Goal: Task Accomplishment & Management: Manage account settings

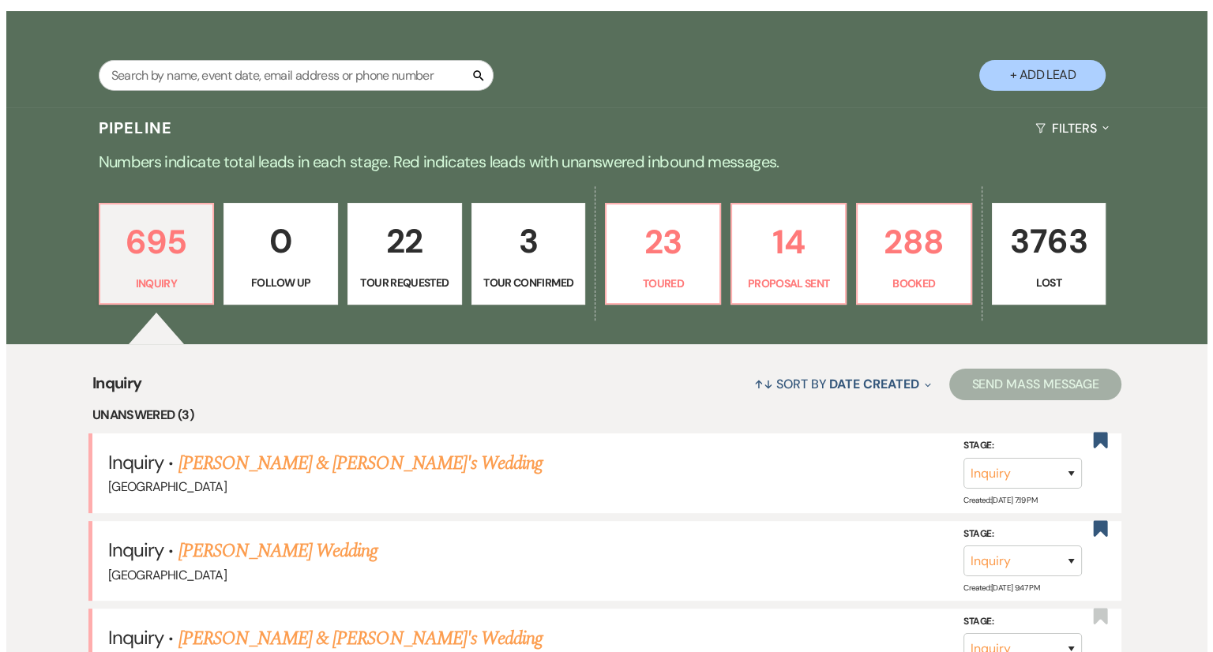
scroll to position [237, 0]
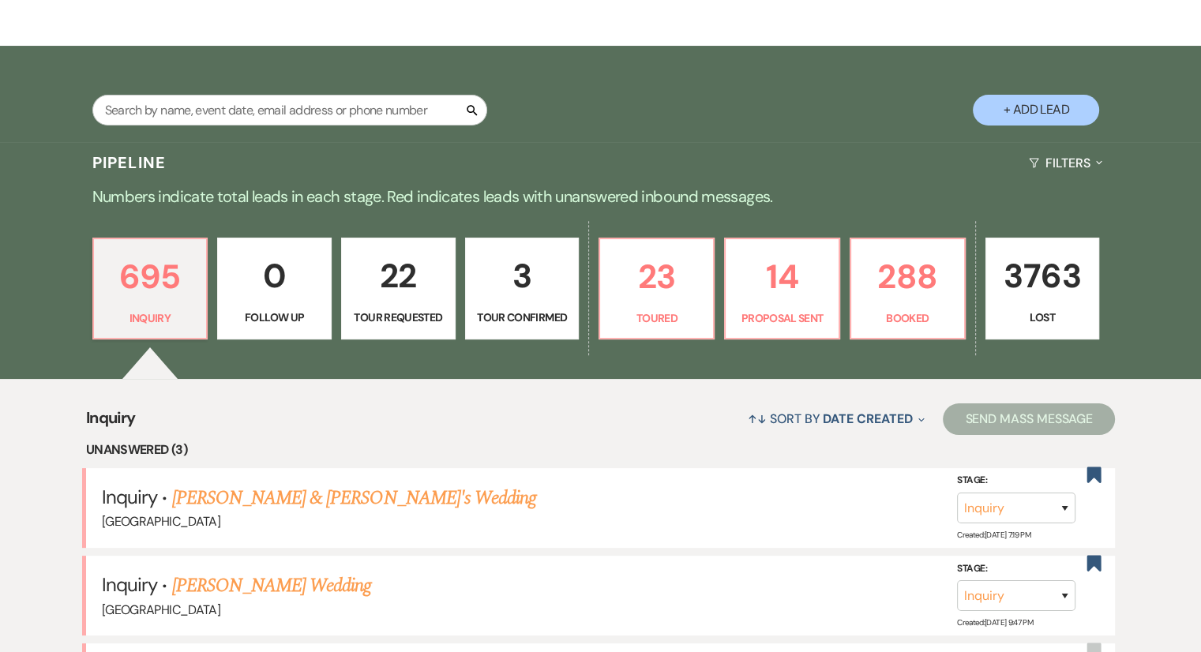
click at [1057, 113] on button "+ Add Lead" at bounding box center [1036, 110] width 126 height 31
select select "541"
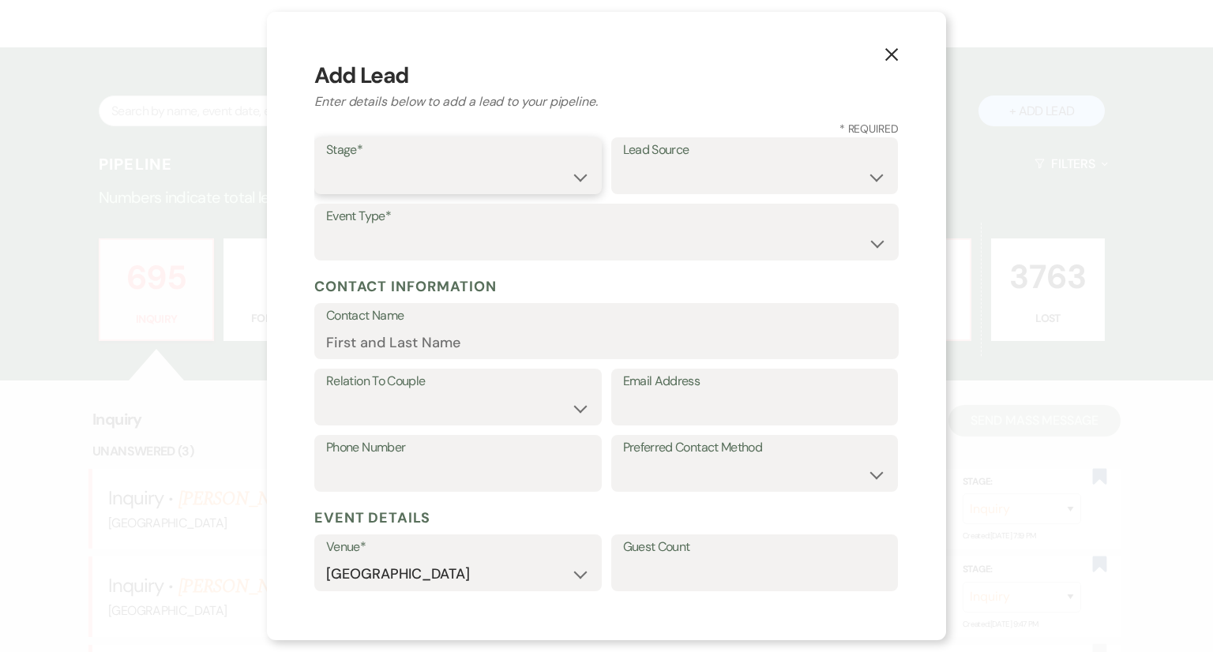
click at [373, 179] on select "Inquiry Follow Up Tour Requested Tour Confirmed Toured Proposal Sent Booked Lost" at bounding box center [458, 177] width 264 height 31
select select "1"
click at [326, 162] on select "Inquiry Follow Up Tour Requested Tour Confirmed Toured Proposal Sent Booked Lost" at bounding box center [458, 177] width 264 height 31
click at [657, 184] on select "Weven Venue Website Instagram Facebook Pinterest Google The Knot Wedding Wire H…" at bounding box center [755, 177] width 264 height 31
select select "14"
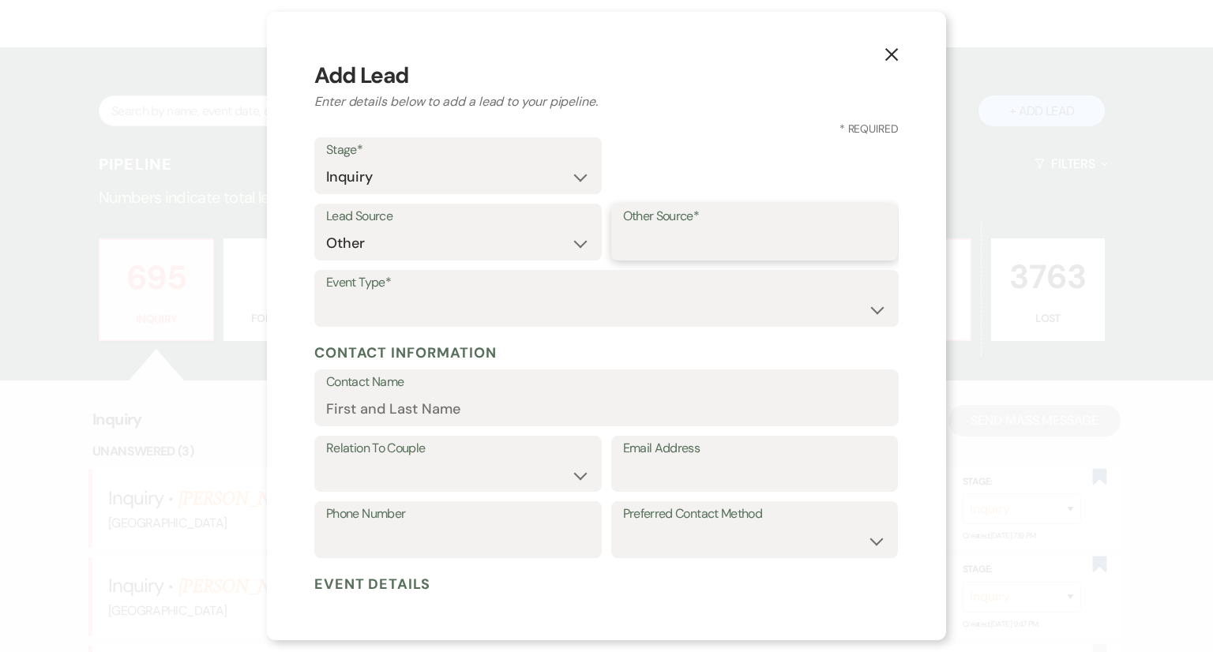
click at [670, 242] on input "Other Source*" at bounding box center [755, 243] width 264 height 31
type input "Email"
click at [674, 301] on select "Wedding Anniversary Party Baby Shower Bachelorette / Bachelor Party Birthday Pa…" at bounding box center [606, 310] width 561 height 31
select select "1"
click at [326, 295] on select "Wedding Anniversary Party Baby Shower Bachelorette / Bachelor Party Birthday Pa…" at bounding box center [606, 310] width 561 height 31
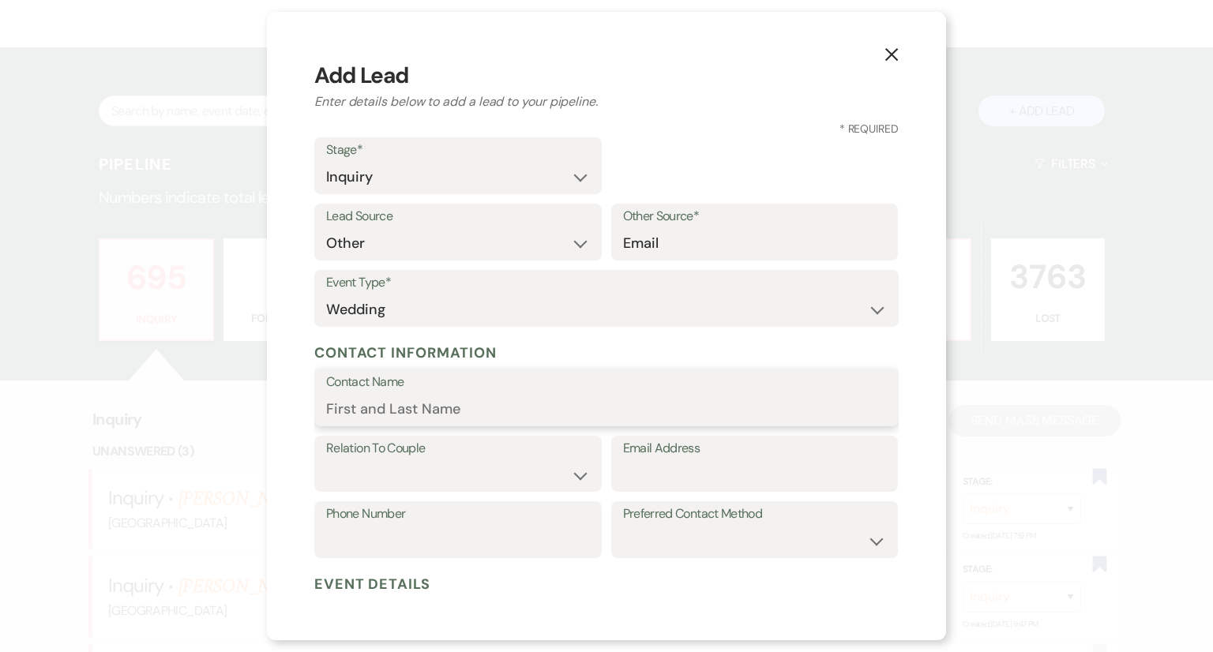
paste input "[PERSON_NAME]"
type input "[PERSON_NAME]"
click at [360, 488] on select "Couple Planner Parent of Couple Family Member Friend Other" at bounding box center [458, 475] width 264 height 31
select select "3"
click at [326, 460] on select "Couple Planner Parent of Couple Family Member Friend Other" at bounding box center [458, 475] width 264 height 31
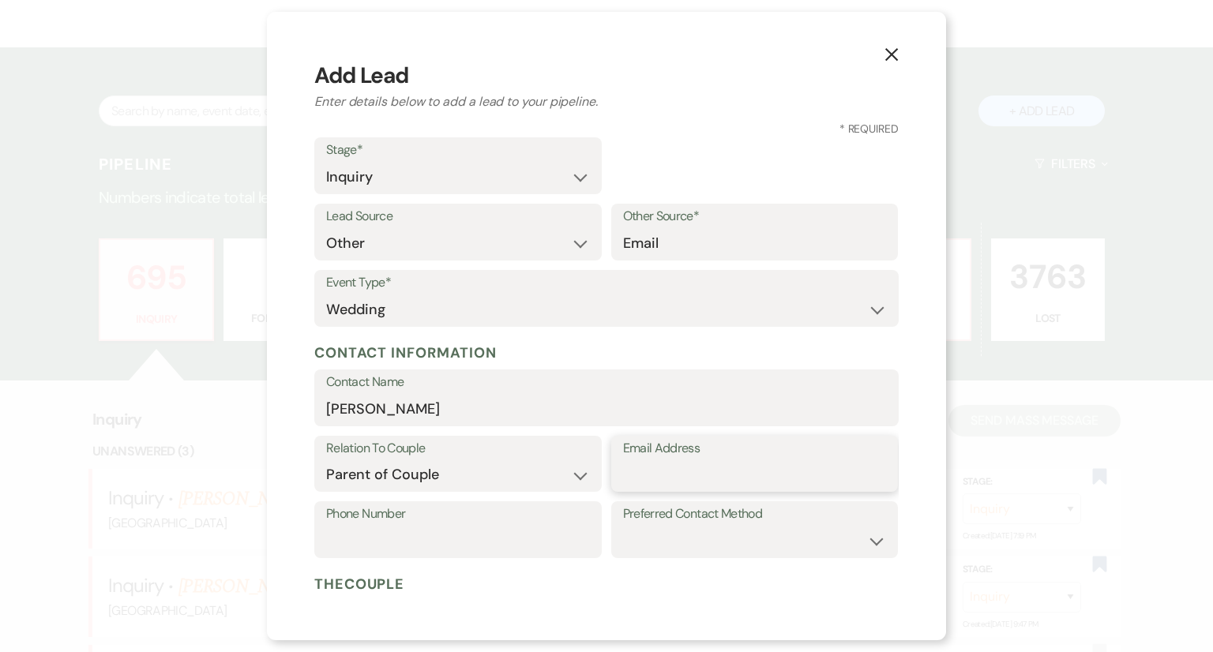
paste input "[EMAIL_ADDRESS][DOMAIN_NAME]"
type input "[EMAIL_ADDRESS][DOMAIN_NAME]"
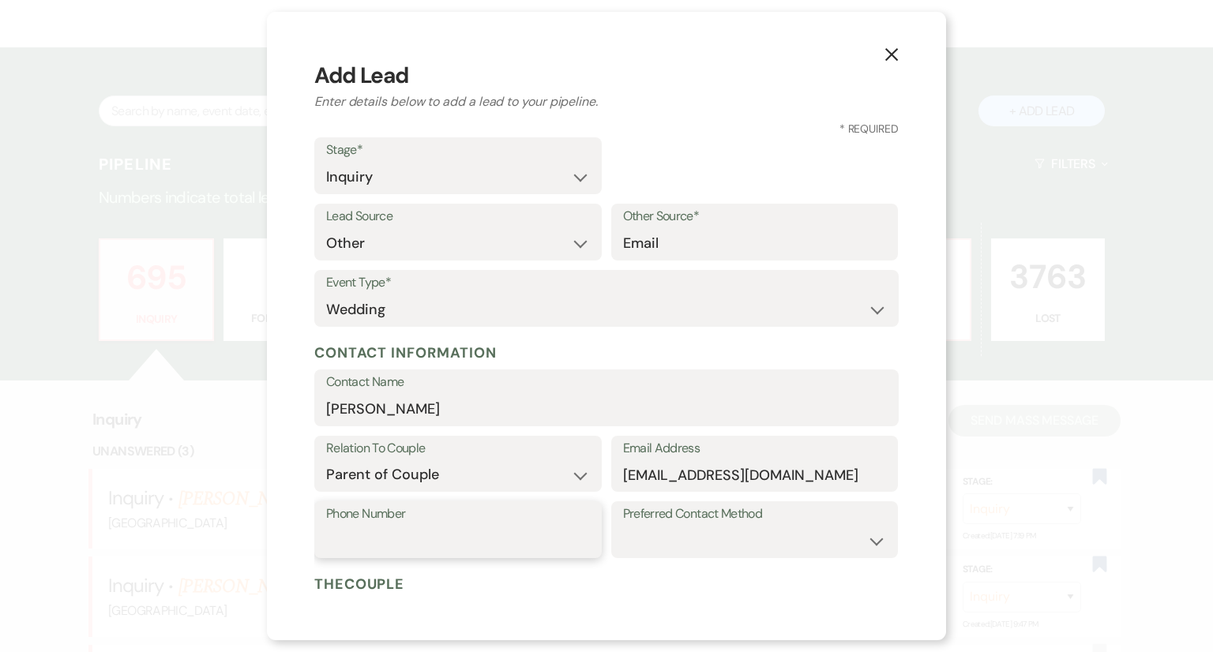
paste input "[PHONE_NUMBER]"
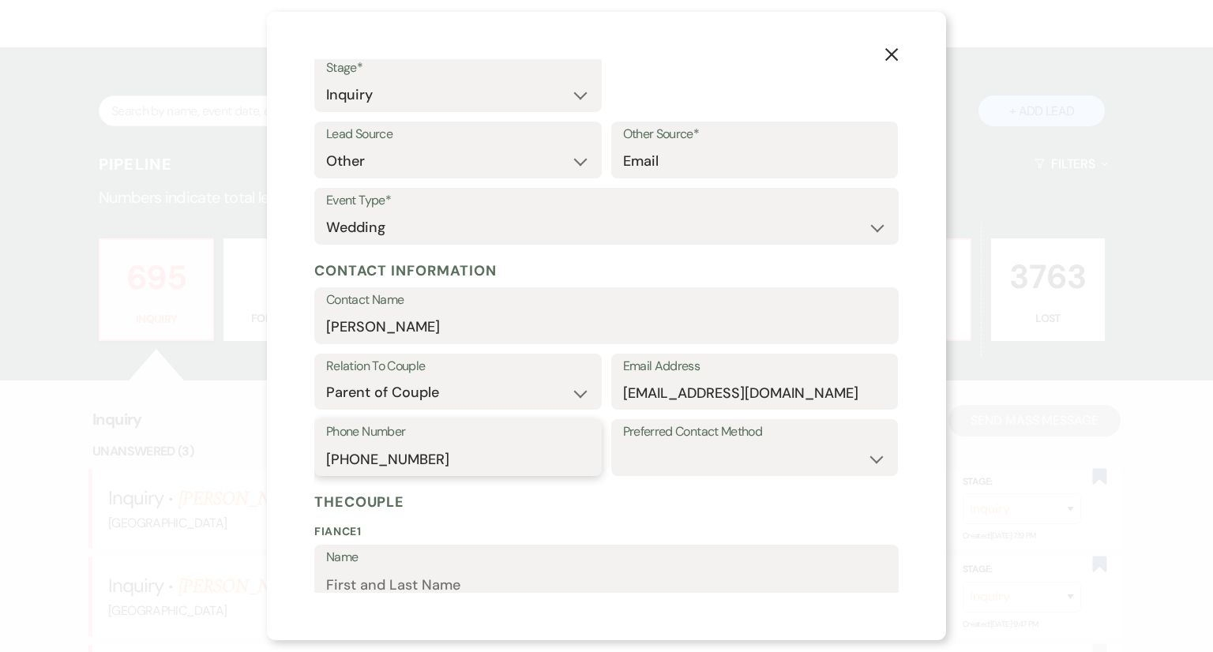
scroll to position [316, 0]
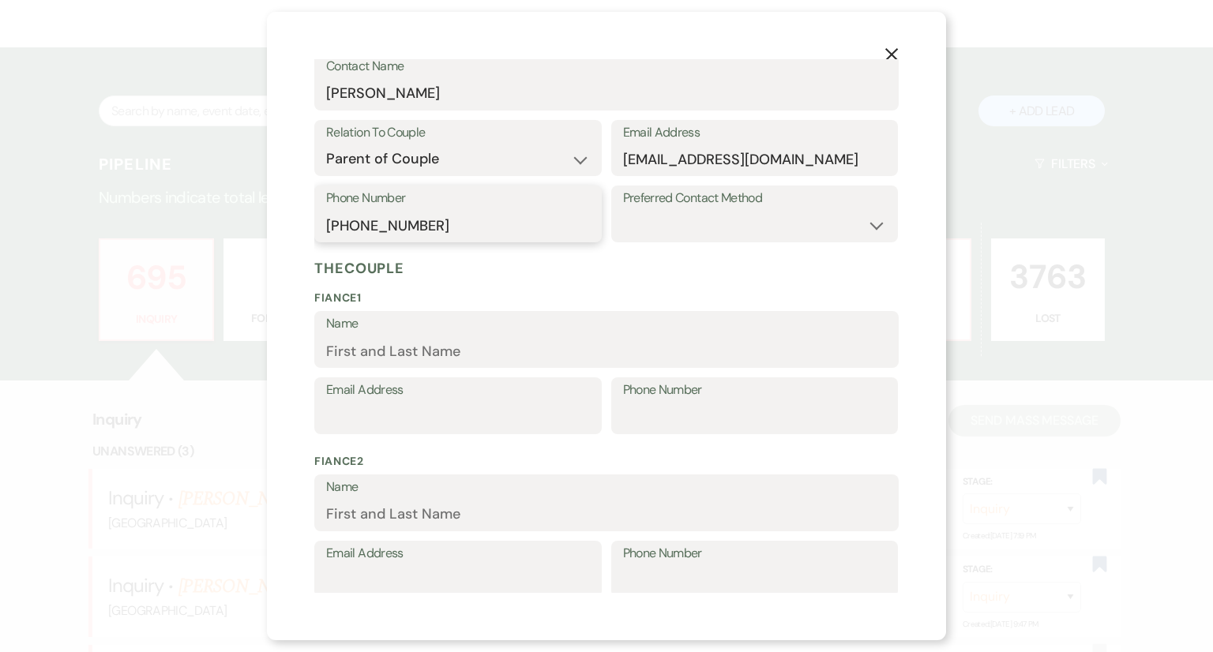
type input "[PHONE_NUMBER]"
click at [690, 223] on select "Email Phone Text" at bounding box center [755, 225] width 264 height 31
select select "email"
click at [623, 210] on select "Email Phone Text" at bounding box center [755, 225] width 264 height 31
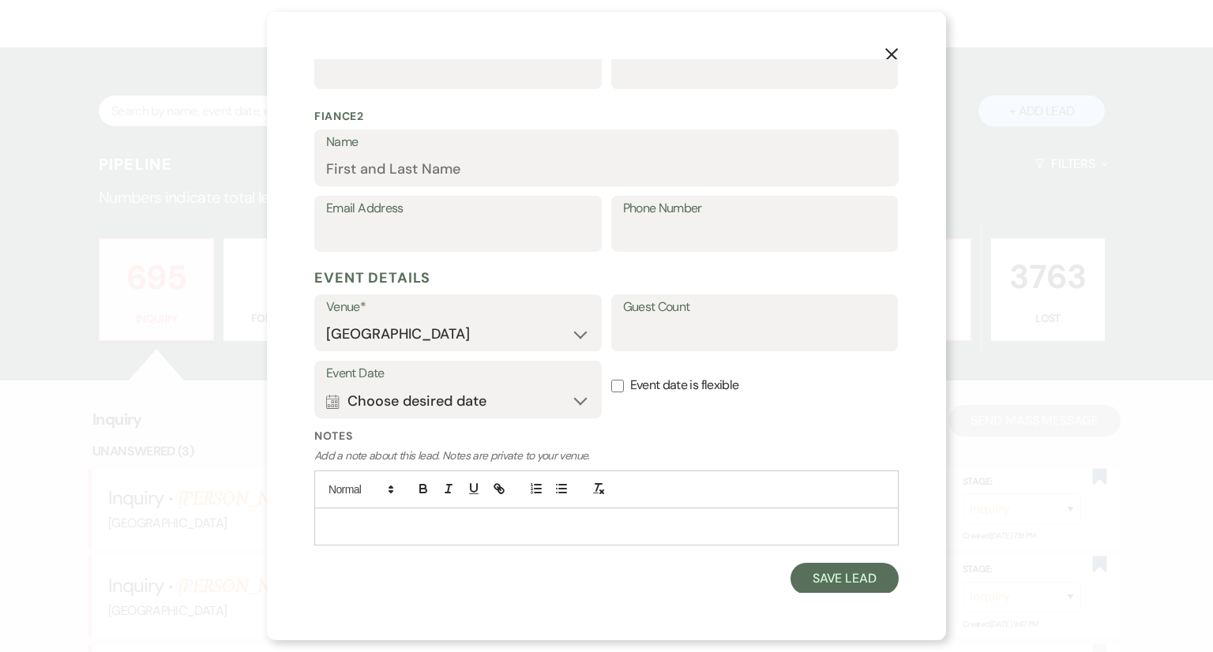
scroll to position [662, 0]
click at [417, 362] on label "Event Date" at bounding box center [458, 373] width 264 height 23
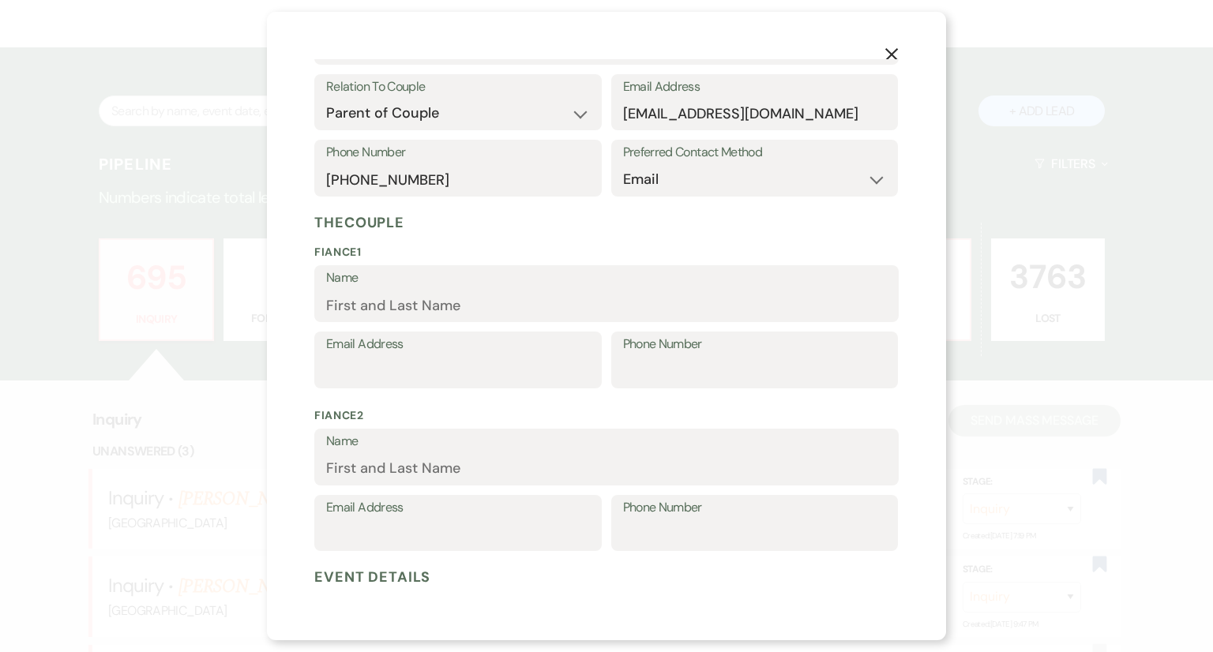
scroll to position [346, 0]
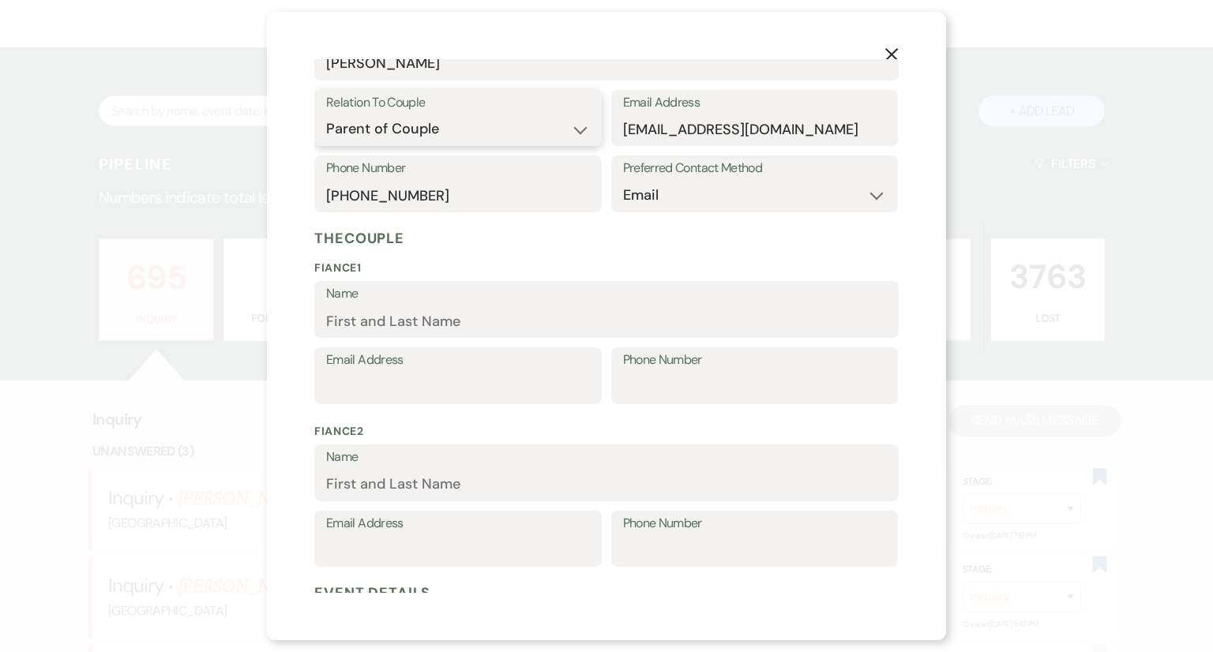
click at [407, 143] on select "Couple Planner Parent of Couple Family Member Friend Other" at bounding box center [458, 129] width 264 height 31
select select "1"
click at [326, 114] on select "Couple Planner Parent of Couple Family Member Friend Other" at bounding box center [458, 129] width 264 height 31
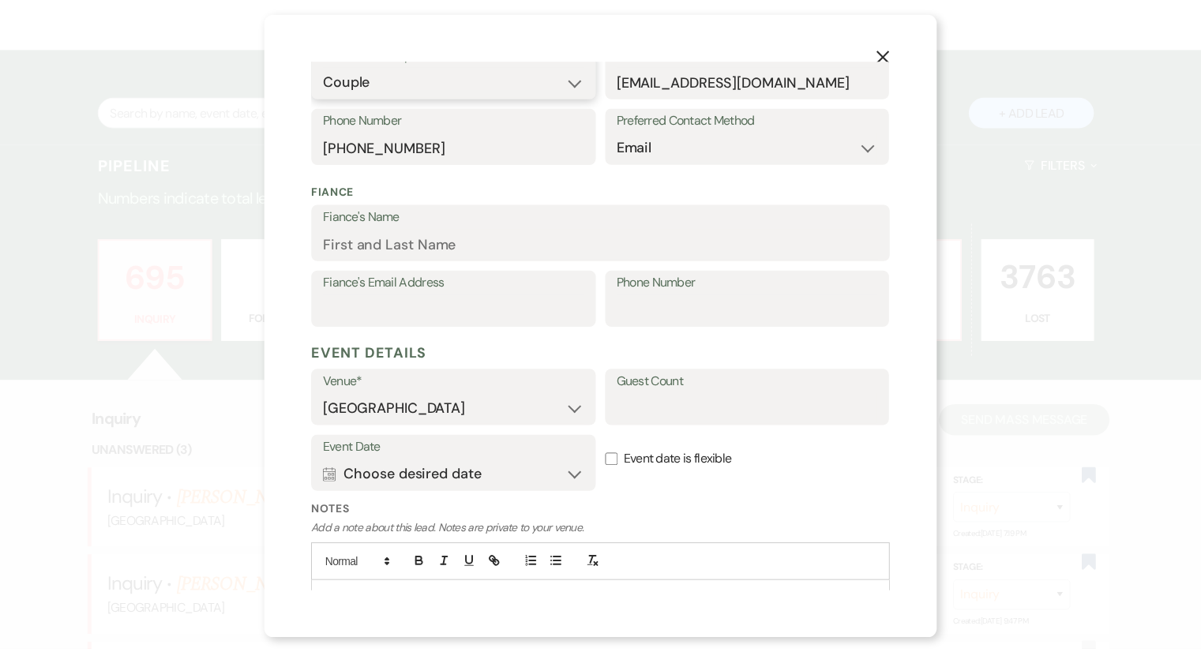
scroll to position [471, 0]
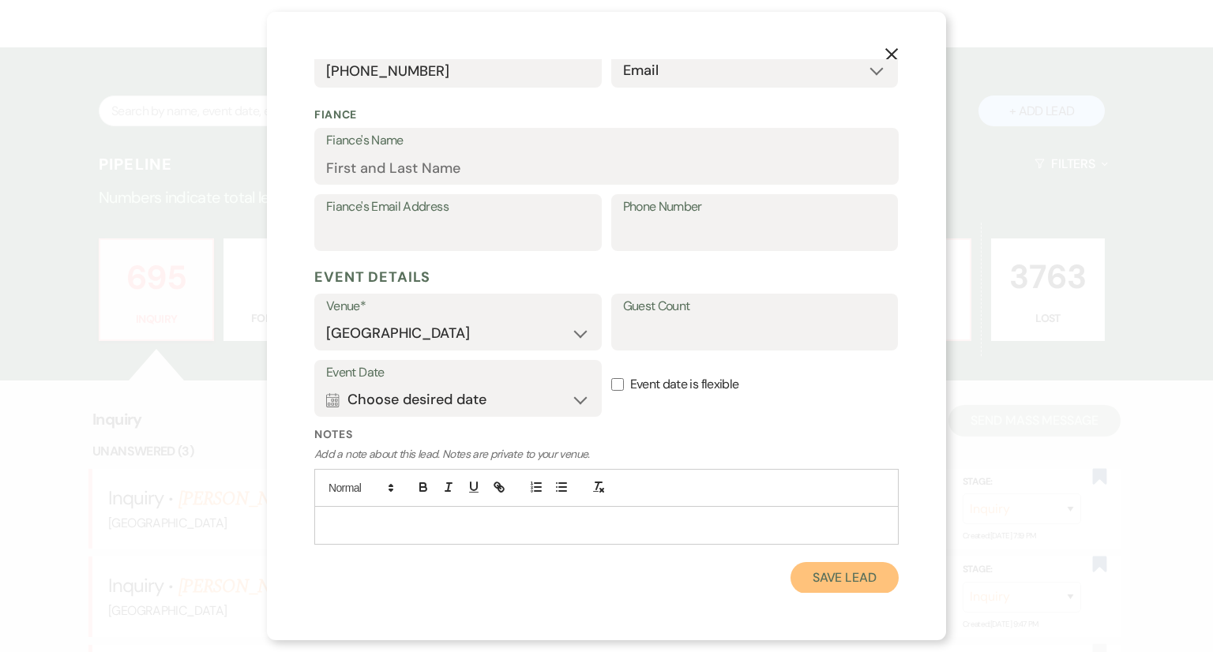
click at [824, 576] on button "Save Lead" at bounding box center [844, 578] width 108 height 32
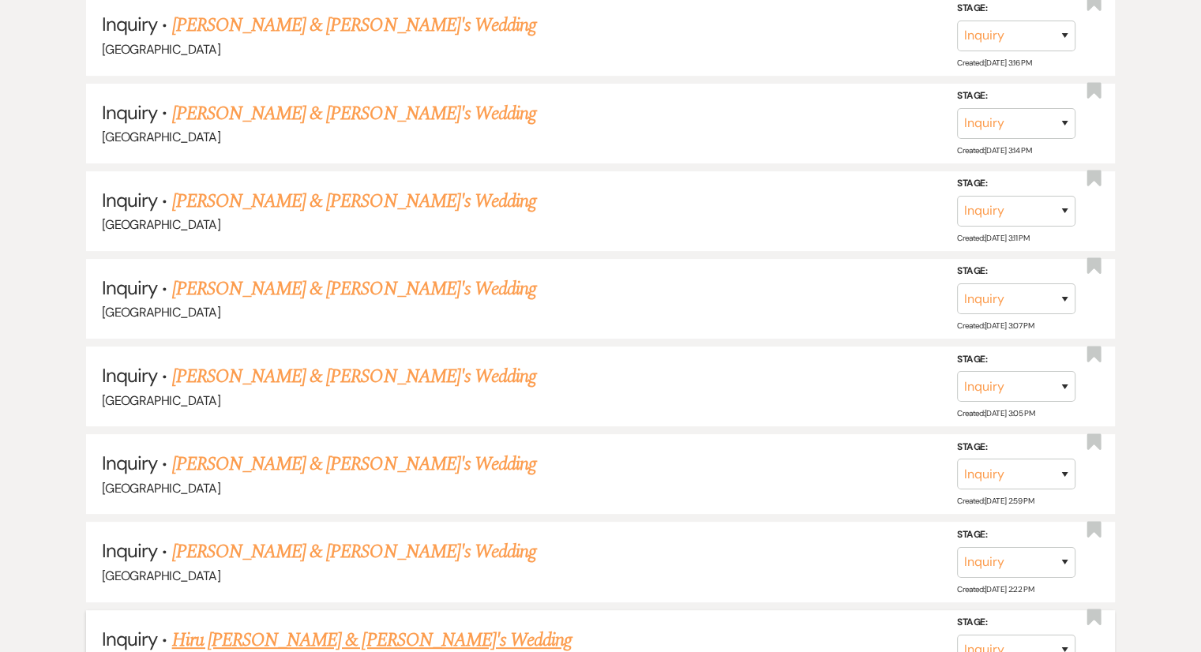
scroll to position [18364, 0]
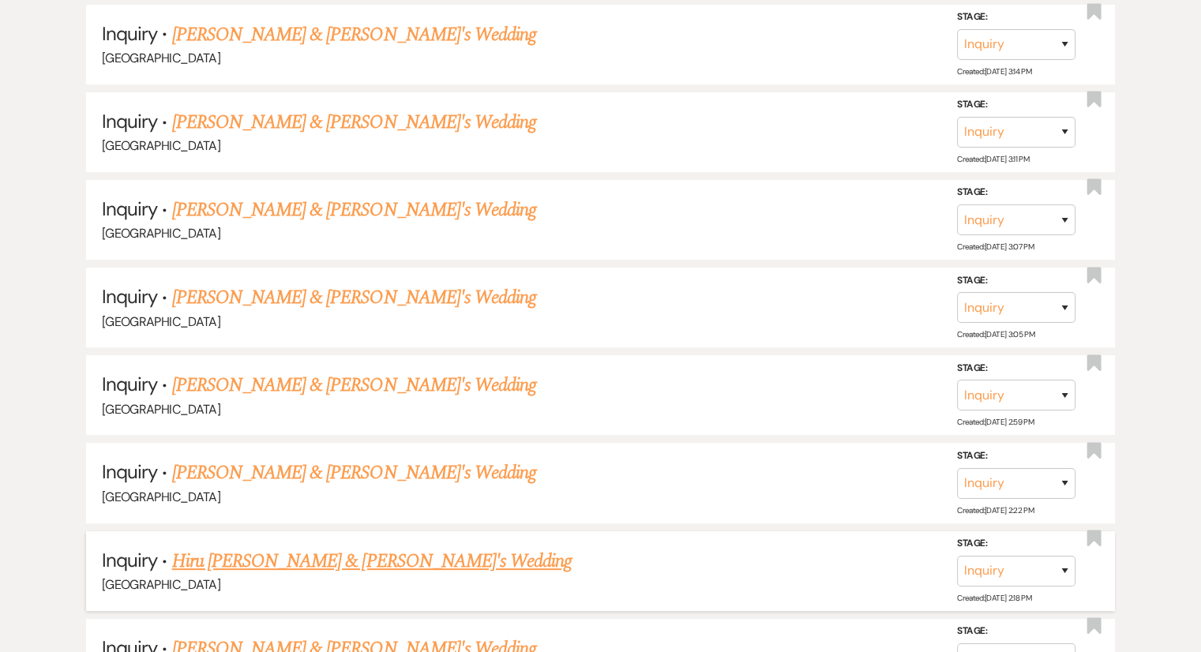
click at [339, 547] on link "Hiru [PERSON_NAME] & [PERSON_NAME]'s Wedding" at bounding box center [372, 561] width 400 height 28
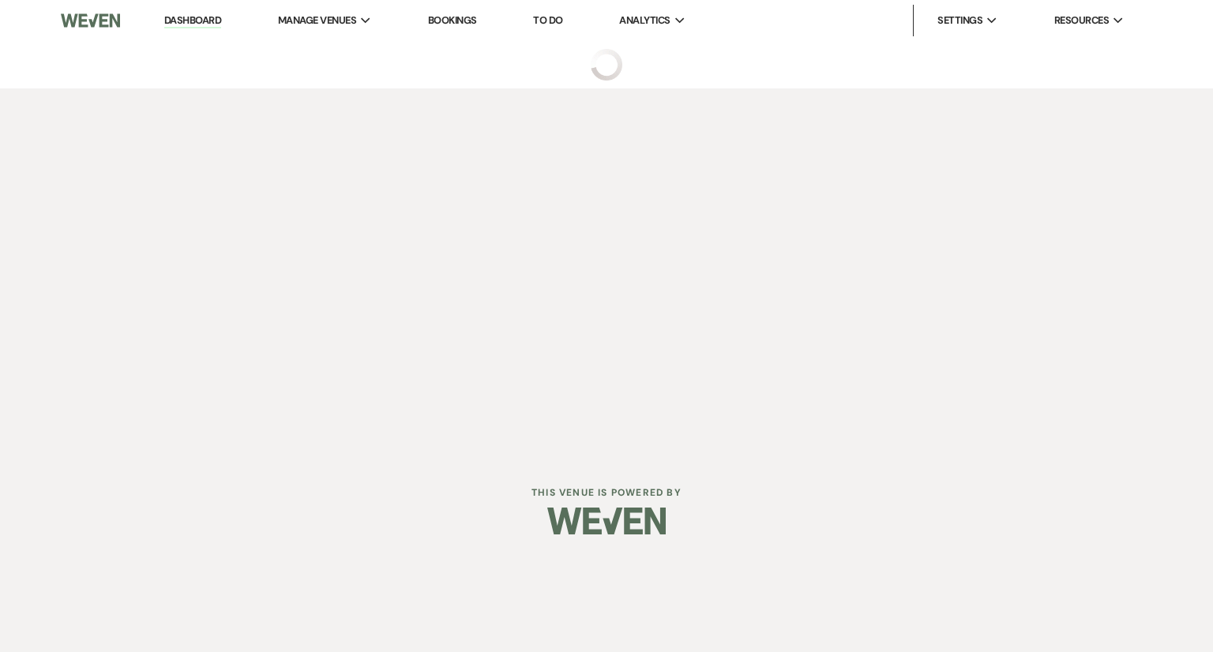
select select "6"
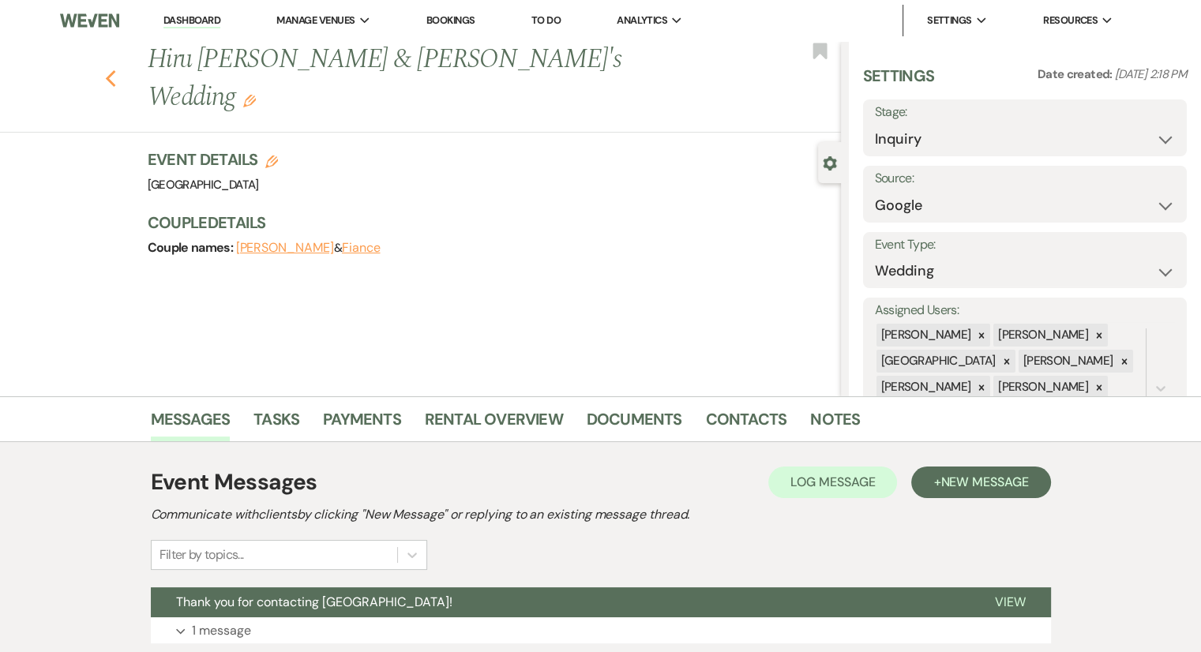
click at [115, 70] on use "button" at bounding box center [110, 78] width 10 height 17
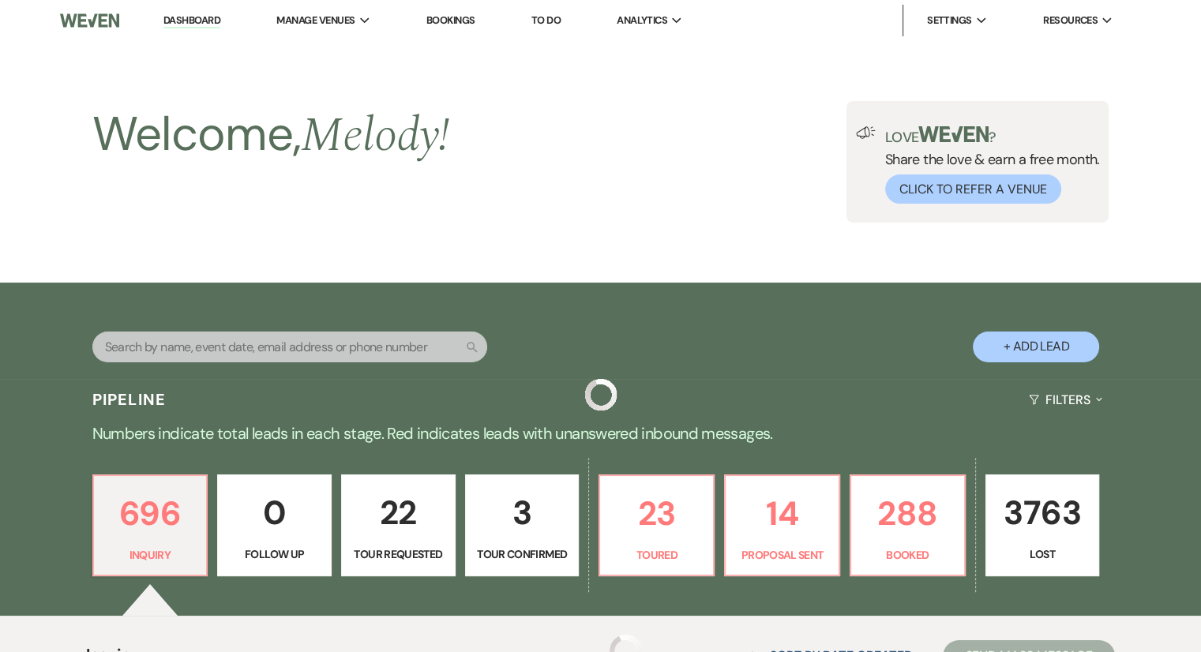
scroll to position [18364, 0]
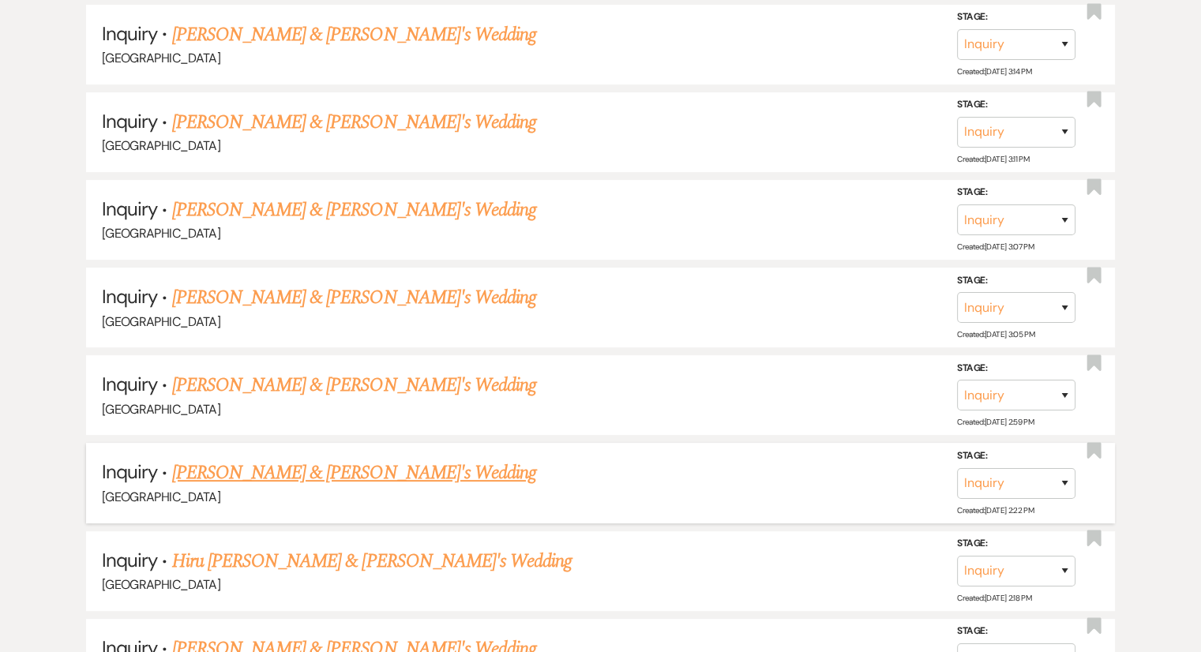
click at [256, 459] on link "[PERSON_NAME] & [PERSON_NAME]'s Wedding" at bounding box center [354, 473] width 365 height 28
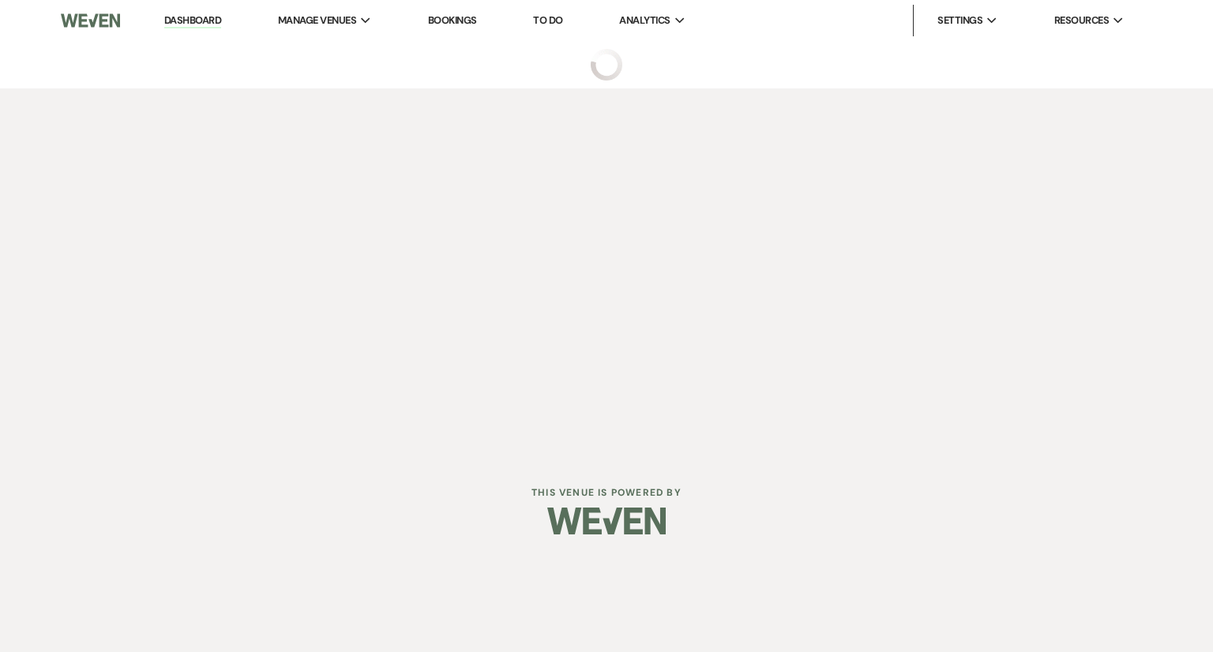
select select "6"
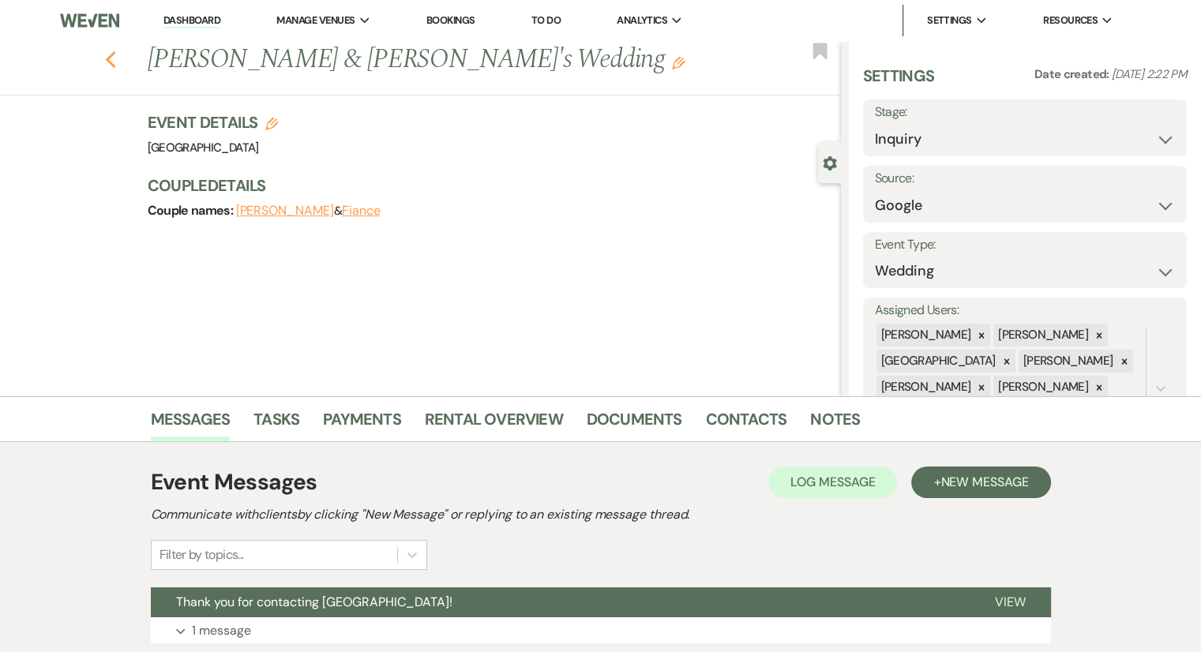
click at [114, 62] on use "button" at bounding box center [110, 59] width 10 height 17
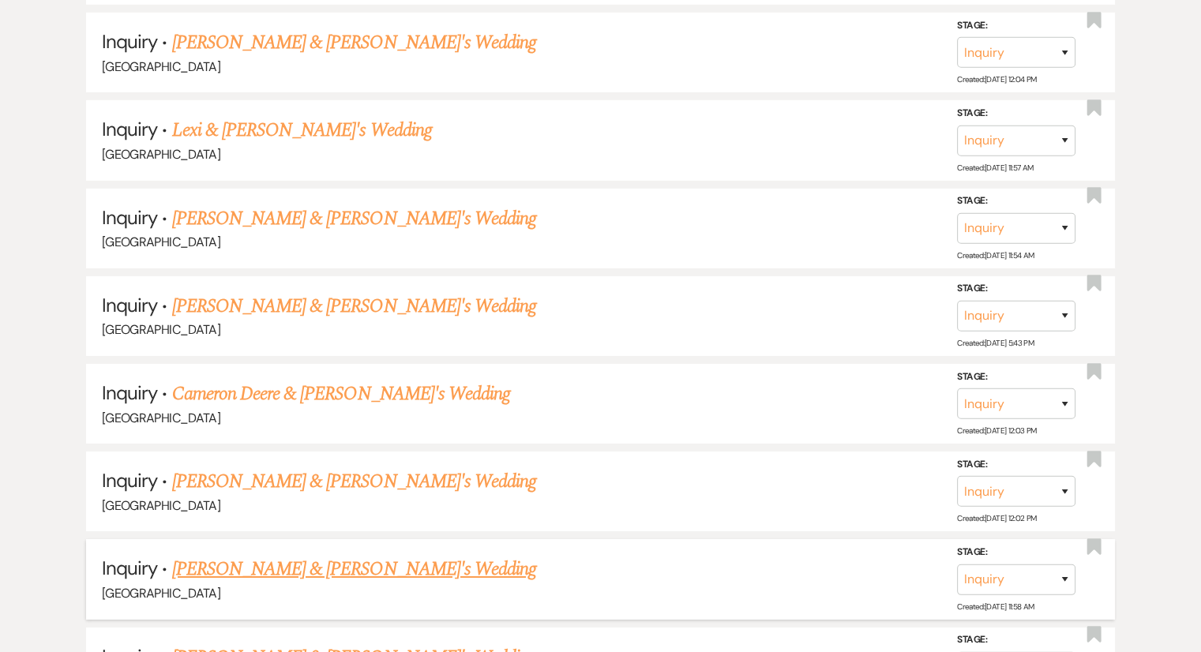
scroll to position [5019, 0]
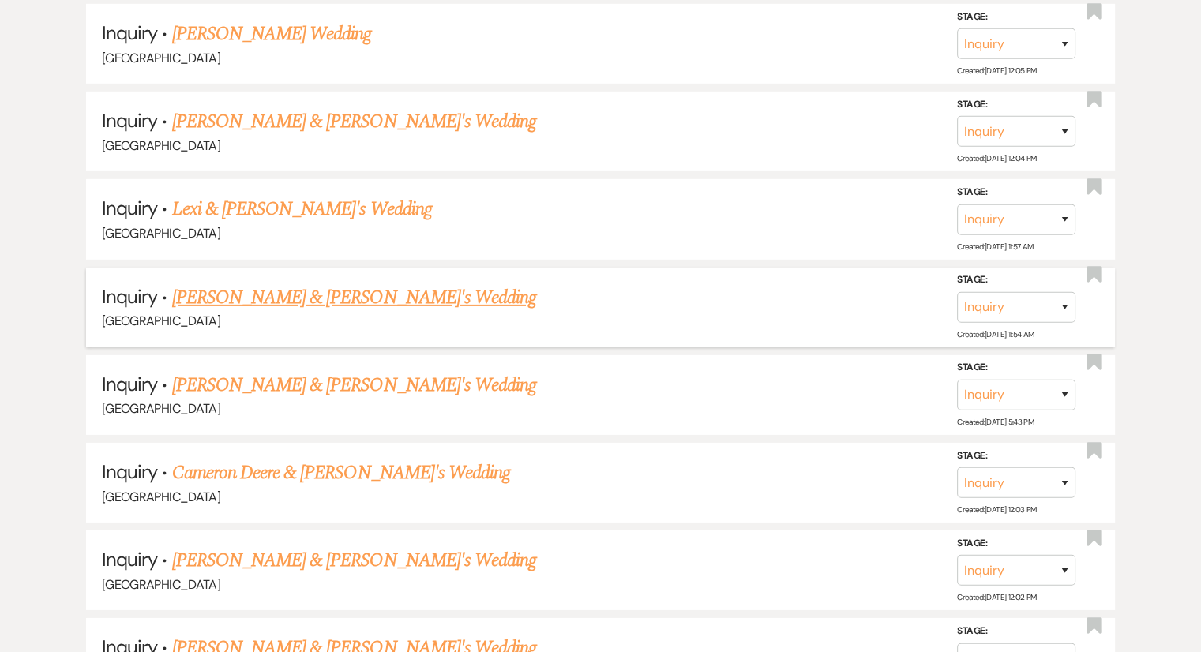
click at [236, 283] on link "[PERSON_NAME] & [PERSON_NAME]'s Wedding" at bounding box center [354, 297] width 365 height 28
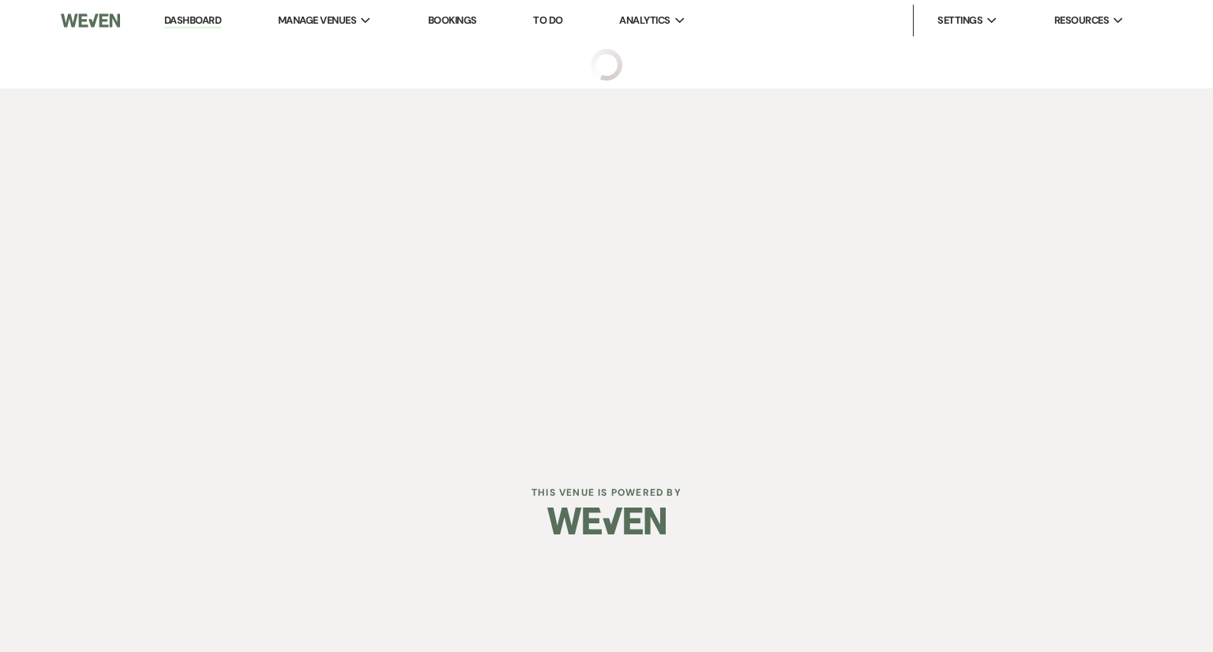
select select "8"
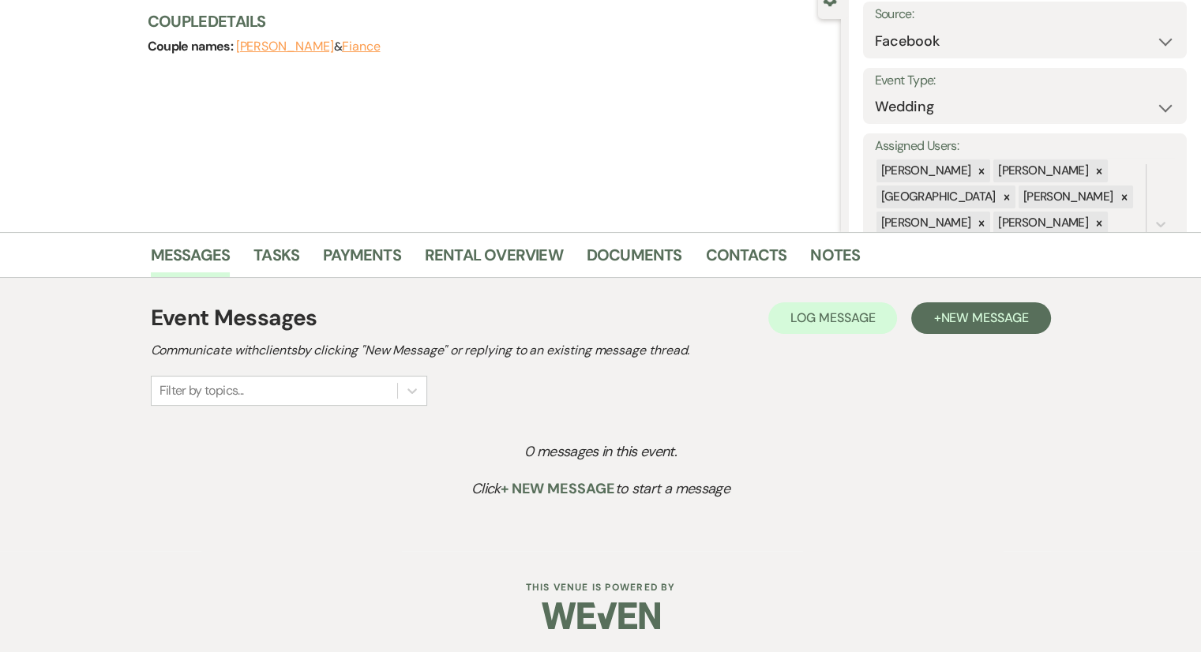
scroll to position [164, 0]
click at [965, 317] on span "New Message" at bounding box center [984, 318] width 88 height 17
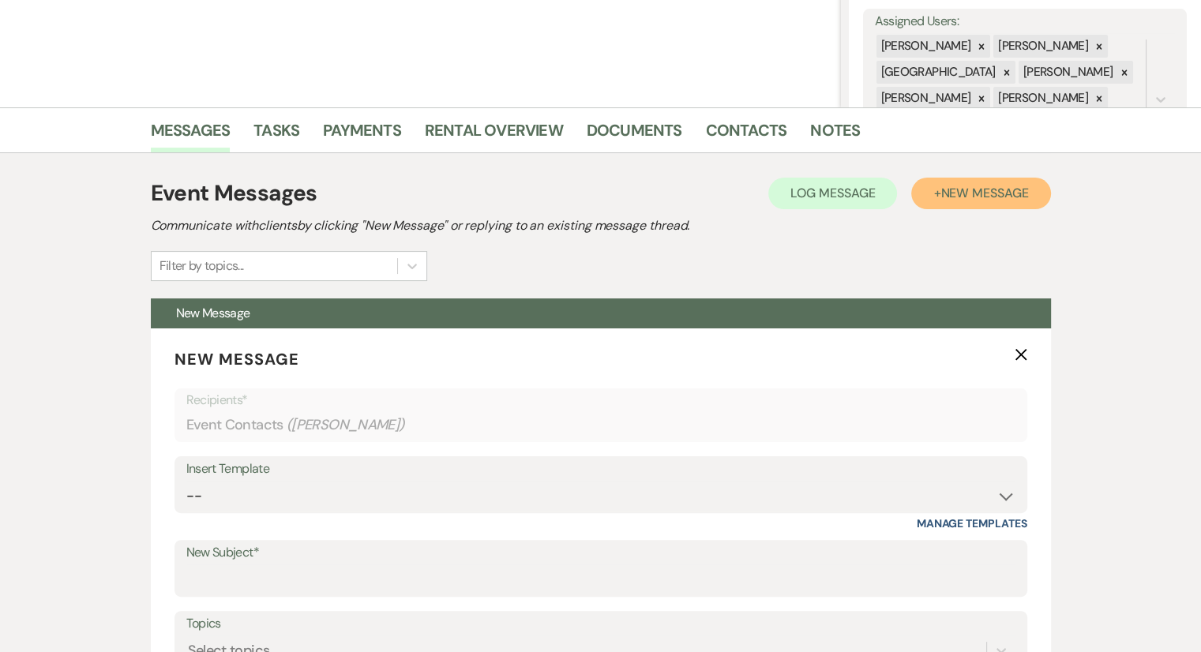
scroll to position [480, 0]
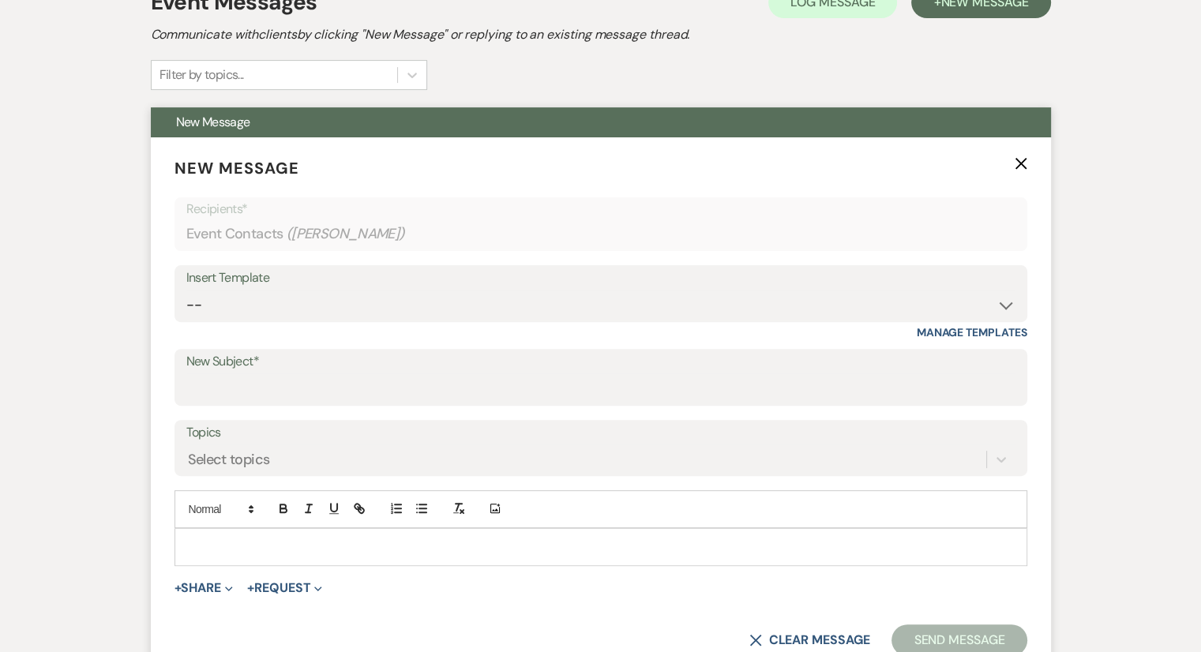
click at [263, 320] on div "Insert Template -- Weven Planning Portal Introduction (Booked Events) Congratul…" at bounding box center [601, 293] width 853 height 57
click at [263, 317] on select "-- Weven Planning Portal Introduction (Booked Events) Congratulations on choosi…" at bounding box center [600, 305] width 829 height 31
select select "2192"
click at [186, 290] on select "-- Weven Planning Portal Introduction (Booked Events) Congratulations on choosi…" at bounding box center [600, 305] width 829 height 31
type input "Thank you for contacting [GEOGRAPHIC_DATA]!"
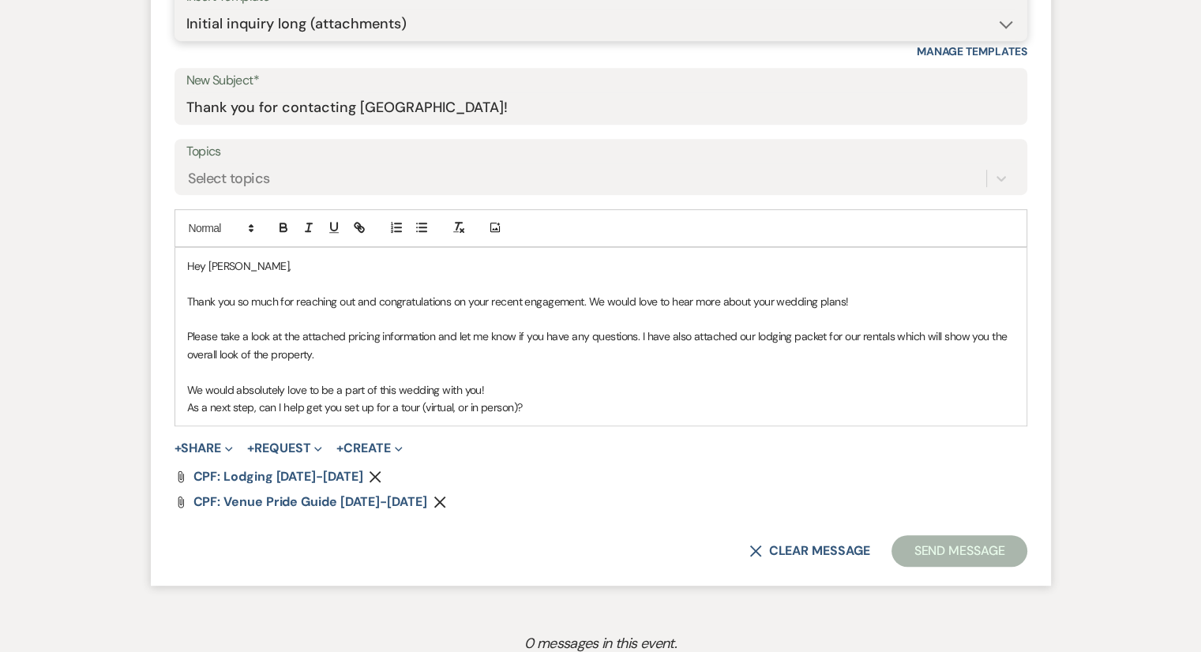
scroll to position [796, 0]
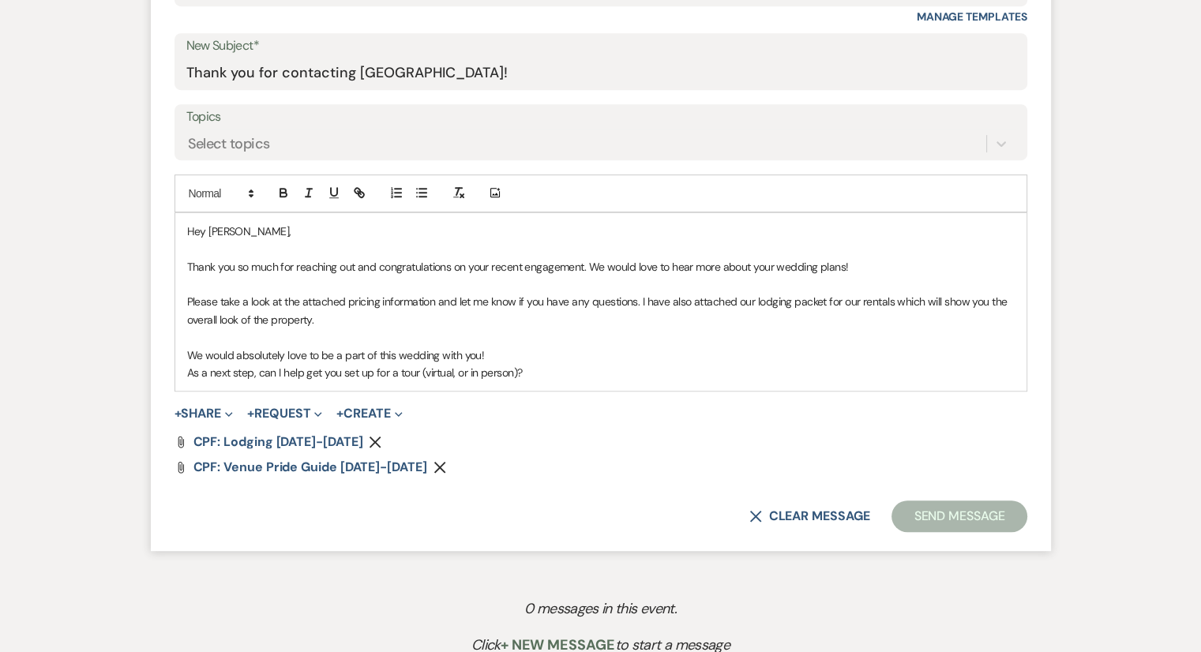
click at [638, 378] on p "As a next step, can I help get you set up for a tour (virtual, or in person)?" at bounding box center [601, 372] width 828 height 17
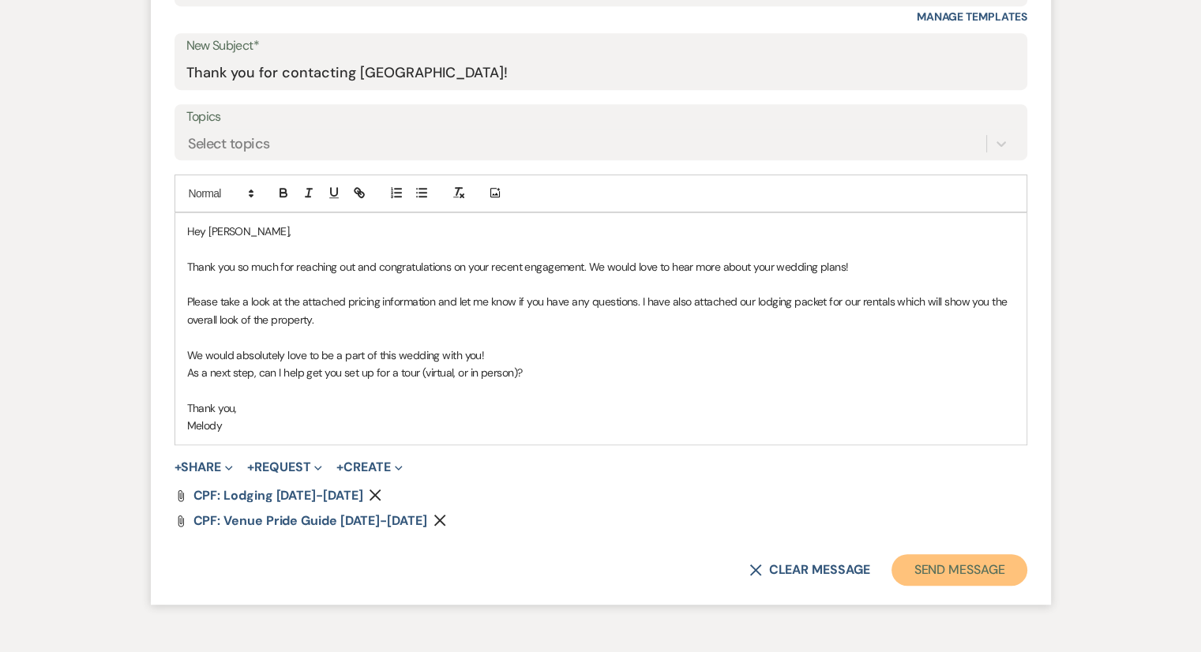
click at [957, 569] on button "Send Message" at bounding box center [959, 570] width 135 height 32
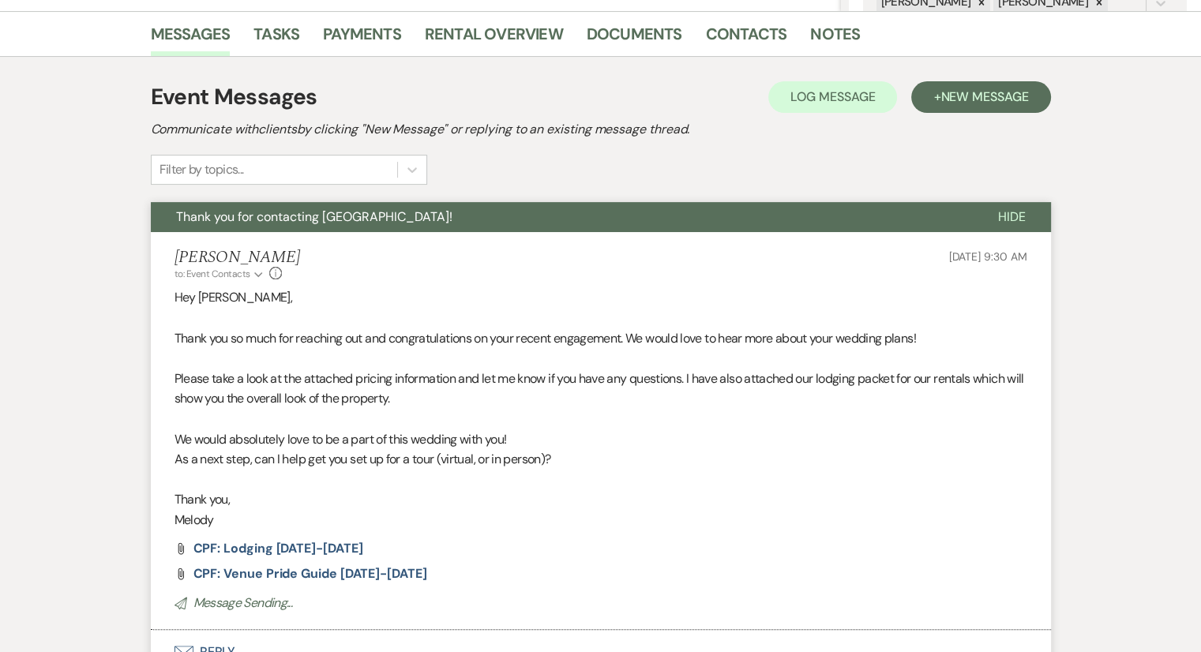
scroll to position [216, 0]
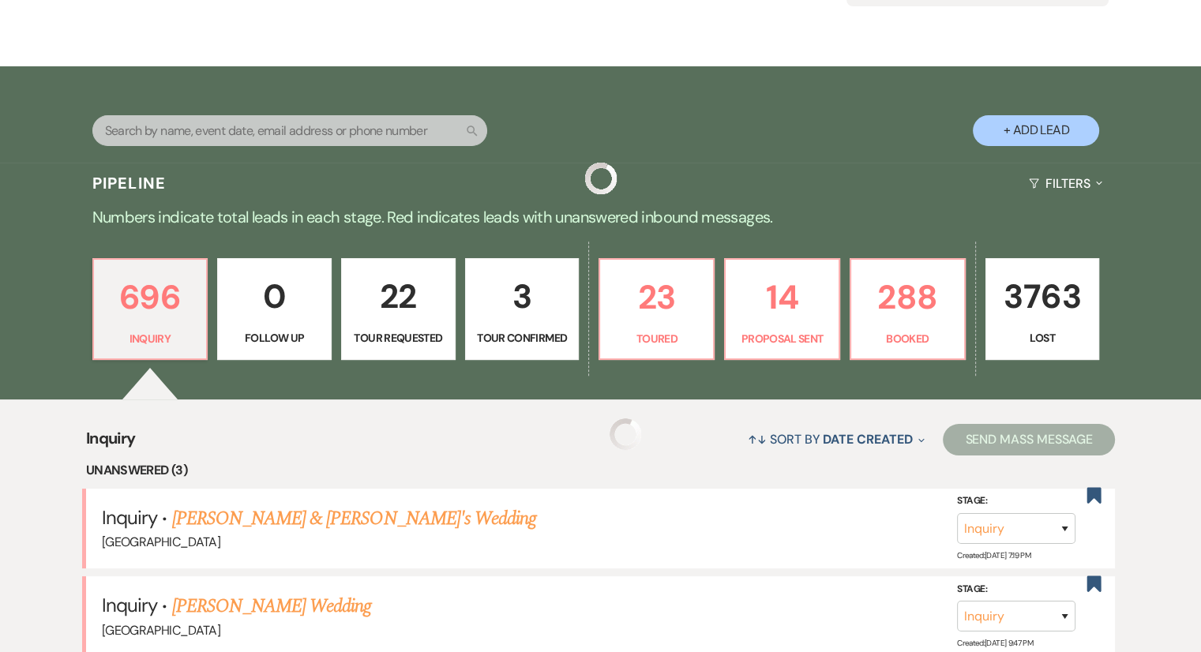
scroll to position [5019, 0]
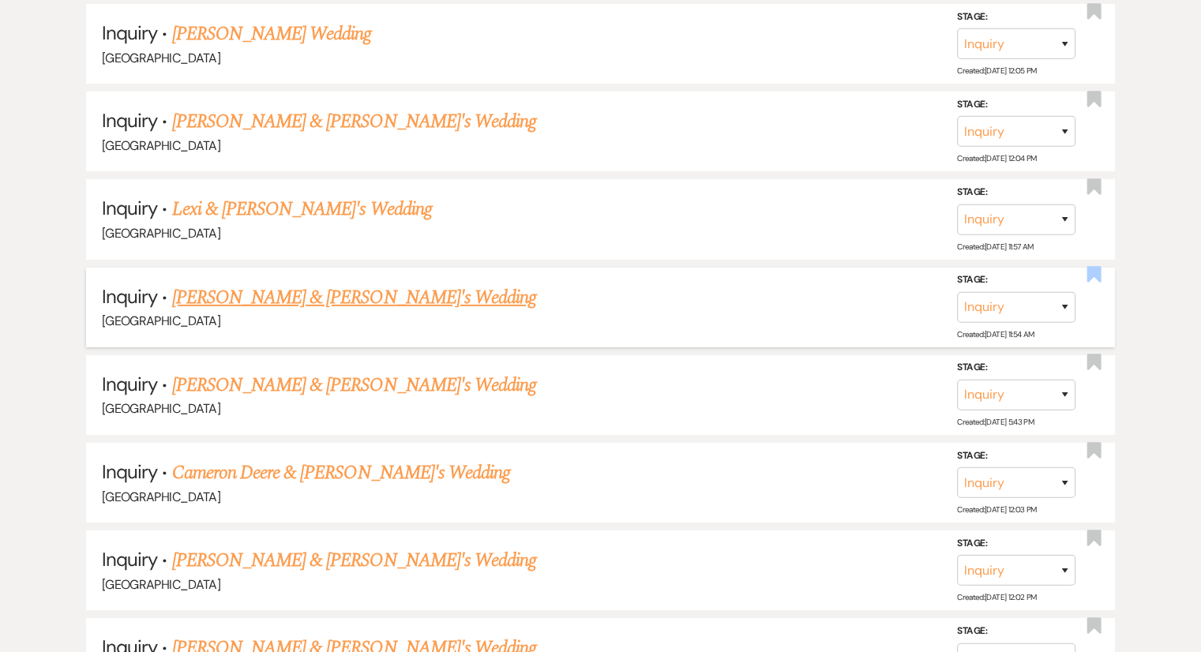
click at [1100, 267] on use "button" at bounding box center [1094, 275] width 14 height 16
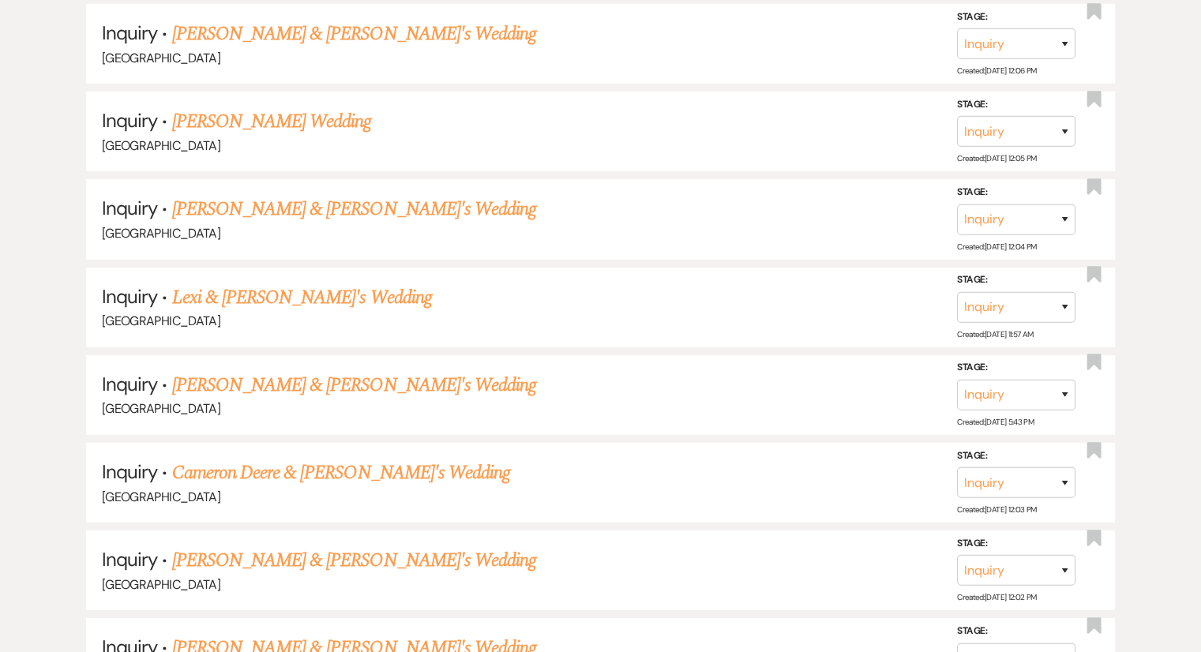
scroll to position [5107, 0]
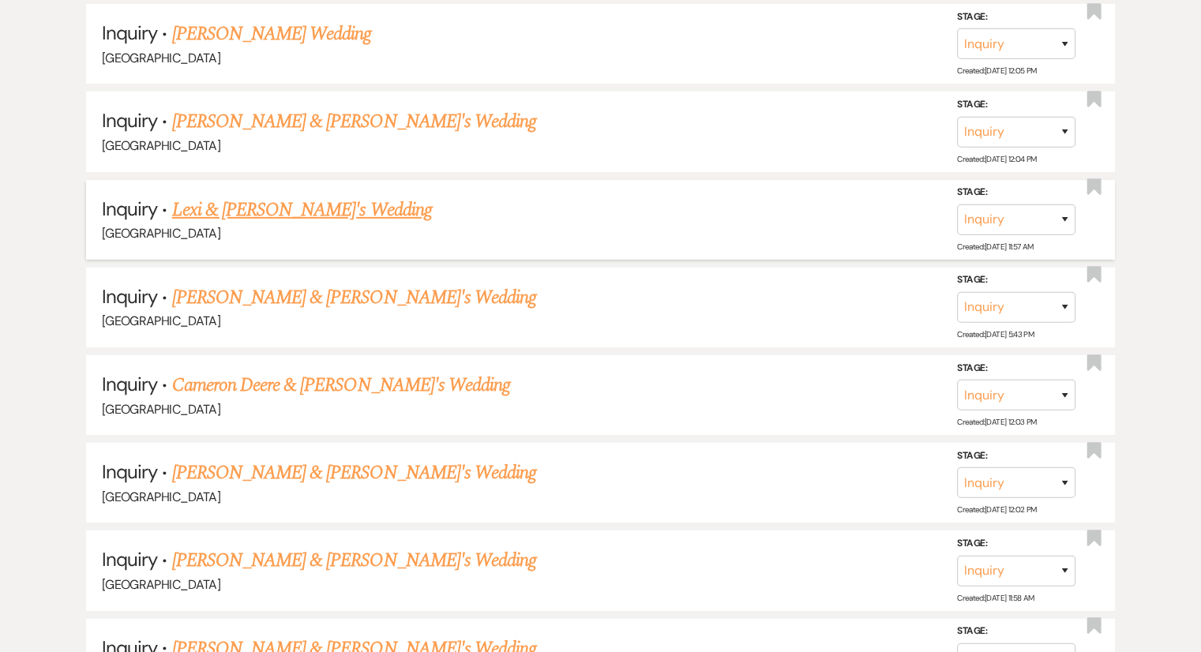
click at [262, 196] on link "Lexi & [PERSON_NAME]'s Wedding" at bounding box center [302, 210] width 260 height 28
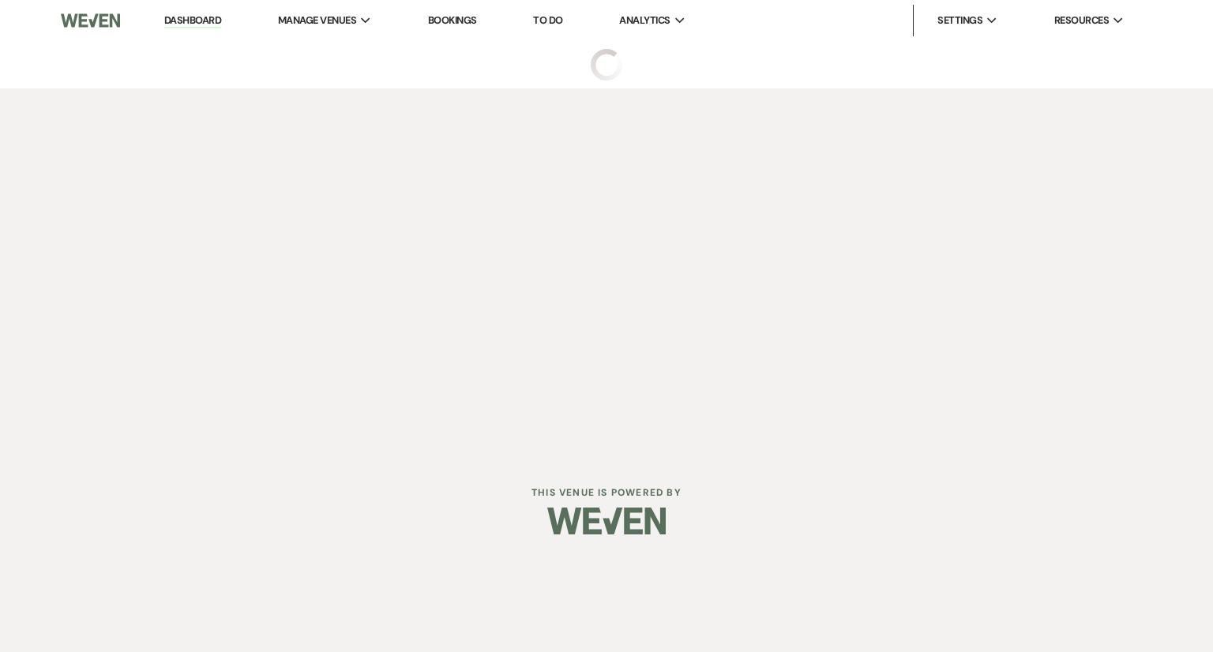
select select "14"
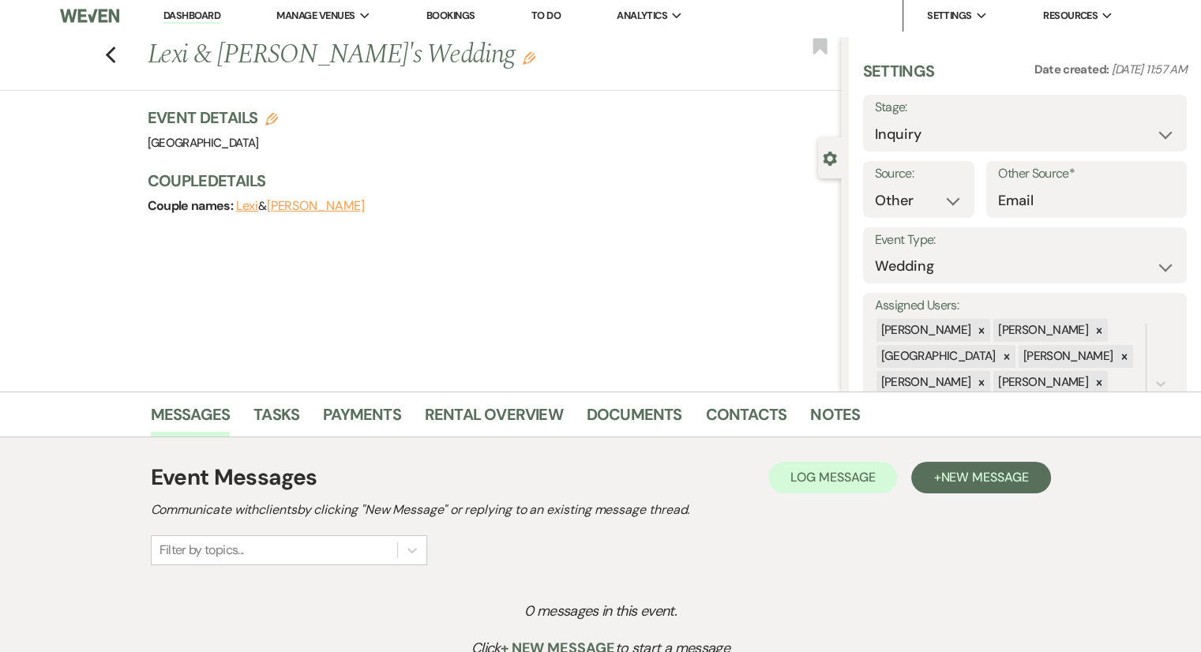
scroll to position [164, 0]
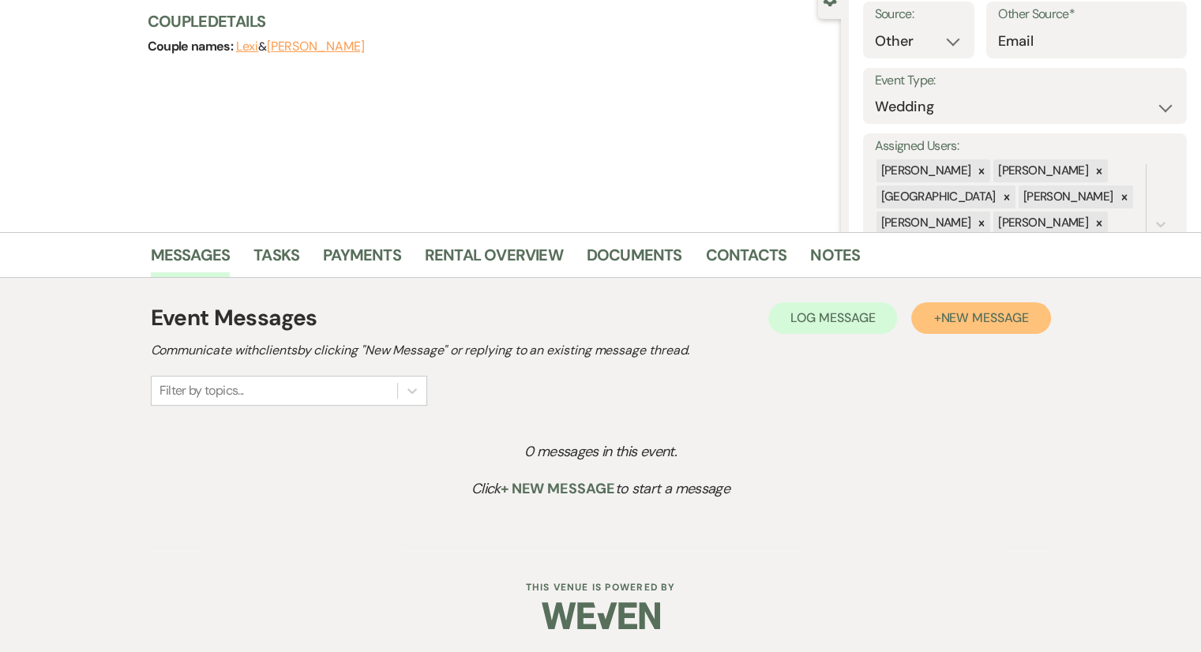
click at [944, 325] on button "+ New Message" at bounding box center [980, 318] width 139 height 32
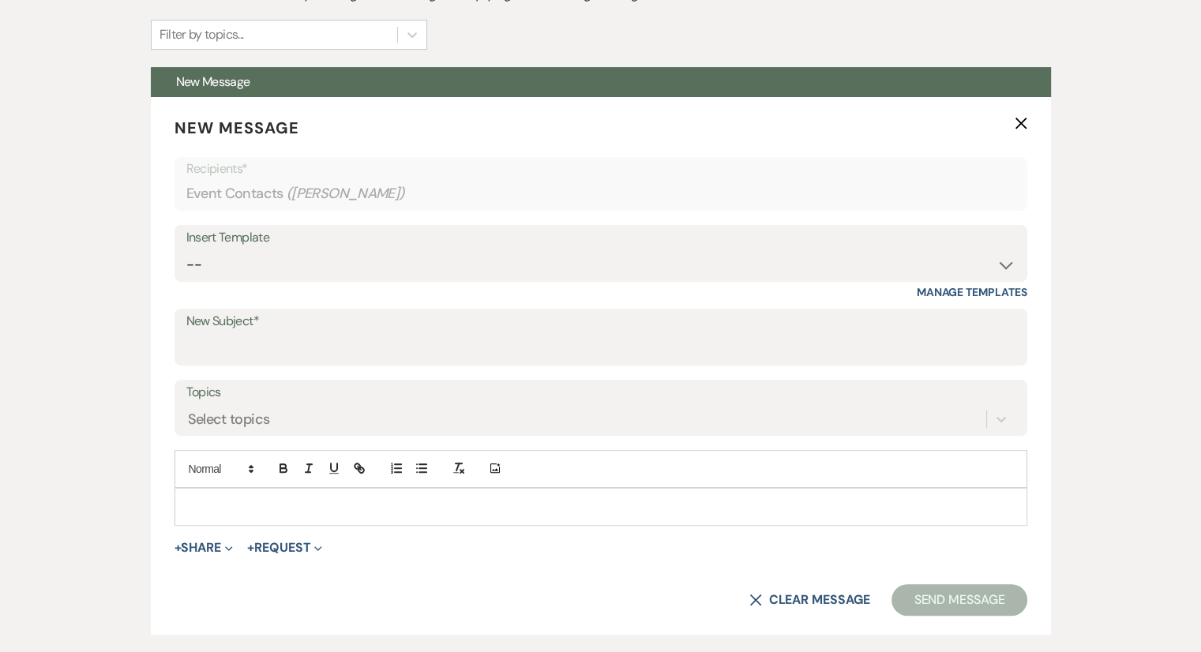
scroll to position [559, 0]
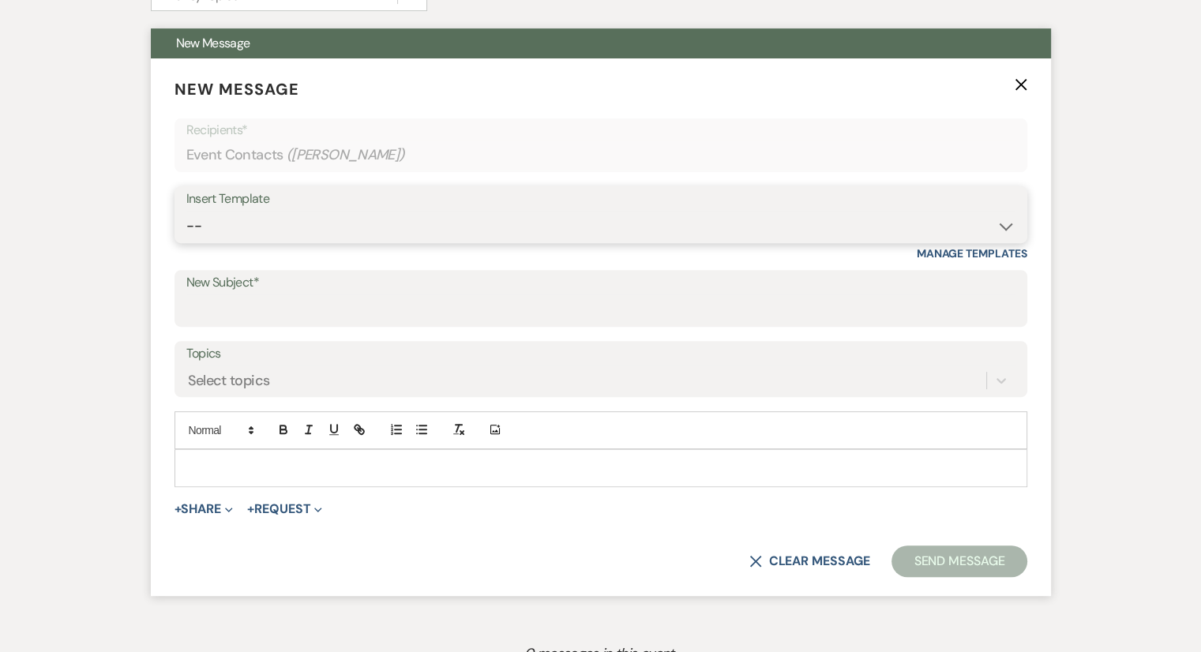
click at [226, 228] on select "-- Weven Planning Portal Introduction (Booked Events) Congratulations on choosi…" at bounding box center [600, 226] width 829 height 31
select select "2192"
click at [186, 211] on select "-- Weven Planning Portal Introduction (Booked Events) Congratulations on choosi…" at bounding box center [600, 226] width 829 height 31
type input "Thank you for contacting [GEOGRAPHIC_DATA]!"
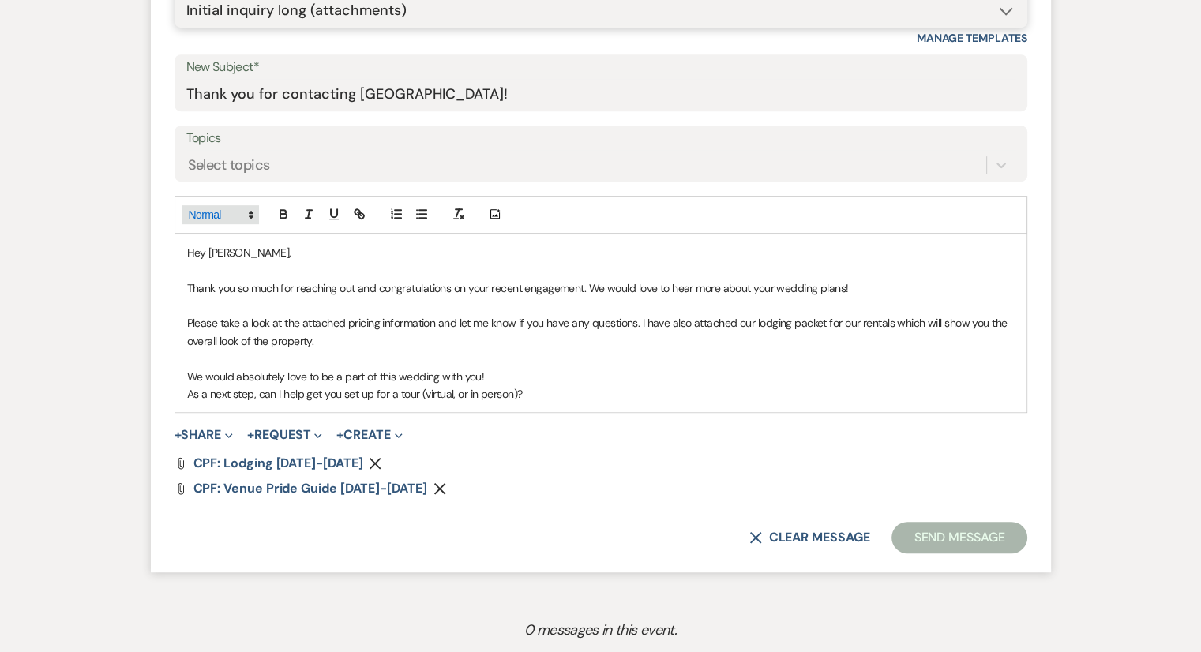
scroll to position [951, 0]
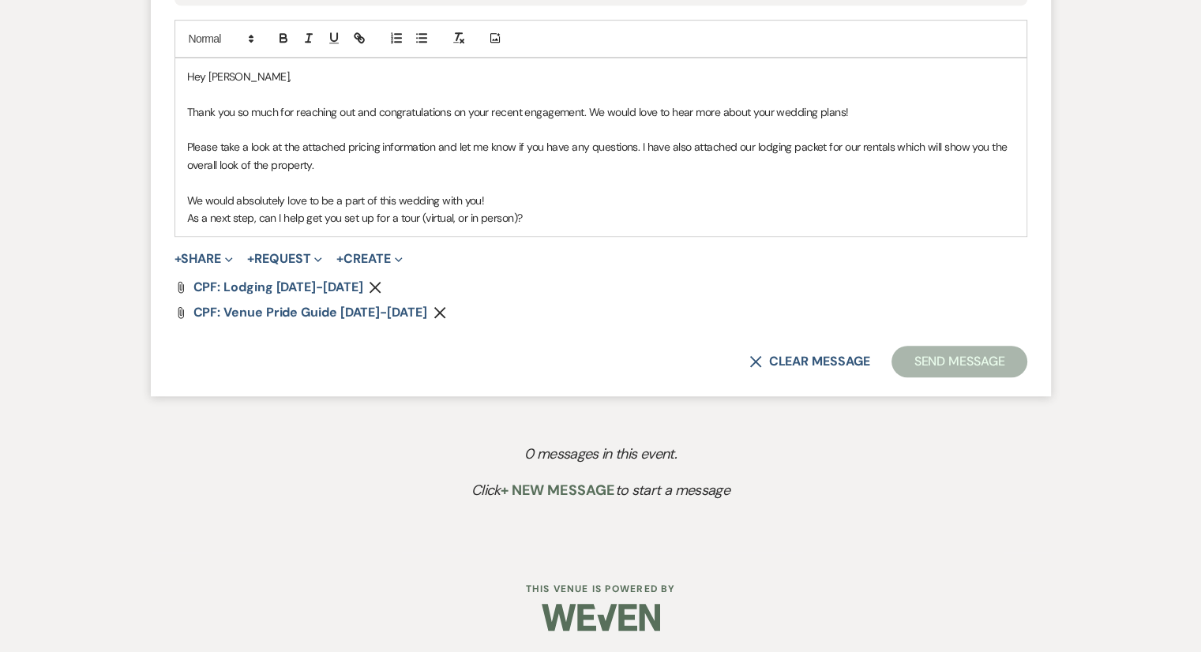
click at [592, 220] on p "As a next step, can I help get you set up for a tour (virtual, or in person)?" at bounding box center [601, 217] width 828 height 17
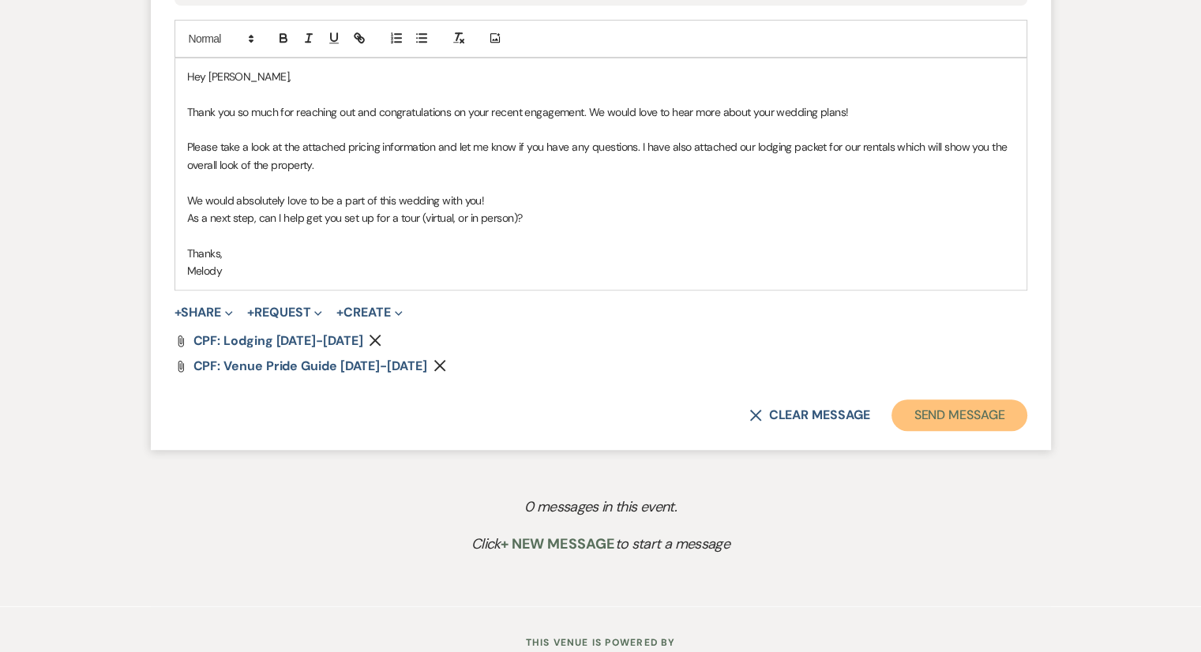
click at [968, 411] on button "Send Message" at bounding box center [959, 416] width 135 height 32
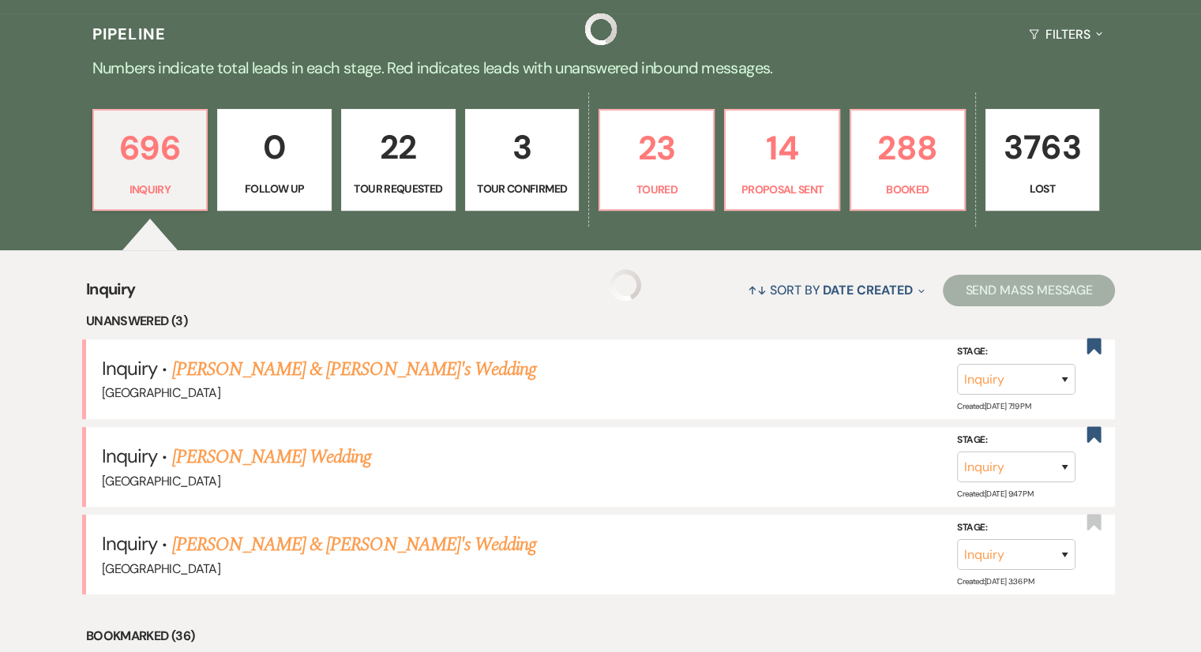
scroll to position [5107, 0]
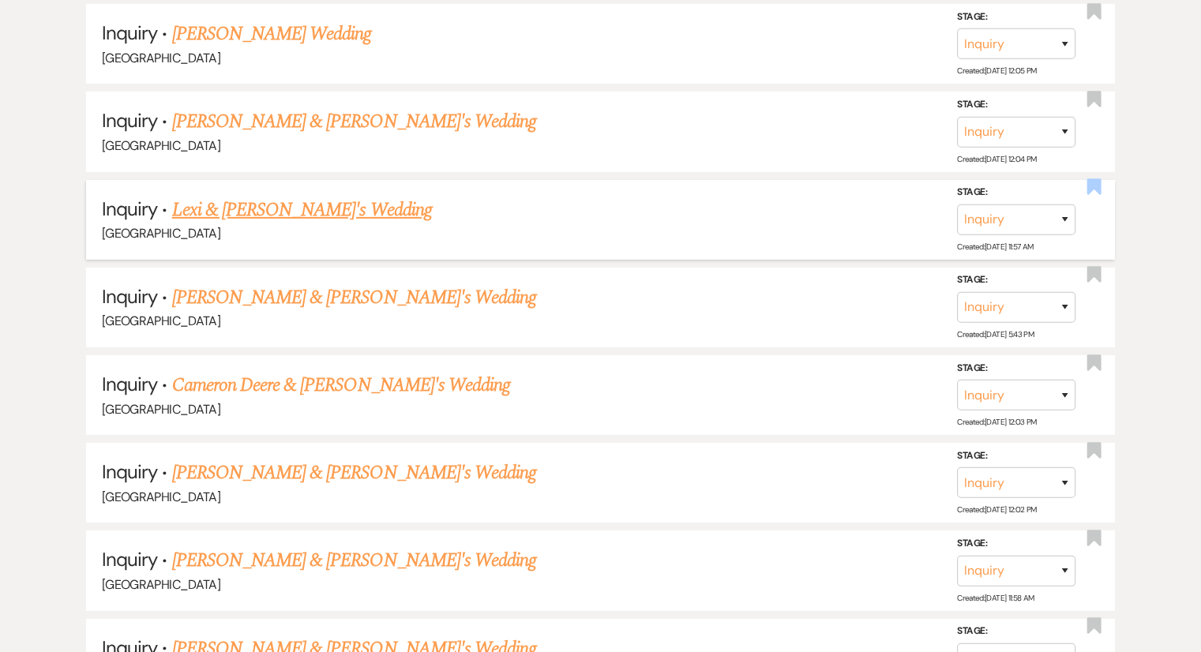
click at [1096, 179] on use "button" at bounding box center [1094, 187] width 14 height 16
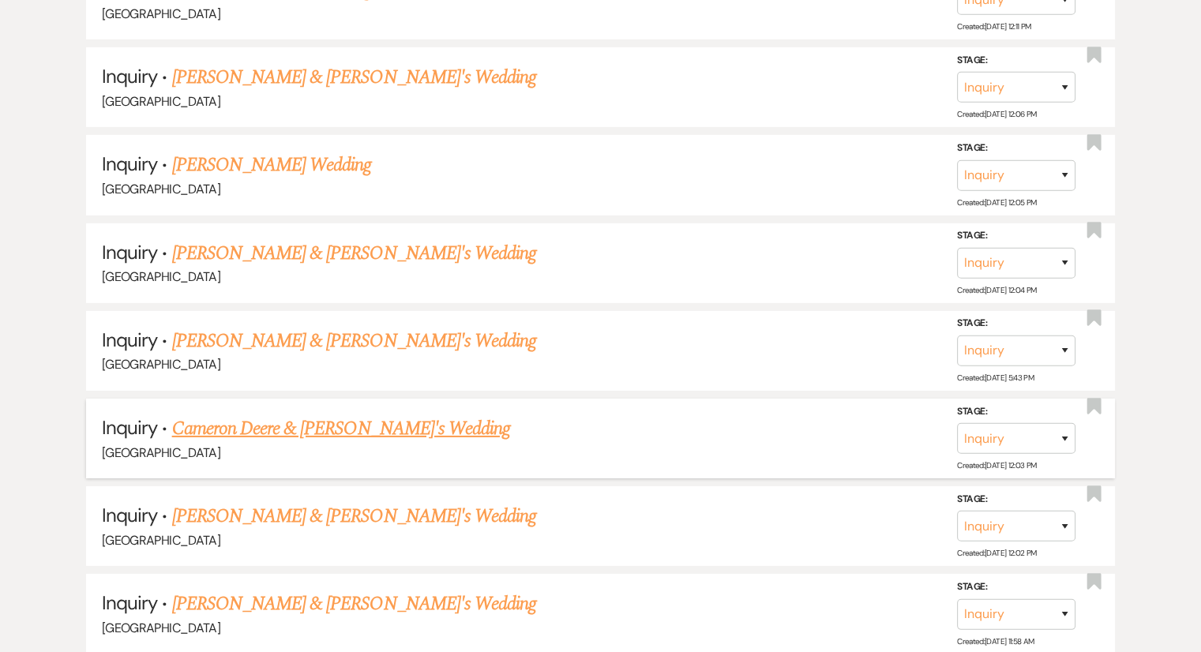
scroll to position [5035, 0]
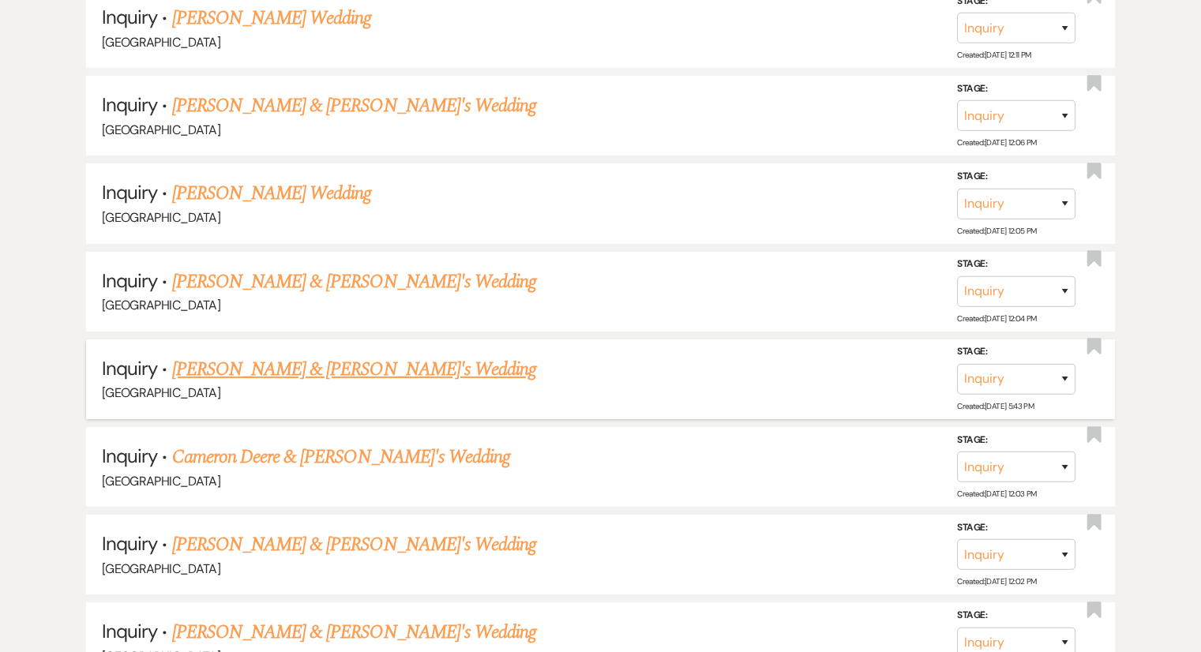
click at [300, 355] on link "[PERSON_NAME] & [PERSON_NAME]'s Wedding" at bounding box center [354, 369] width 365 height 28
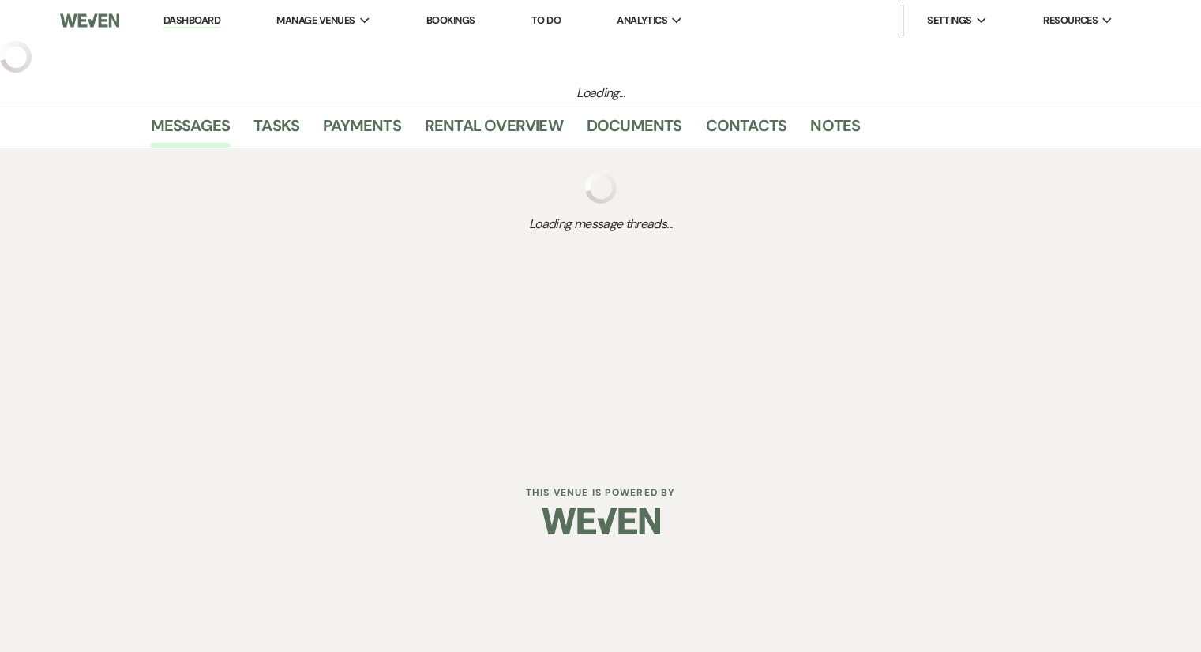
select select "6"
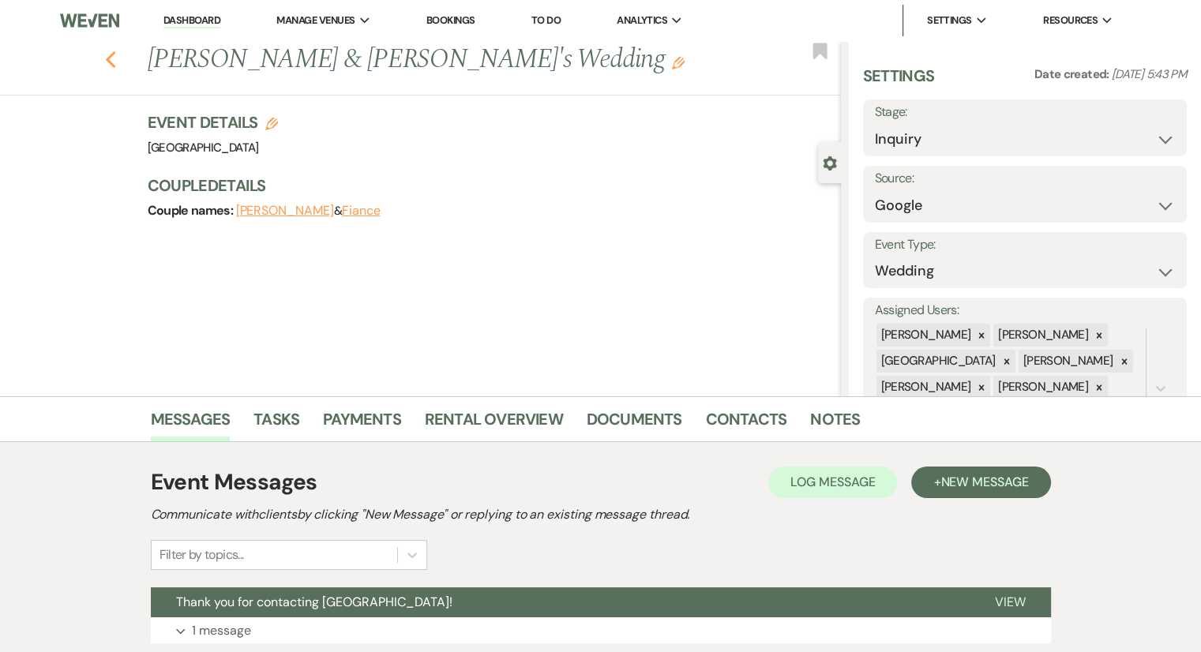
click at [111, 61] on icon "Previous" at bounding box center [111, 60] width 12 height 19
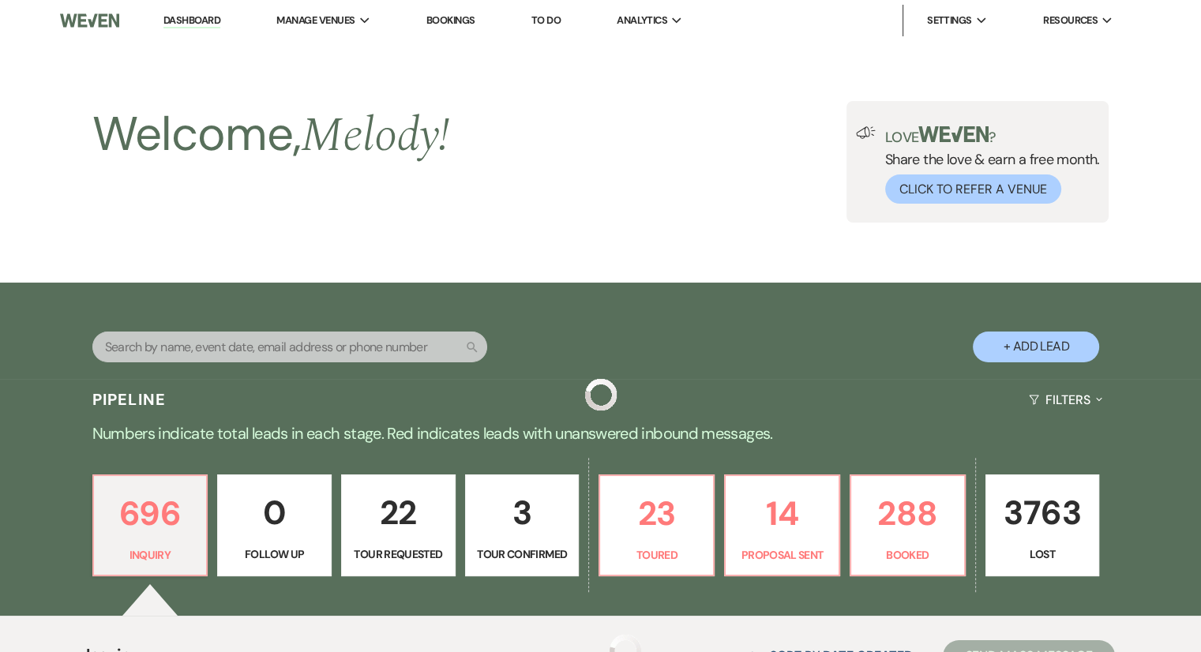
scroll to position [5035, 0]
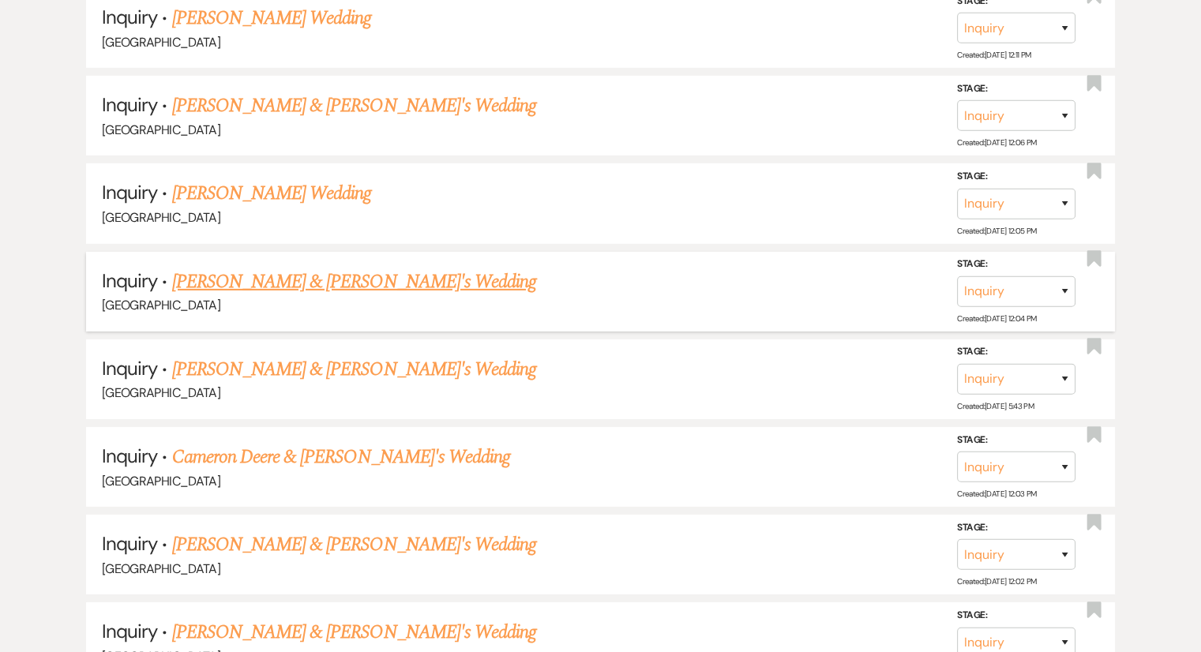
click at [265, 268] on link "[PERSON_NAME] & [PERSON_NAME]'s Wedding" at bounding box center [354, 282] width 365 height 28
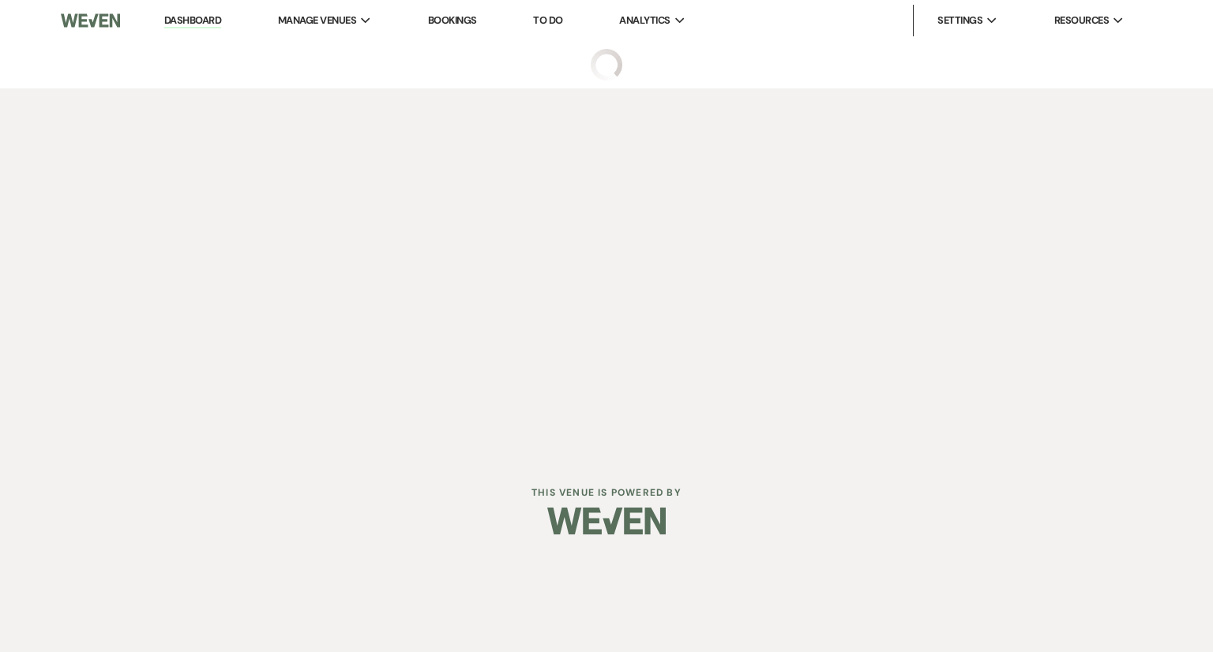
select select "6"
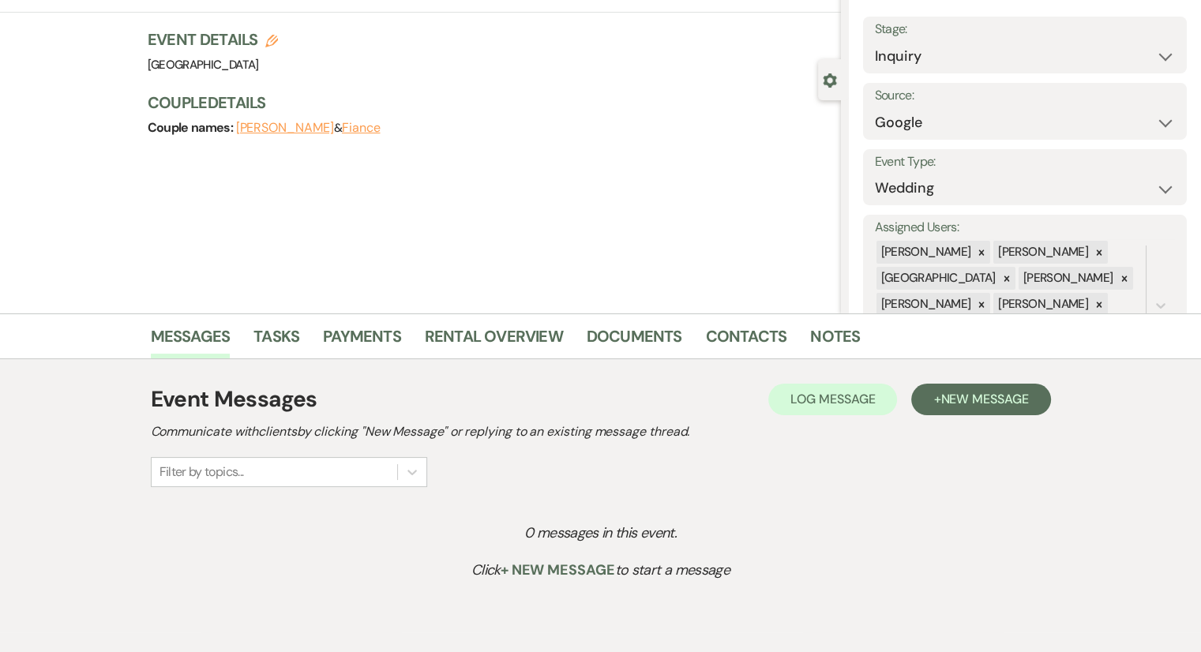
scroll to position [164, 0]
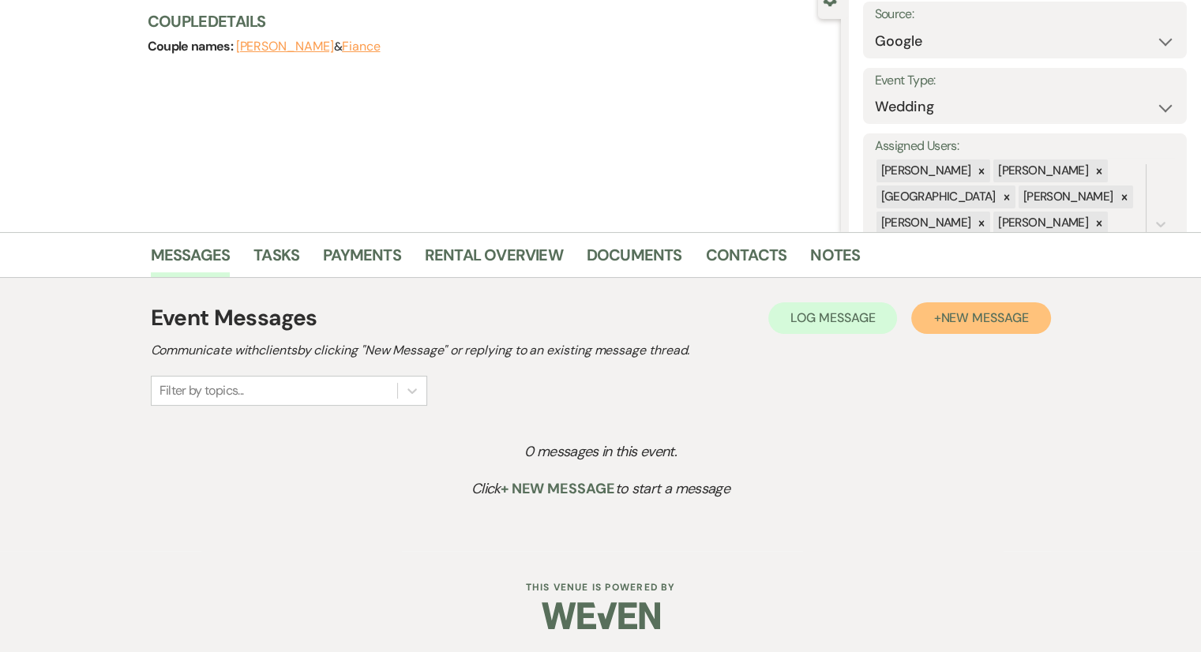
click at [1014, 324] on span "New Message" at bounding box center [984, 318] width 88 height 17
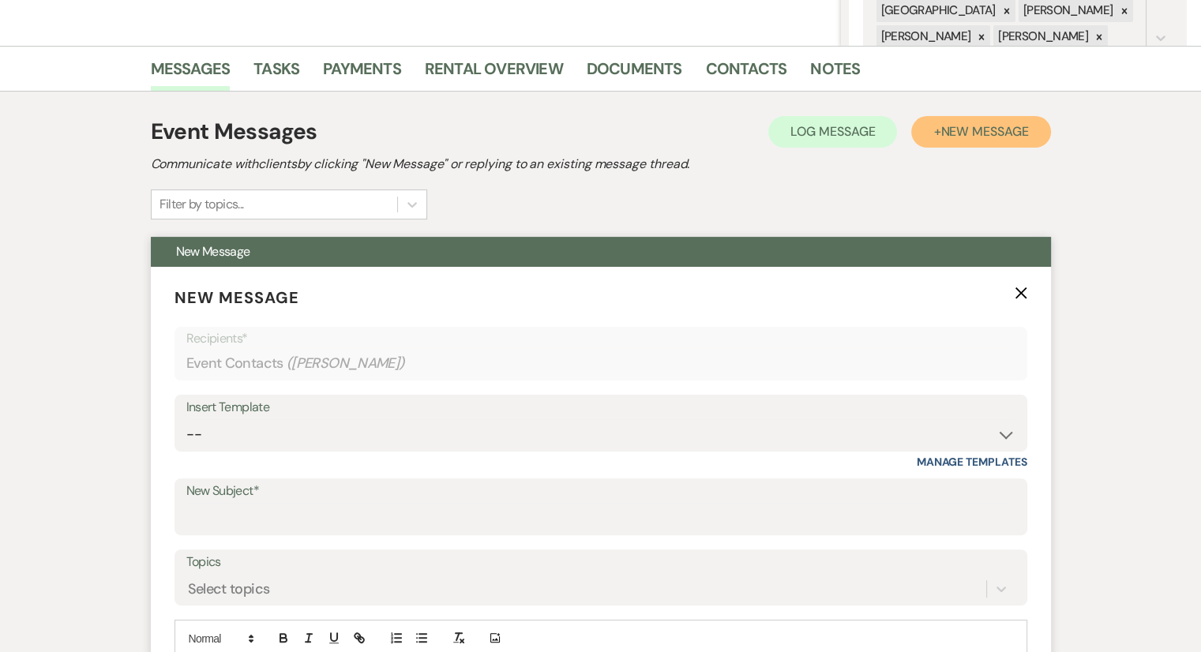
scroll to position [559, 0]
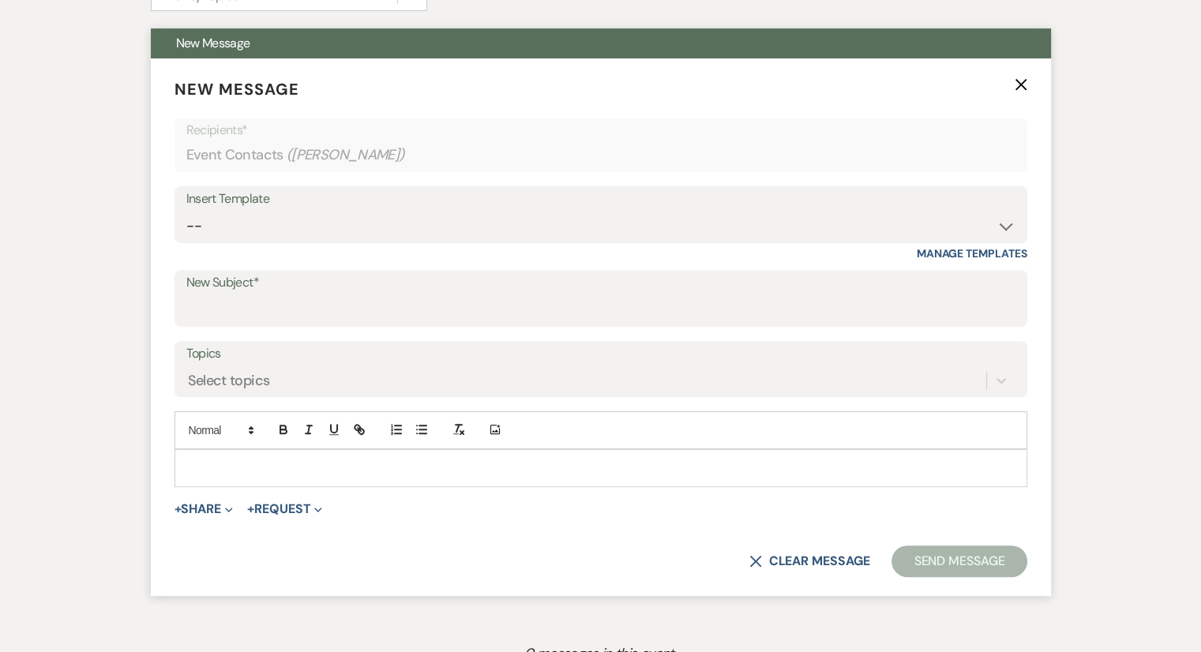
click at [242, 202] on div "Insert Template" at bounding box center [600, 199] width 829 height 23
click at [244, 212] on select "-- Weven Planning Portal Introduction (Booked Events) Congratulations on choosi…" at bounding box center [600, 226] width 829 height 31
select select "2192"
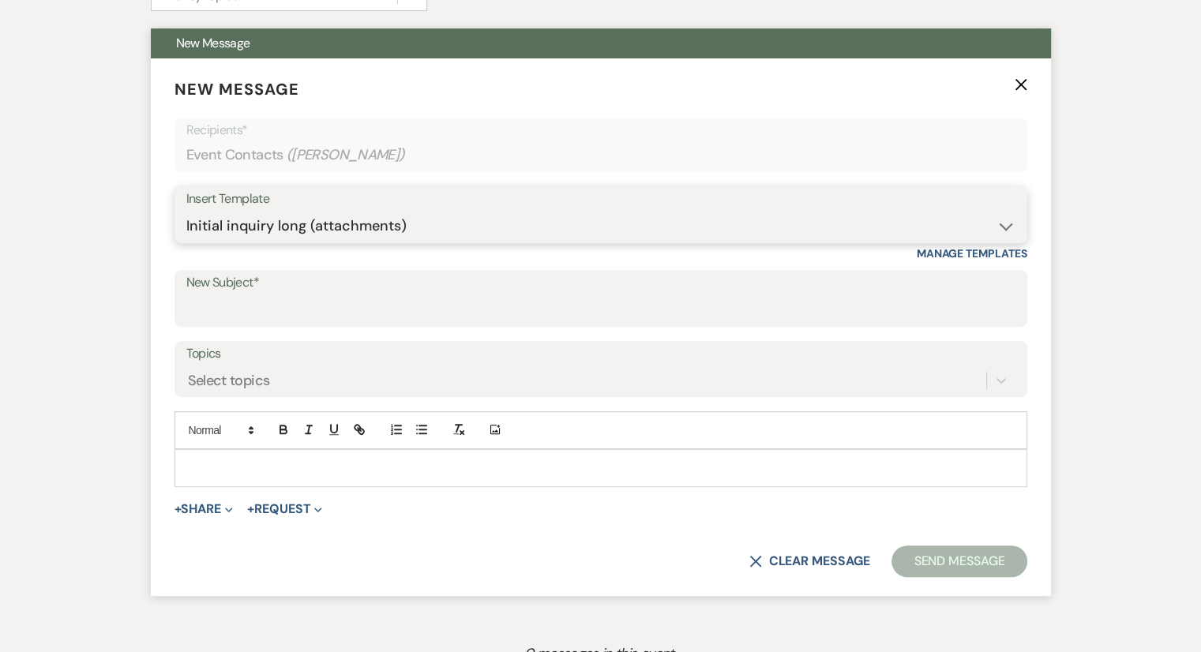
click at [186, 211] on select "-- Weven Planning Portal Introduction (Booked Events) Congratulations on choosi…" at bounding box center [600, 226] width 829 height 31
type input "Thank you for contacting [GEOGRAPHIC_DATA]!"
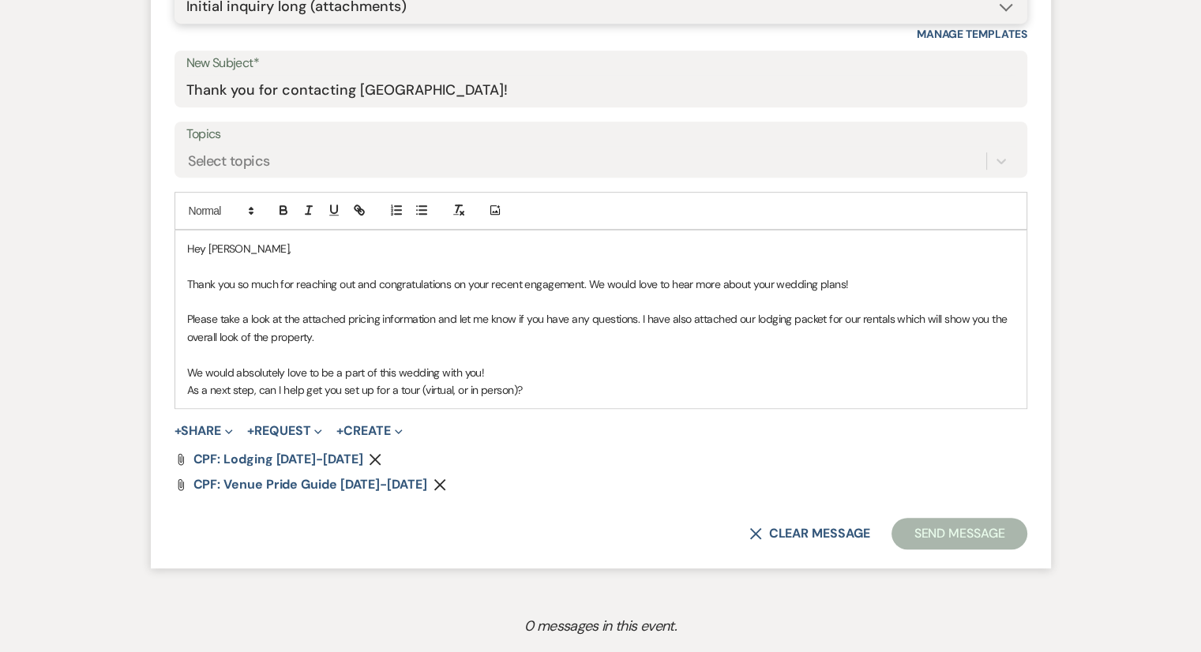
scroll to position [951, 0]
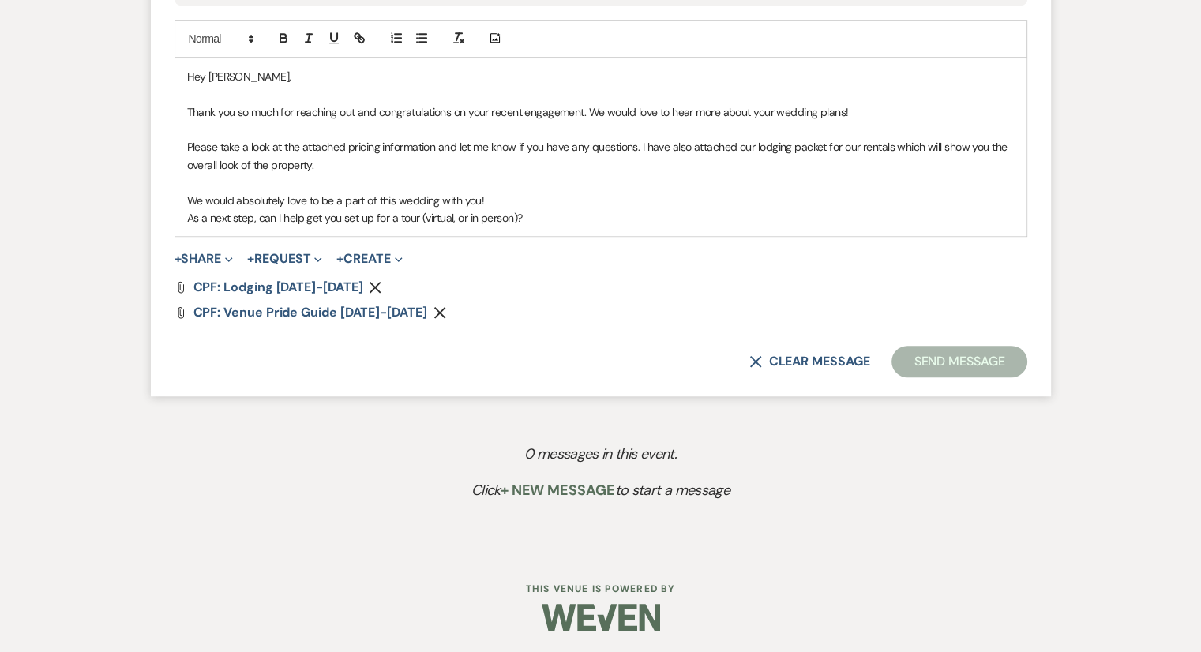
click at [550, 216] on p "As a next step, can I help get you set up for a tour (virtual, or in person)?" at bounding box center [601, 217] width 828 height 17
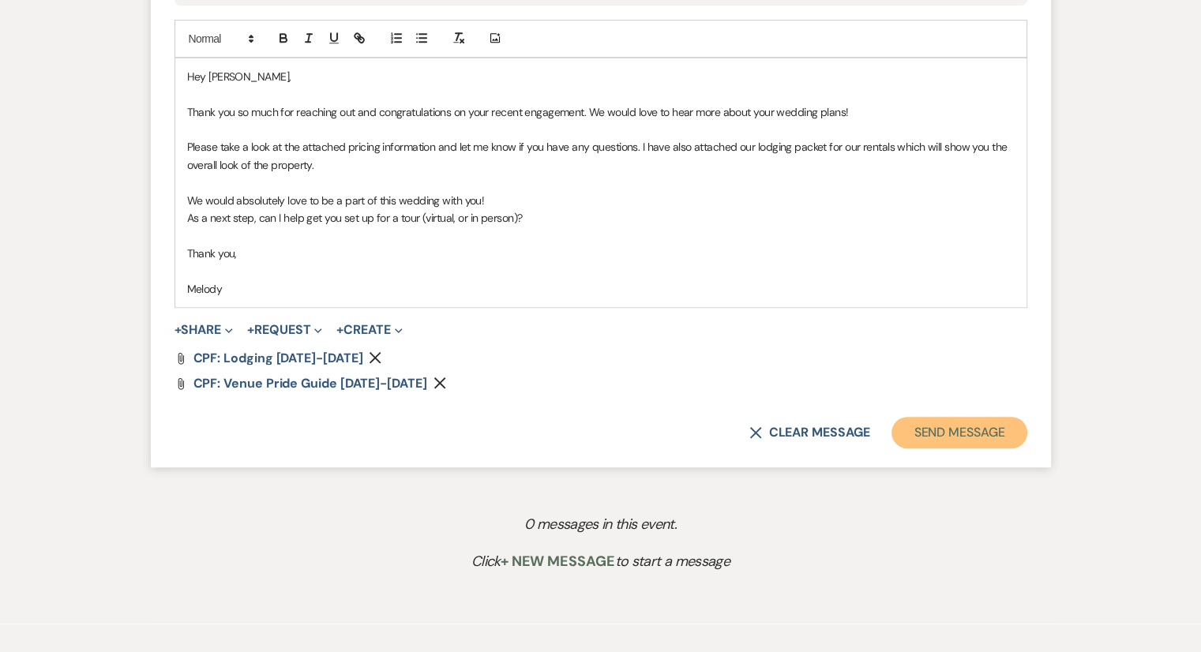
click at [992, 421] on button "Send Message" at bounding box center [959, 433] width 135 height 32
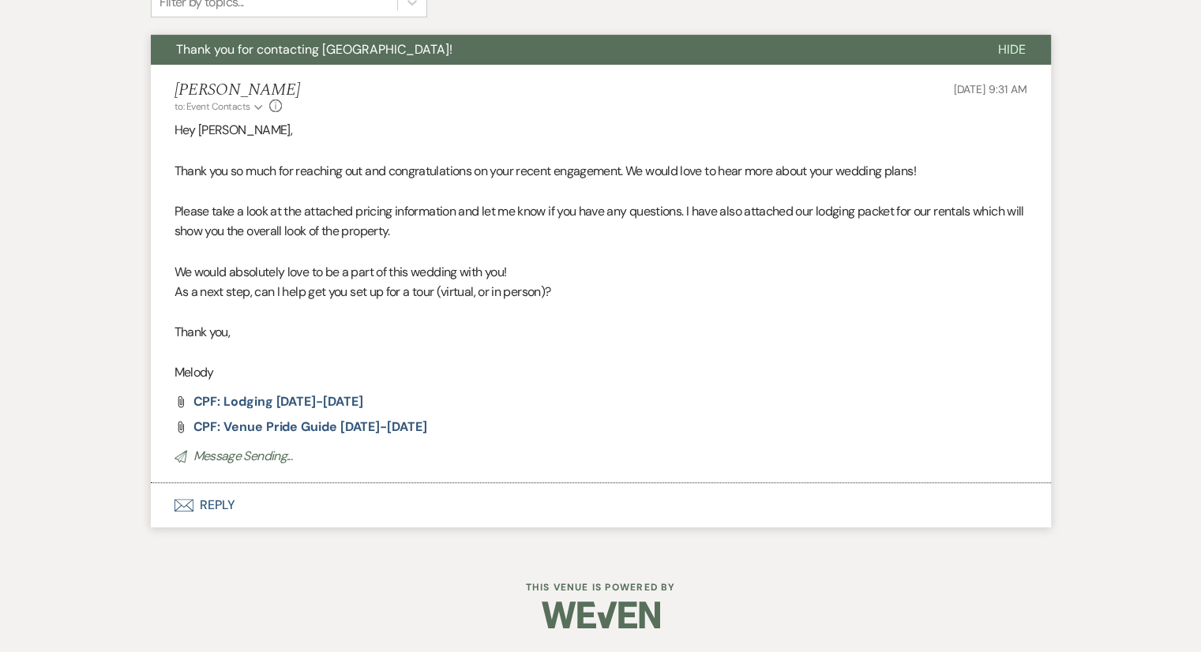
scroll to position [366, 0]
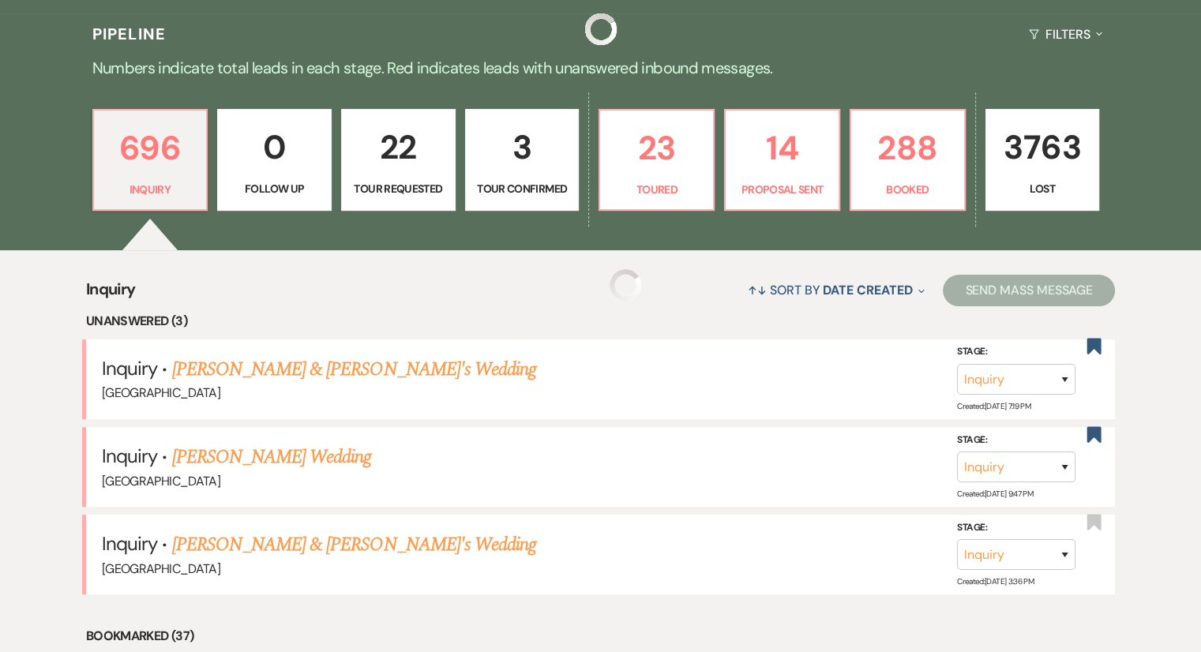
scroll to position [5035, 0]
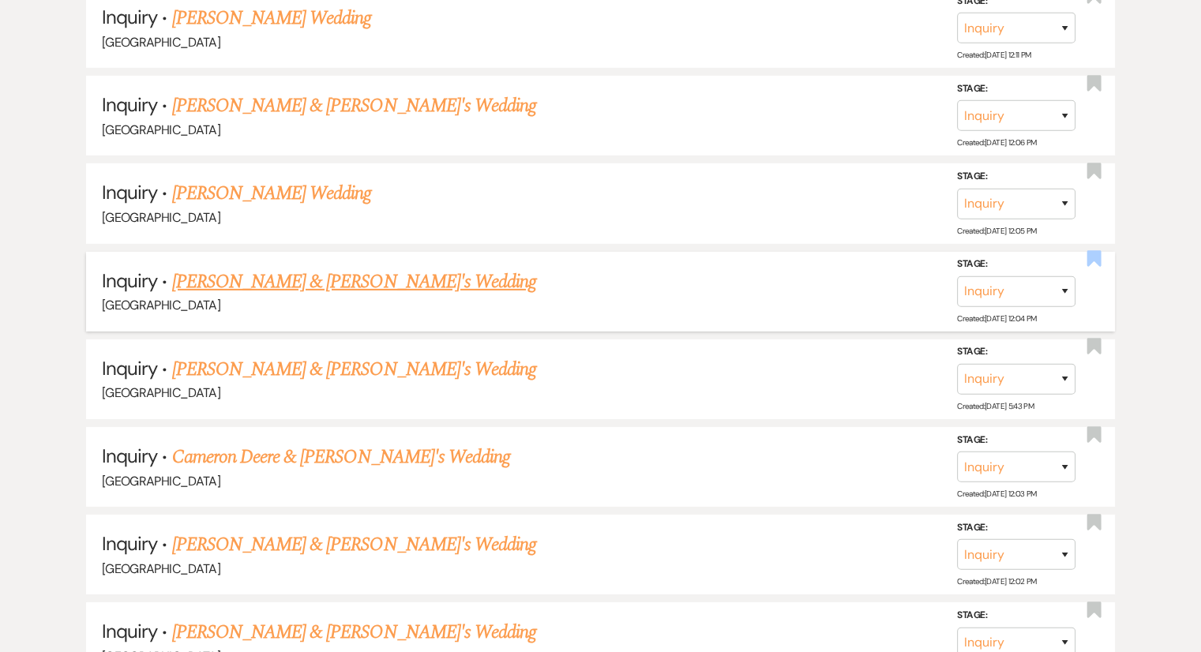
click at [1089, 251] on use "button" at bounding box center [1094, 259] width 14 height 16
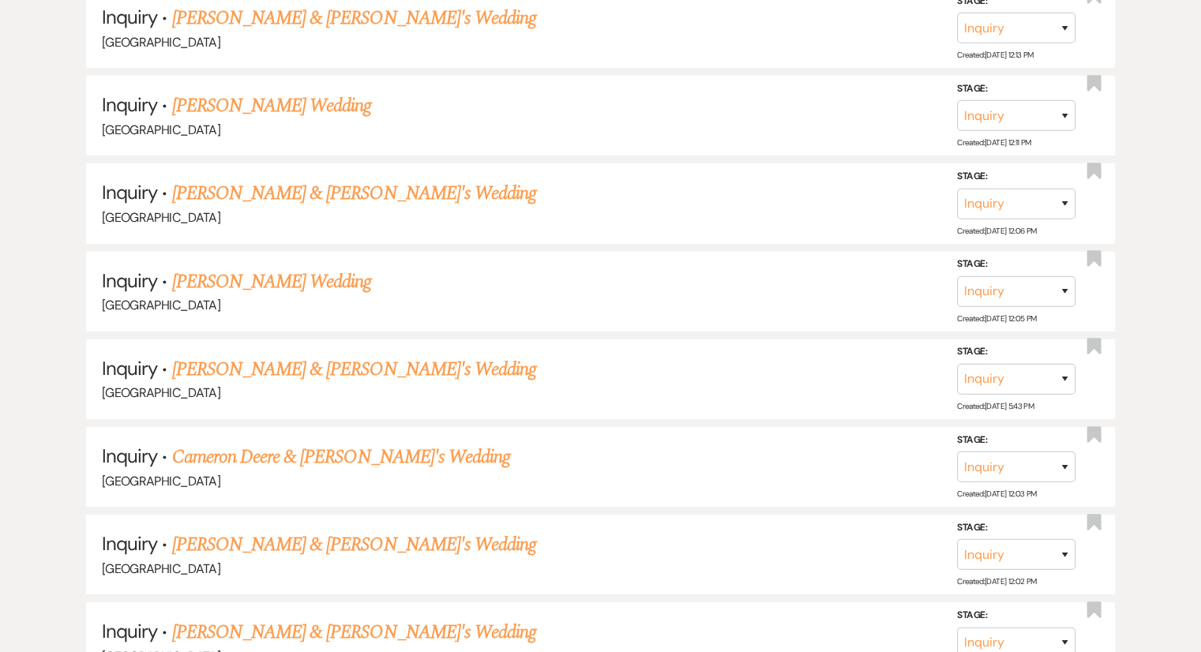
scroll to position [5122, 0]
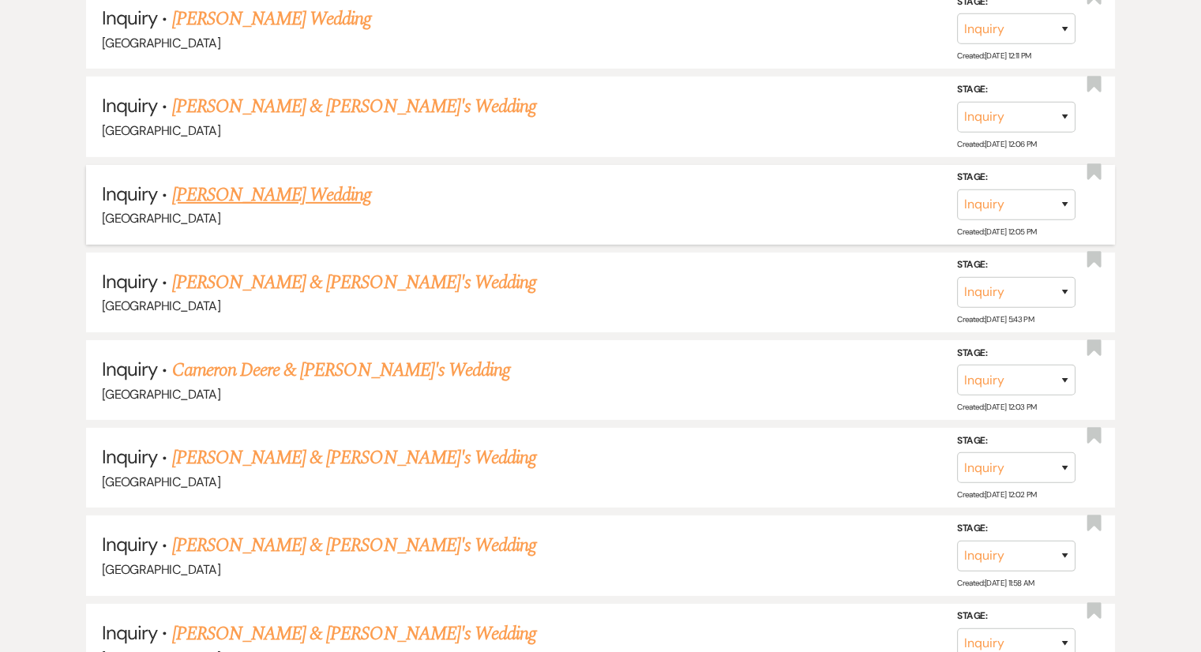
click at [275, 181] on link "[PERSON_NAME] Wedding" at bounding box center [272, 195] width 200 height 28
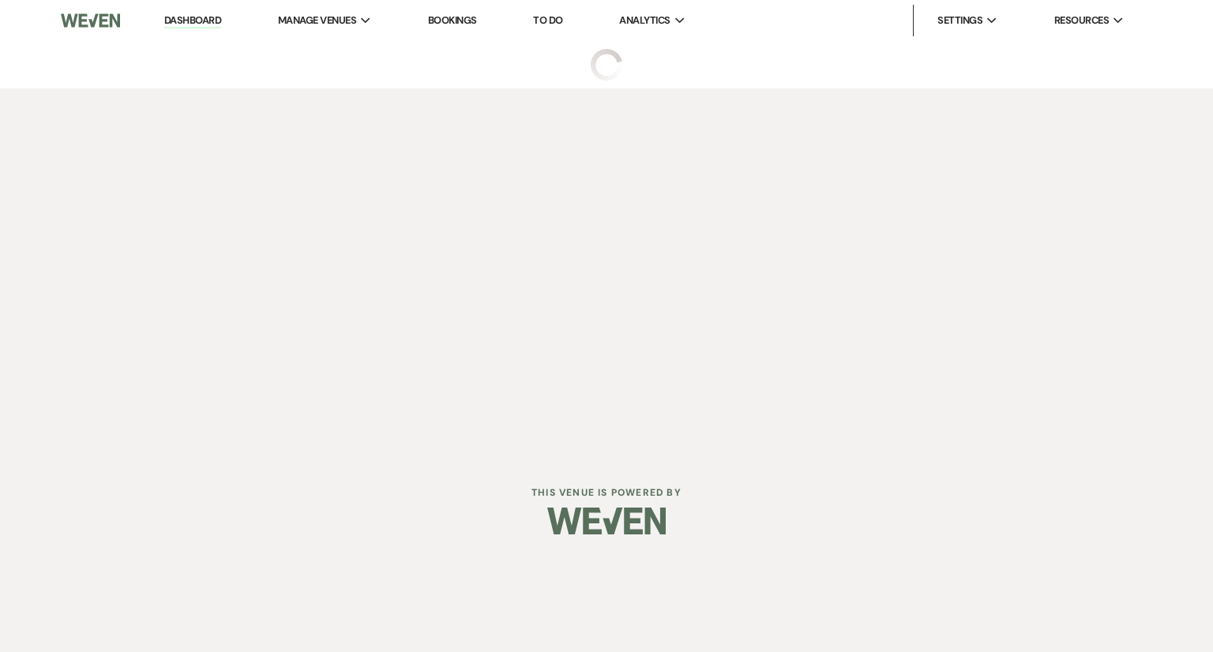
select select "6"
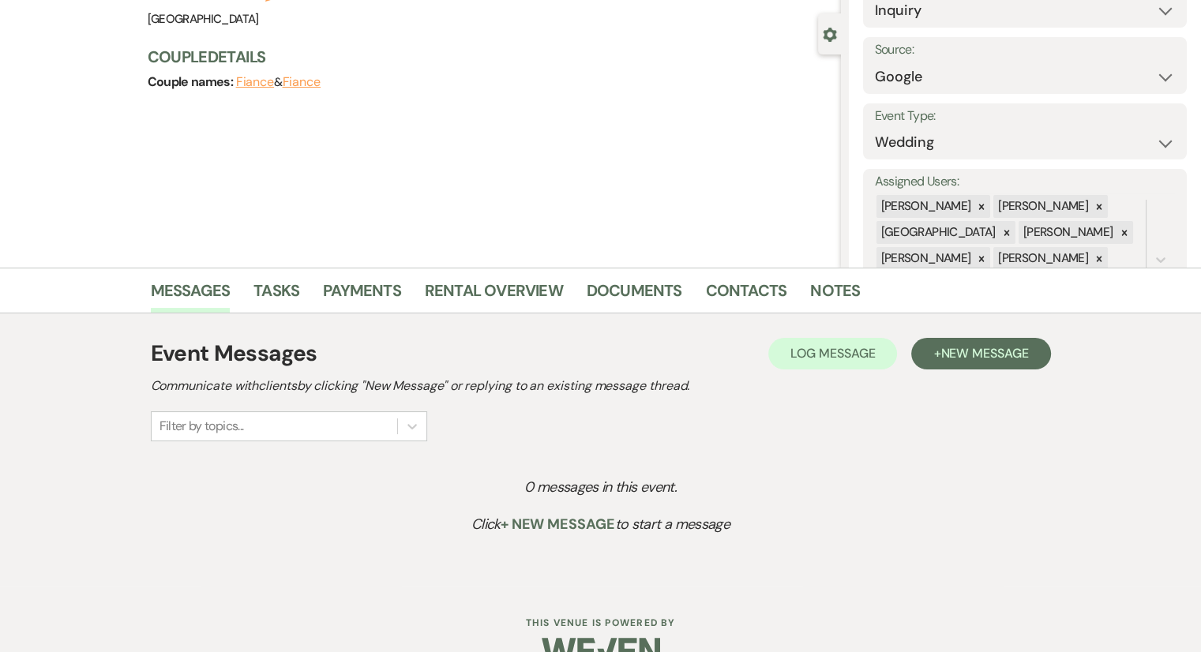
scroll to position [164, 0]
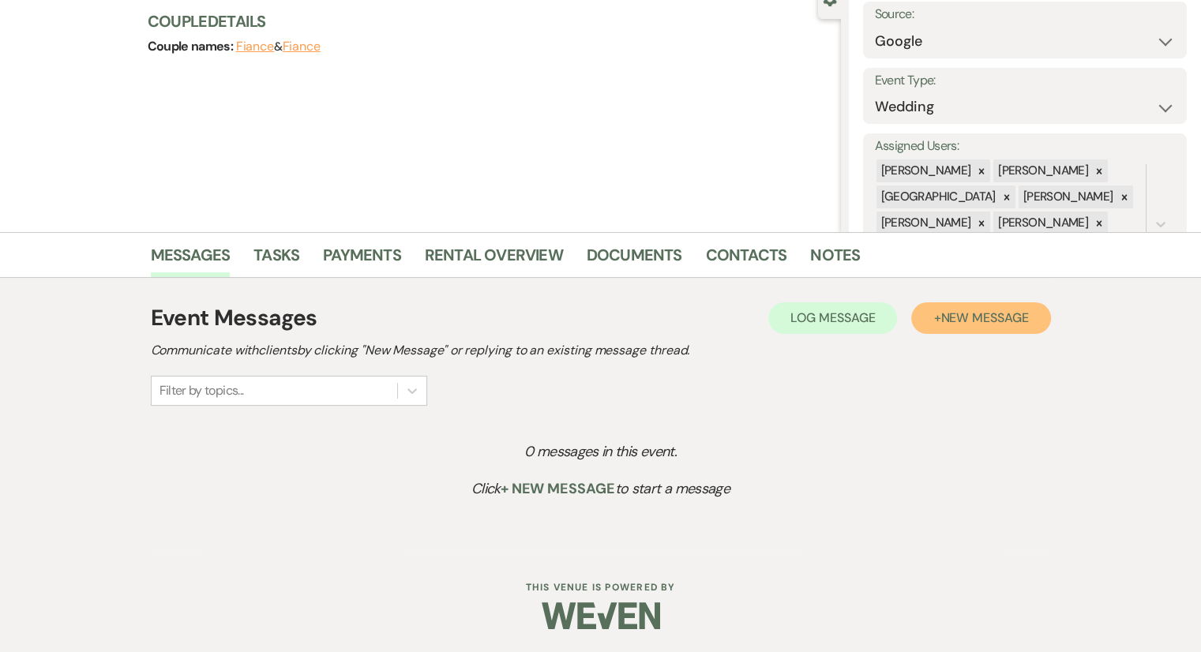
click at [949, 314] on span "New Message" at bounding box center [984, 318] width 88 height 17
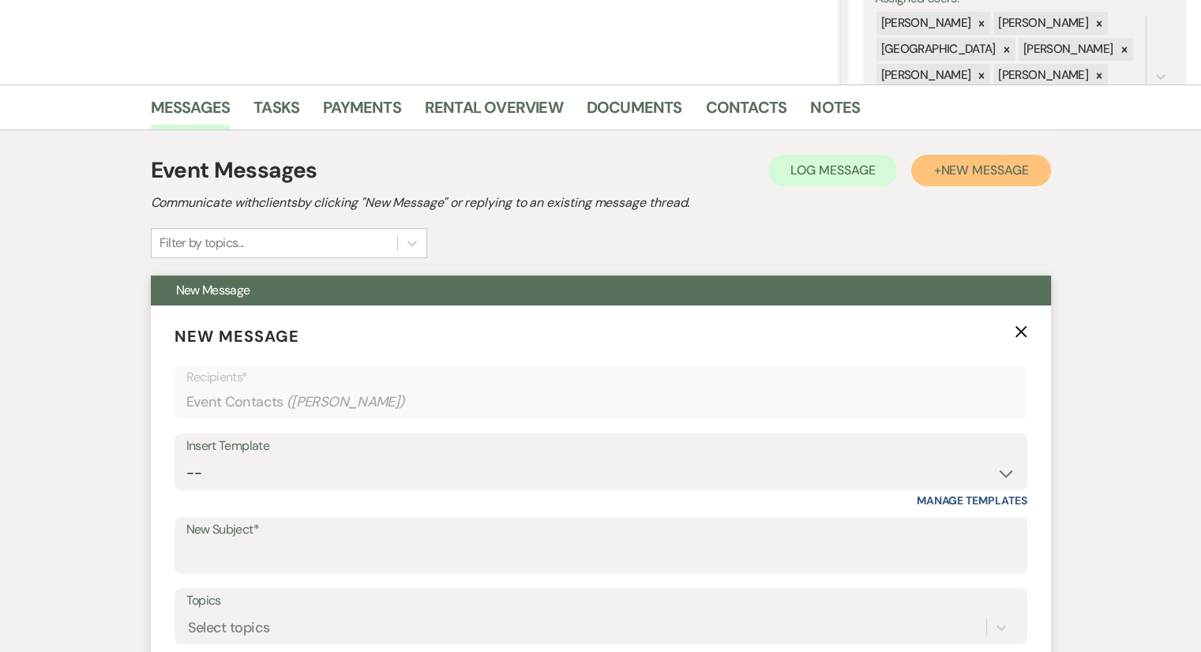
scroll to position [480, 0]
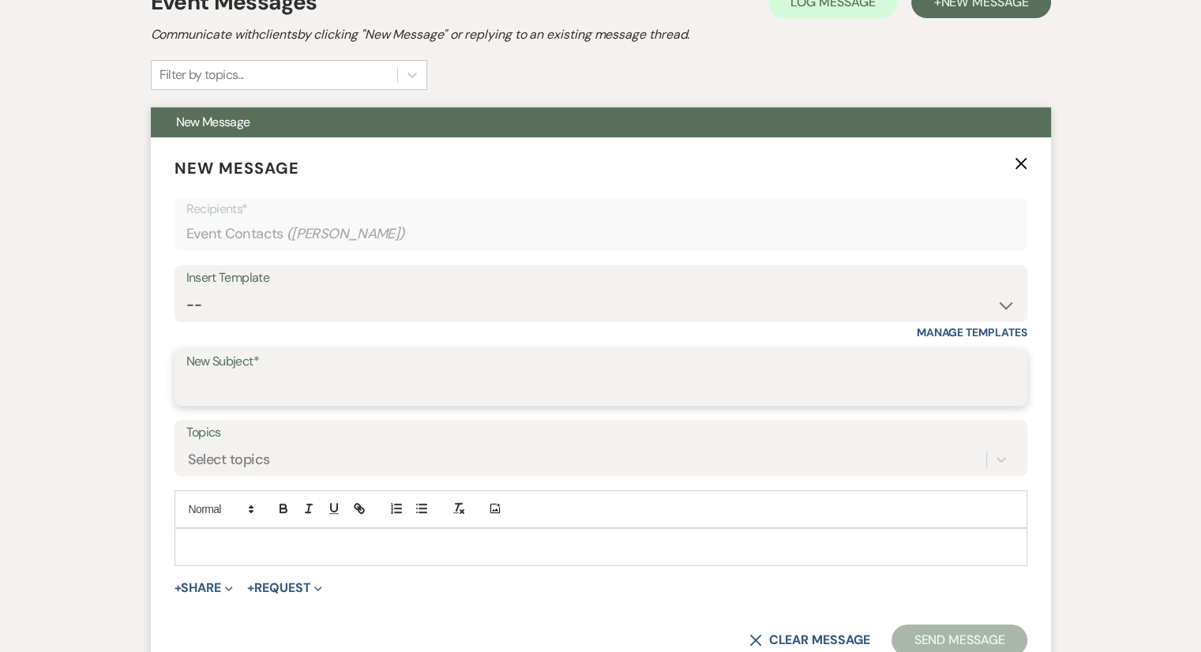
click at [291, 374] on input "New Subject*" at bounding box center [600, 389] width 829 height 31
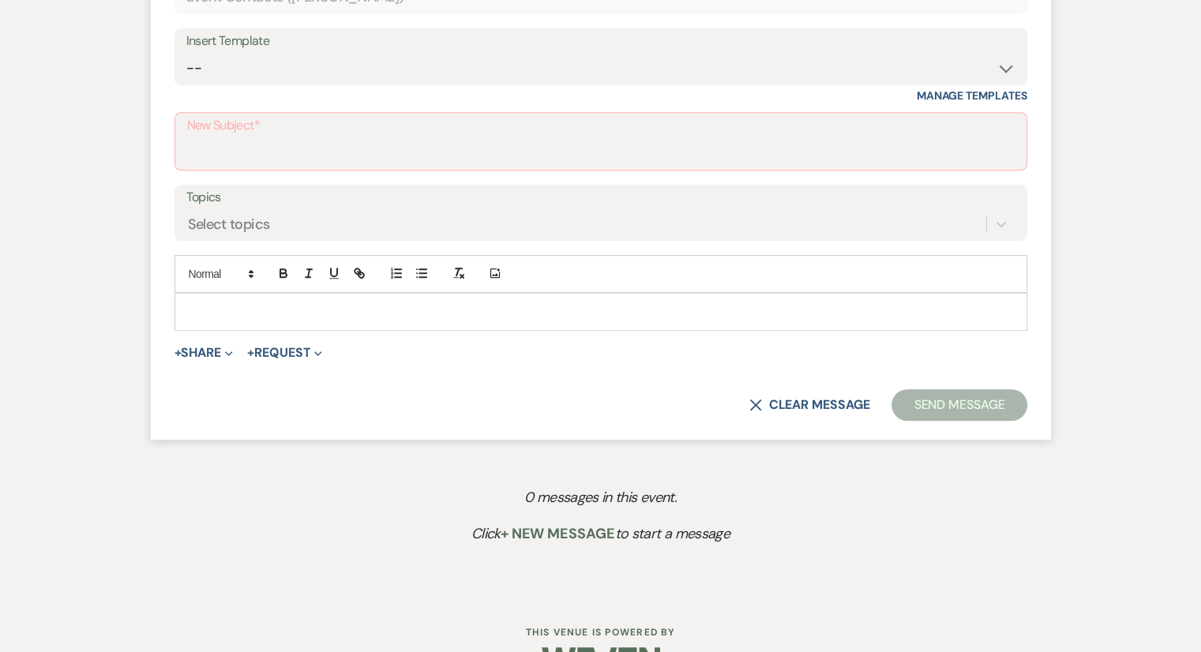
click at [224, 87] on div "Insert Template -- Weven Planning Portal Introduction (Booked Events) Congratul…" at bounding box center [601, 65] width 853 height 74
click at [224, 74] on select "-- Weven Planning Portal Introduction (Booked Events) Congratulations on choosi…" at bounding box center [600, 68] width 829 height 31
select select "2192"
click at [186, 53] on select "-- Weven Planning Portal Introduction (Booked Events) Congratulations on choosi…" at bounding box center [600, 68] width 829 height 31
type input "Thank you for contacting [GEOGRAPHIC_DATA]!"
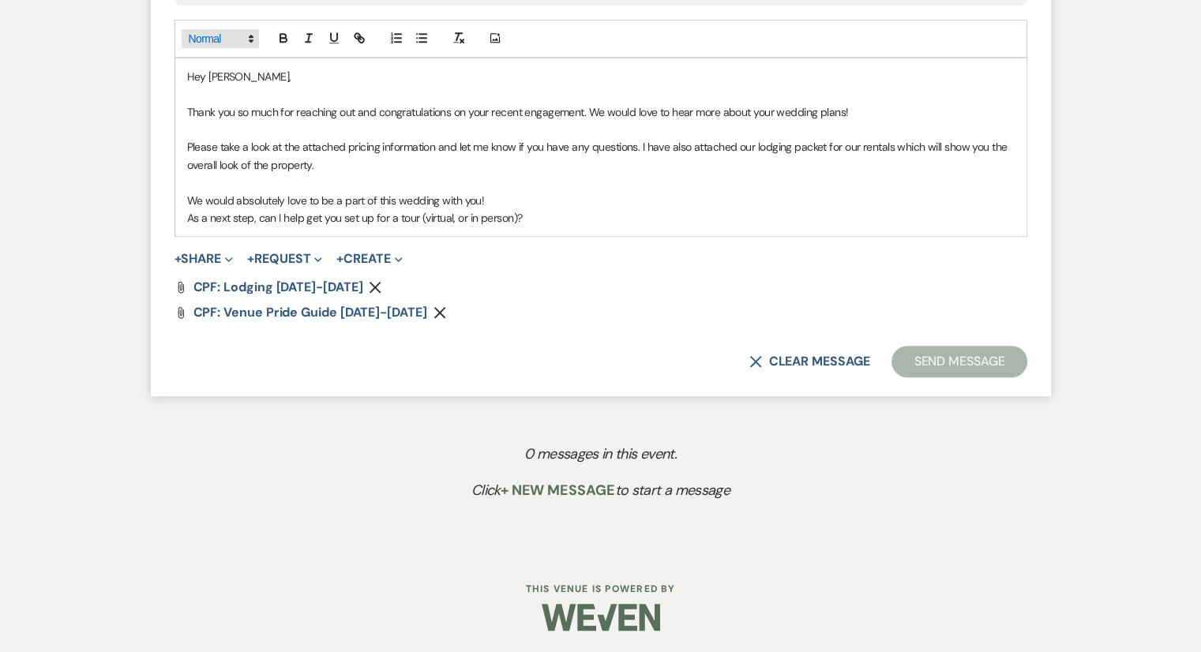
scroll to position [951, 0]
click at [548, 224] on p "As a next step, can I help get you set up for a tour (virtual, or in person)?" at bounding box center [601, 217] width 828 height 17
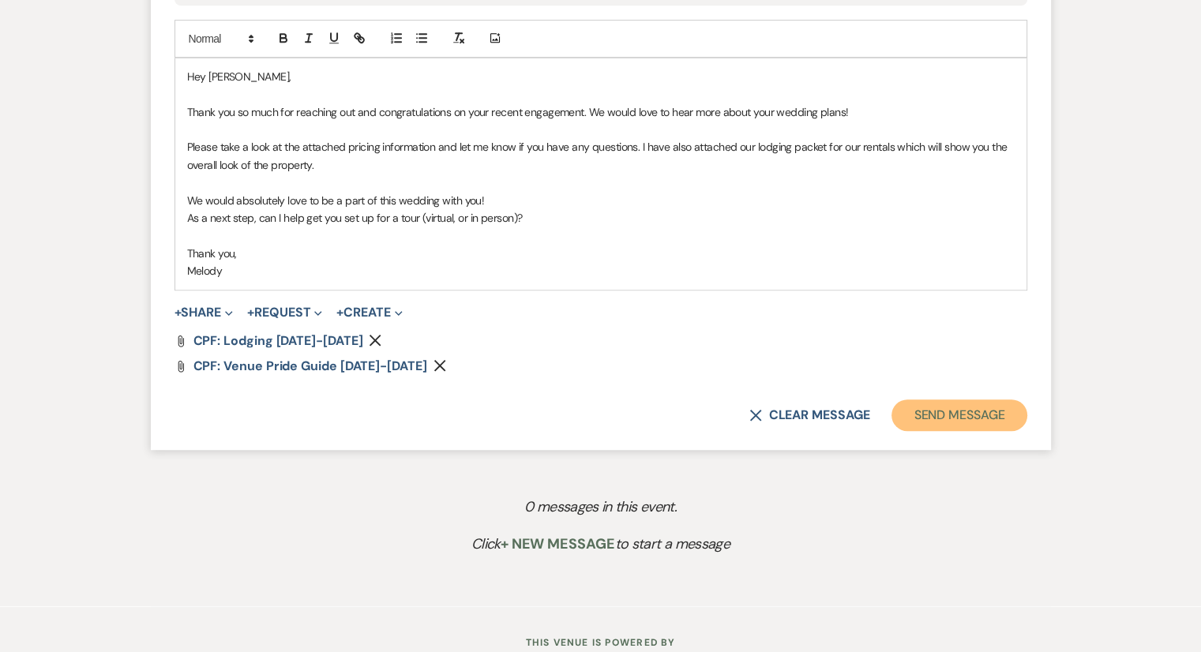
click at [970, 421] on button "Send Message" at bounding box center [959, 416] width 135 height 32
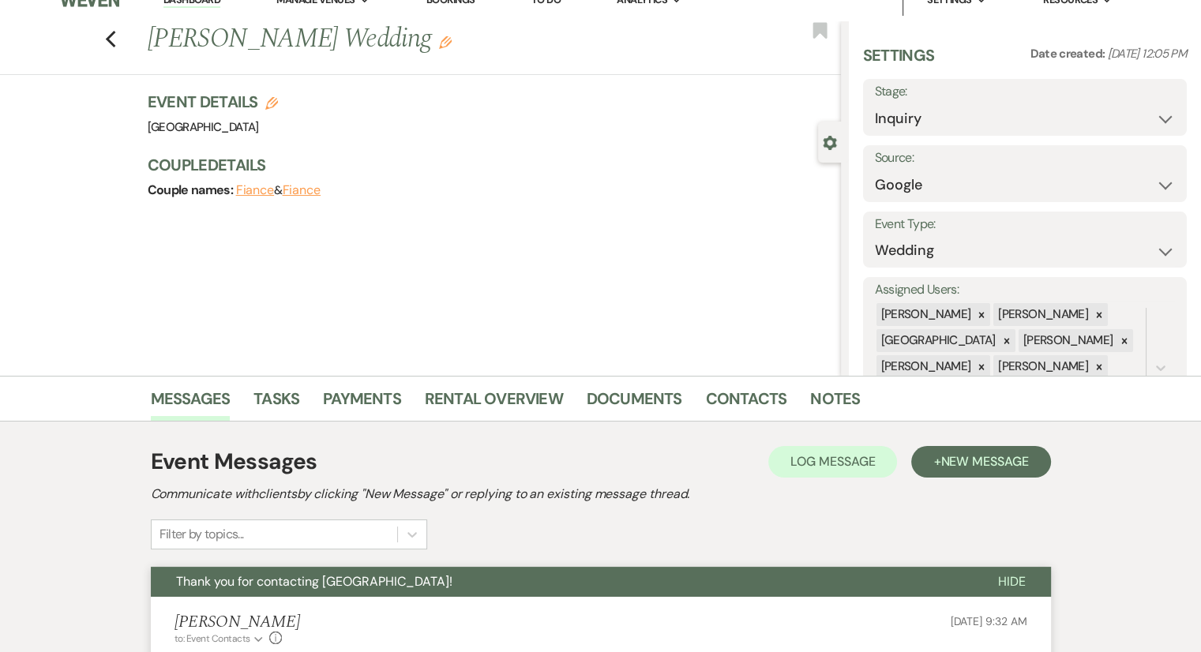
scroll to position [0, 0]
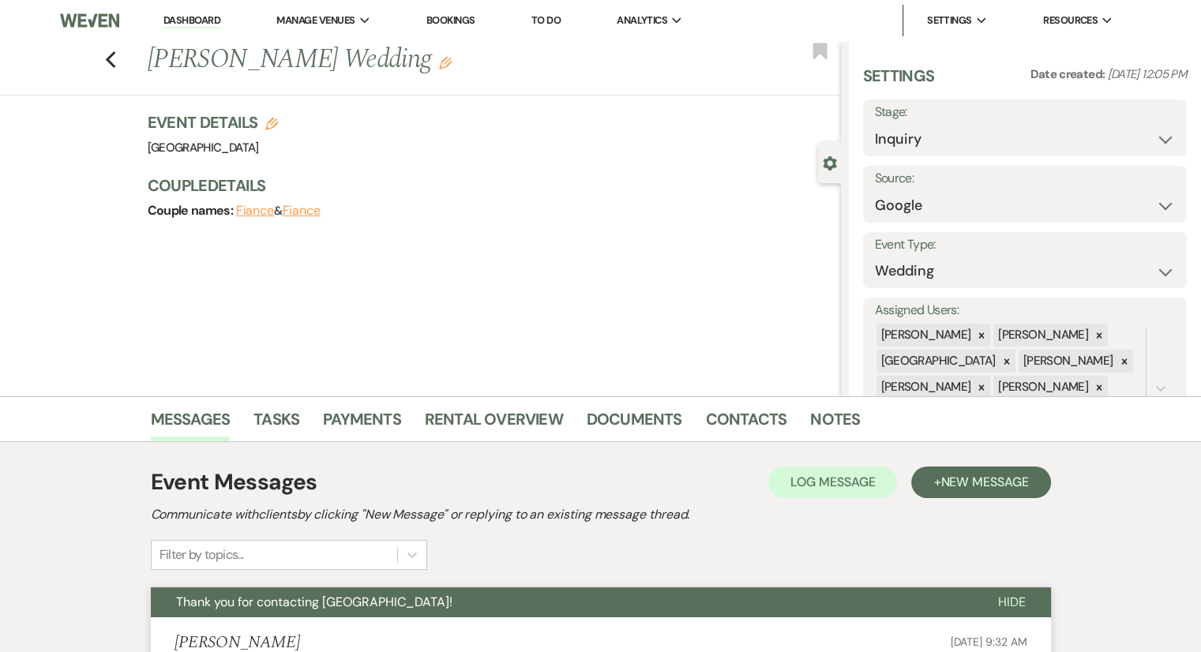
click at [123, 61] on div "Previous [PERSON_NAME] Wedding Edit Bookmark" at bounding box center [416, 68] width 849 height 54
click at [113, 66] on icon "Previous" at bounding box center [111, 60] width 12 height 19
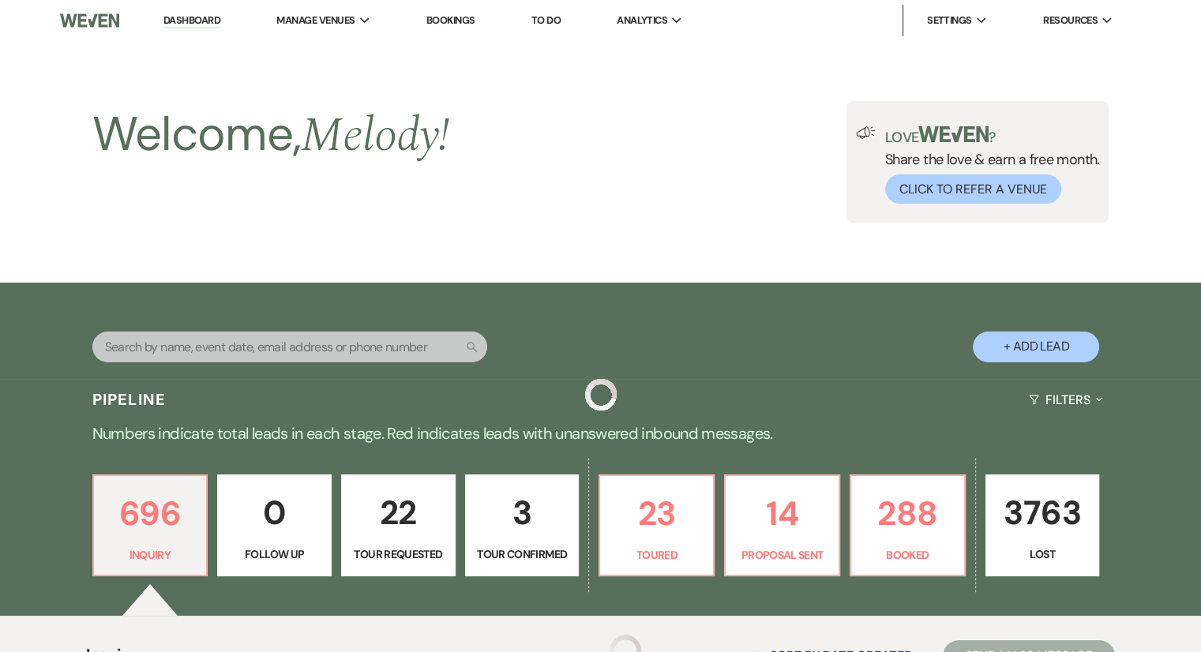
scroll to position [5122, 0]
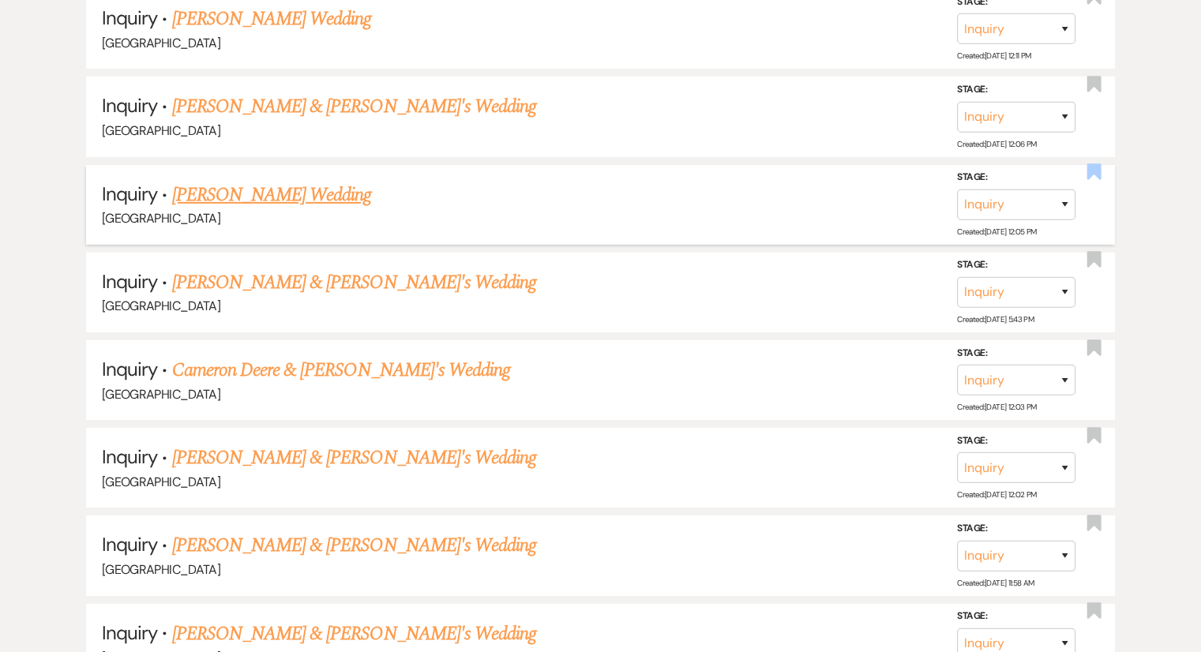
click at [1094, 164] on use "button" at bounding box center [1094, 172] width 14 height 16
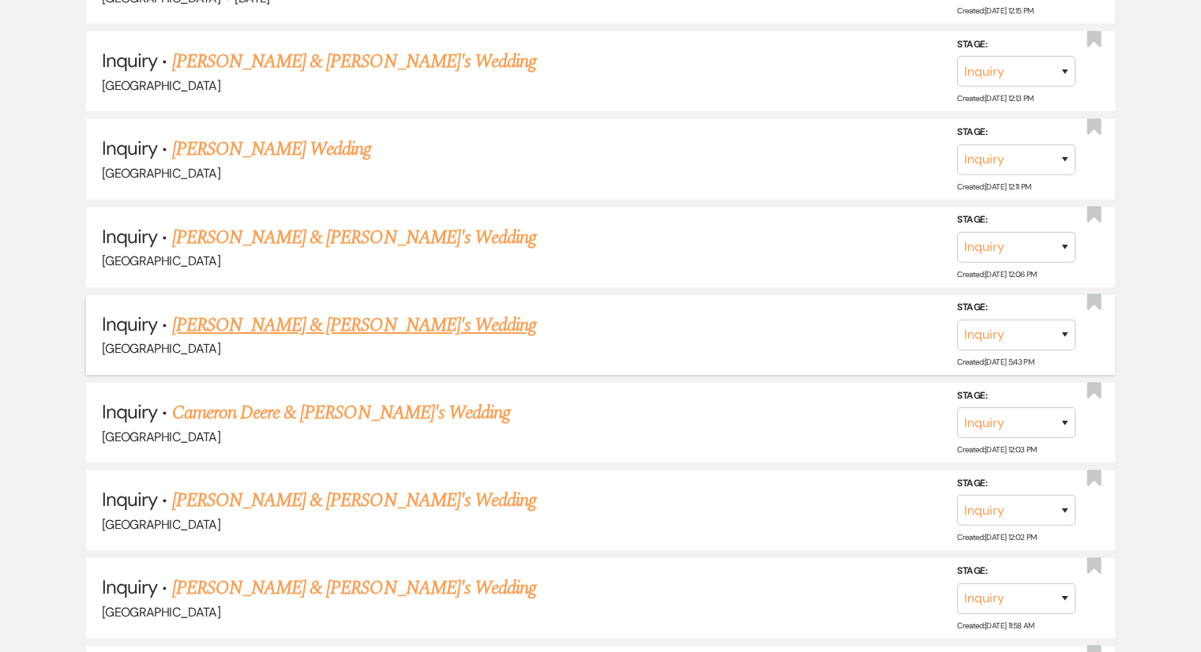
scroll to position [5051, 0]
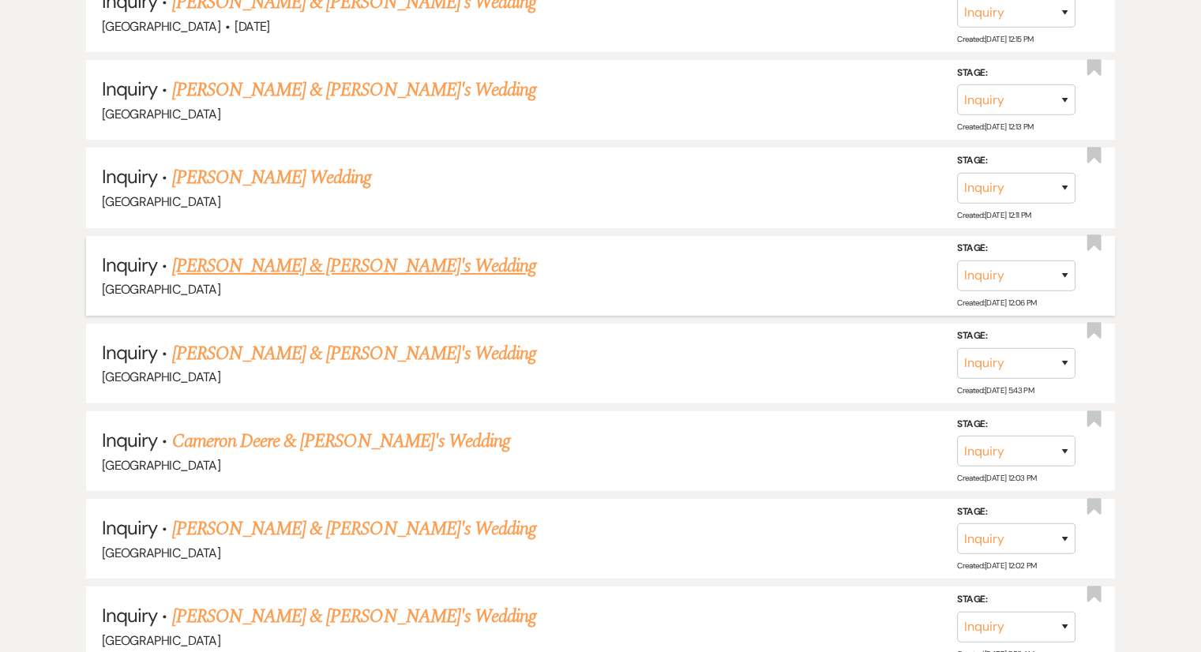
click at [234, 252] on link "[PERSON_NAME] & [PERSON_NAME]'s Wedding" at bounding box center [354, 266] width 365 height 28
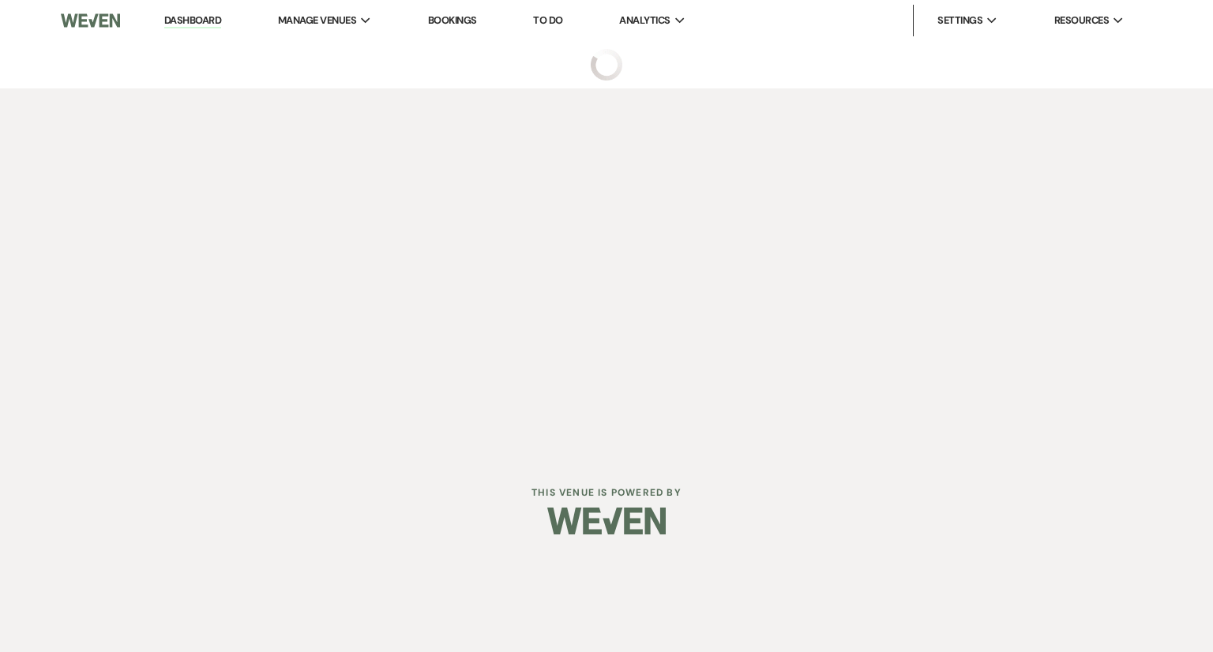
select select "6"
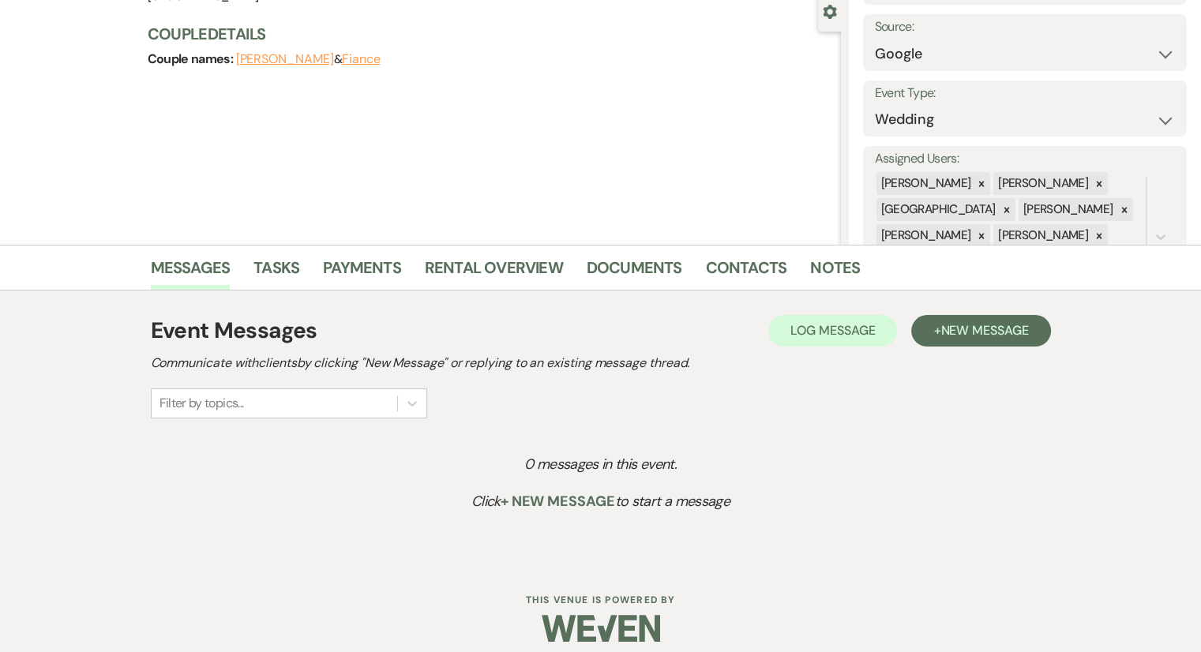
scroll to position [164, 0]
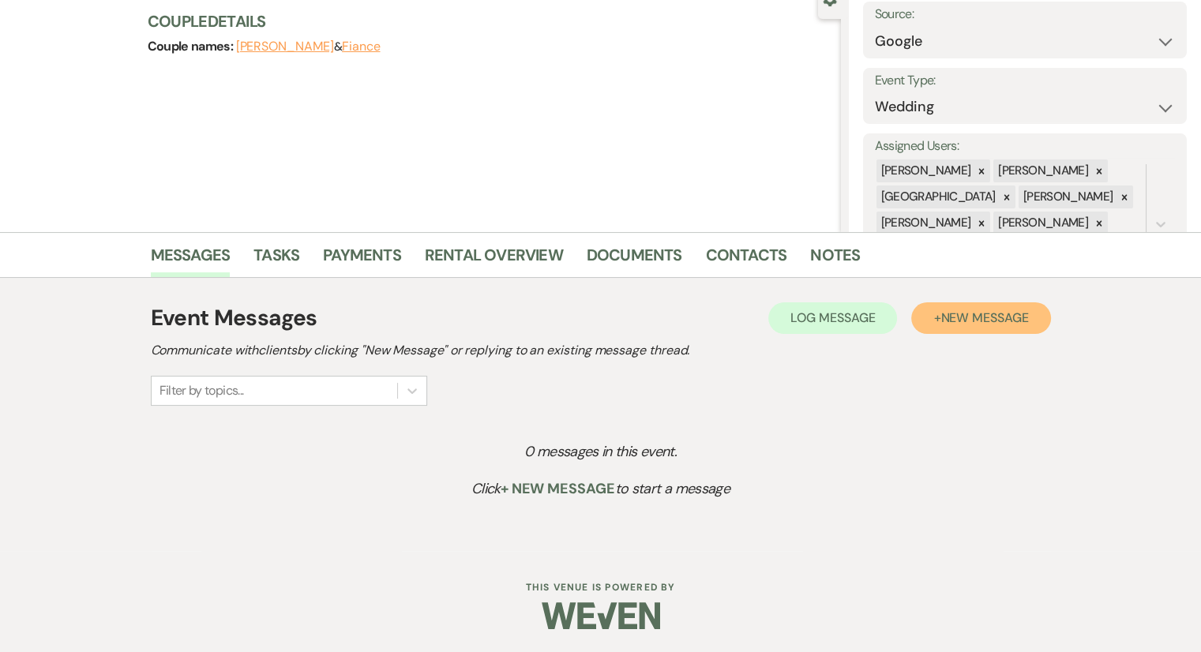
click at [990, 320] on span "New Message" at bounding box center [984, 318] width 88 height 17
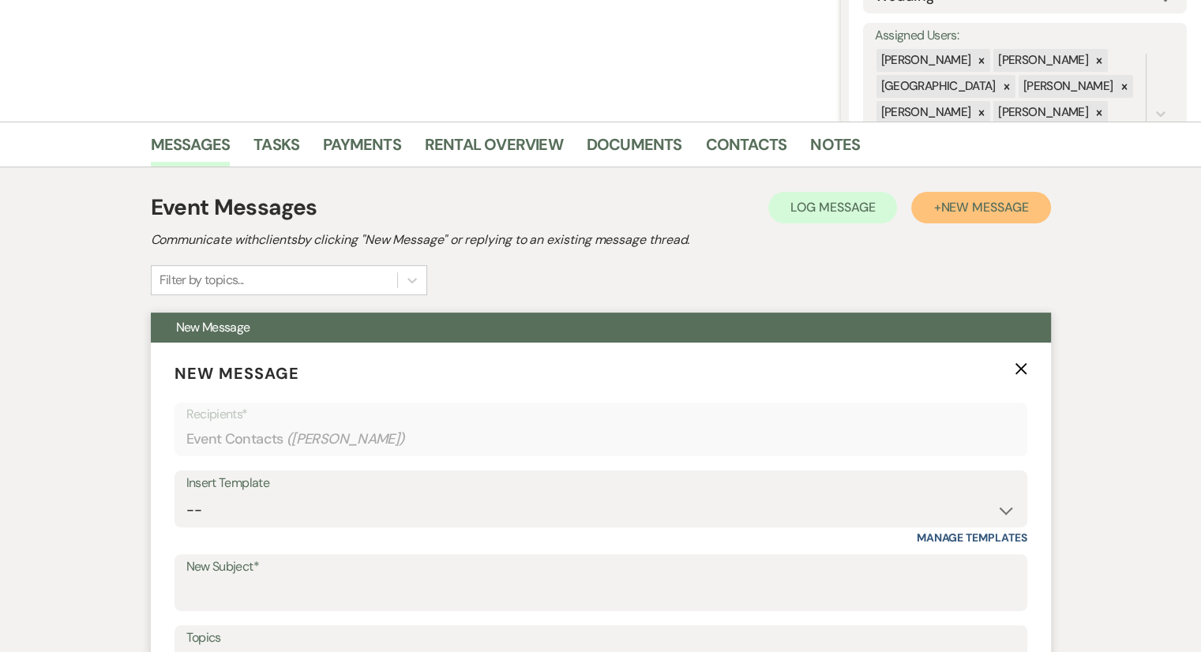
scroll to position [480, 0]
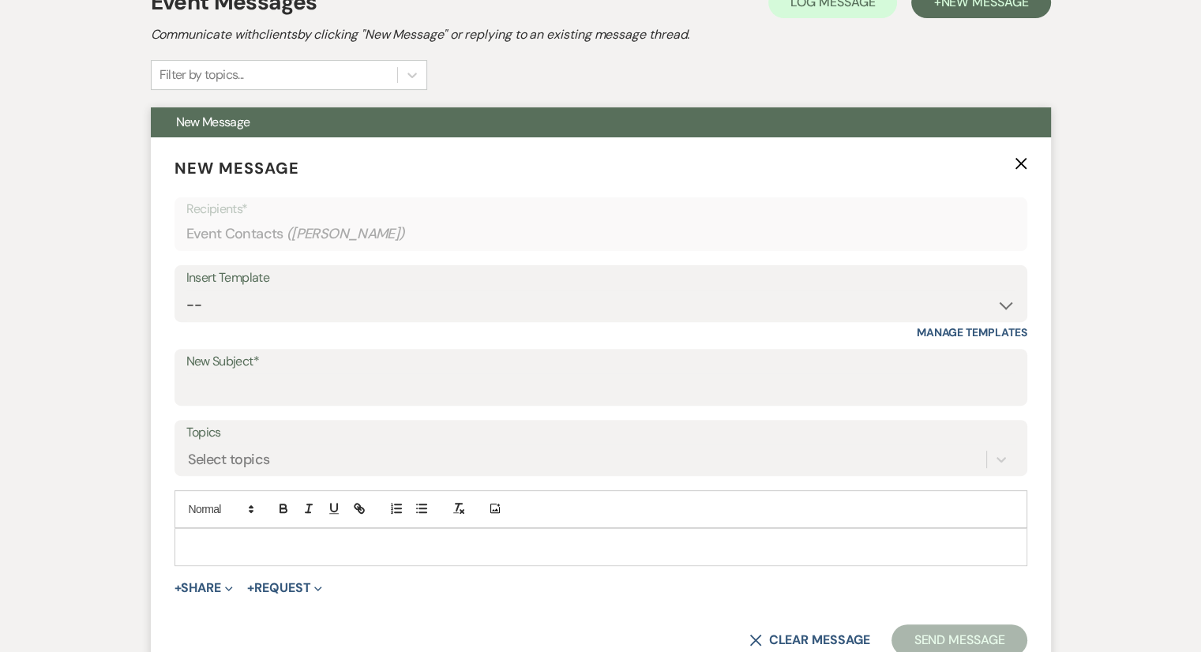
click at [282, 282] on div "Insert Template" at bounding box center [600, 278] width 829 height 23
click at [282, 302] on select "-- Weven Planning Portal Introduction (Booked Events) Congratulations on choosi…" at bounding box center [600, 305] width 829 height 31
select select "2192"
click at [186, 290] on select "-- Weven Planning Portal Introduction (Booked Events) Congratulations on choosi…" at bounding box center [600, 305] width 829 height 31
type input "Thank you for contacting [GEOGRAPHIC_DATA]!"
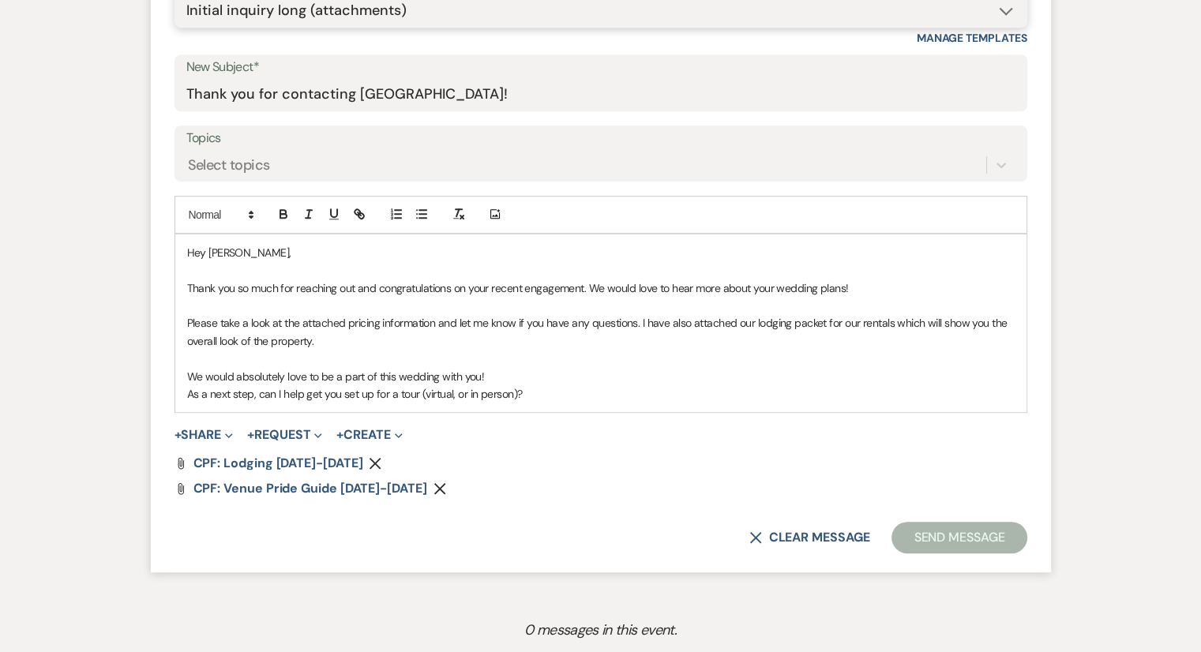
scroll to position [796, 0]
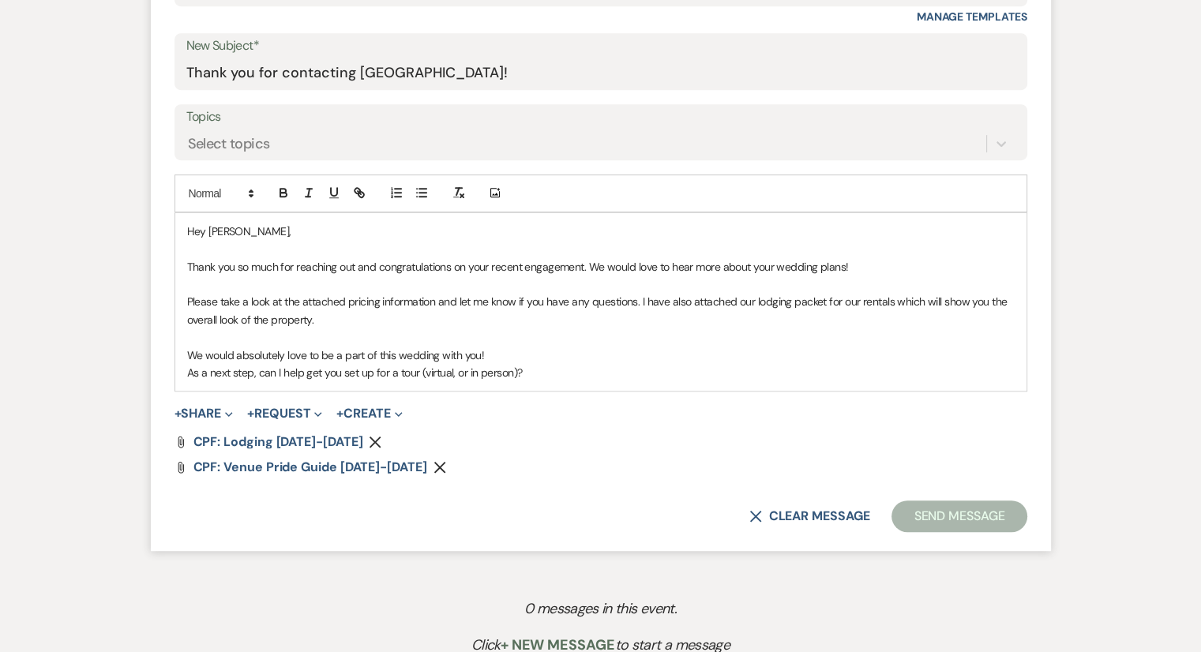
click at [536, 369] on p "As a next step, can I help get you set up for a tour (virtual, or in person)?" at bounding box center [601, 372] width 828 height 17
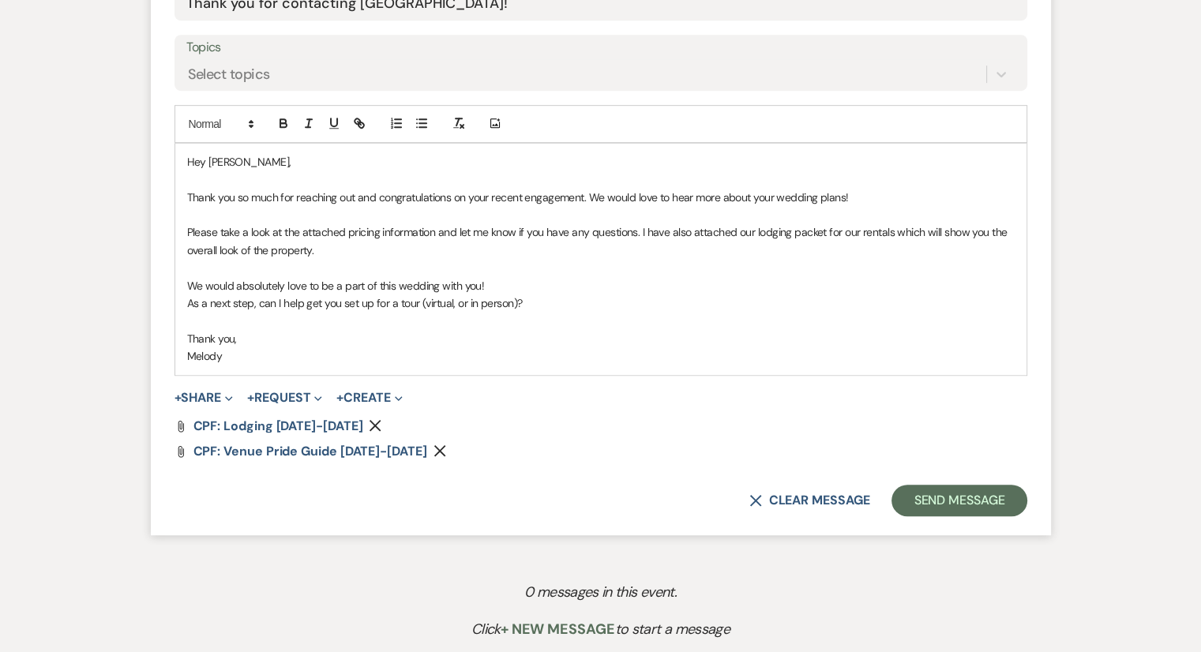
scroll to position [954, 0]
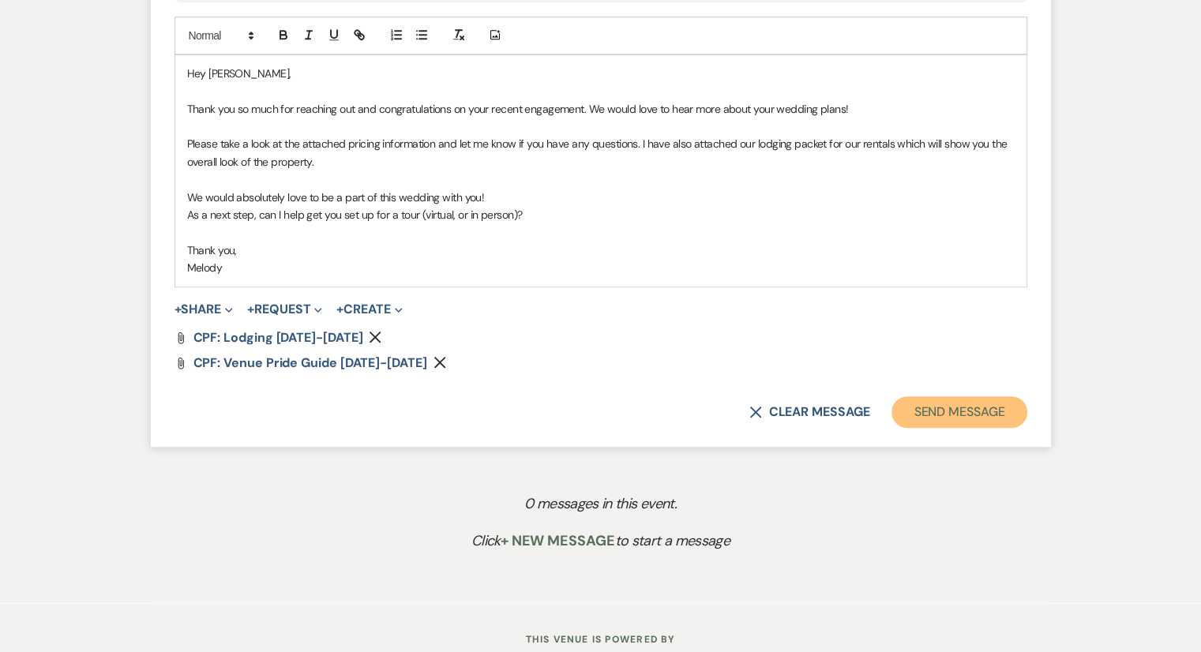
click at [994, 421] on button "Send Message" at bounding box center [959, 412] width 135 height 32
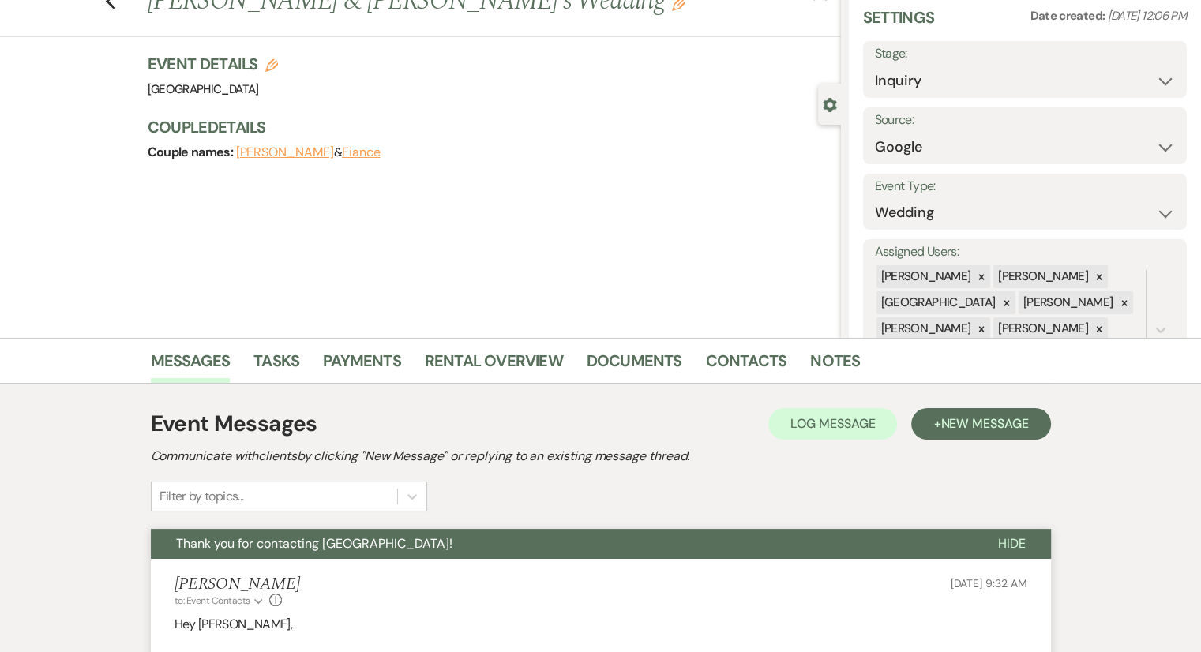
scroll to position [0, 0]
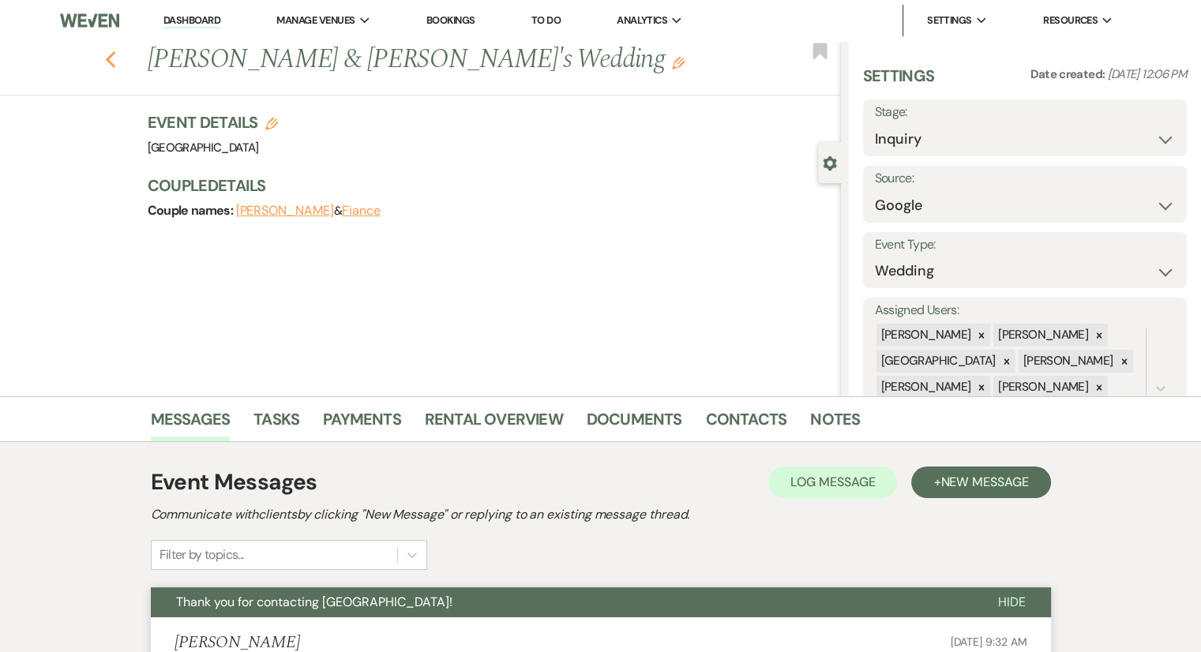
click at [117, 60] on icon "Previous" at bounding box center [111, 60] width 12 height 19
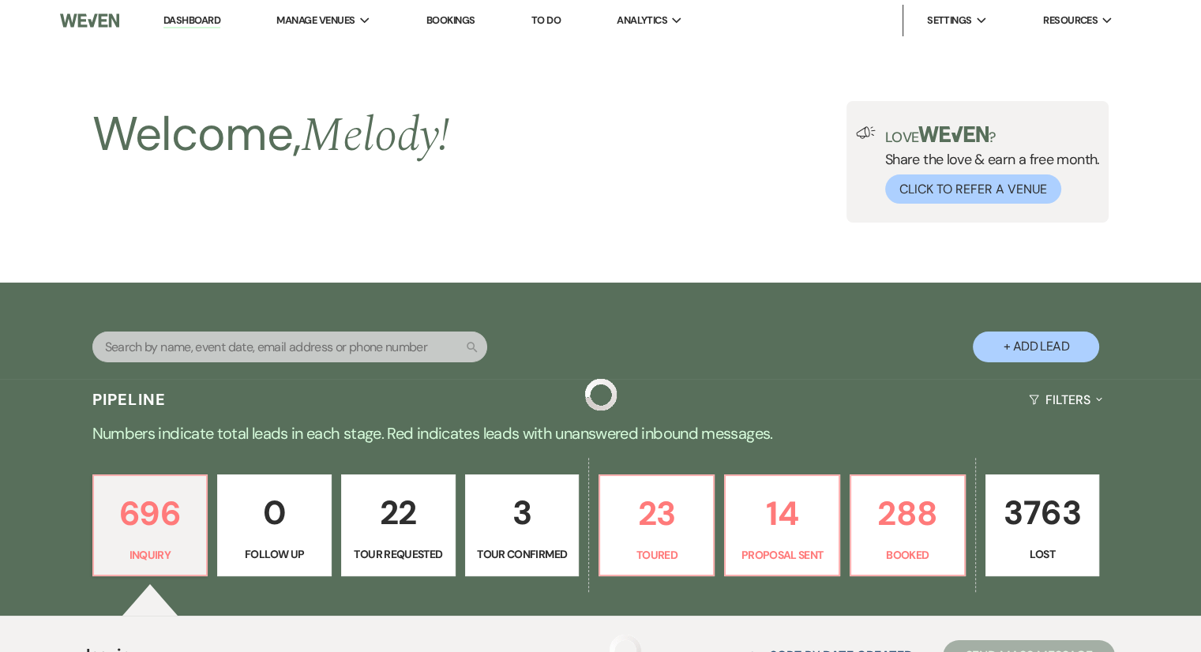
scroll to position [5051, 0]
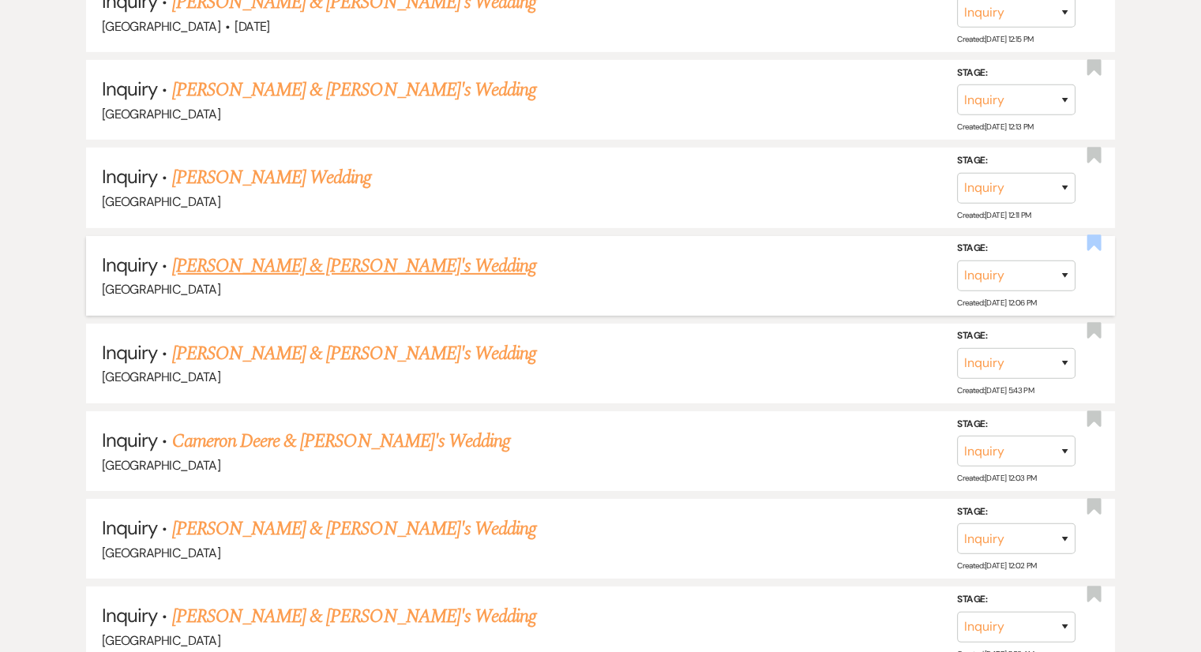
click at [1097, 235] on use "button" at bounding box center [1094, 243] width 14 height 16
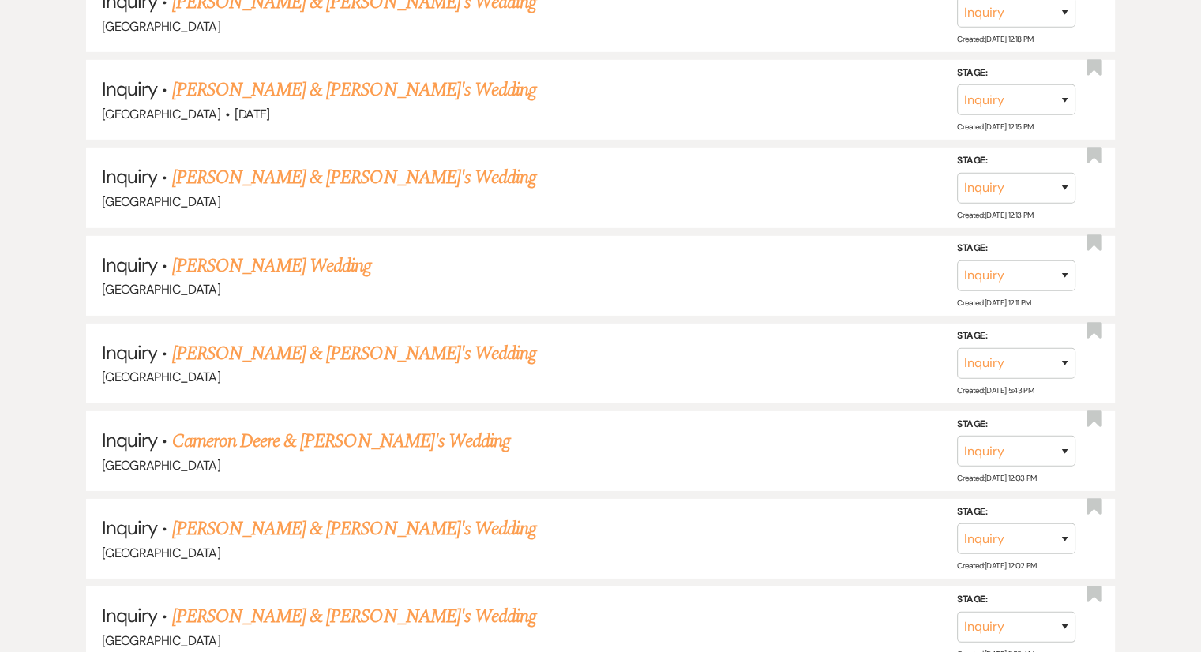
scroll to position [5137, 0]
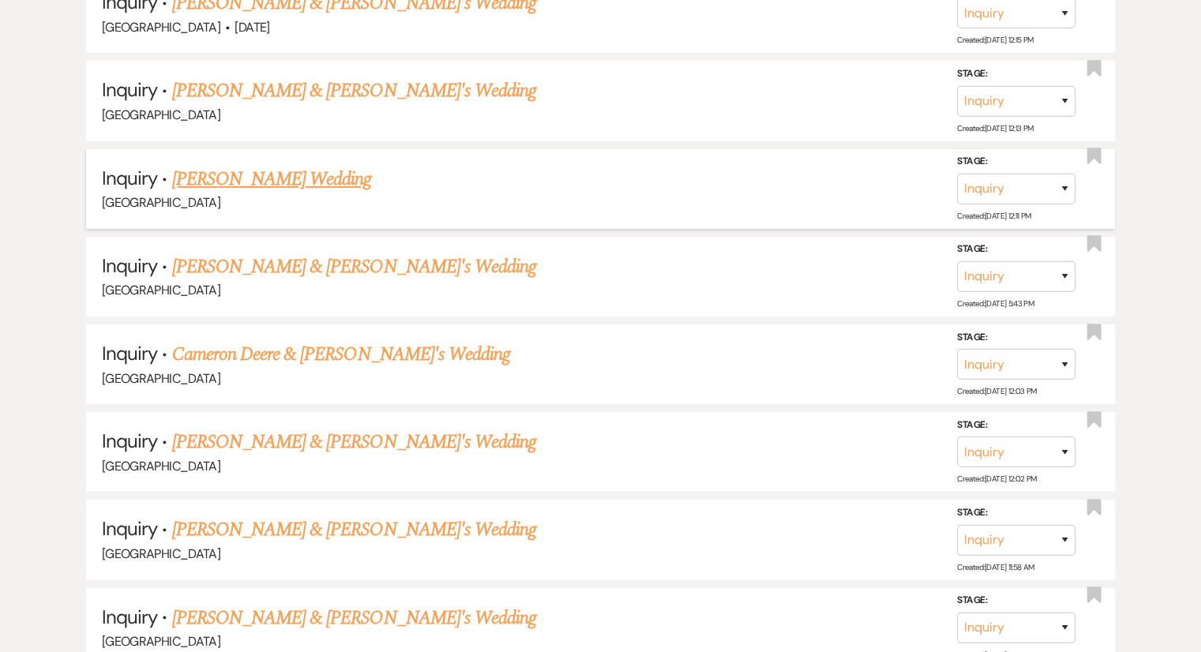
click at [282, 165] on link "[PERSON_NAME] Wedding" at bounding box center [272, 179] width 200 height 28
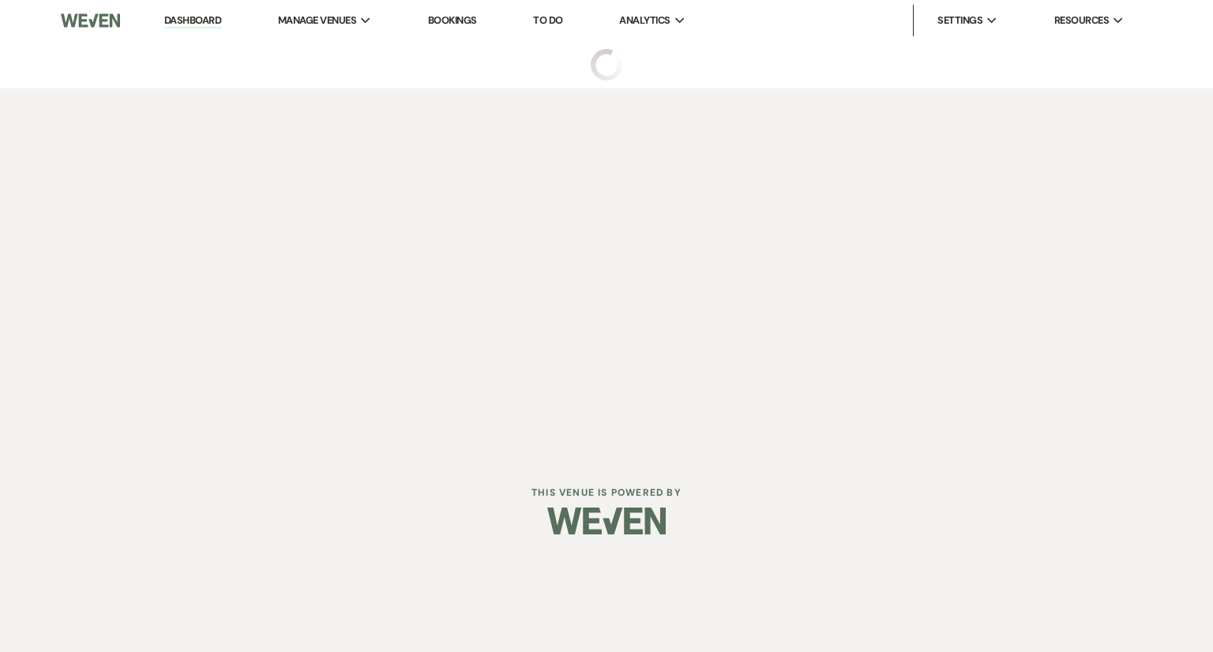
select select "8"
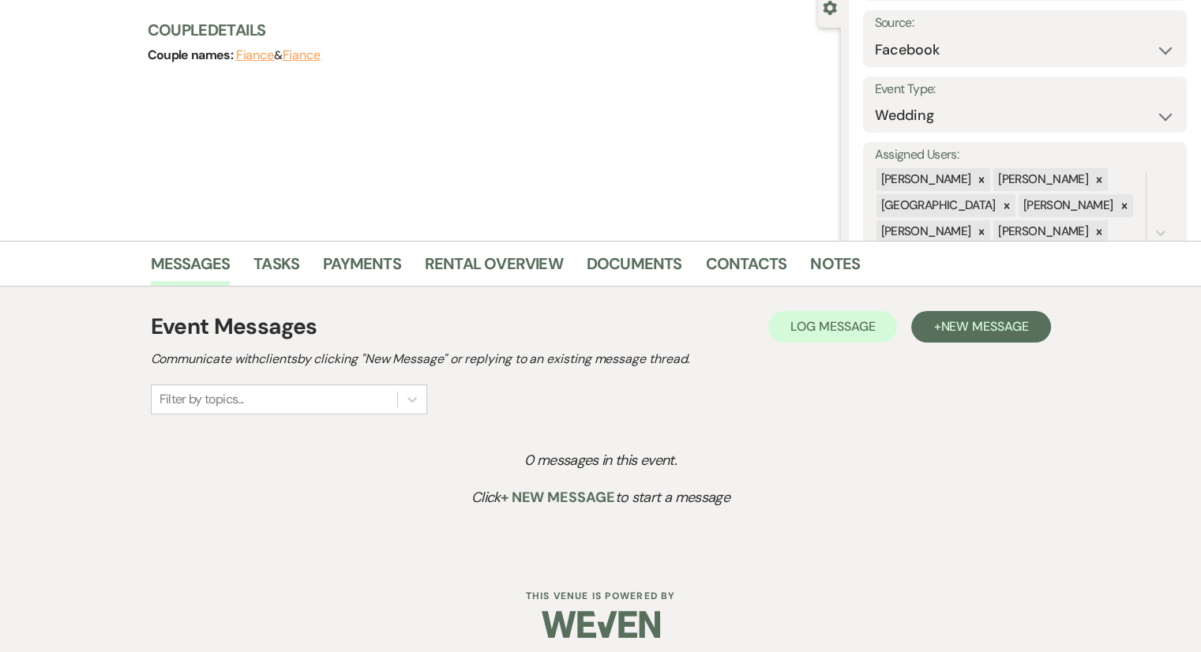
scroll to position [164, 0]
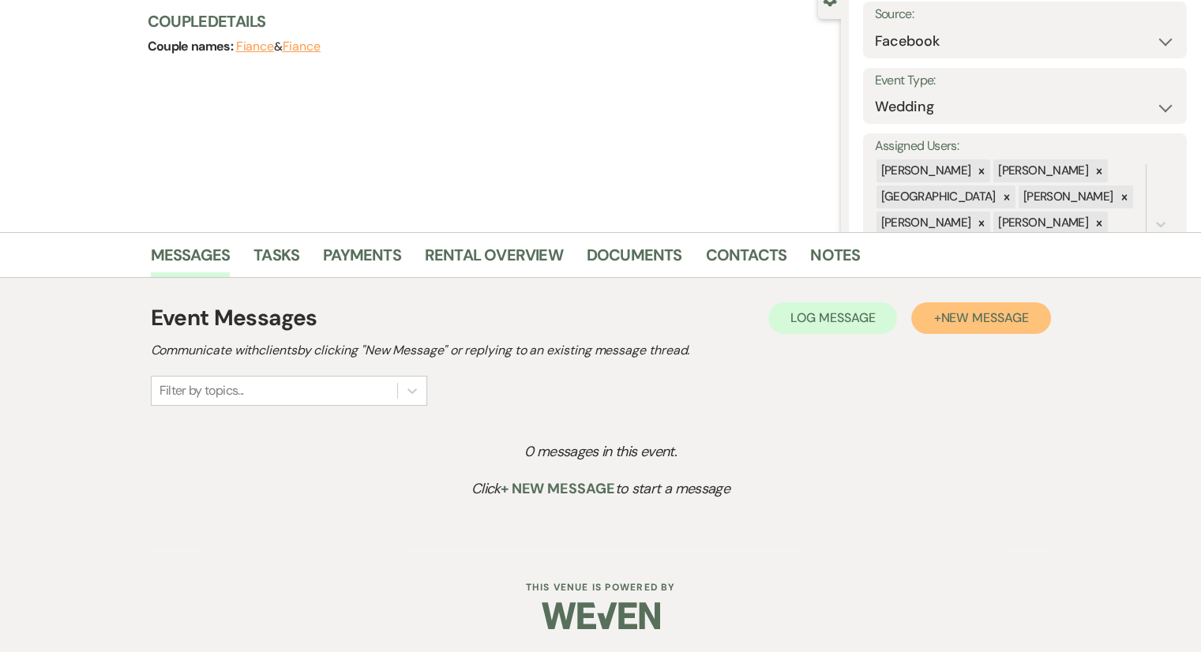
click at [982, 313] on span "New Message" at bounding box center [984, 318] width 88 height 17
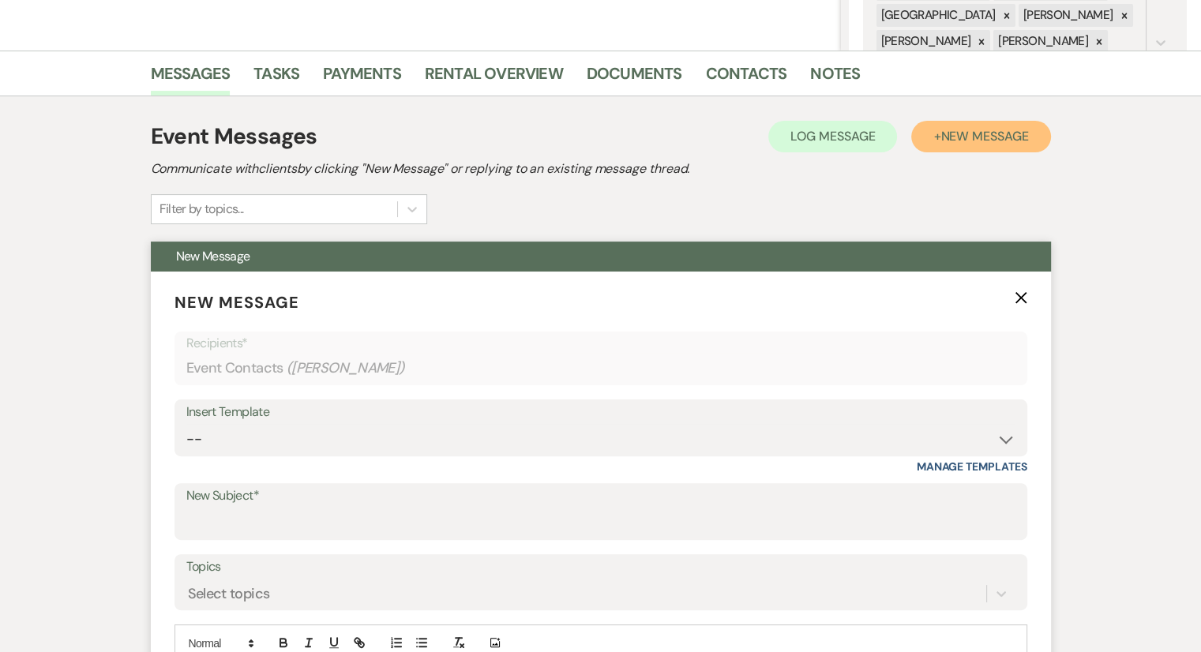
scroll to position [480, 0]
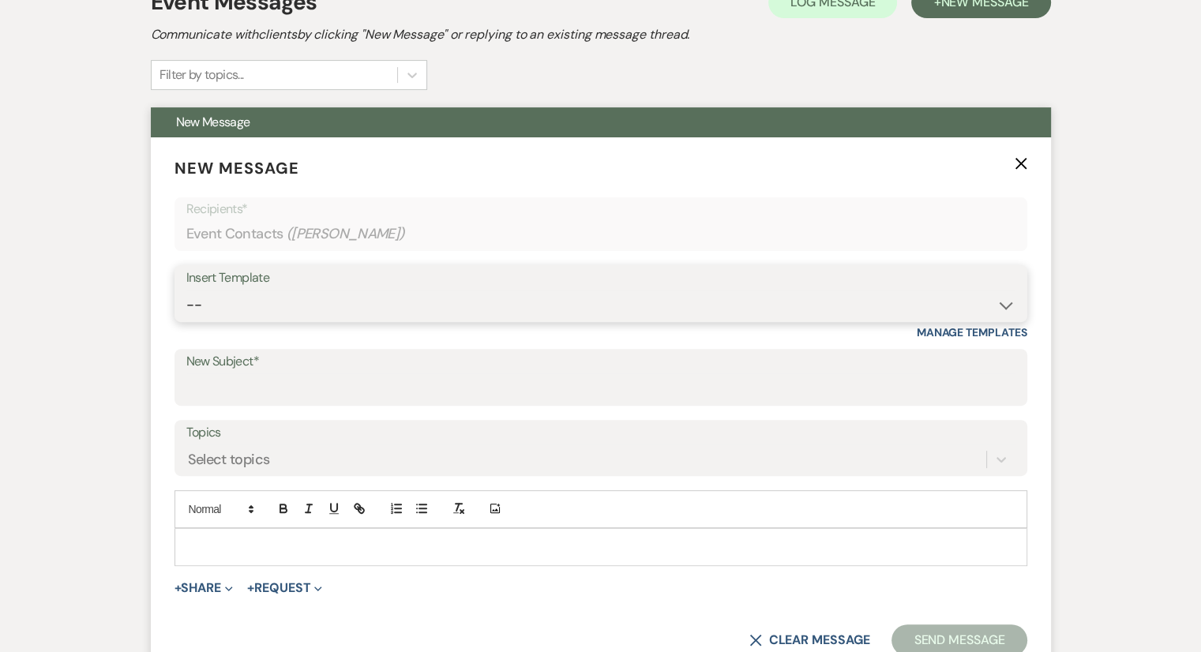
click at [292, 313] on select "-- Weven Planning Portal Introduction (Booked Events) Congratulations on choosi…" at bounding box center [600, 305] width 829 height 31
select select "2192"
click at [186, 290] on select "-- Weven Planning Portal Introduction (Booked Events) Congratulations on choosi…" at bounding box center [600, 305] width 829 height 31
type input "Thank you for contacting [GEOGRAPHIC_DATA]!"
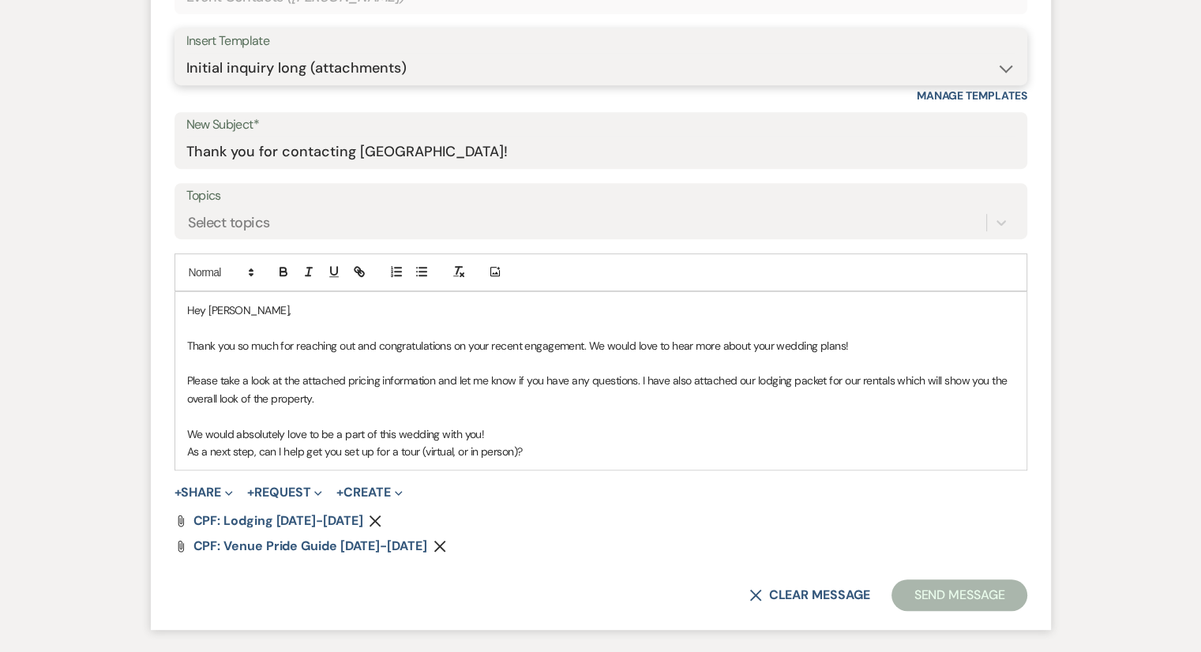
scroll to position [951, 0]
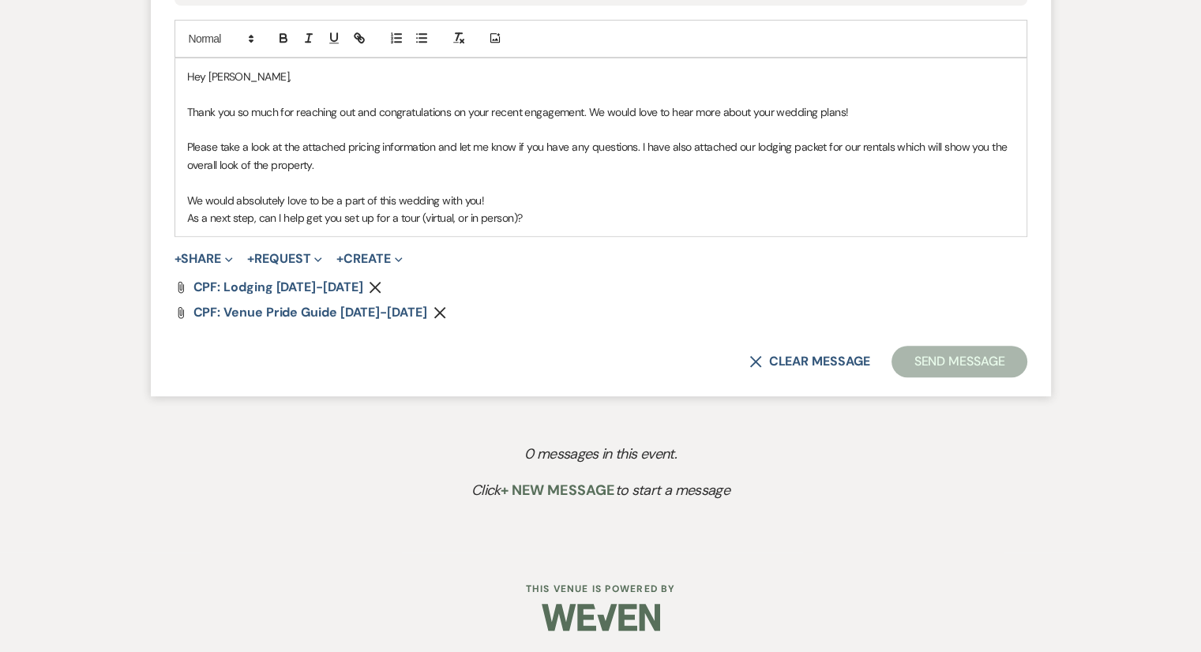
click at [567, 223] on p "As a next step, can I help get you set up for a tour (virtual, or in person)?" at bounding box center [601, 217] width 828 height 17
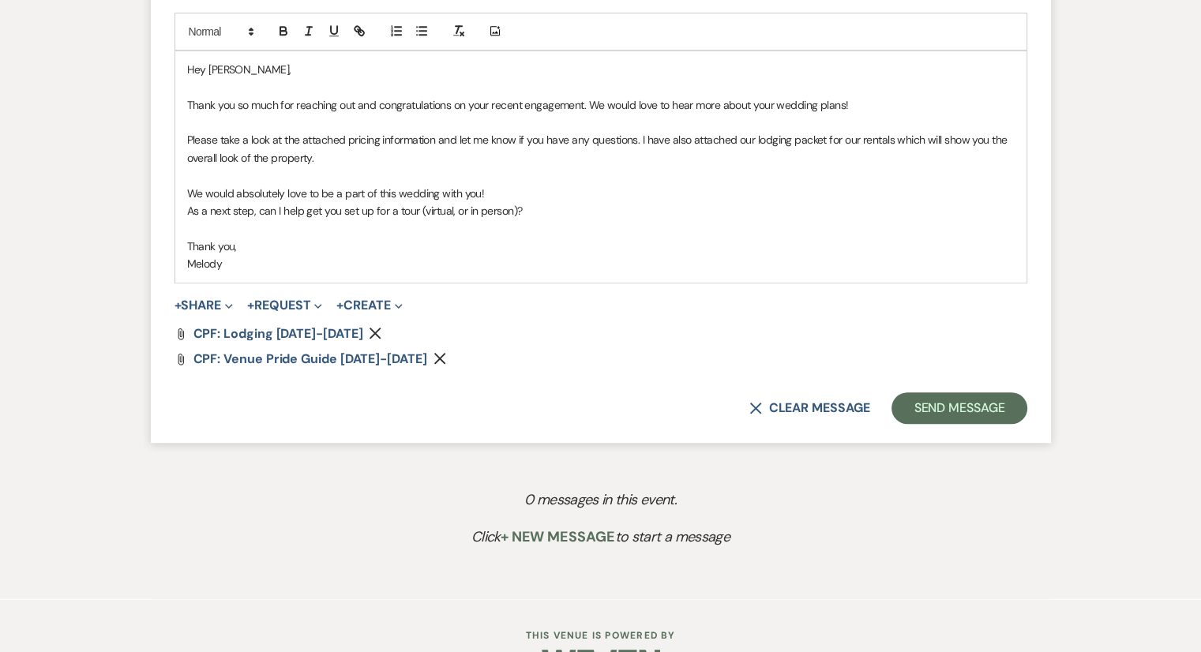
scroll to position [1004, 0]
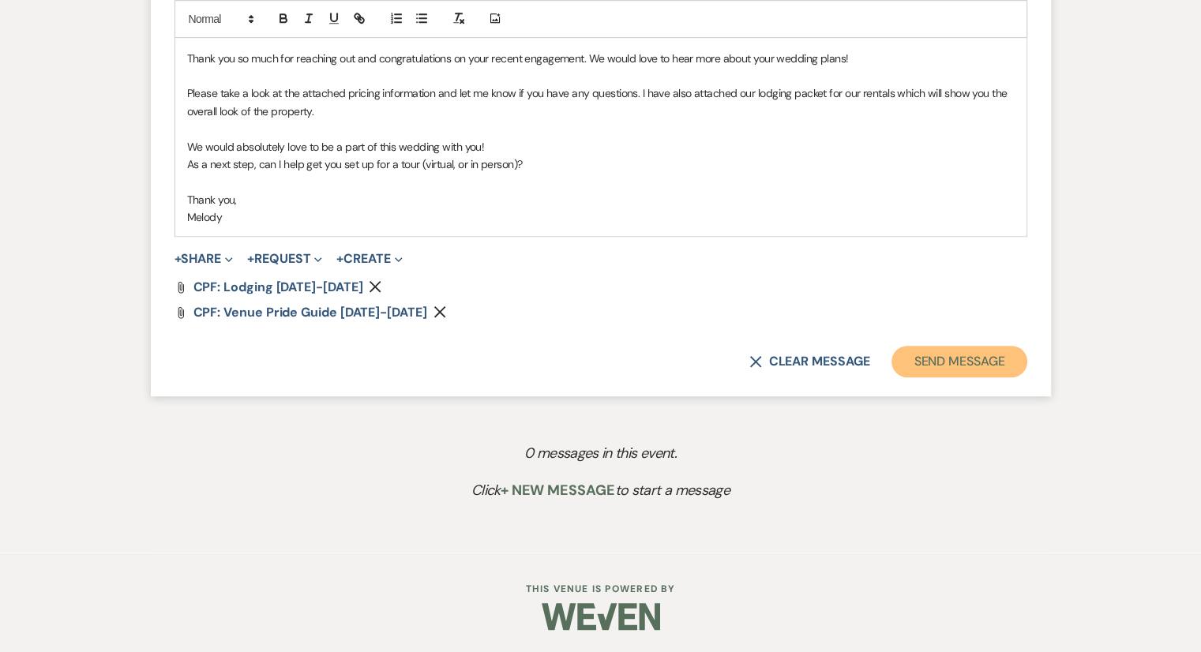
click at [969, 370] on button "Send Message" at bounding box center [959, 362] width 135 height 32
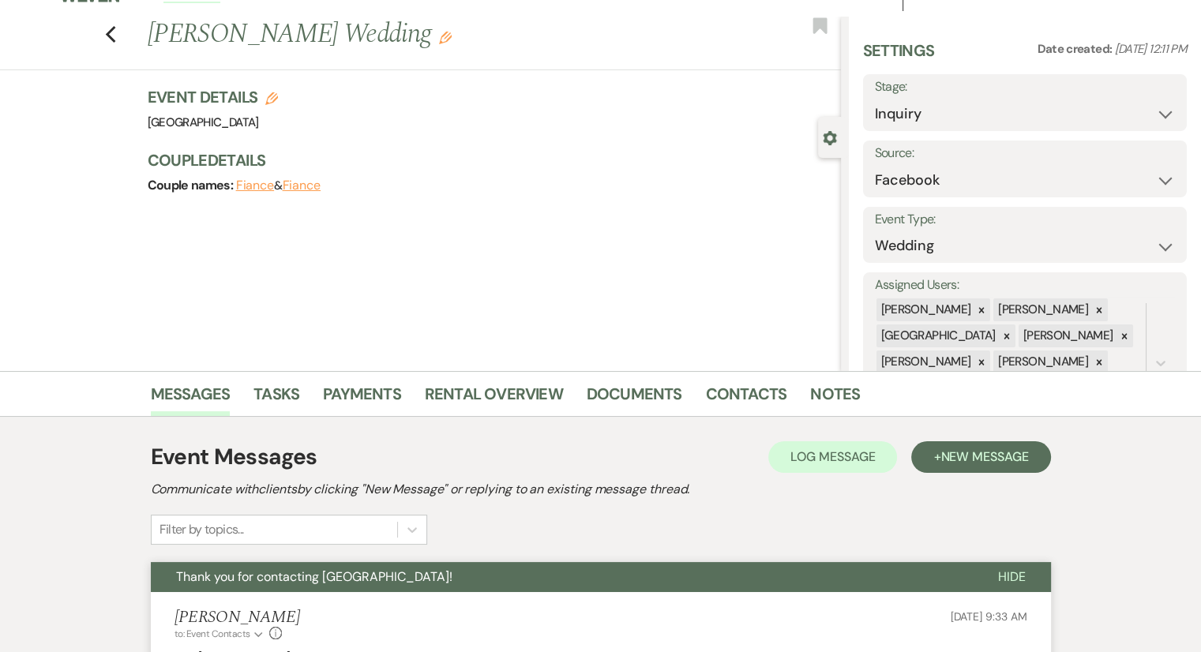
scroll to position [24, 0]
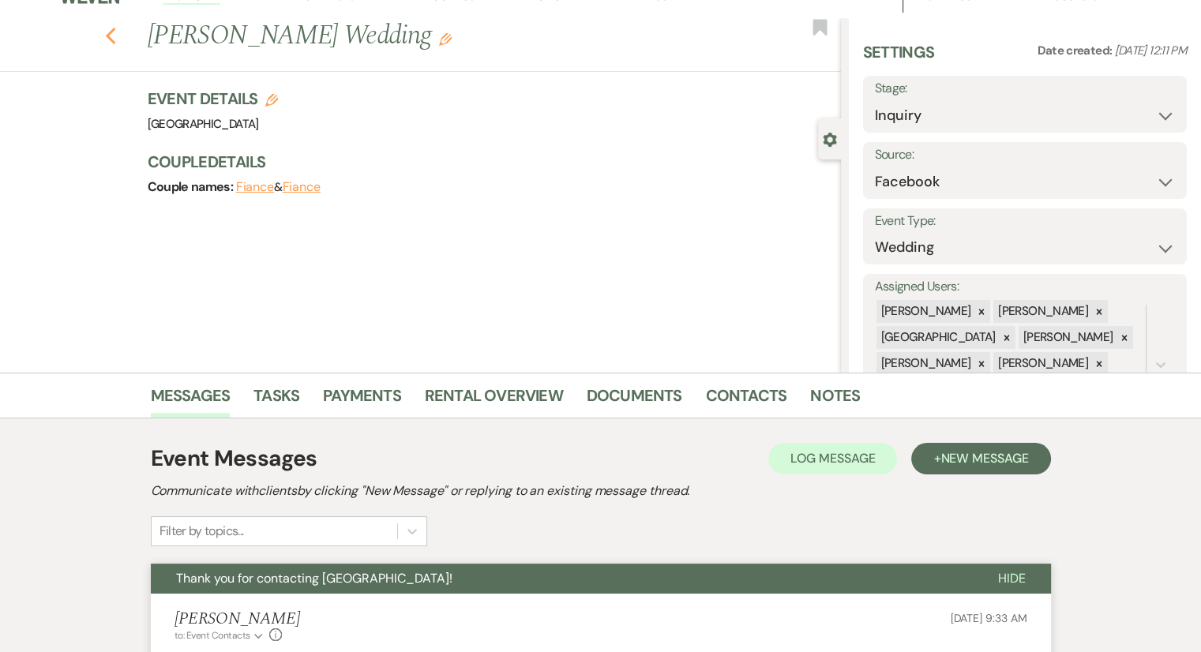
click at [114, 39] on icon "Previous" at bounding box center [111, 36] width 12 height 19
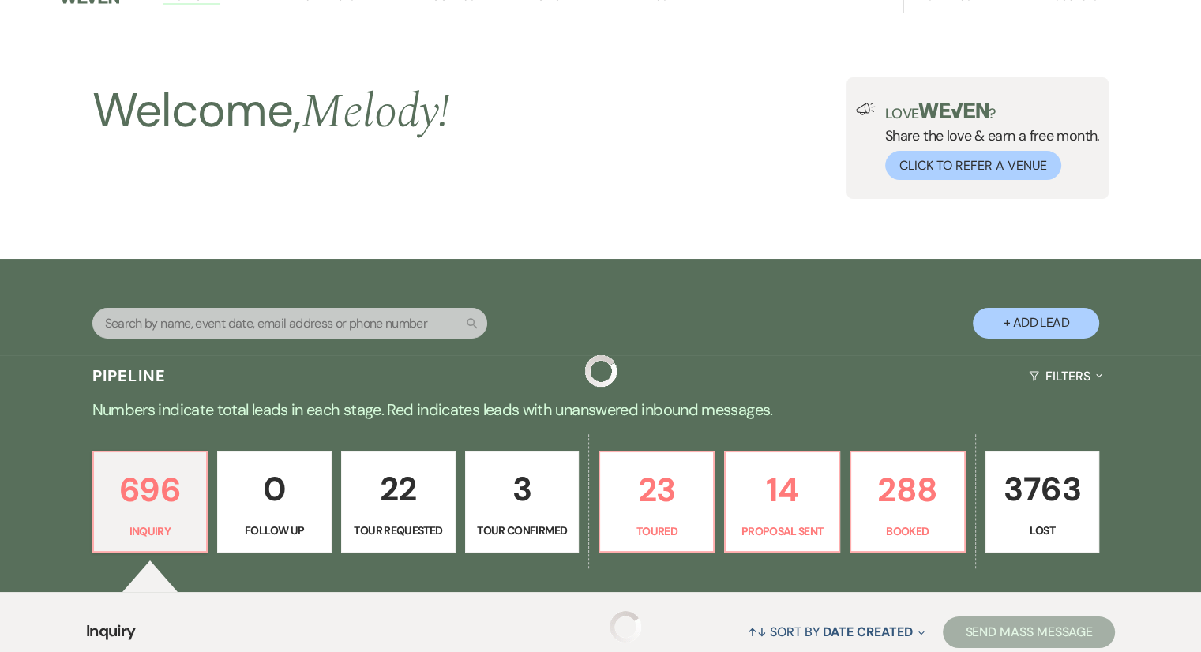
scroll to position [5137, 0]
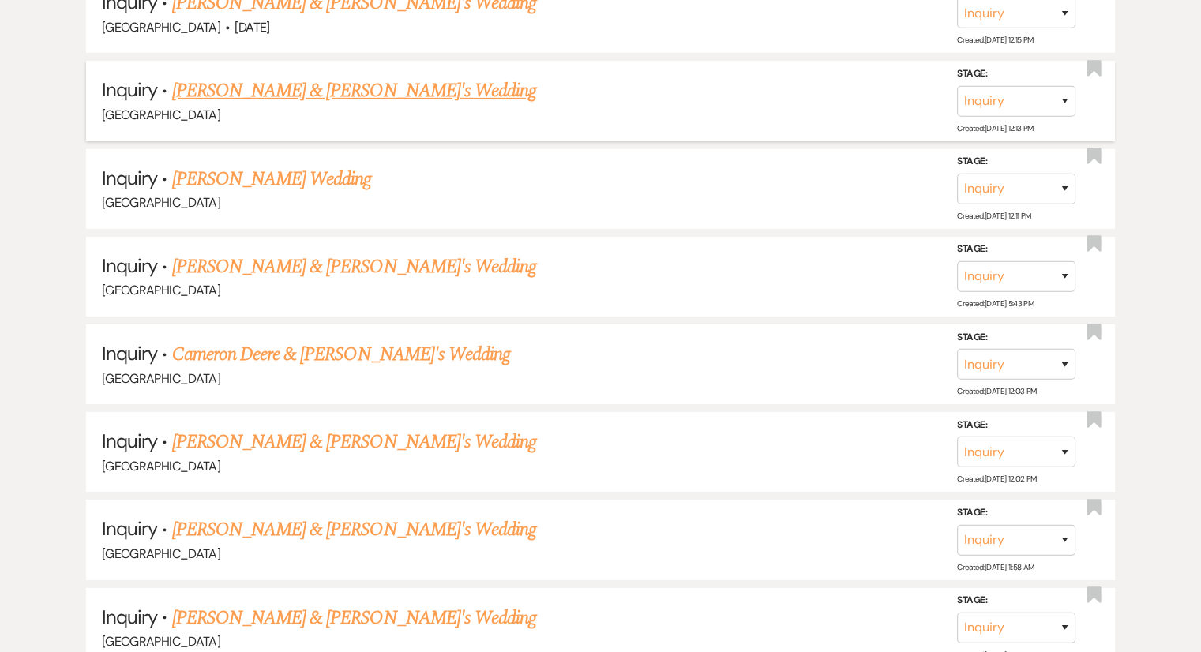
click at [311, 77] on link "[PERSON_NAME] & [PERSON_NAME]'s Wedding" at bounding box center [354, 91] width 365 height 28
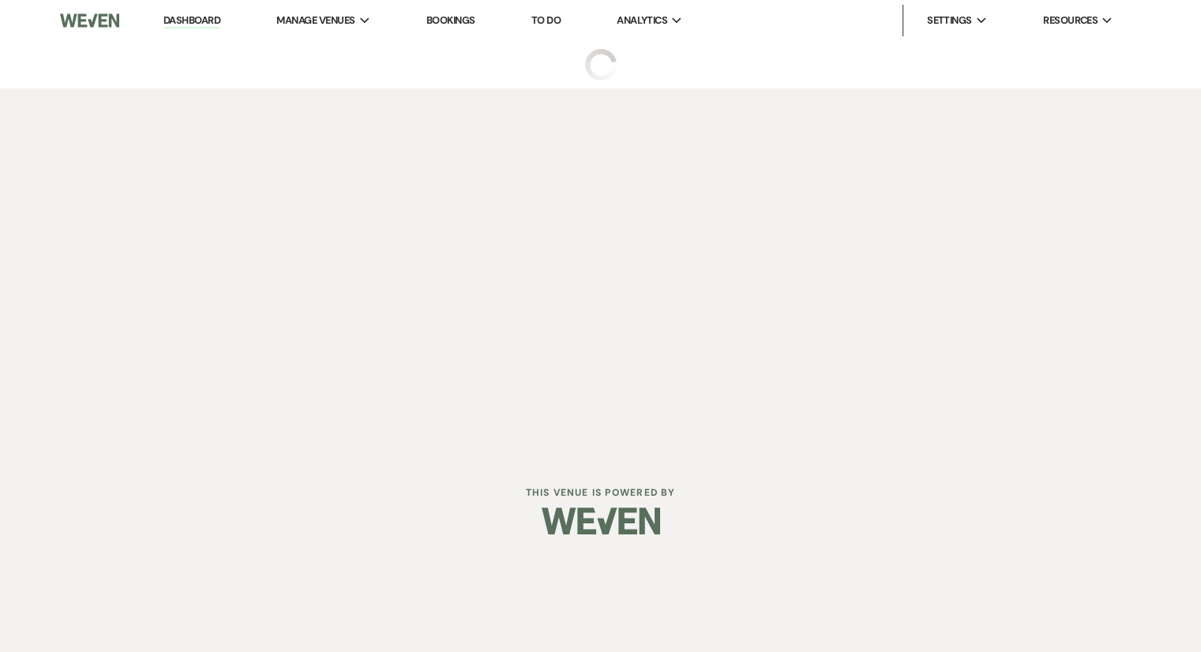
select select "2"
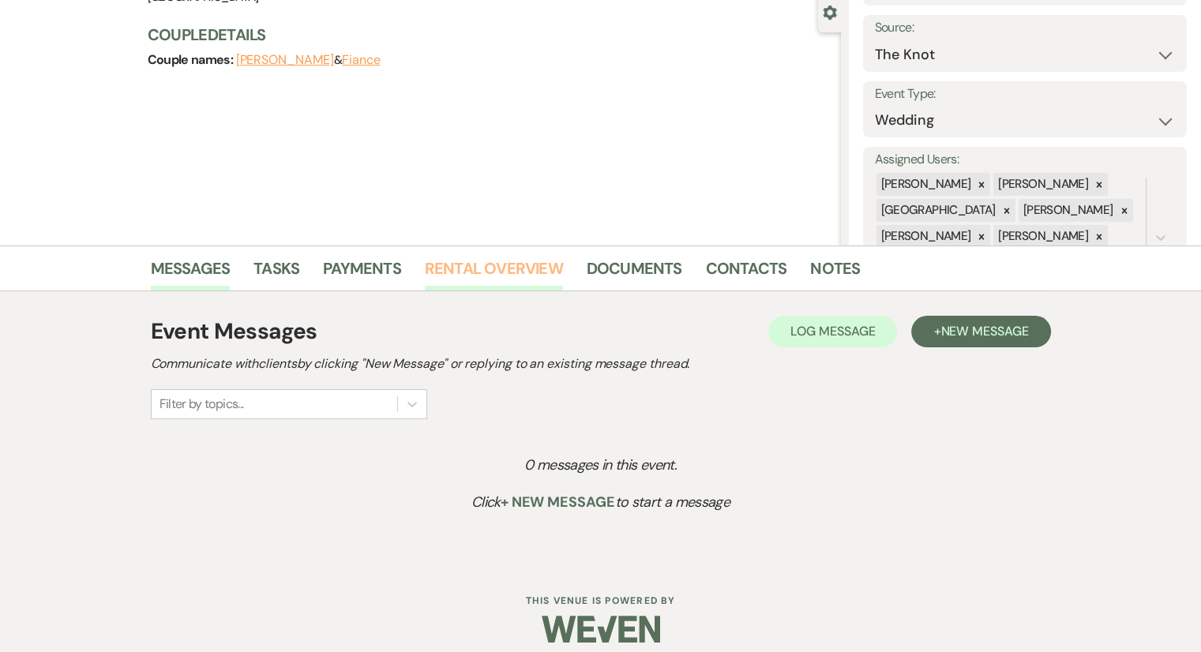
scroll to position [164, 0]
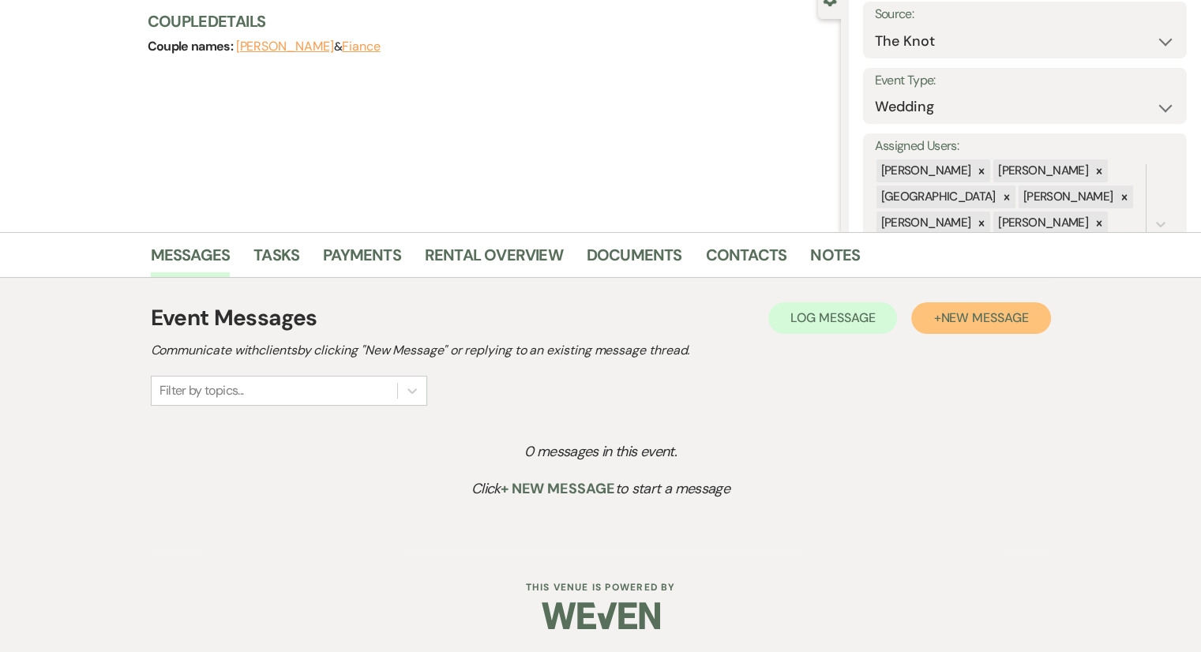
click at [1004, 325] on button "+ New Message" at bounding box center [980, 318] width 139 height 32
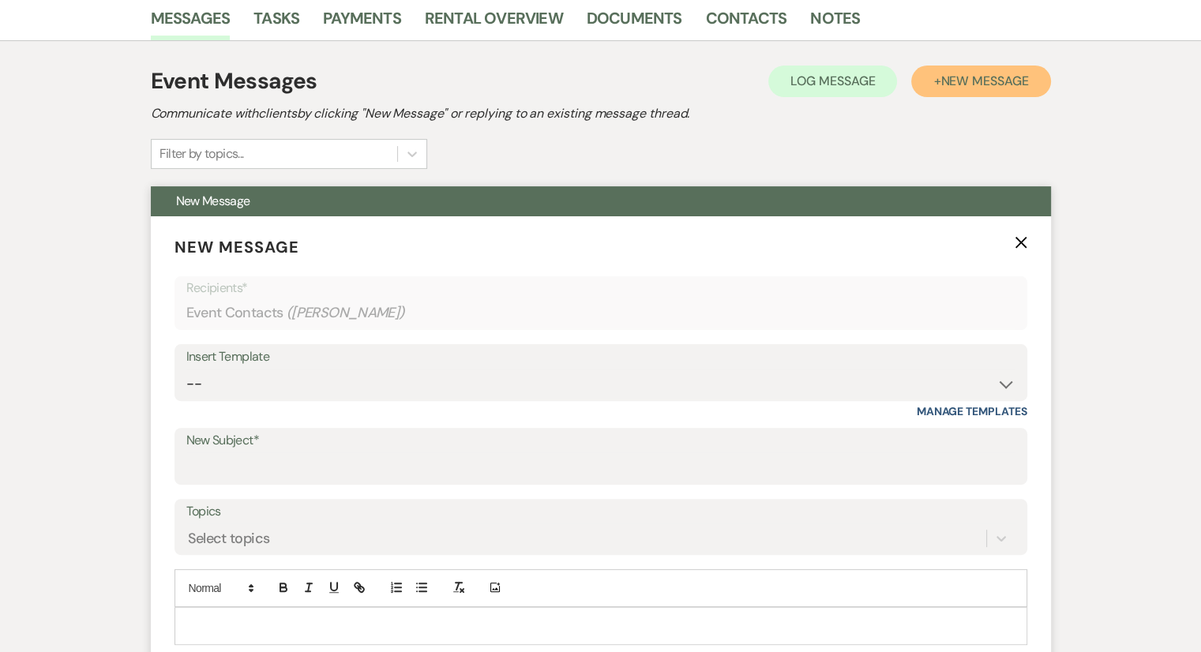
scroll to position [480, 0]
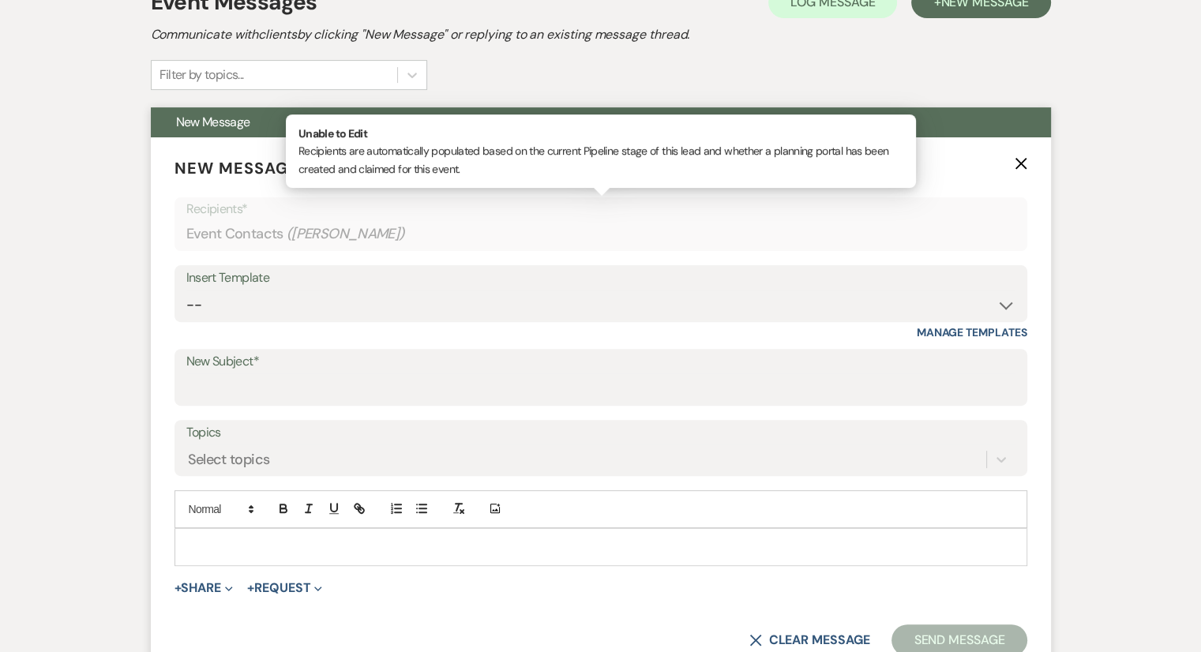
click at [300, 231] on span "( [PERSON_NAME] )" at bounding box center [346, 233] width 118 height 21
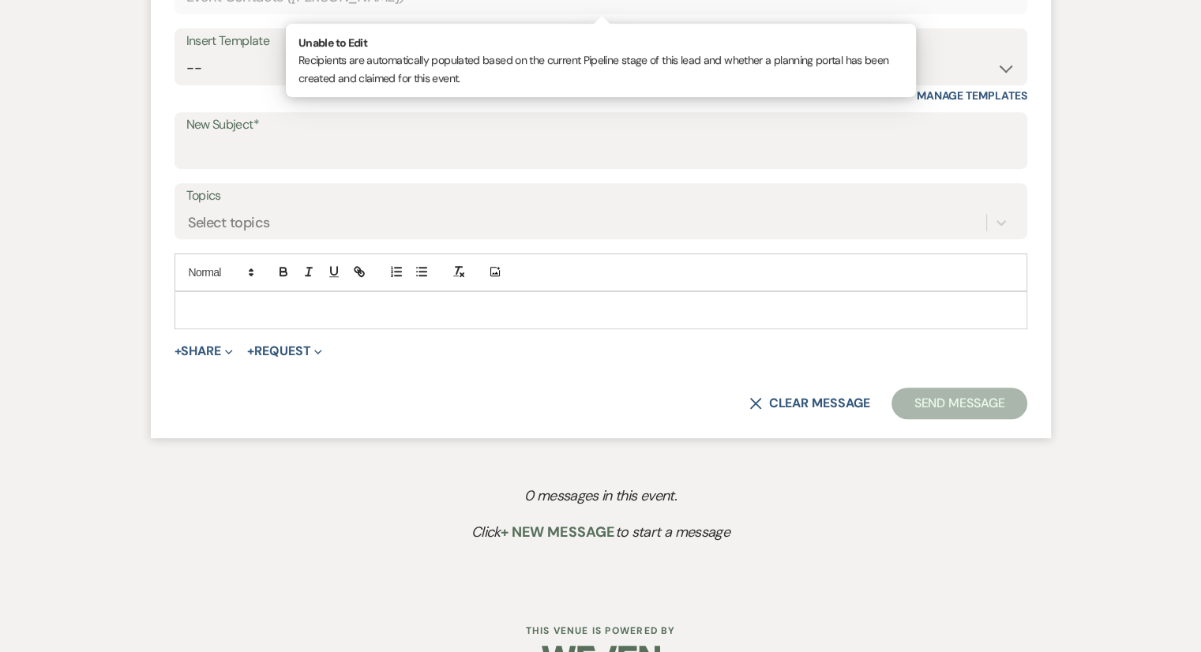
scroll to position [717, 0]
click at [232, 73] on select "-- Weven Planning Portal Introduction (Booked Events) Congratulations on choosi…" at bounding box center [600, 68] width 829 height 31
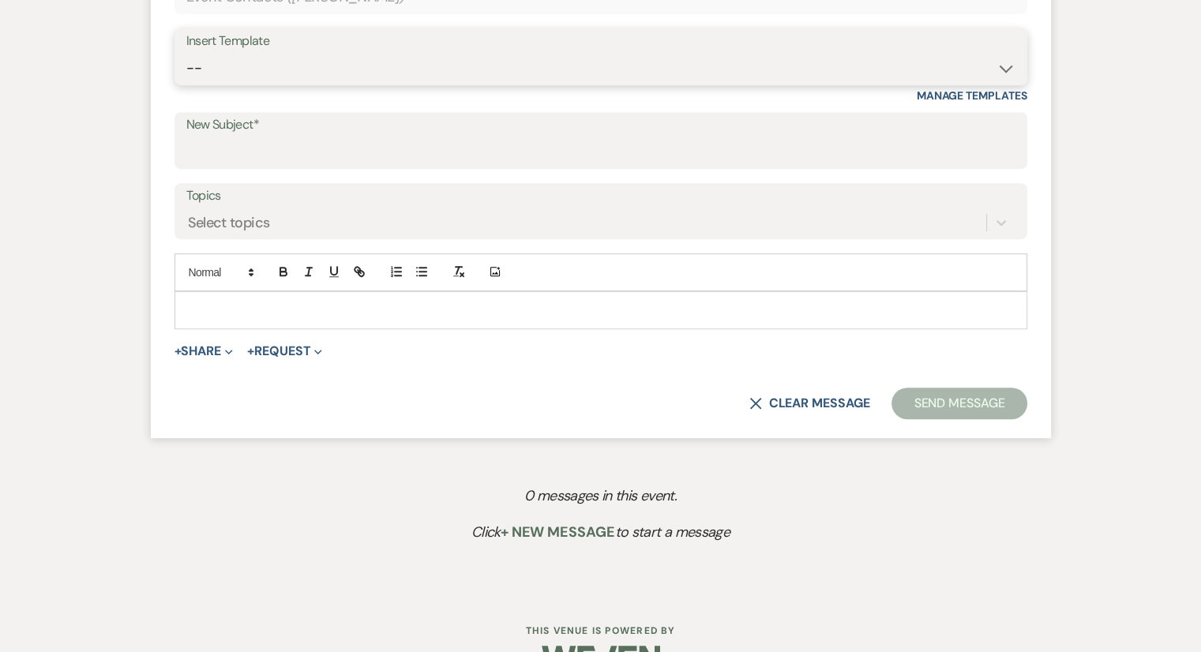
select select "2192"
click at [186, 53] on select "-- Weven Planning Portal Introduction (Booked Events) Congratulations on choosi…" at bounding box center [600, 68] width 829 height 31
type input "Thank you for contacting [GEOGRAPHIC_DATA]!"
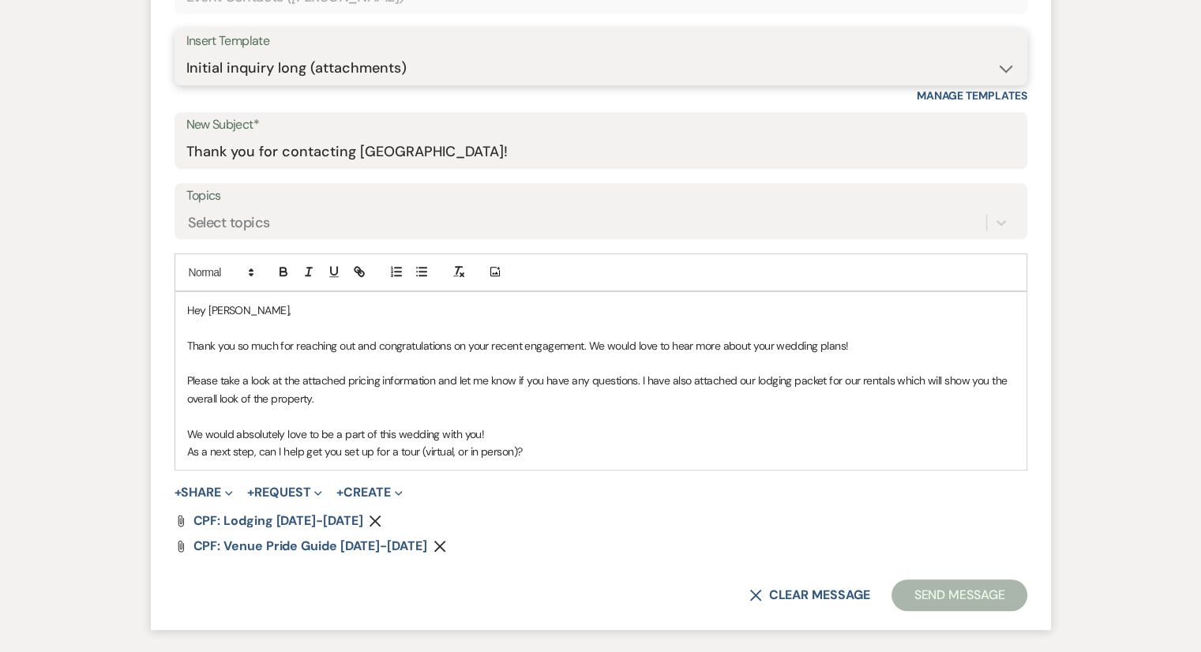
scroll to position [875, 0]
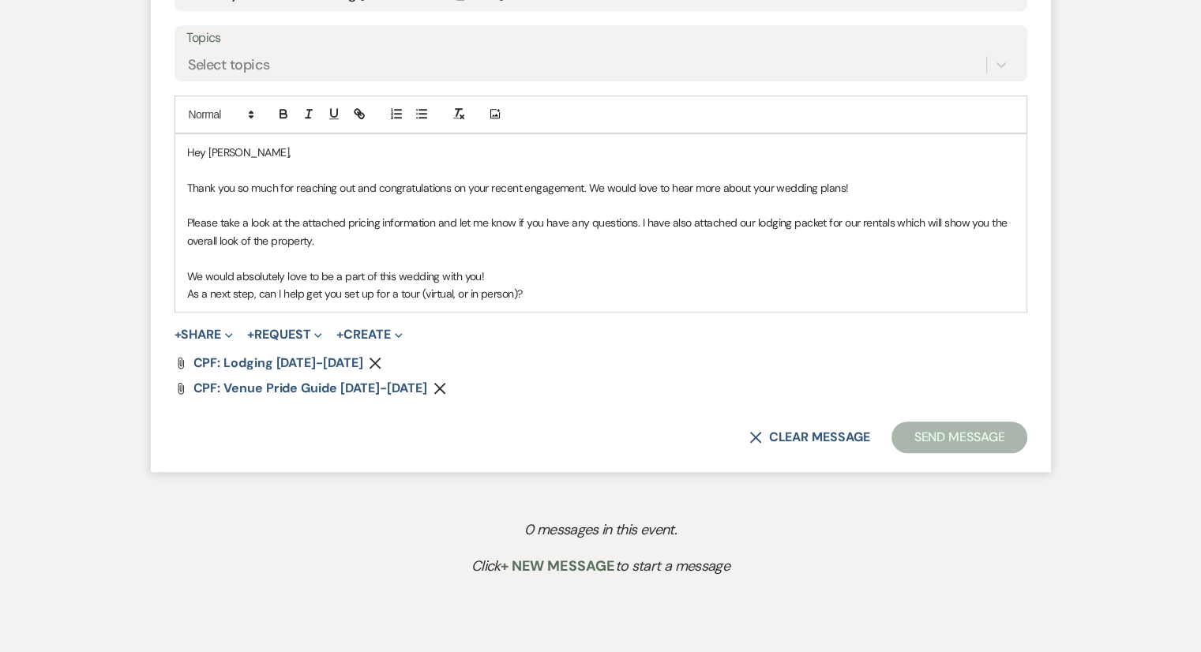
click at [607, 289] on p "As a next step, can I help get you set up for a tour (virtual, or in person)?" at bounding box center [601, 293] width 828 height 17
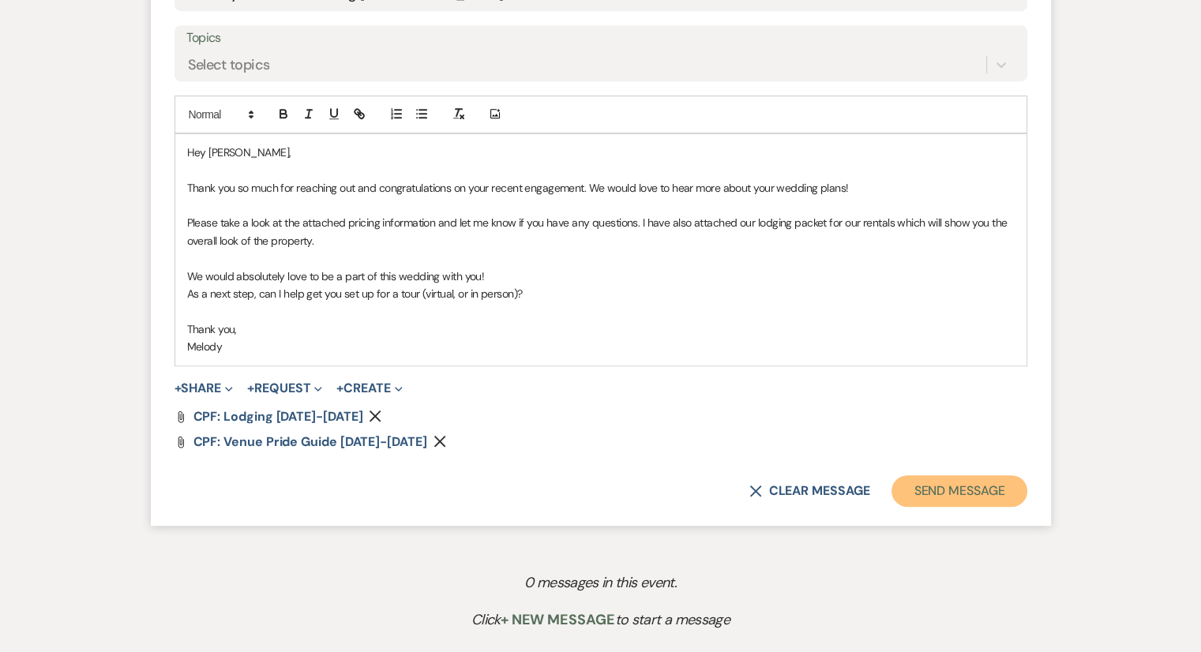
click at [957, 475] on button "Send Message" at bounding box center [959, 491] width 135 height 32
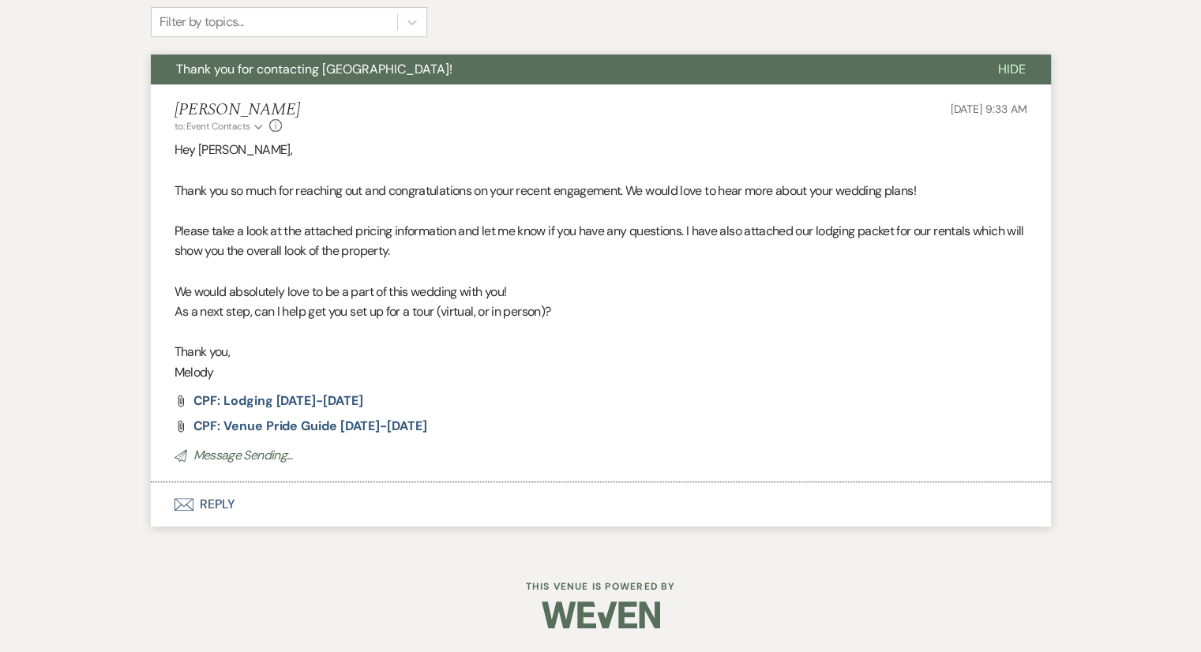
scroll to position [290, 0]
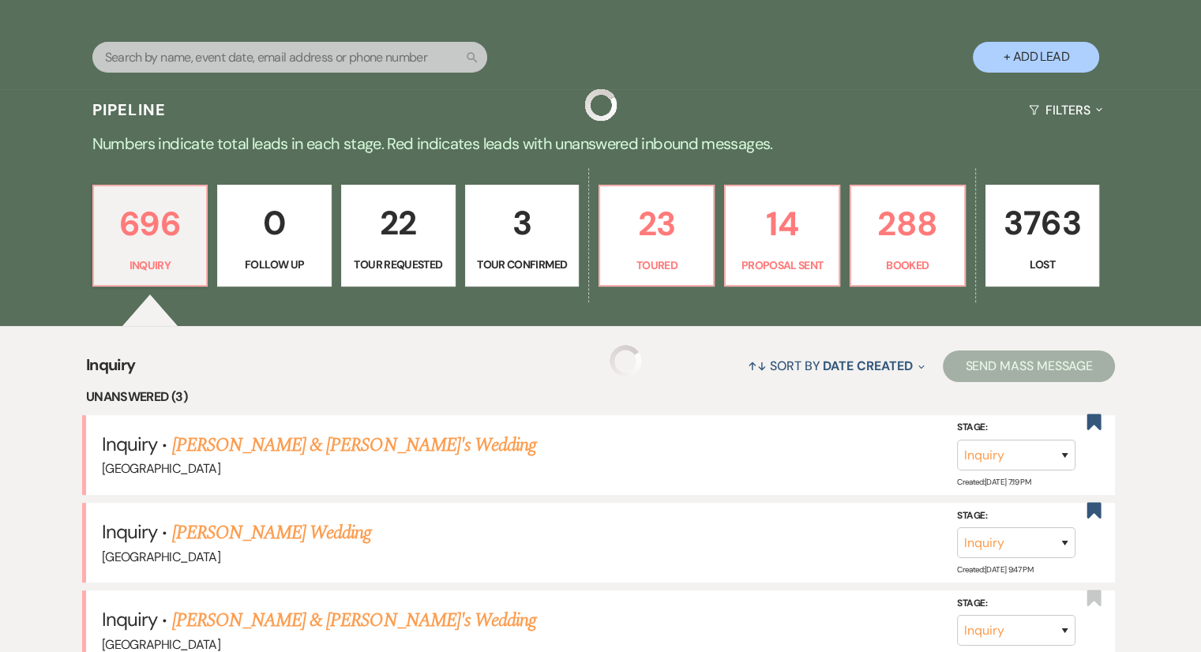
scroll to position [5137, 0]
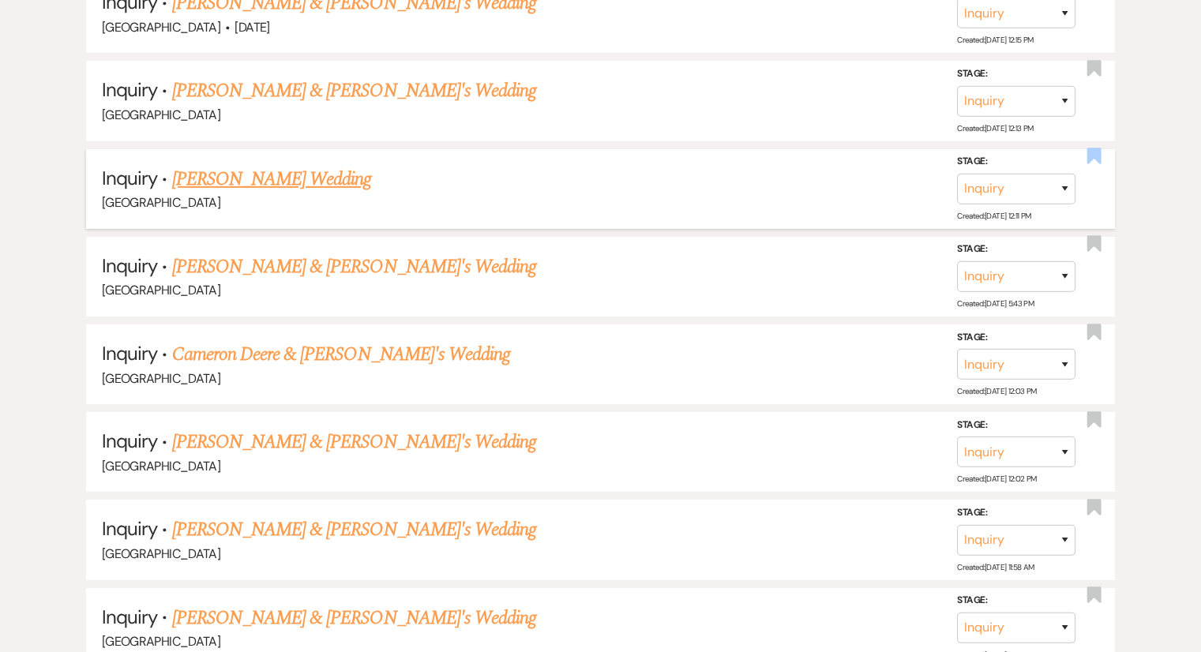
click at [1098, 148] on use "button" at bounding box center [1094, 156] width 14 height 16
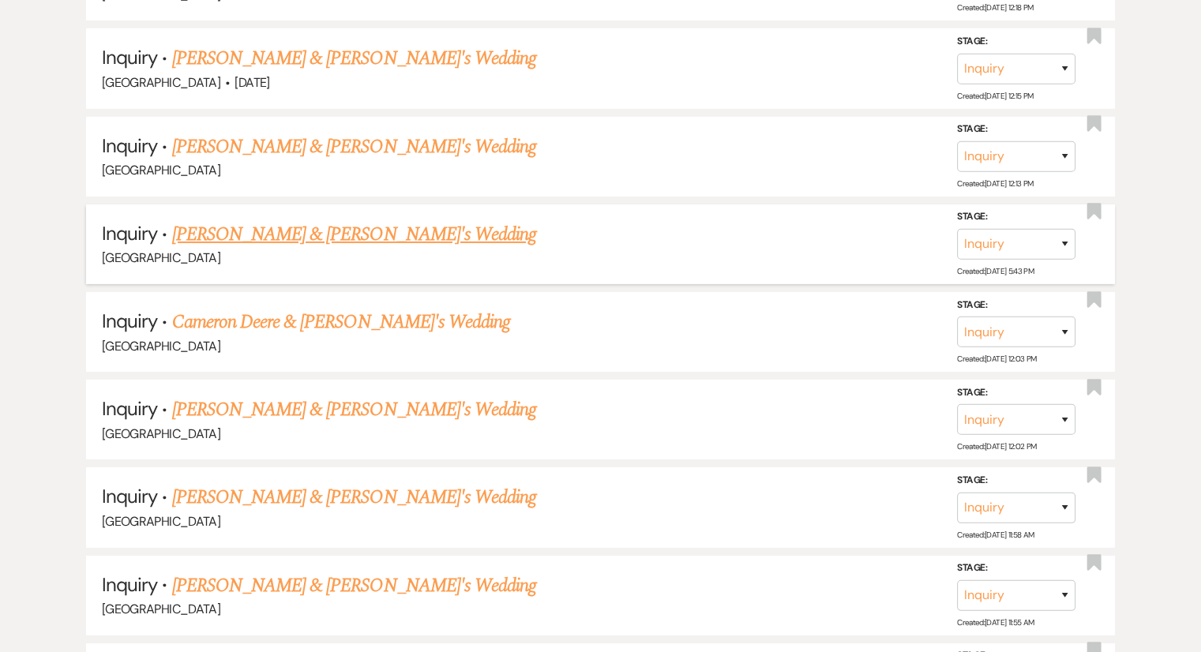
scroll to position [5066, 0]
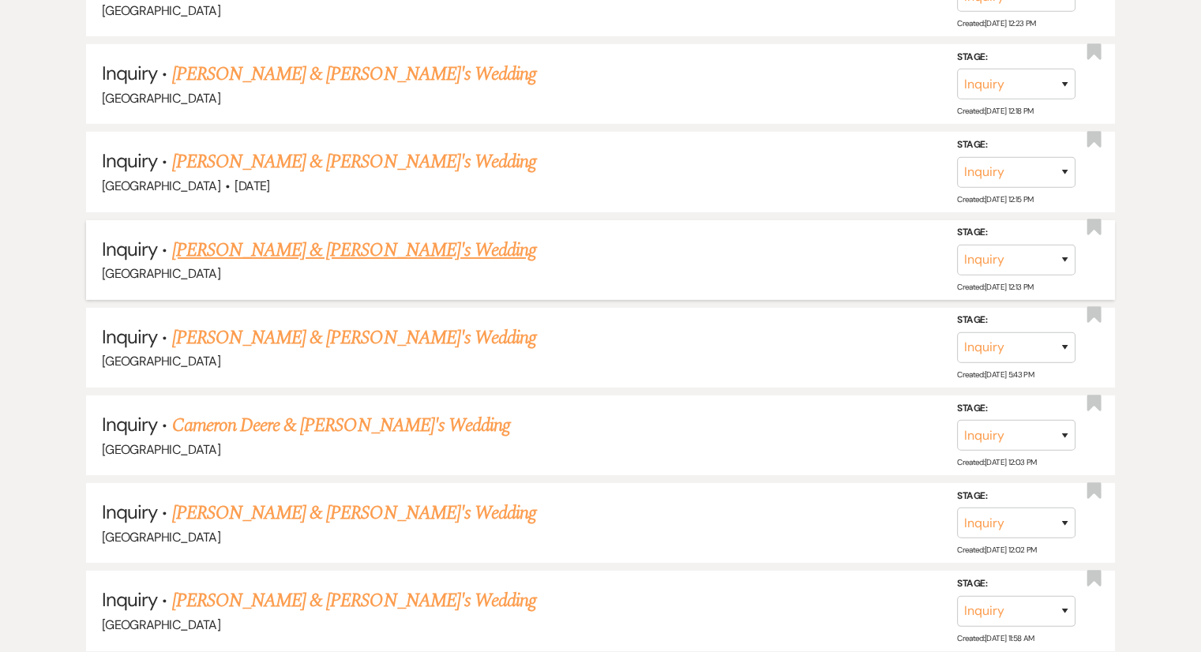
click at [323, 236] on link "[PERSON_NAME] & [PERSON_NAME]'s Wedding" at bounding box center [354, 250] width 365 height 28
select select "2"
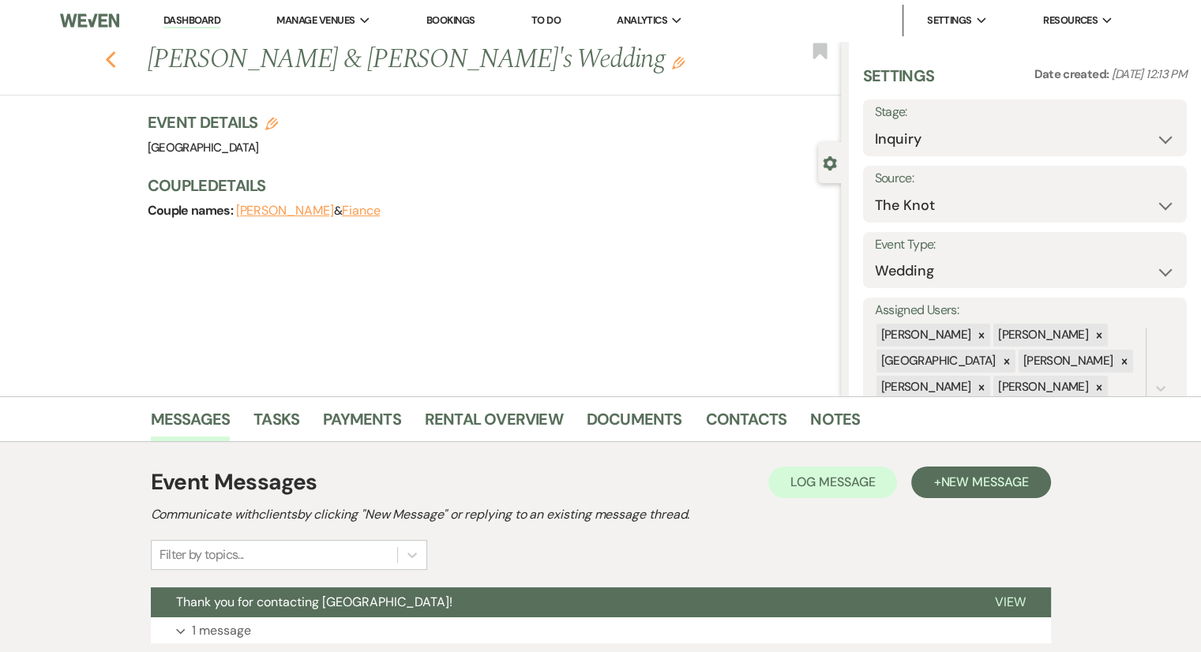
click at [114, 67] on icon "Previous" at bounding box center [111, 60] width 12 height 19
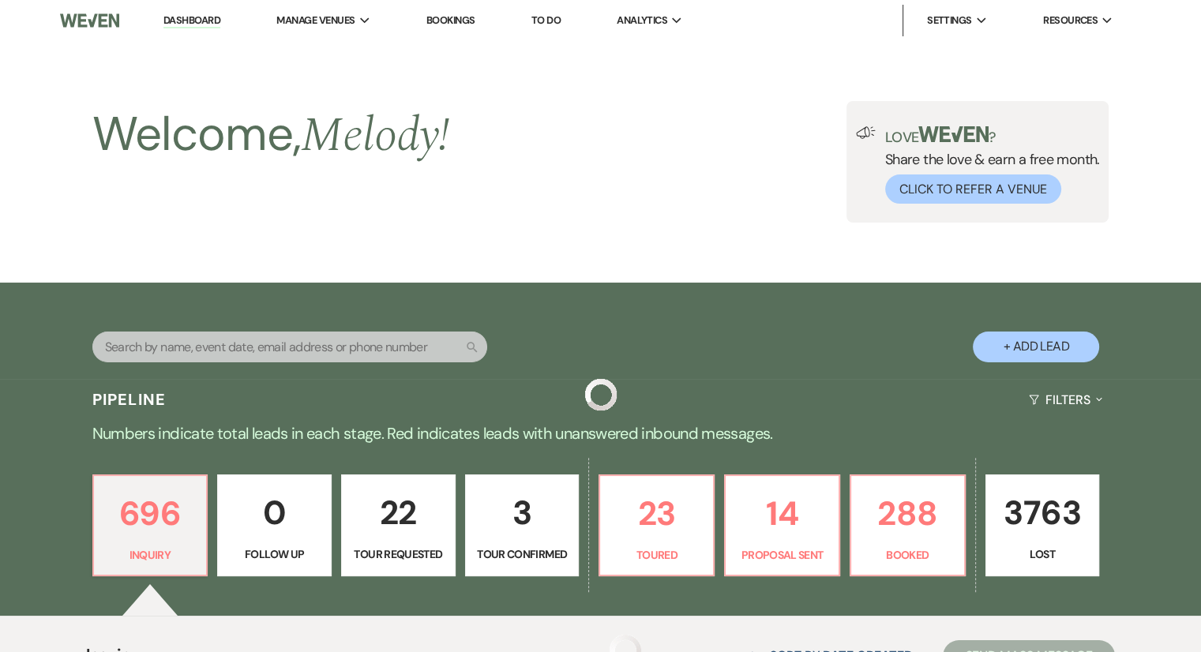
scroll to position [5066, 0]
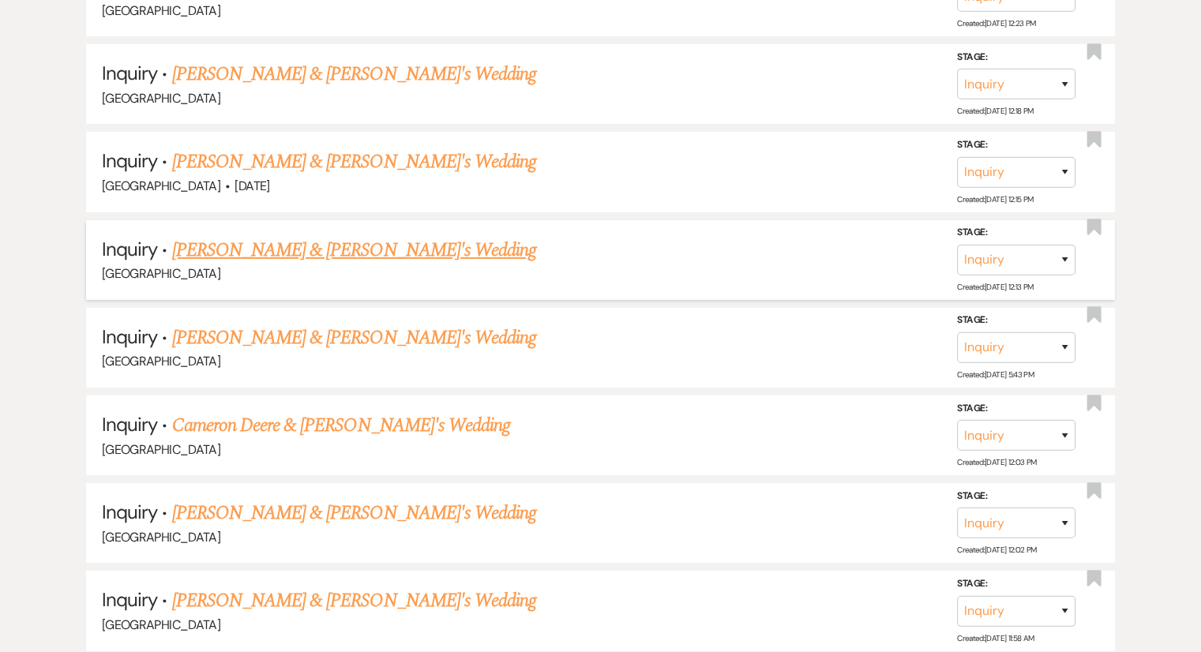
click at [1102, 220] on li "Inquiry · [PERSON_NAME] & [PERSON_NAME]'s Wedding [GEOGRAPHIC_DATA] Stage: Inqu…" at bounding box center [600, 260] width 1029 height 80
click at [1094, 220] on use "button" at bounding box center [1094, 228] width 14 height 16
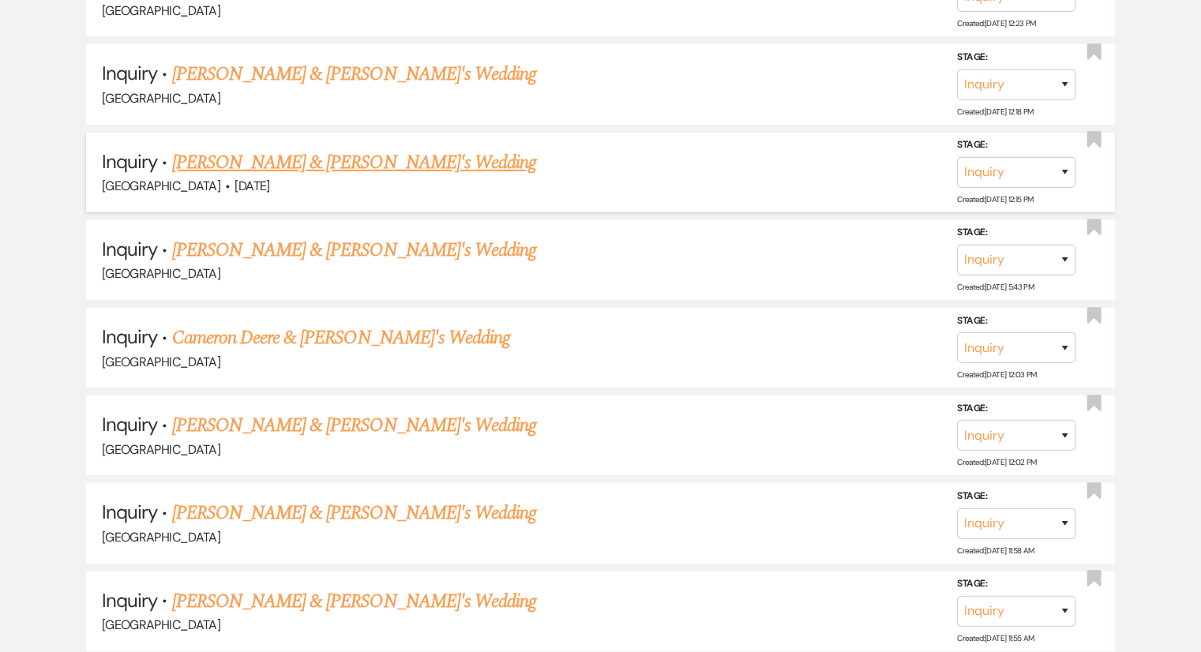
click at [232, 148] on link "[PERSON_NAME] & [PERSON_NAME]'s Wedding" at bounding box center [354, 162] width 365 height 28
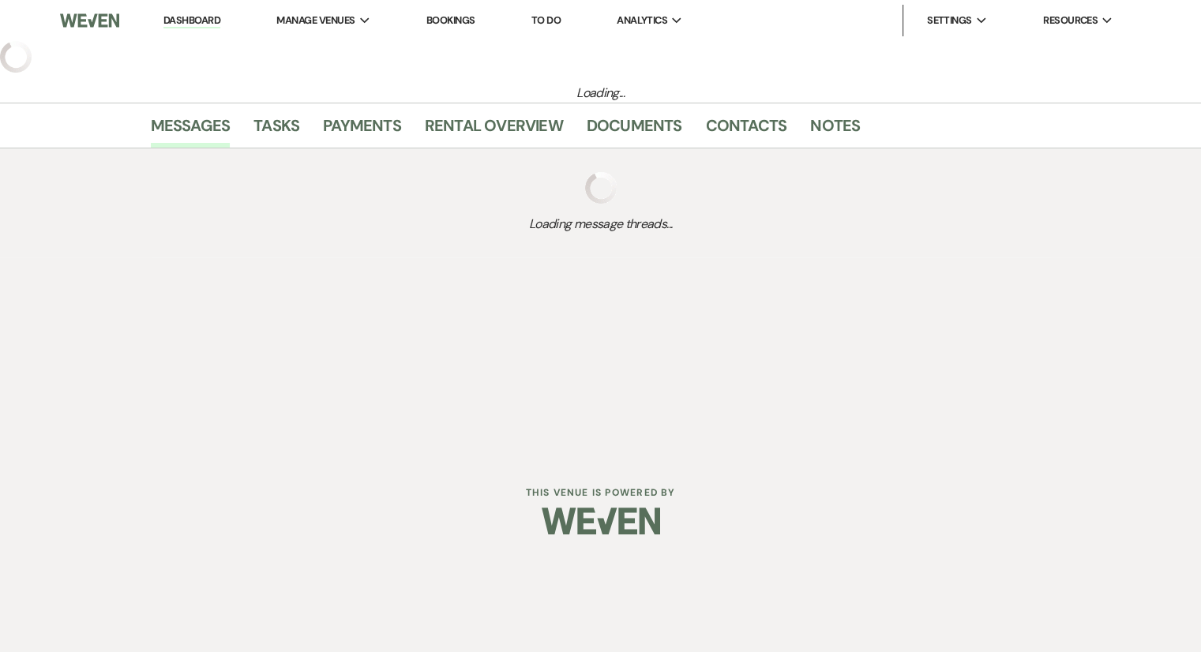
select select "6"
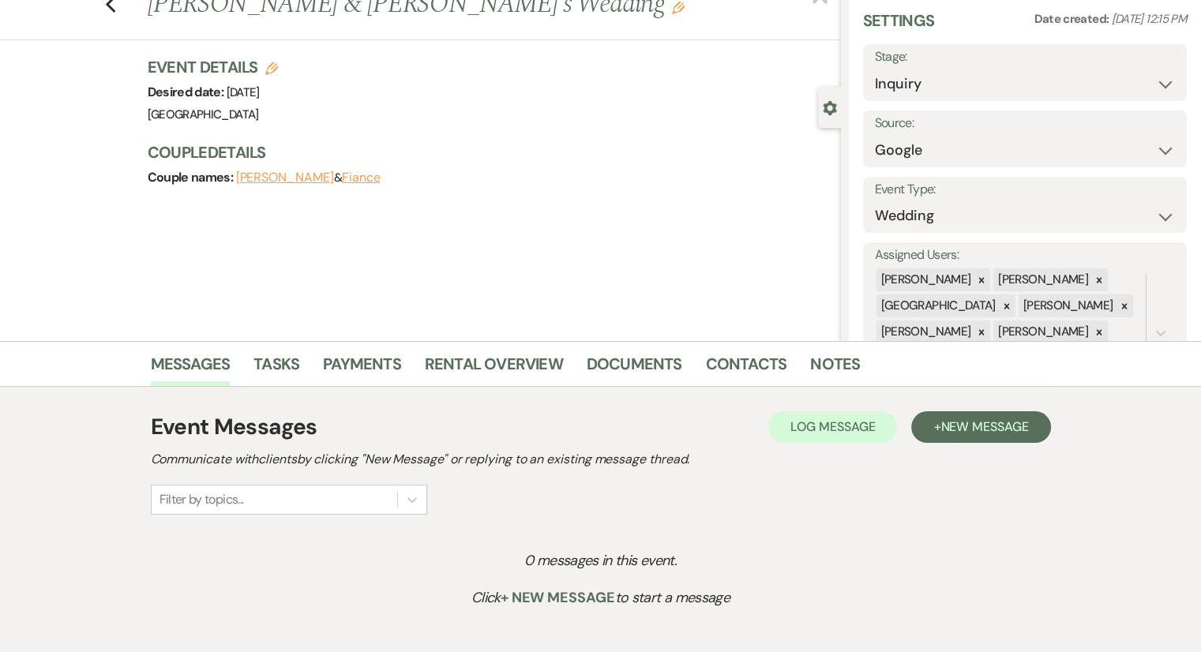
scroll to position [79, 0]
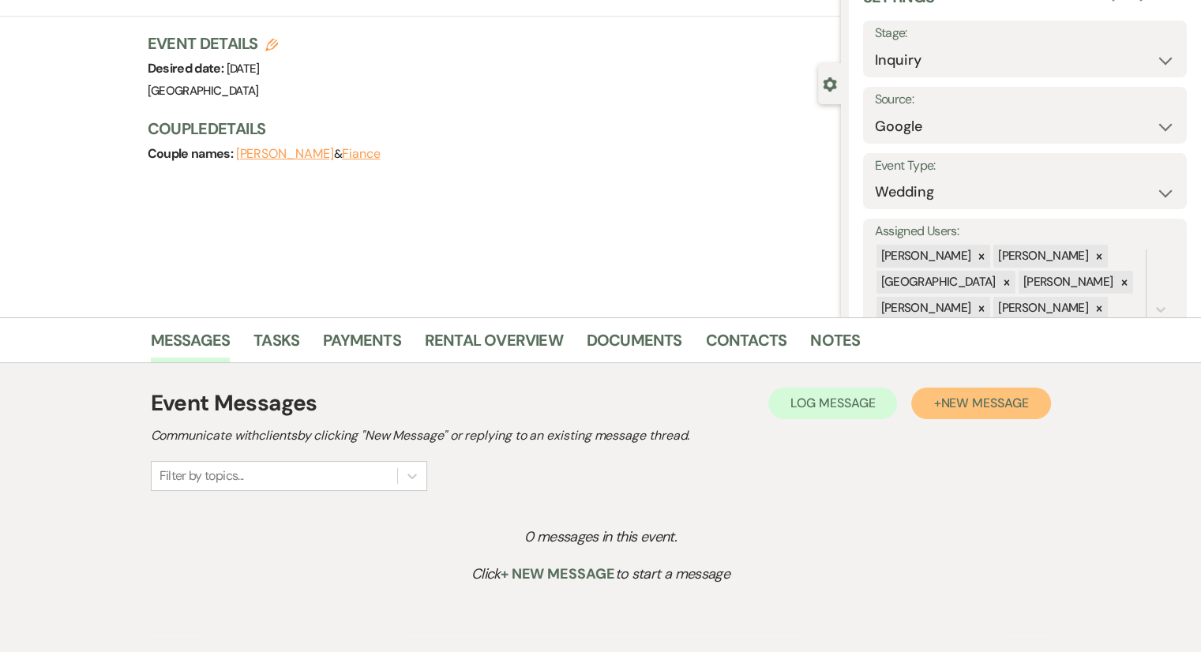
click at [1001, 395] on span "New Message" at bounding box center [984, 403] width 88 height 17
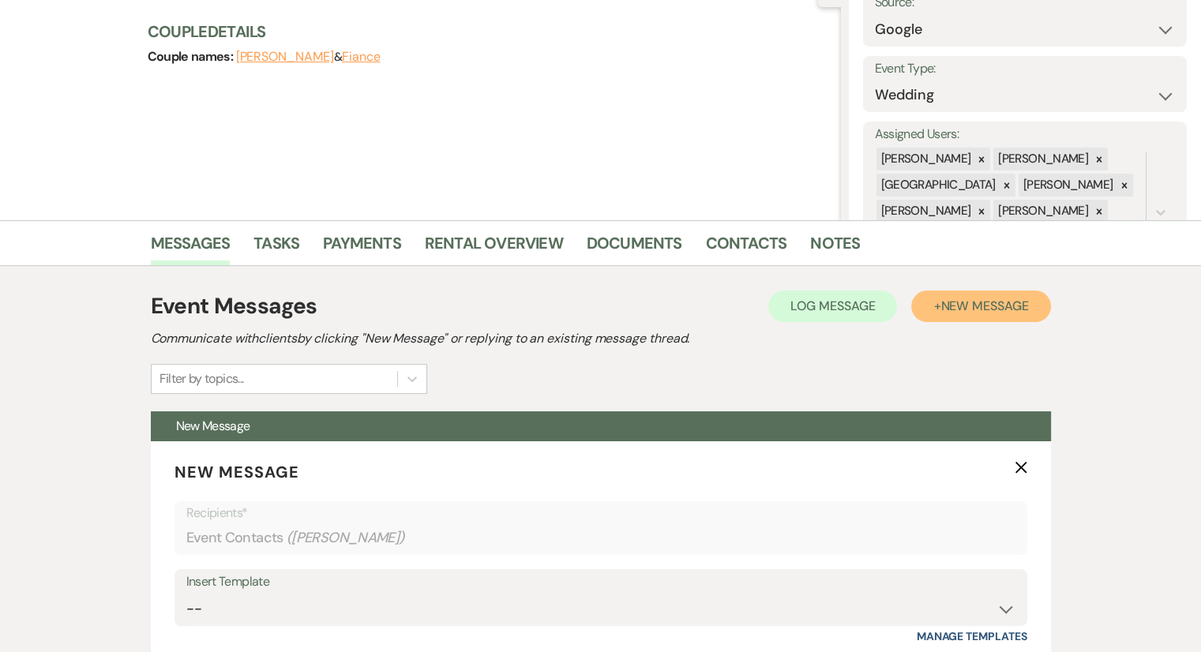
scroll to position [395, 0]
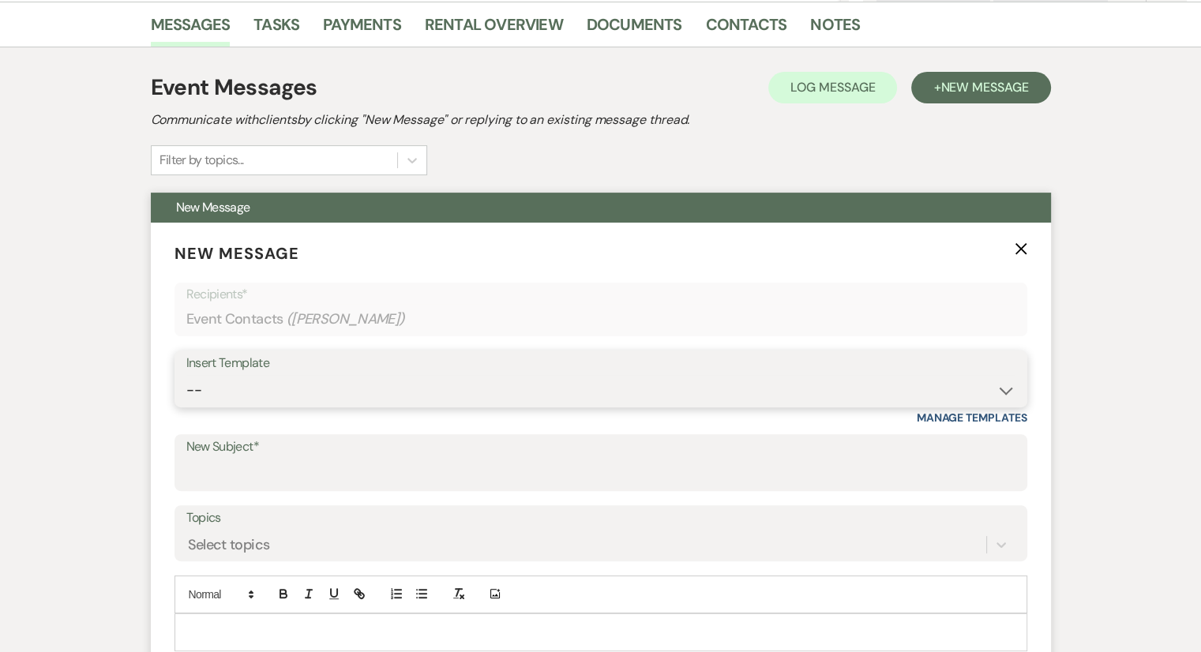
click at [334, 385] on select "-- Weven Planning Portal Introduction (Booked Events) Congratulations on choosi…" at bounding box center [600, 390] width 829 height 31
select select "2192"
click at [186, 375] on select "-- Weven Planning Portal Introduction (Booked Events) Congratulations on choosi…" at bounding box center [600, 390] width 829 height 31
type input "Thank you for contacting [GEOGRAPHIC_DATA]!"
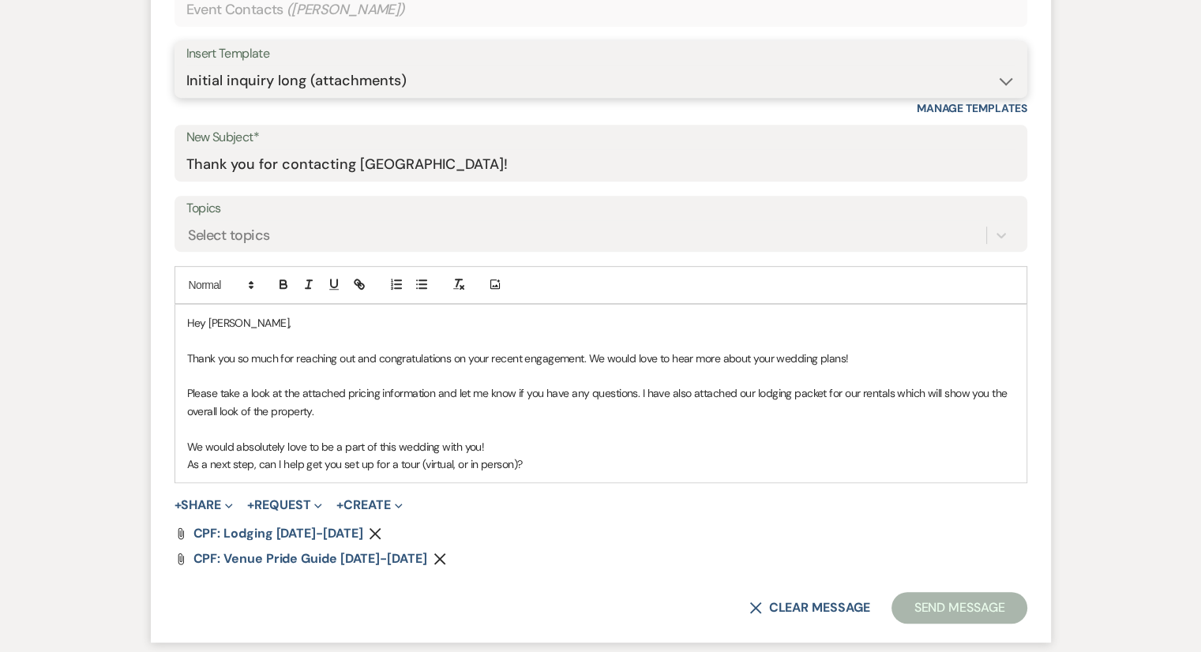
scroll to position [790, 0]
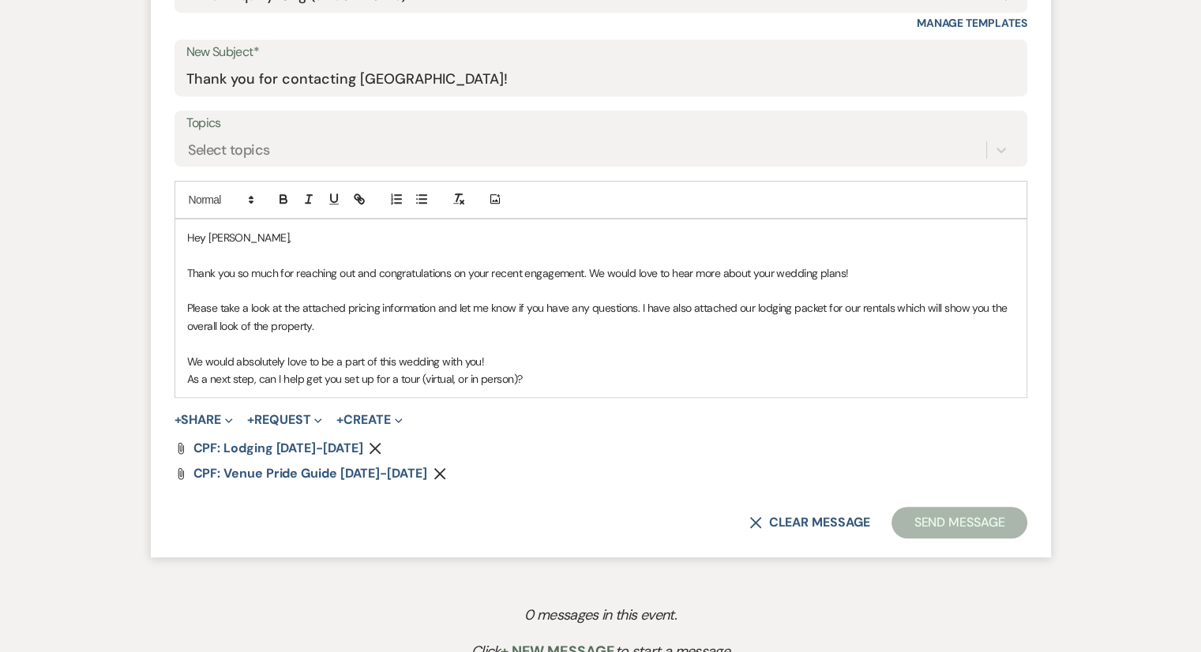
click at [636, 374] on p "As a next step, can I help get you set up for a tour (virtual, or in person)?" at bounding box center [601, 378] width 828 height 17
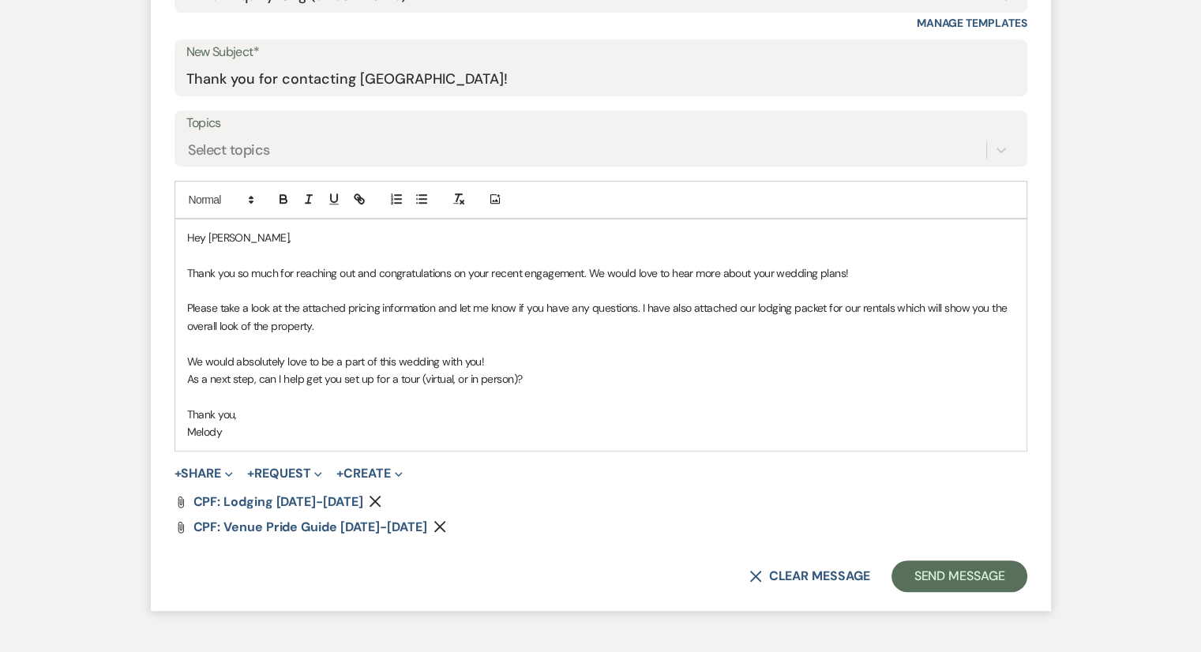
scroll to position [869, 0]
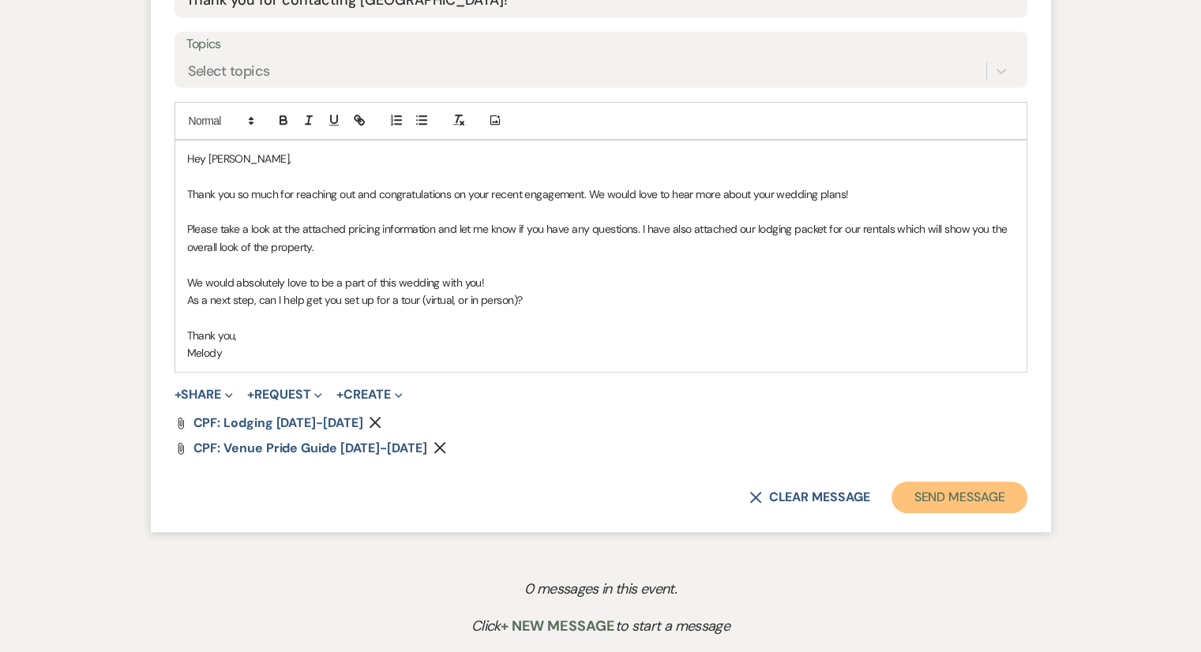
click at [983, 498] on button "Send Message" at bounding box center [959, 498] width 135 height 32
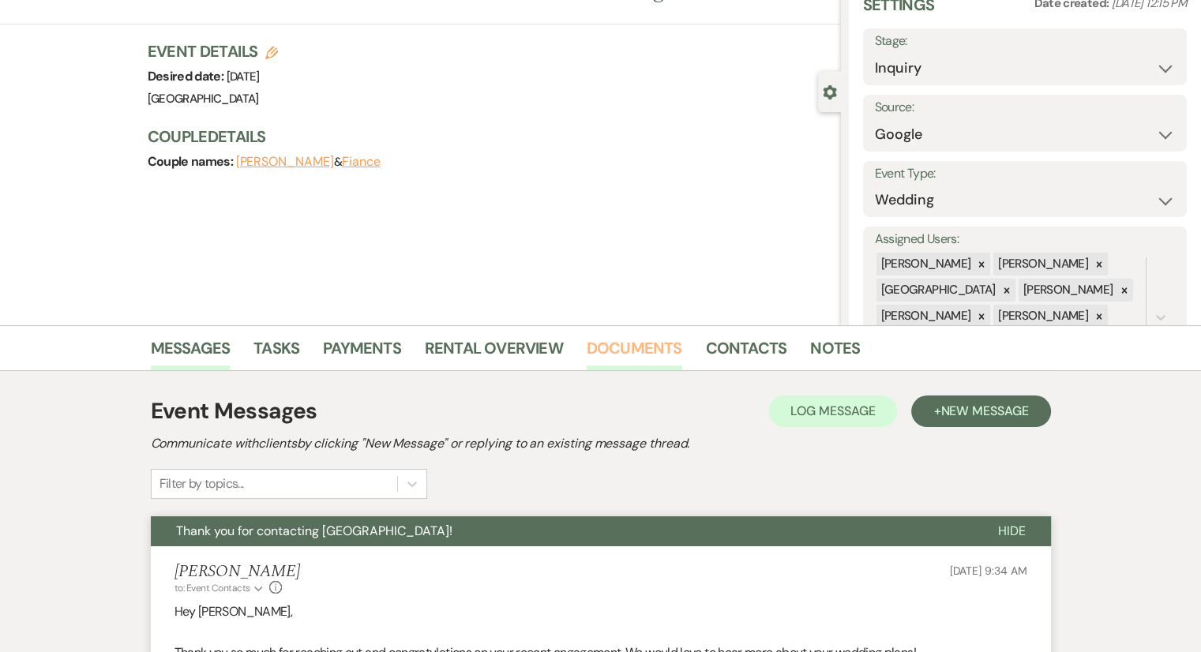
scroll to position [0, 0]
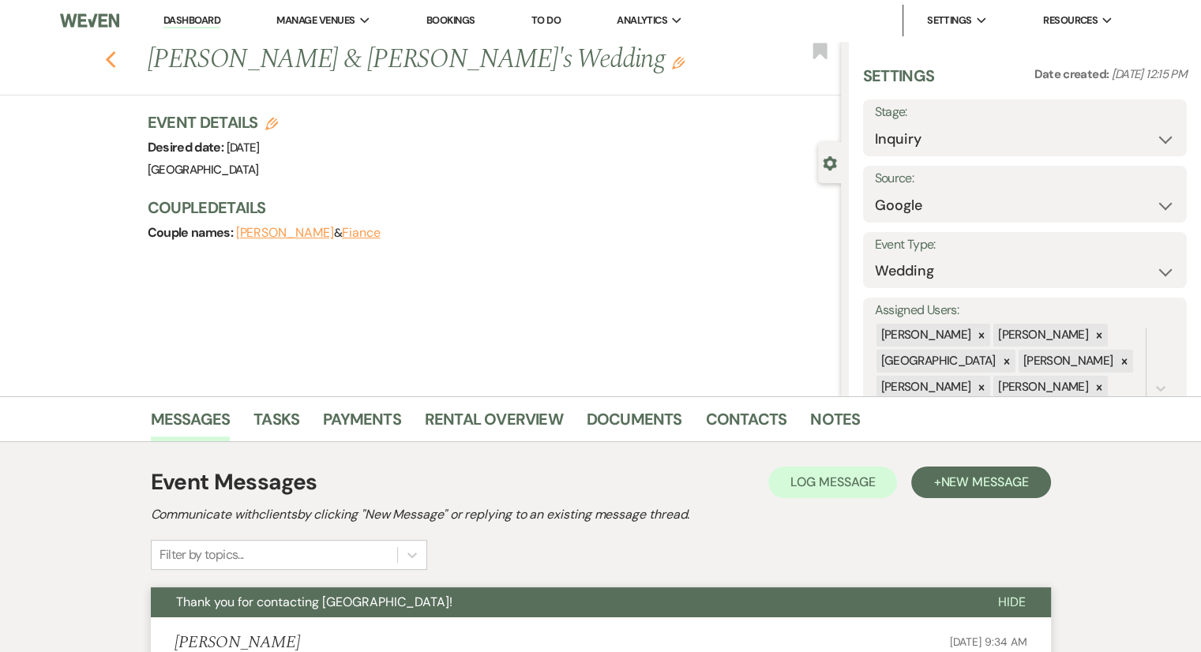
click at [114, 62] on use "button" at bounding box center [110, 59] width 10 height 17
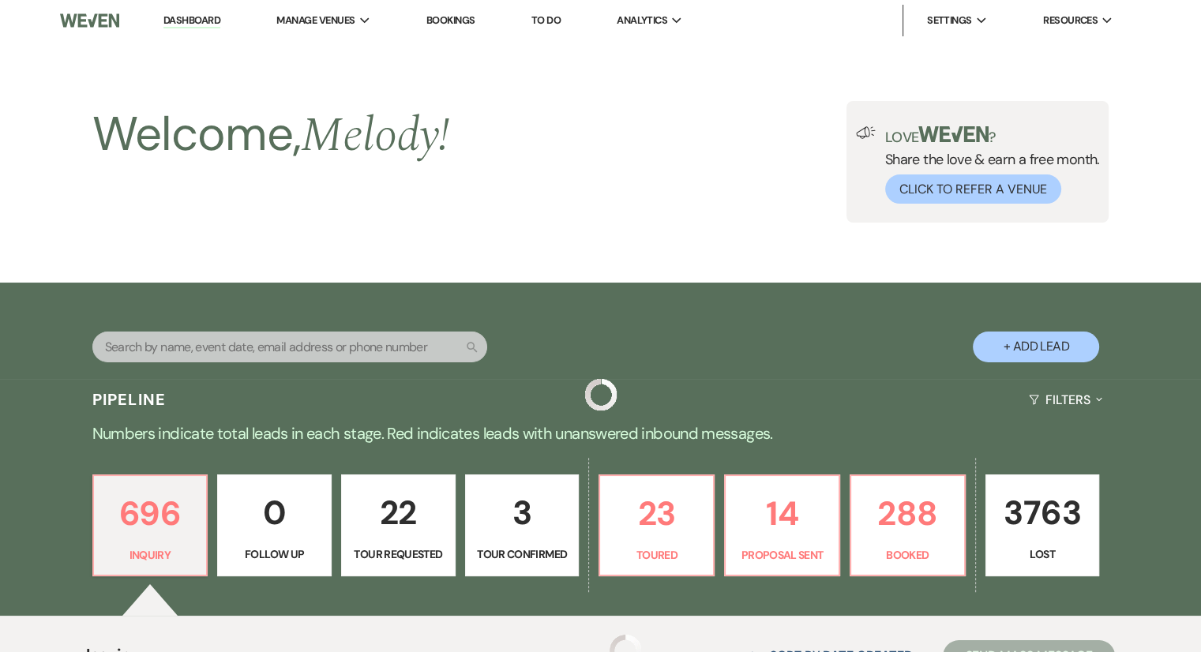
scroll to position [5154, 0]
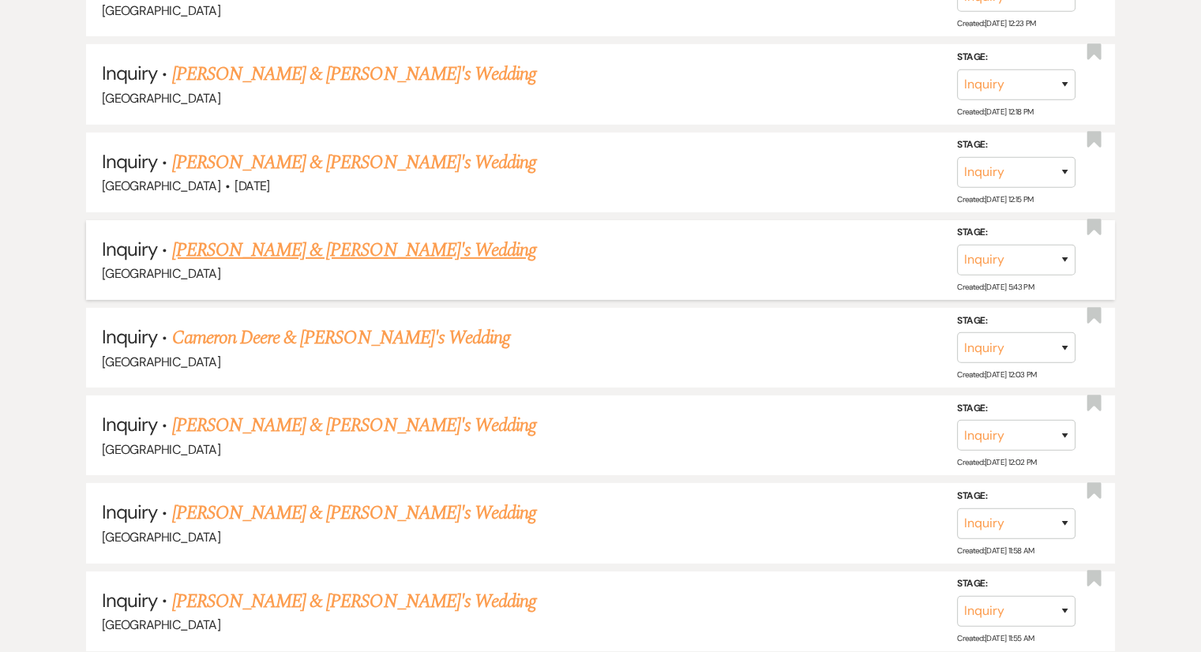
drag, startPoint x: 1096, startPoint y: 89, endPoint x: 1069, endPoint y: 163, distance: 78.2
click at [1096, 132] on use "button" at bounding box center [1094, 140] width 14 height 16
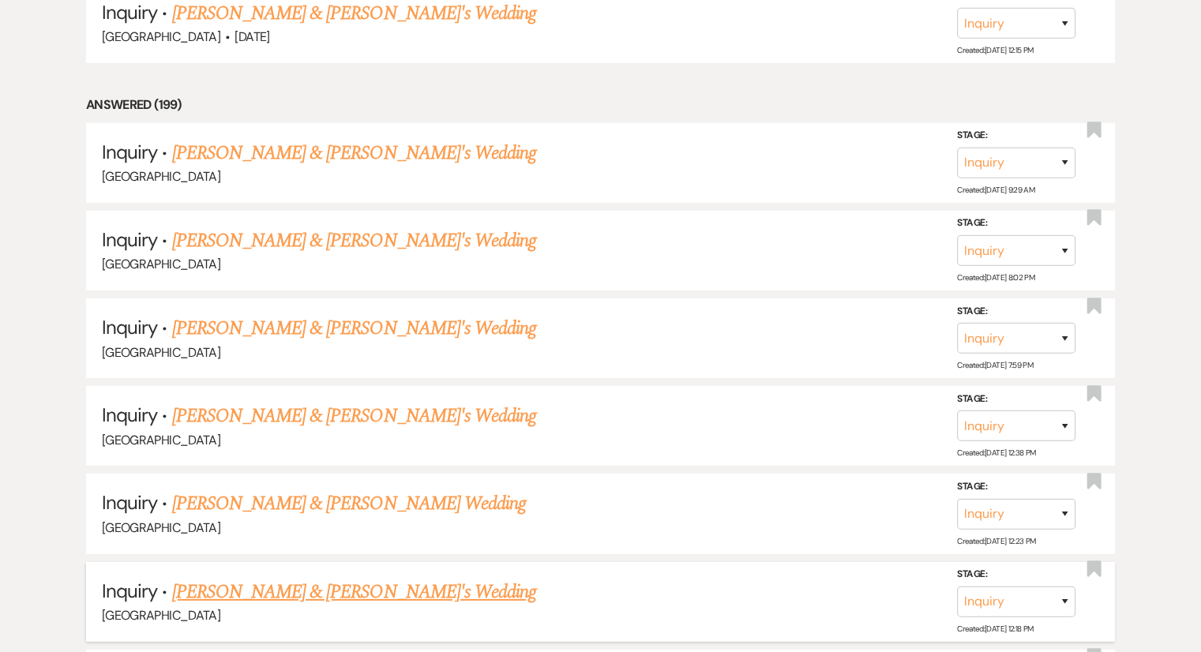
scroll to position [4924, 0]
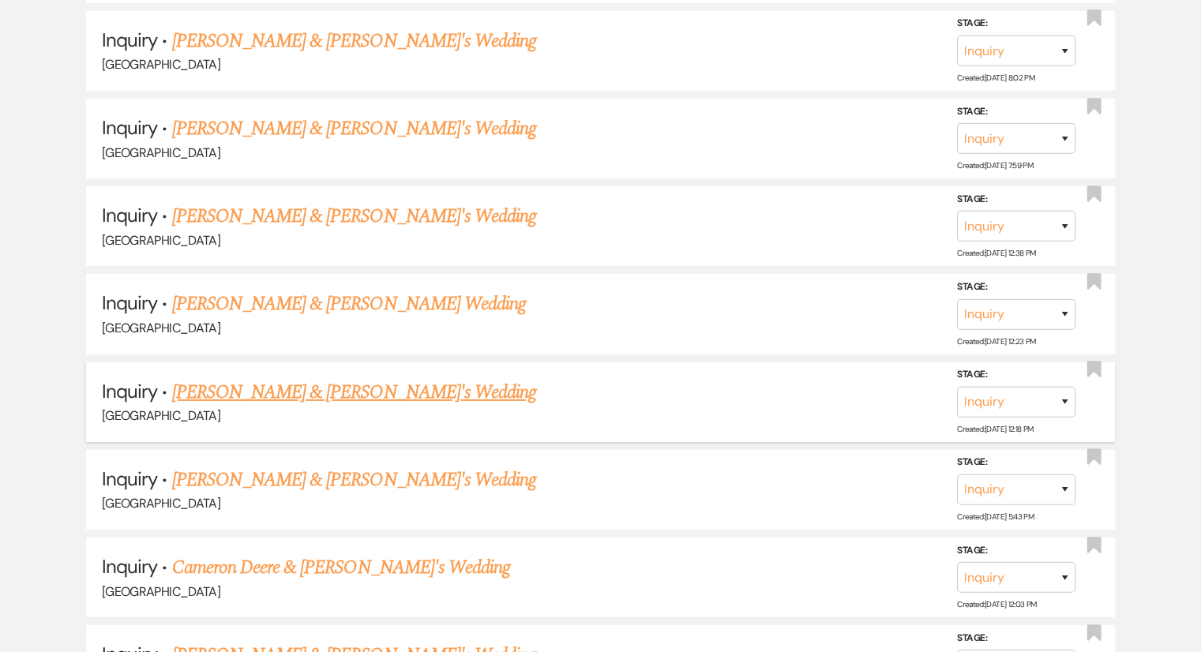
click at [297, 378] on link "[PERSON_NAME] & [PERSON_NAME]'s Wedding" at bounding box center [354, 392] width 365 height 28
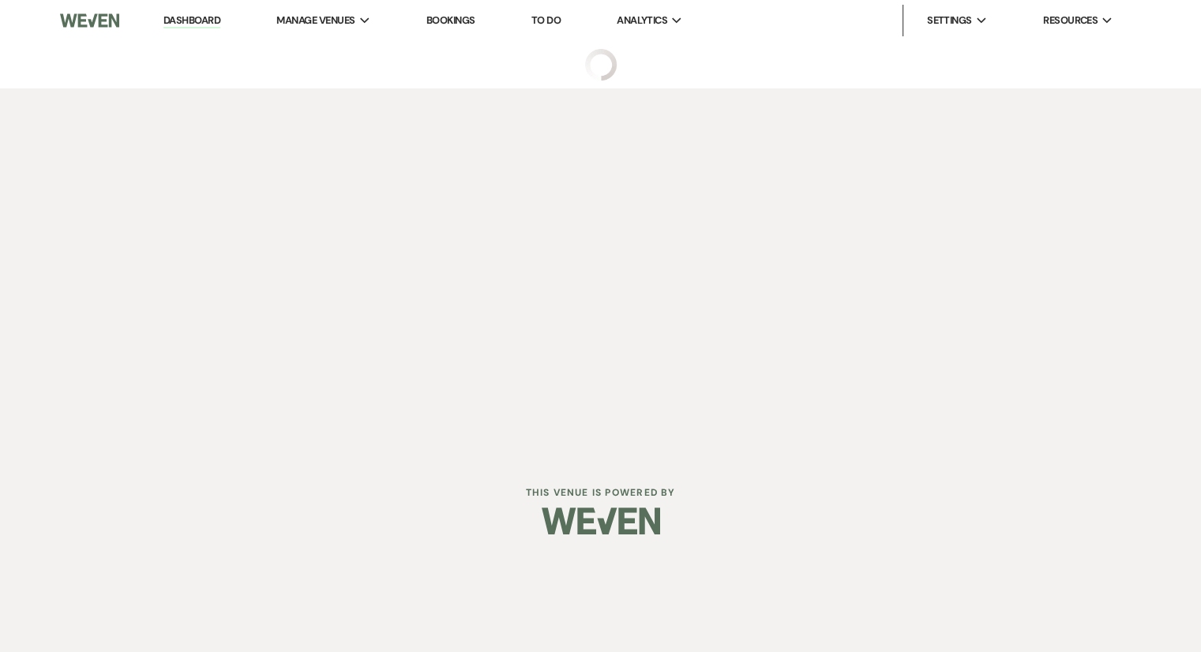
select select "6"
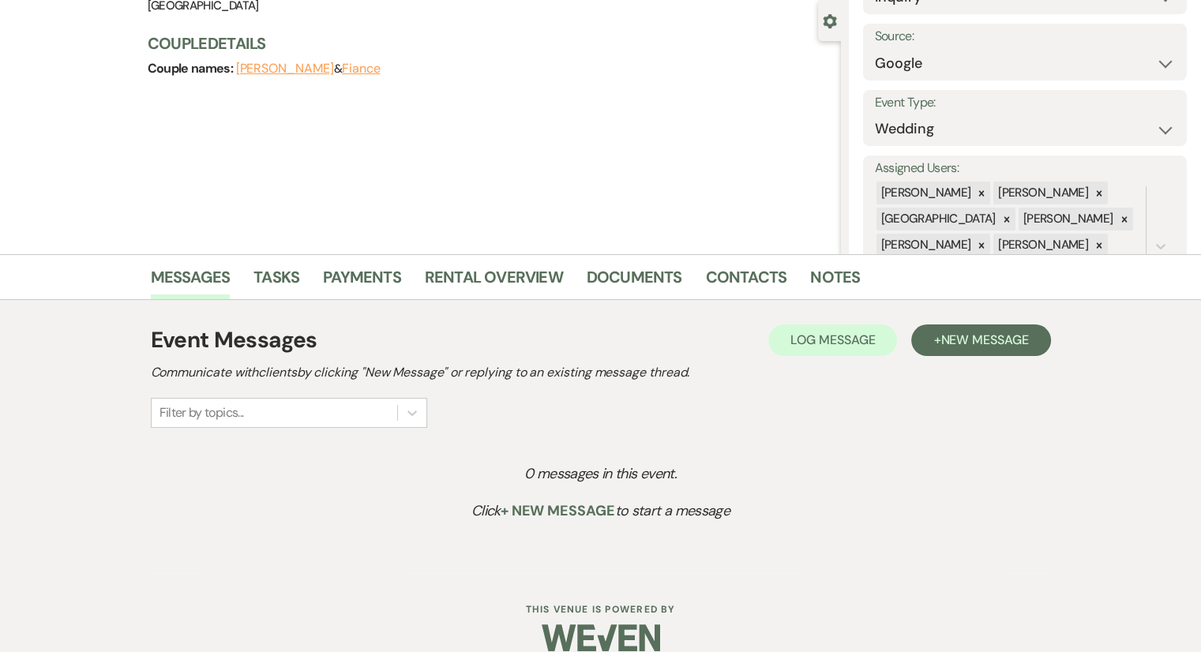
scroll to position [158, 0]
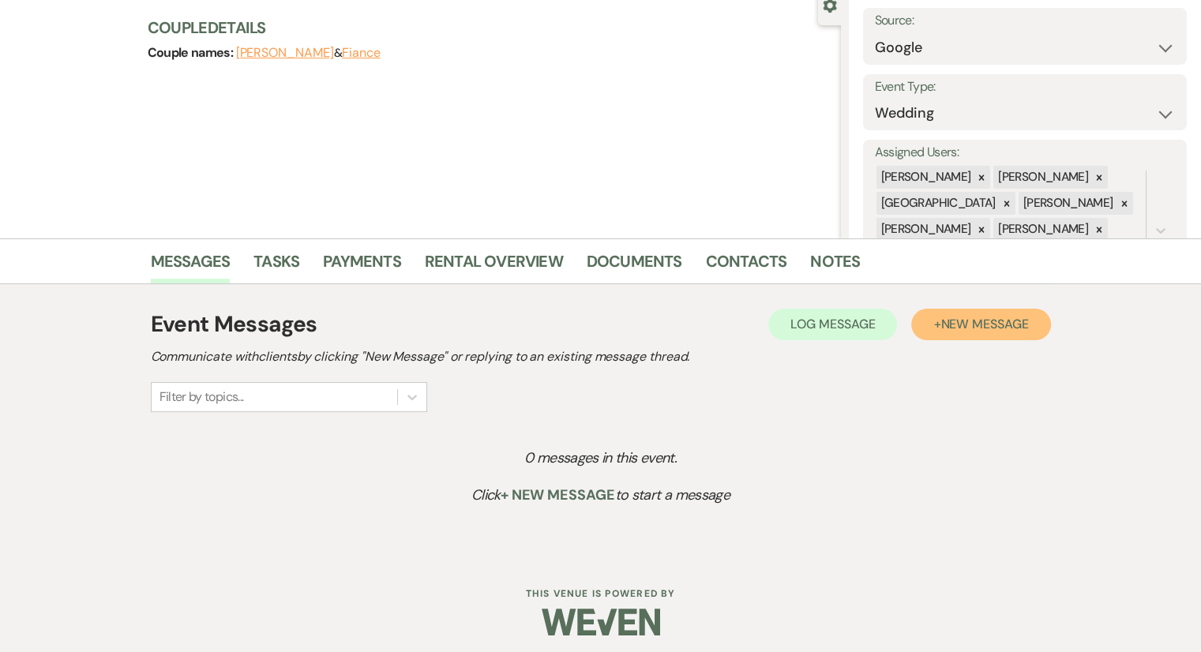
click at [941, 338] on button "+ New Message" at bounding box center [980, 325] width 139 height 32
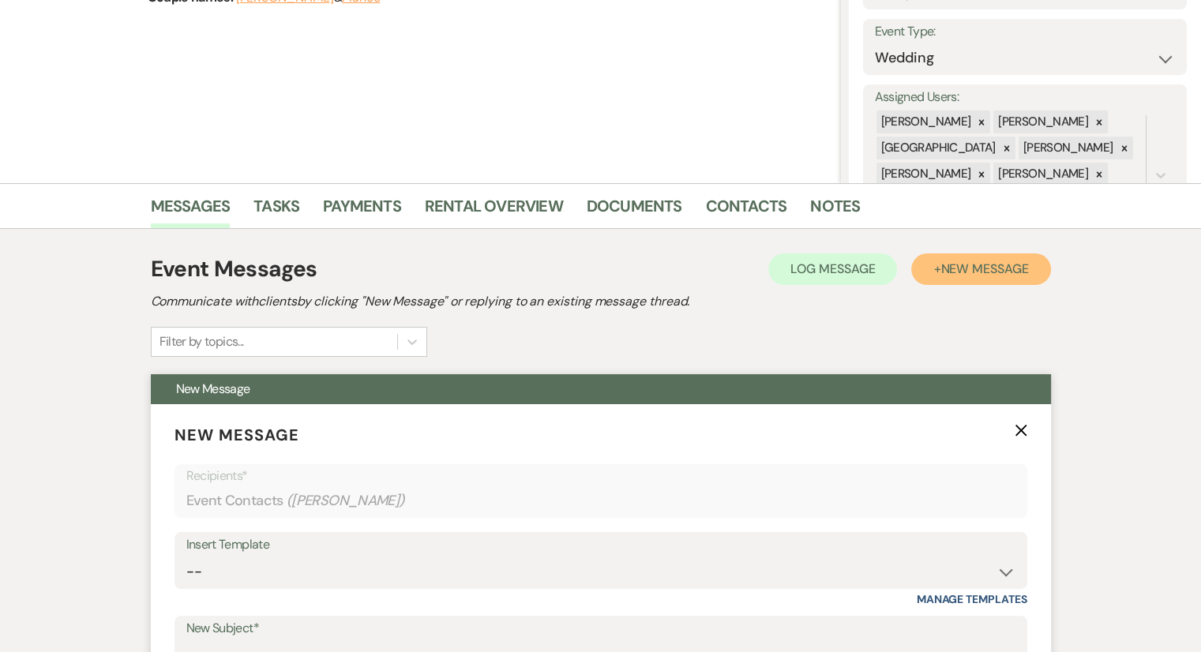
scroll to position [395, 0]
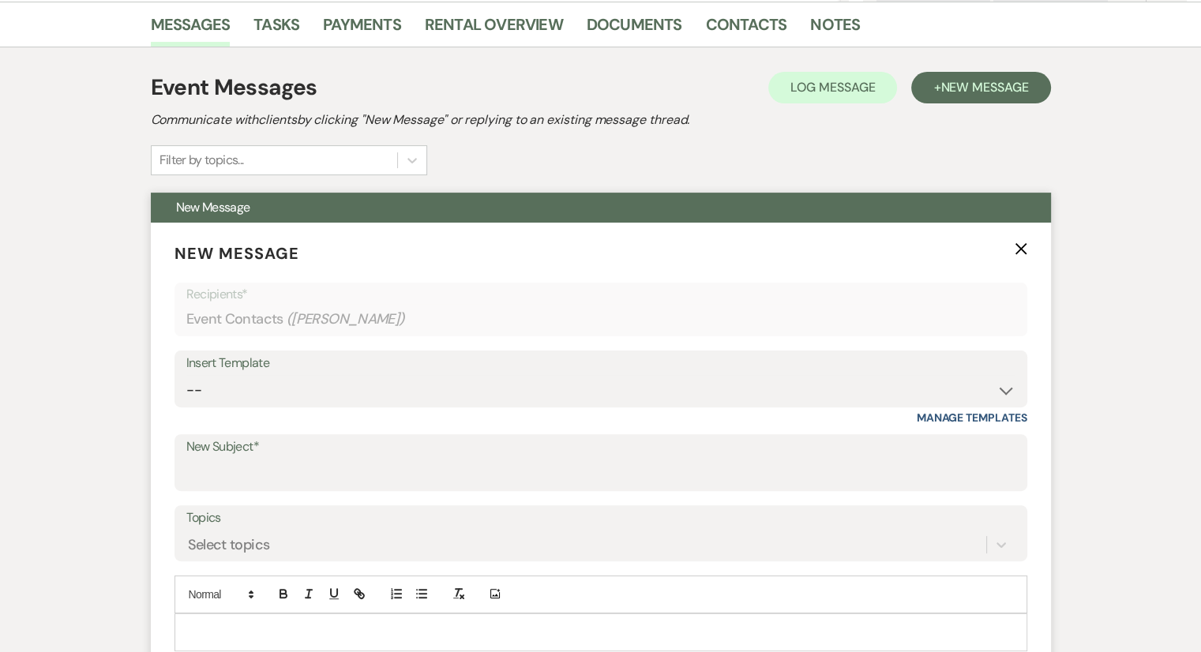
click at [298, 372] on div "Insert Template" at bounding box center [600, 363] width 829 height 23
click at [296, 396] on select "-- Weven Planning Portal Introduction (Booked Events) Congratulations on choosi…" at bounding box center [600, 390] width 829 height 31
select select "2192"
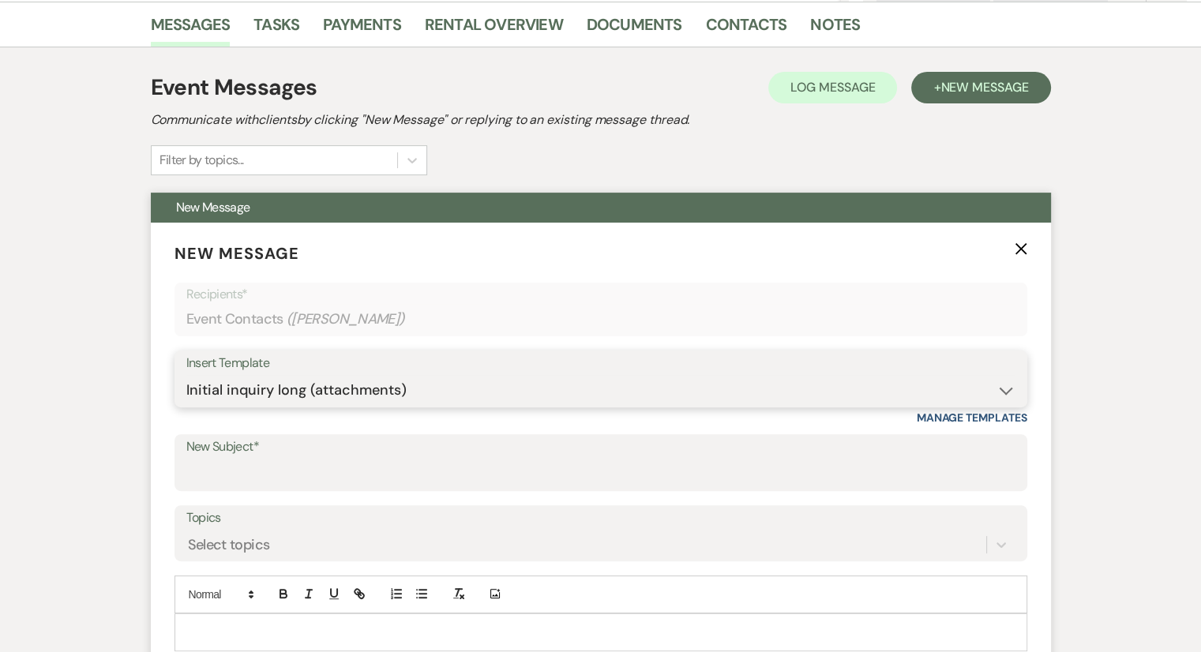
click at [186, 375] on select "-- Weven Planning Portal Introduction (Booked Events) Congratulations on choosi…" at bounding box center [600, 390] width 829 height 31
type input "Thank you for contacting [GEOGRAPHIC_DATA]!"
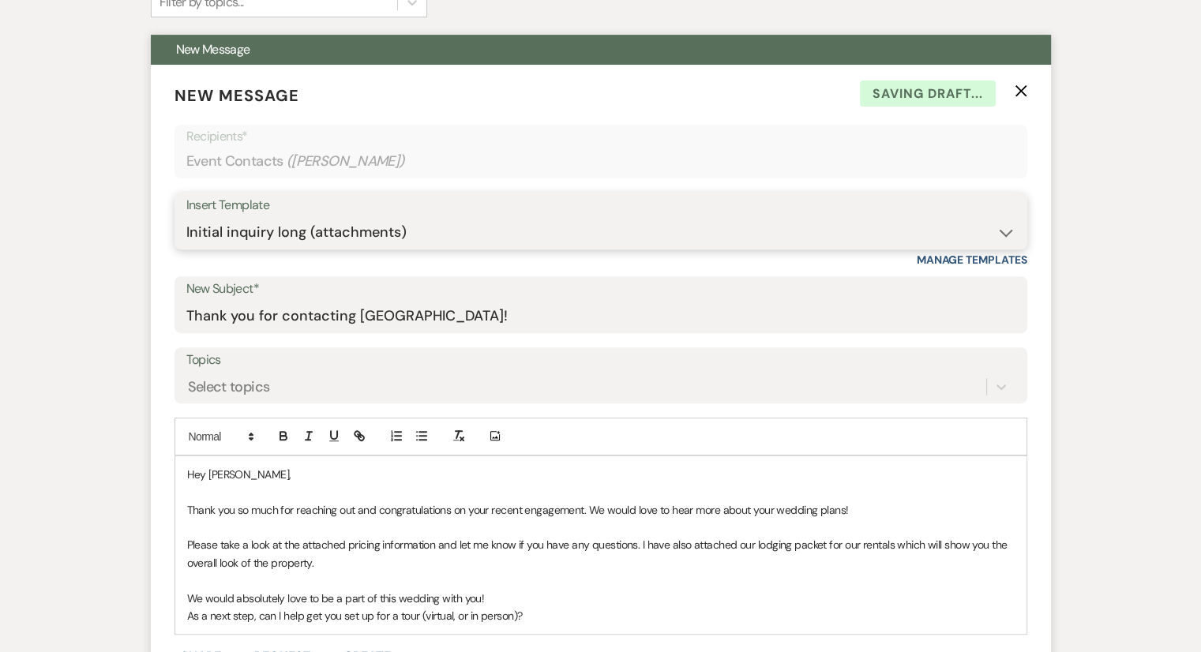
scroll to position [711, 0]
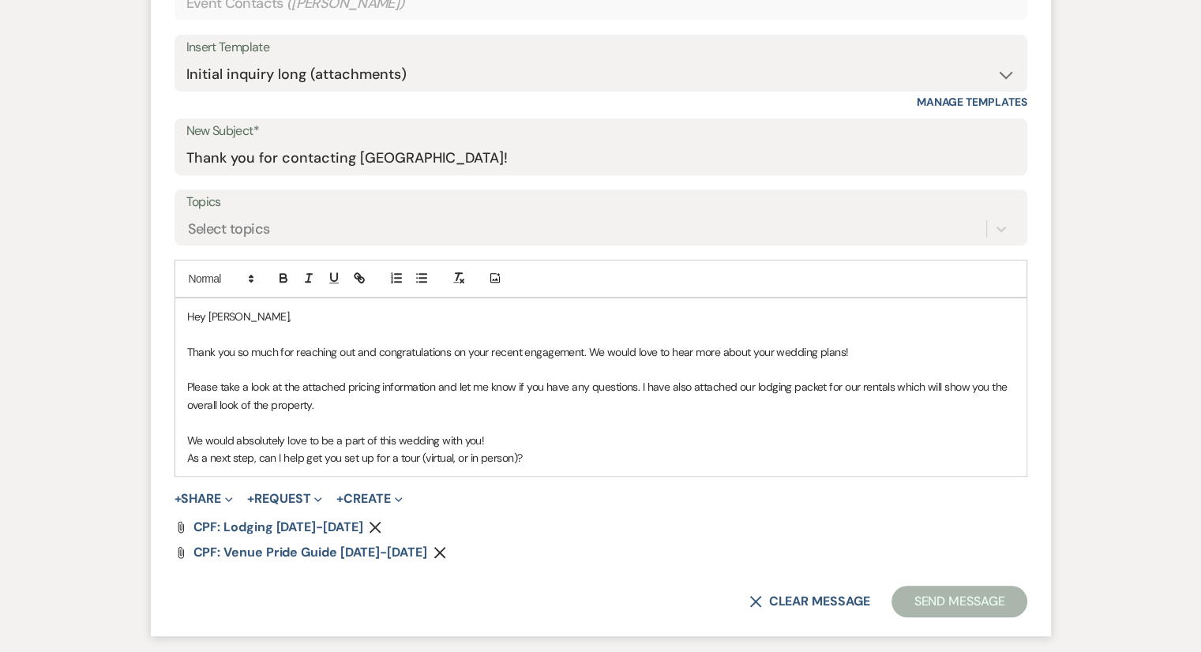
click at [567, 453] on p "As a next step, can I help get you set up for a tour (virtual, or in person)?" at bounding box center [601, 457] width 828 height 17
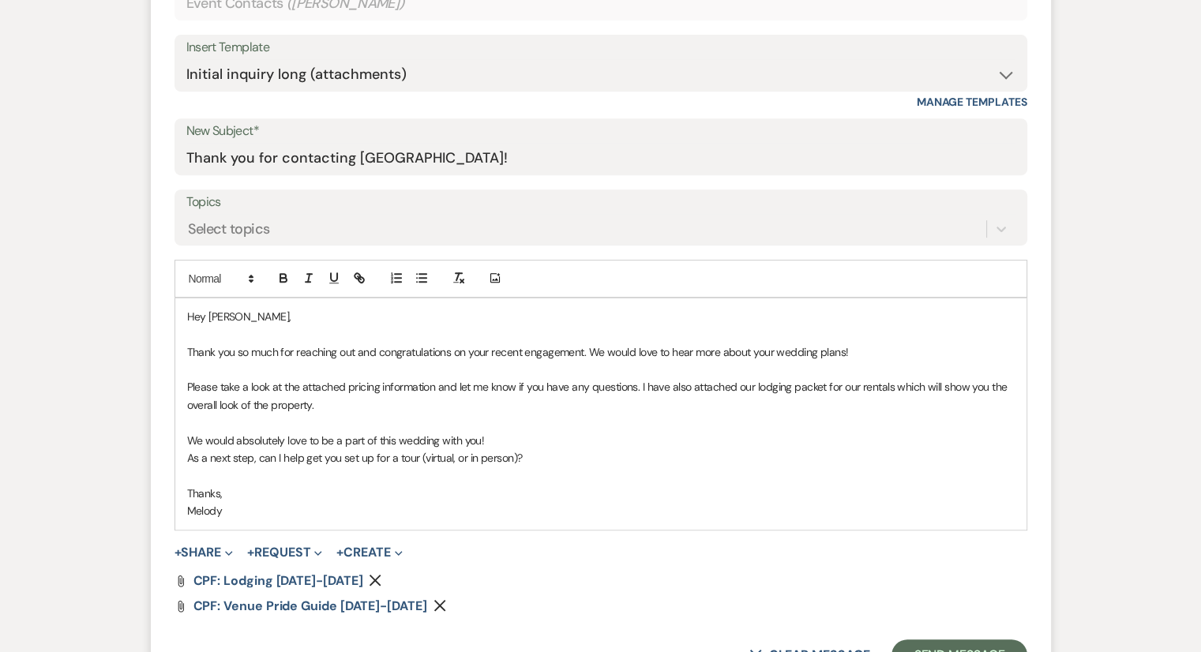
scroll to position [790, 0]
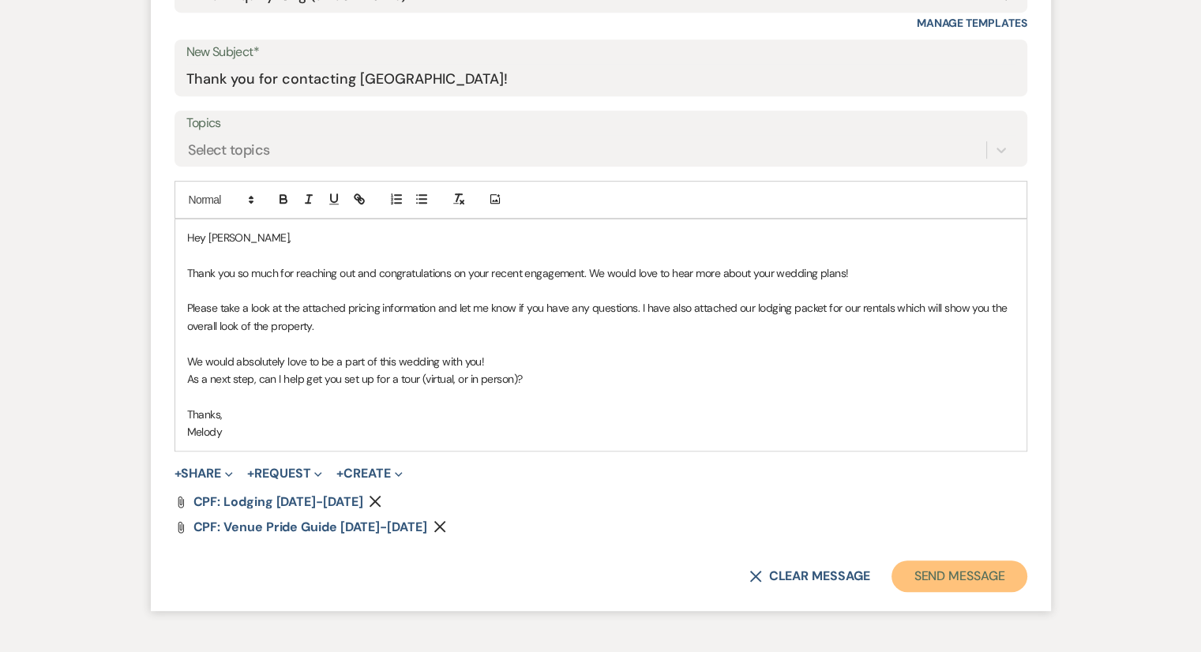
click at [937, 578] on button "Send Message" at bounding box center [959, 577] width 135 height 32
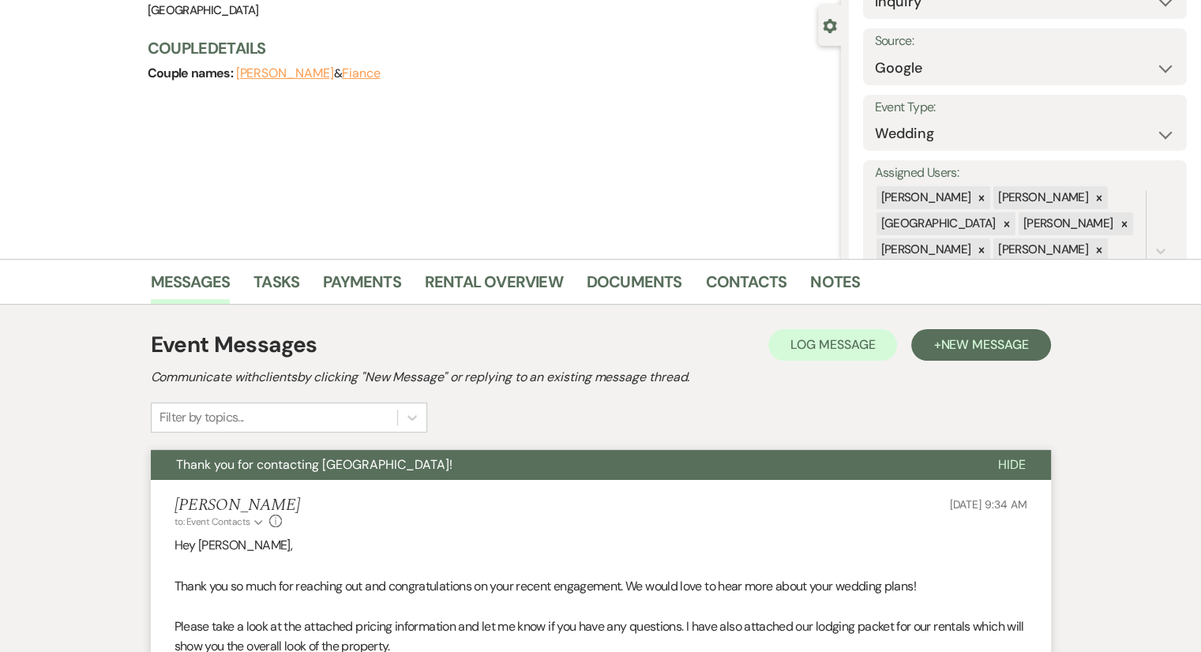
scroll to position [38, 0]
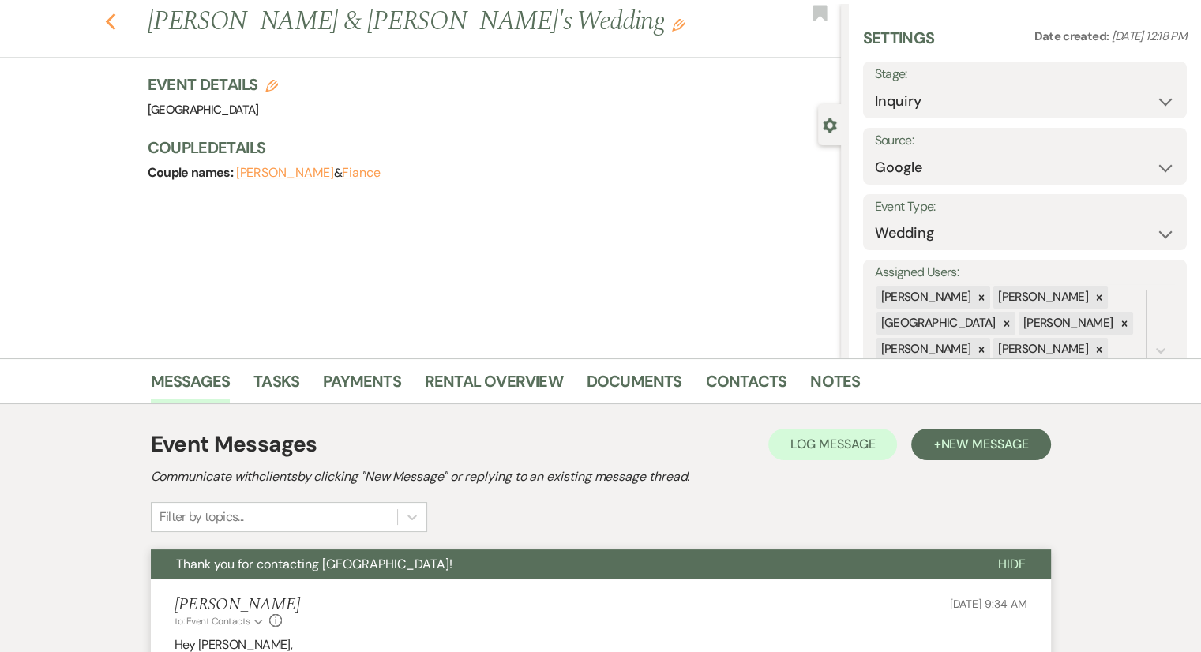
click at [114, 25] on icon "Previous" at bounding box center [111, 22] width 12 height 19
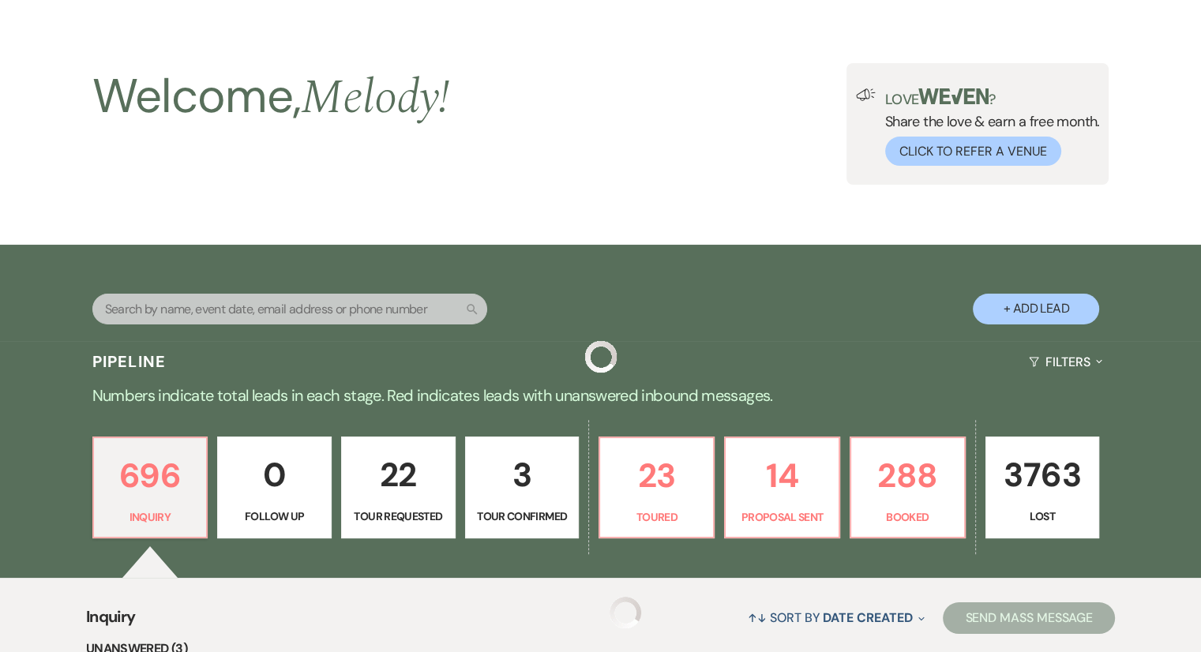
scroll to position [4924, 0]
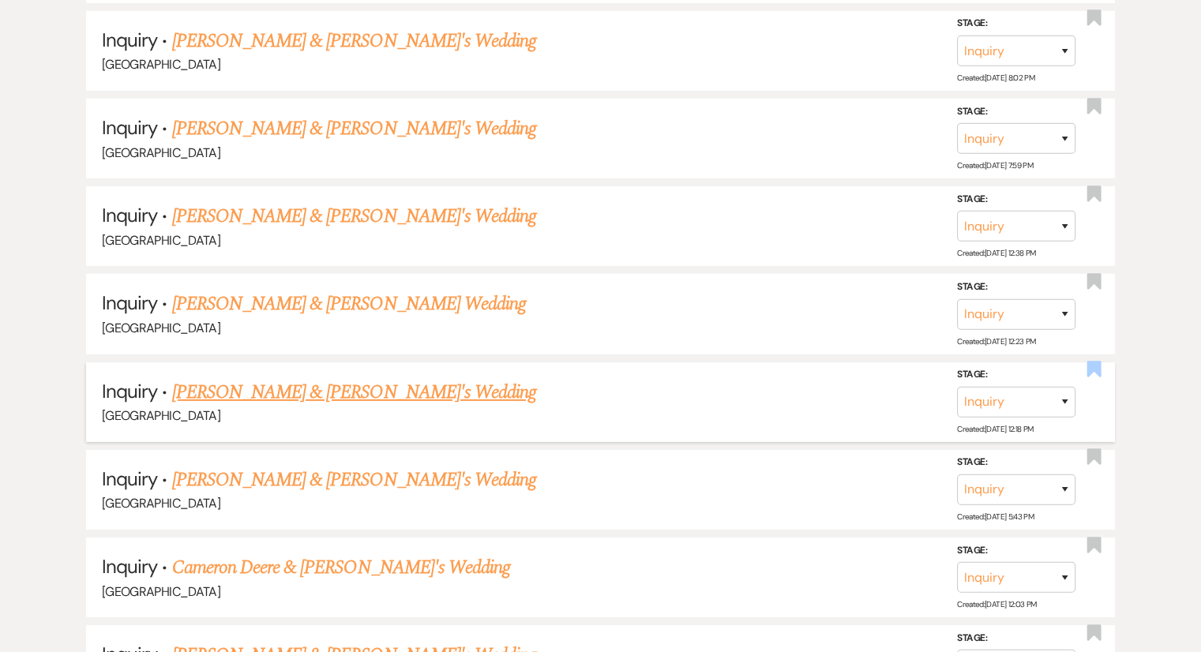
click at [1094, 362] on use "button" at bounding box center [1094, 370] width 14 height 16
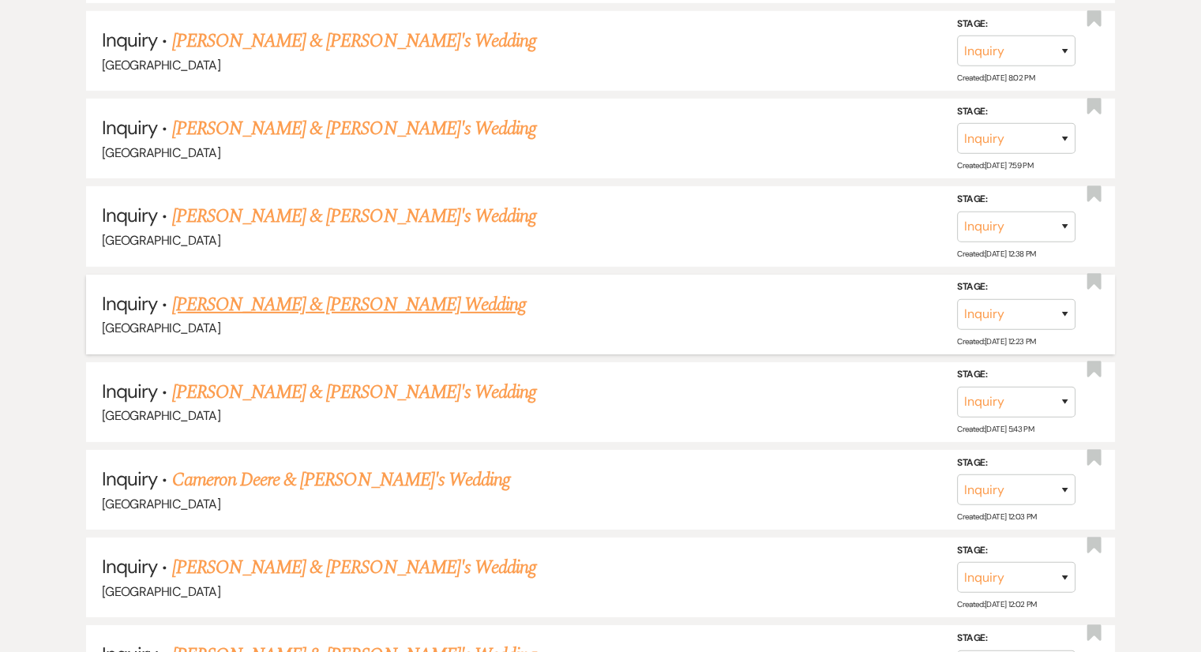
click at [220, 291] on link "[PERSON_NAME] & [PERSON_NAME] Wedding" at bounding box center [349, 305] width 354 height 28
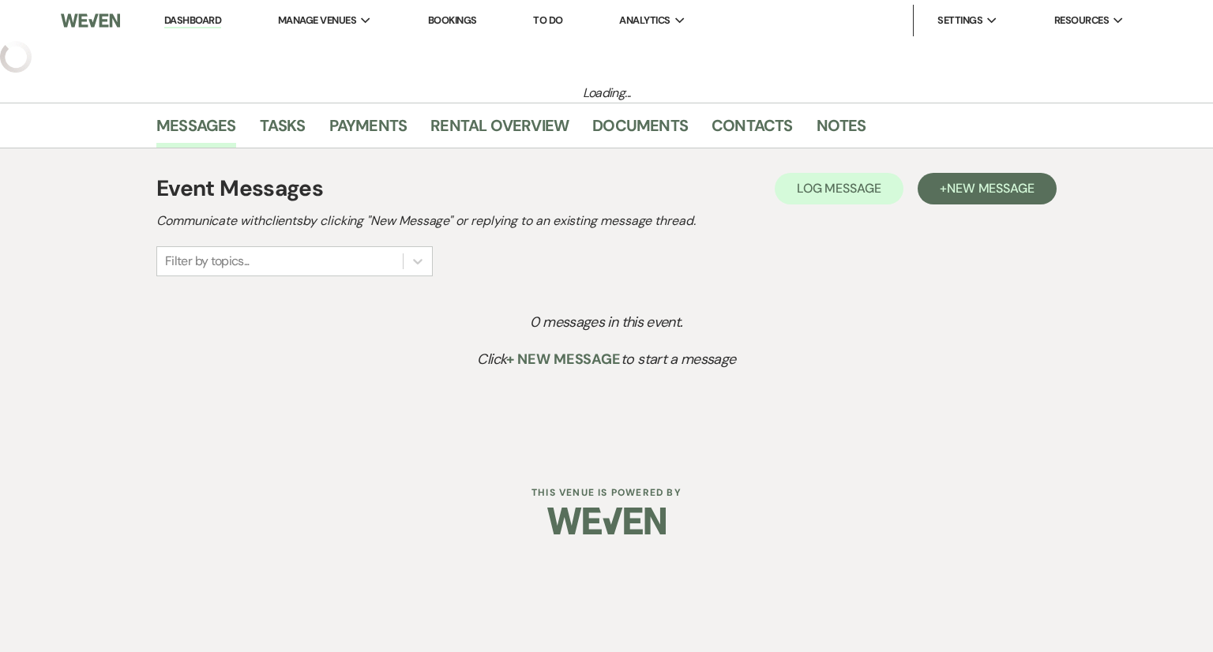
select select "17"
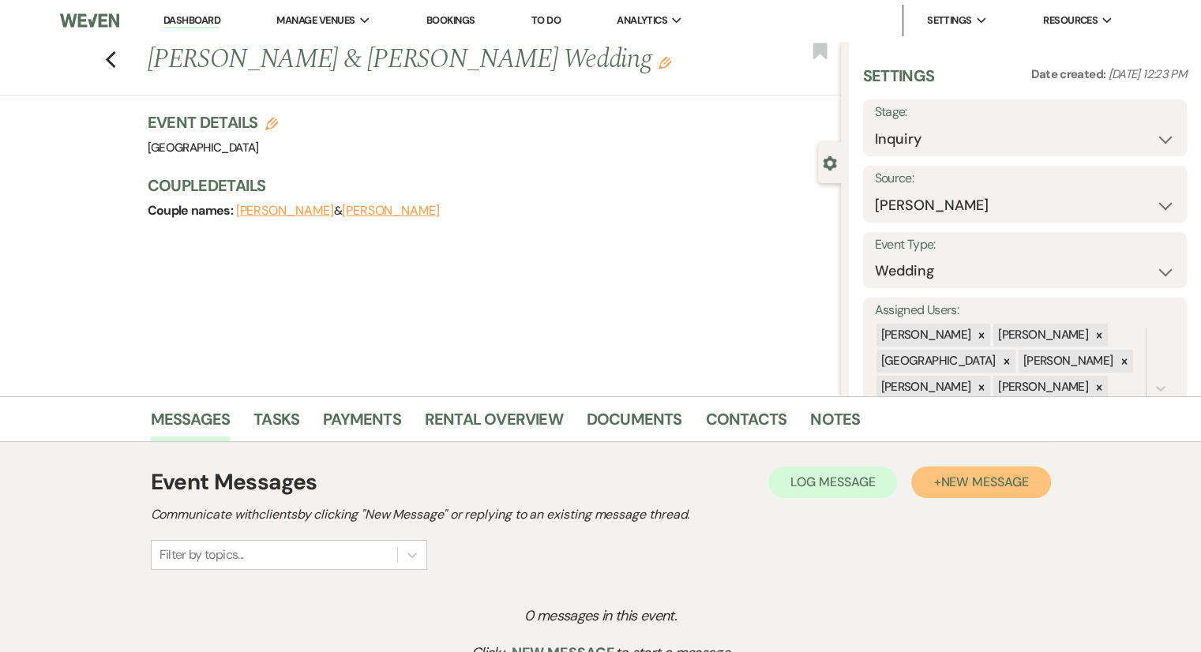
click at [1011, 487] on span "New Message" at bounding box center [984, 482] width 88 height 17
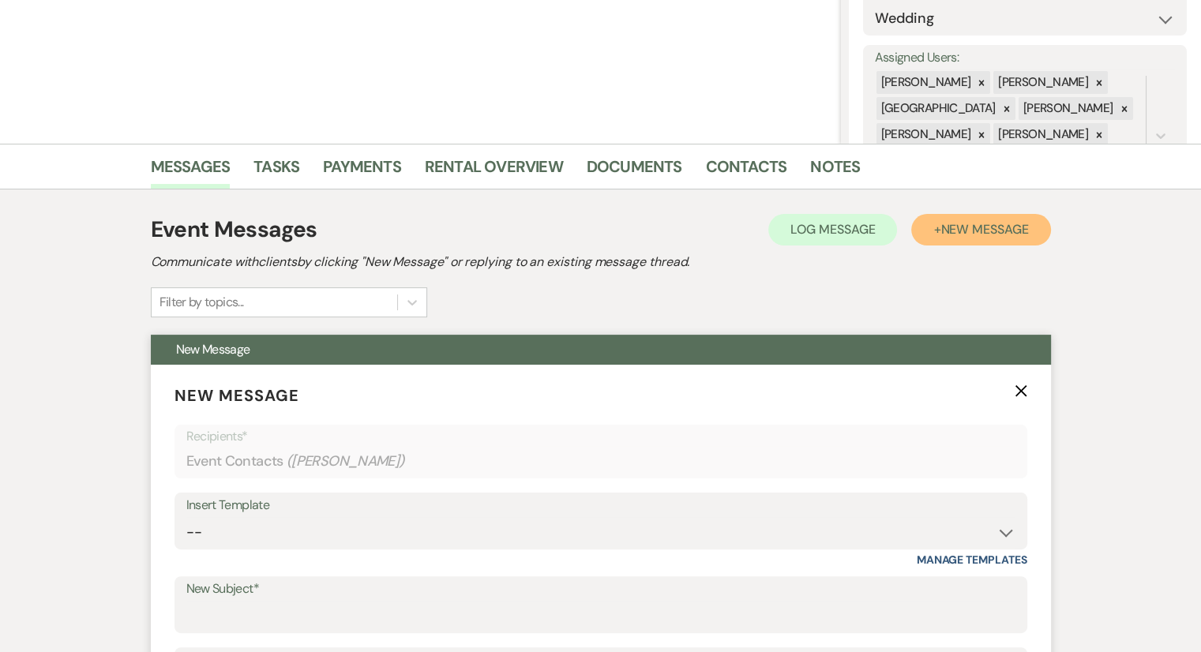
scroll to position [395, 0]
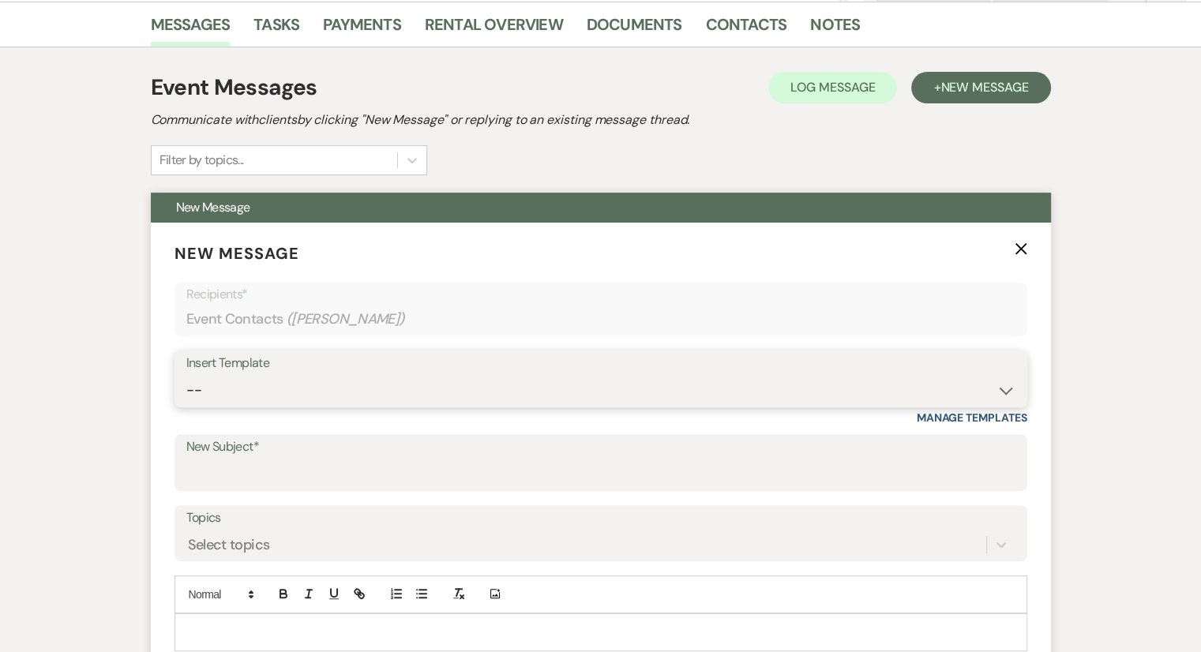
click at [281, 392] on select "-- Weven Planning Portal Introduction (Booked Events) Congratulations on choosi…" at bounding box center [600, 390] width 829 height 31
select select "2192"
click at [186, 375] on select "-- Weven Planning Portal Introduction (Booked Events) Congratulations on choosi…" at bounding box center [600, 390] width 829 height 31
type input "Thank you for contacting [GEOGRAPHIC_DATA]!"
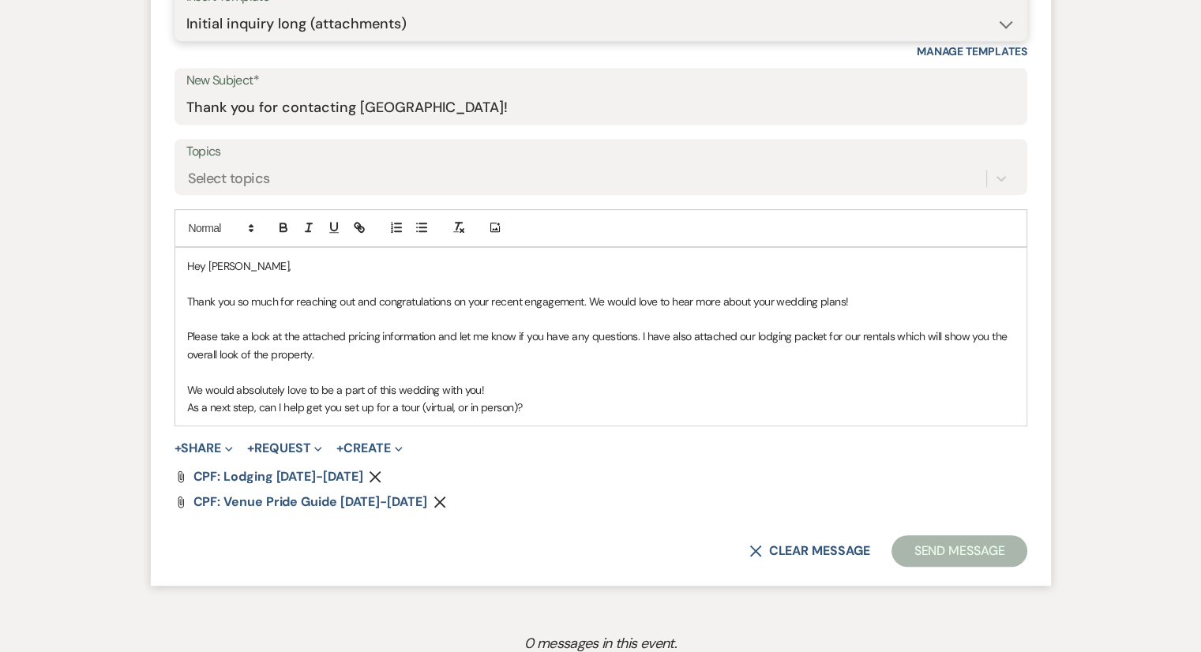
scroll to position [951, 0]
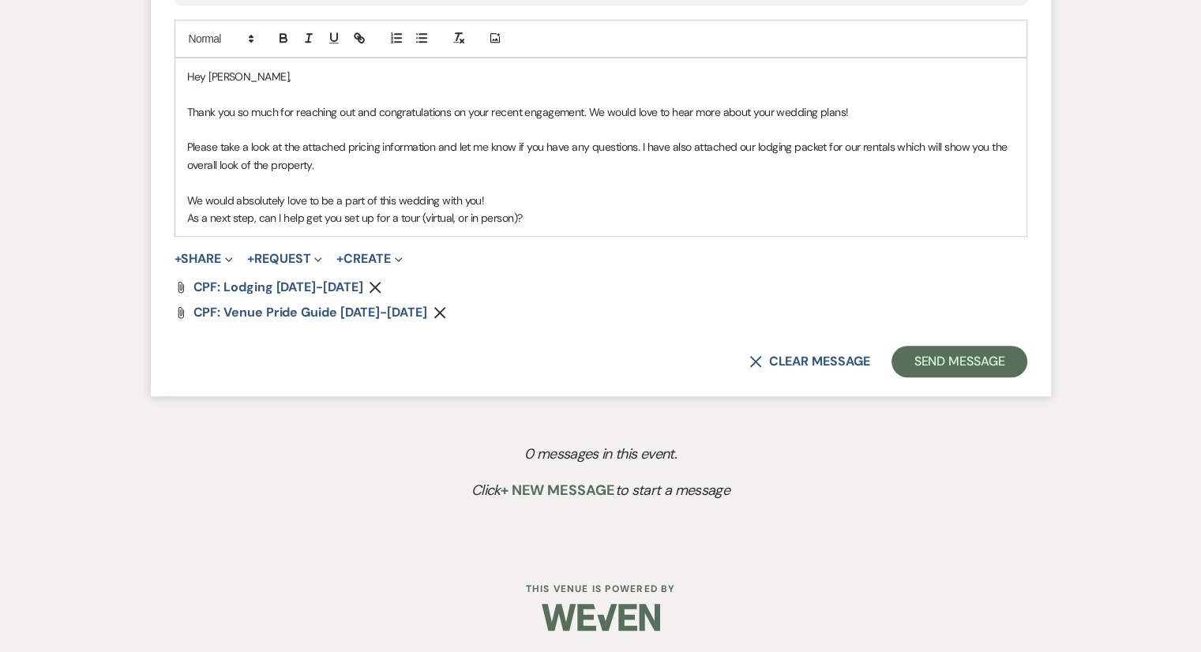
click at [571, 221] on p "As a next step, can I help get you set up for a tour (virtual, or in person)?" at bounding box center [601, 217] width 828 height 17
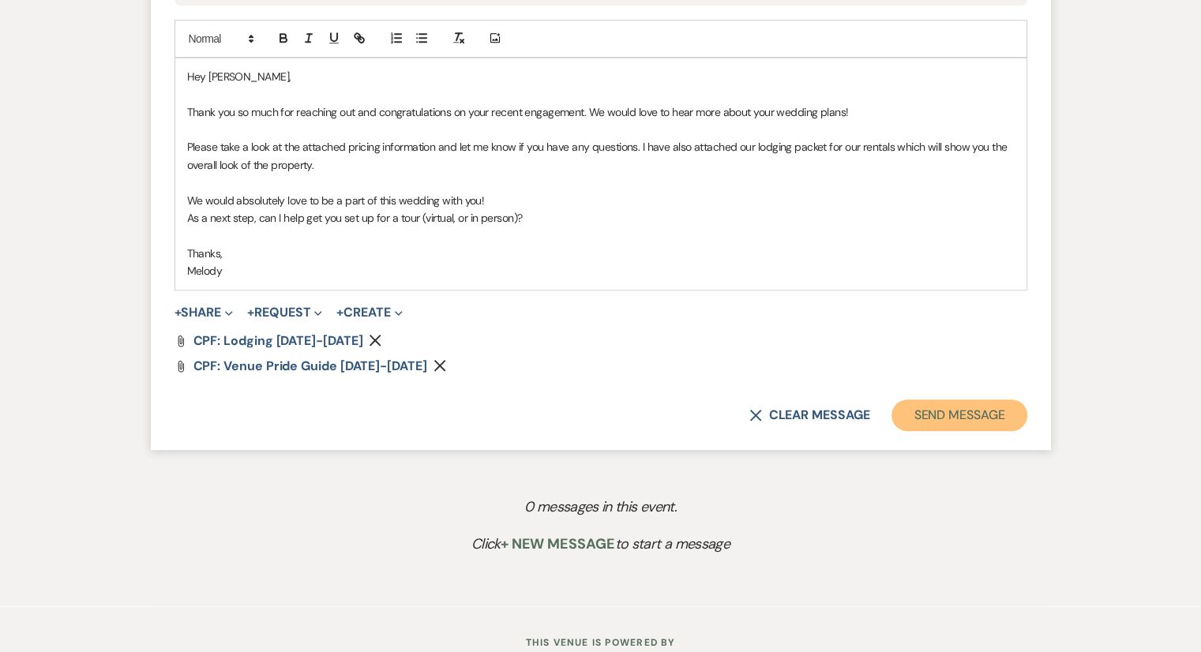
click at [932, 406] on button "Send Message" at bounding box center [959, 416] width 135 height 32
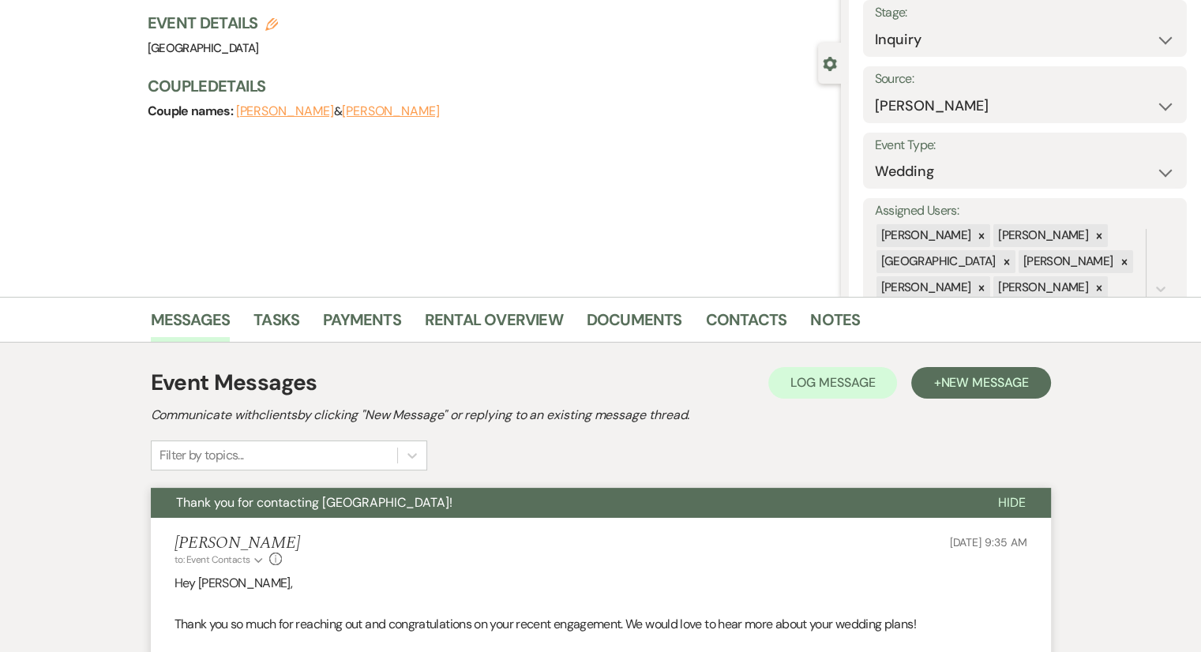
scroll to position [0, 0]
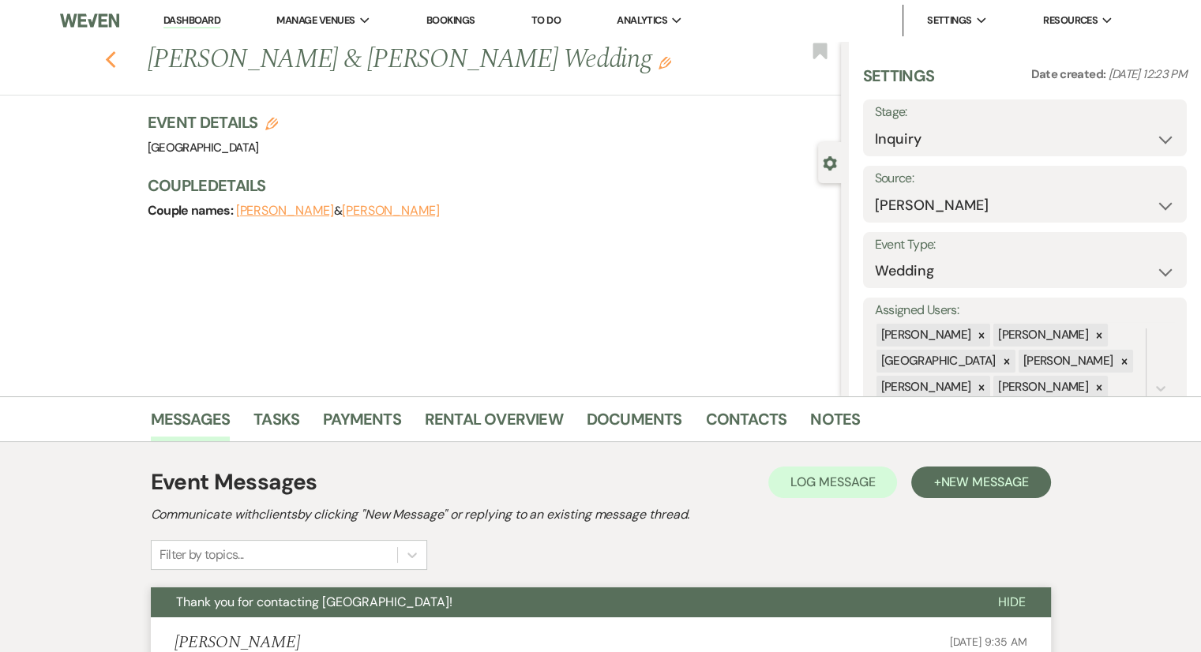
click at [117, 62] on icon "Previous" at bounding box center [111, 60] width 12 height 19
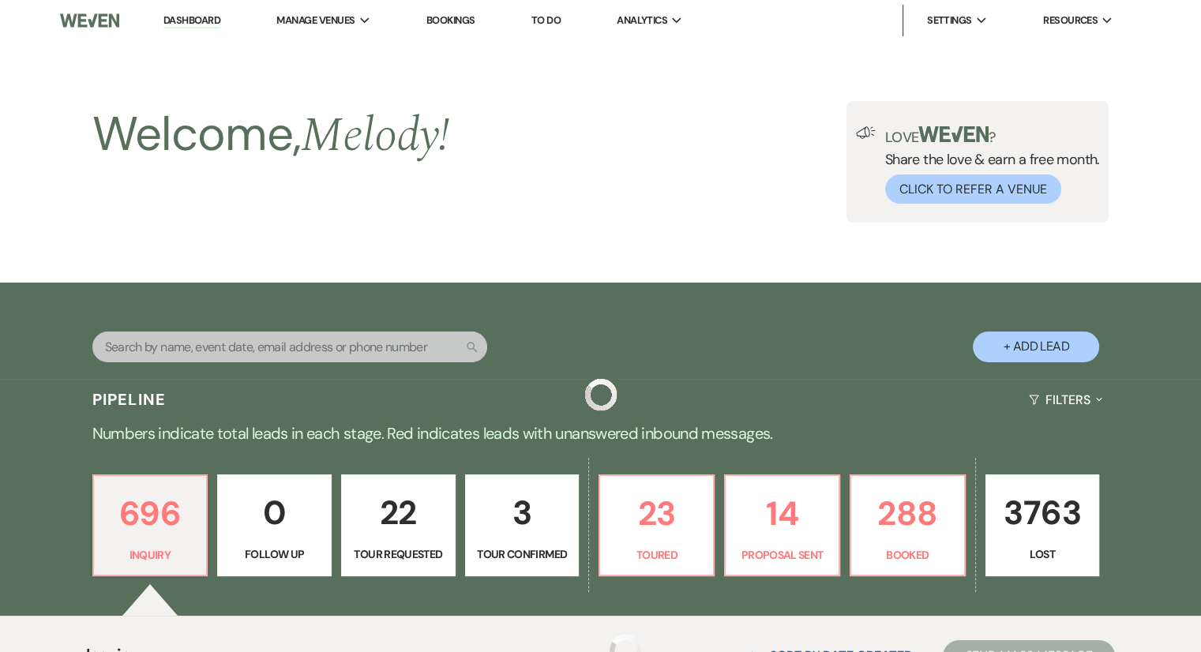
scroll to position [5012, 0]
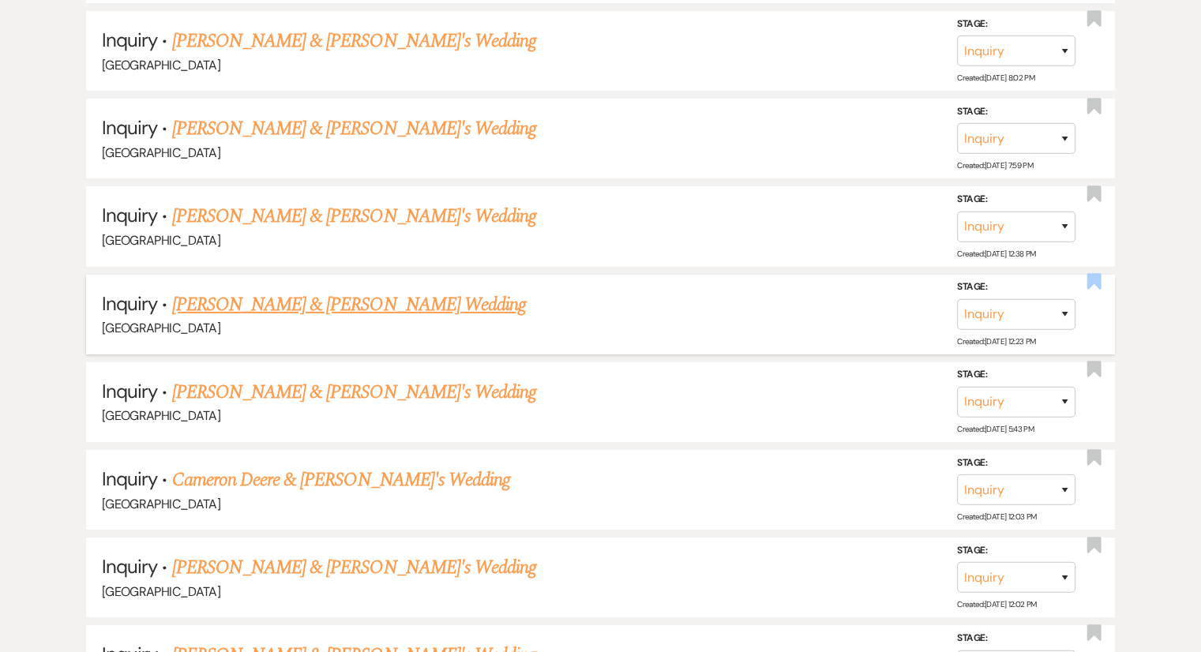
click at [1096, 274] on use "button" at bounding box center [1094, 282] width 14 height 16
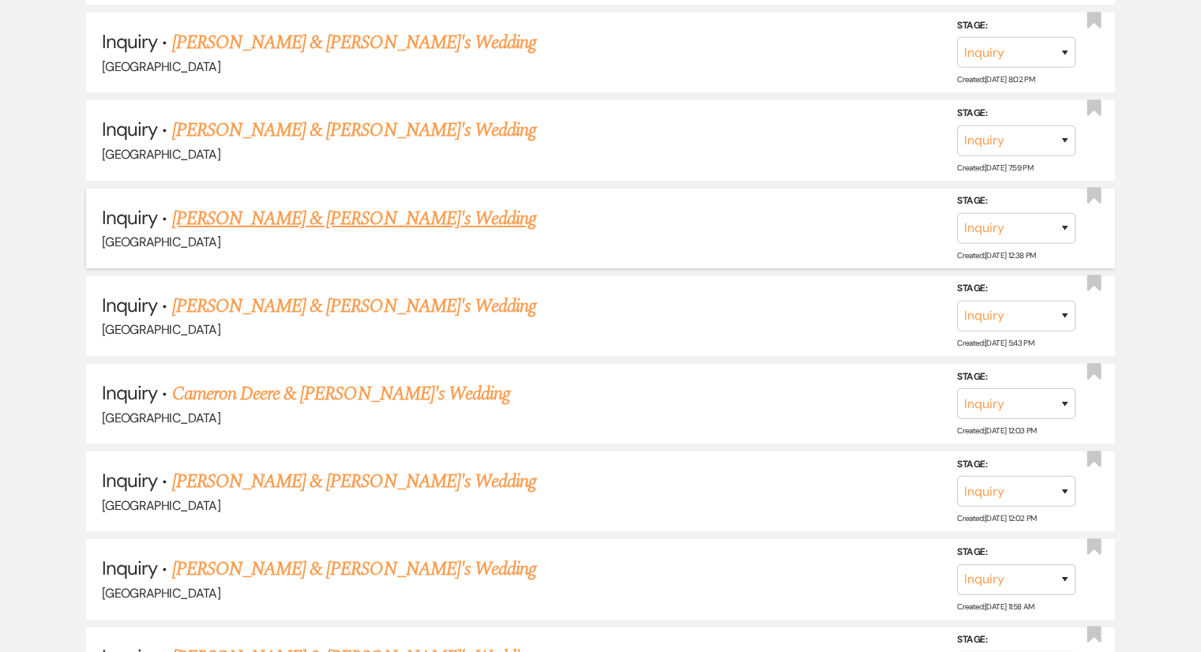
click at [237, 205] on link "[PERSON_NAME] & [PERSON_NAME]'s Wedding" at bounding box center [354, 219] width 365 height 28
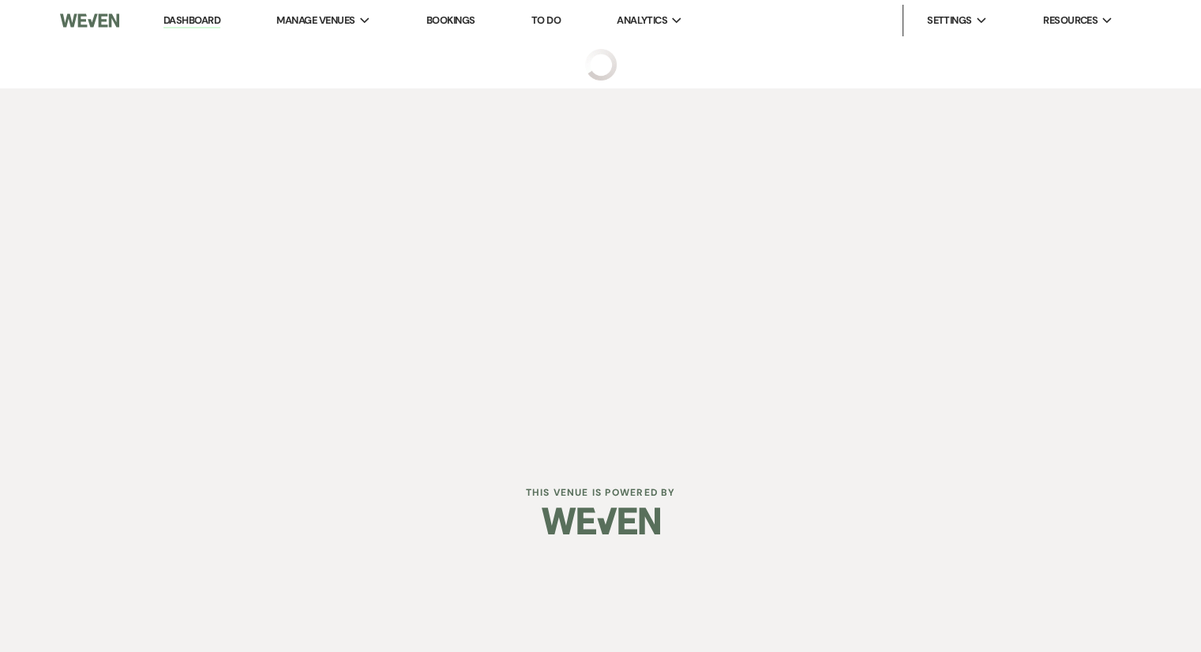
select select "6"
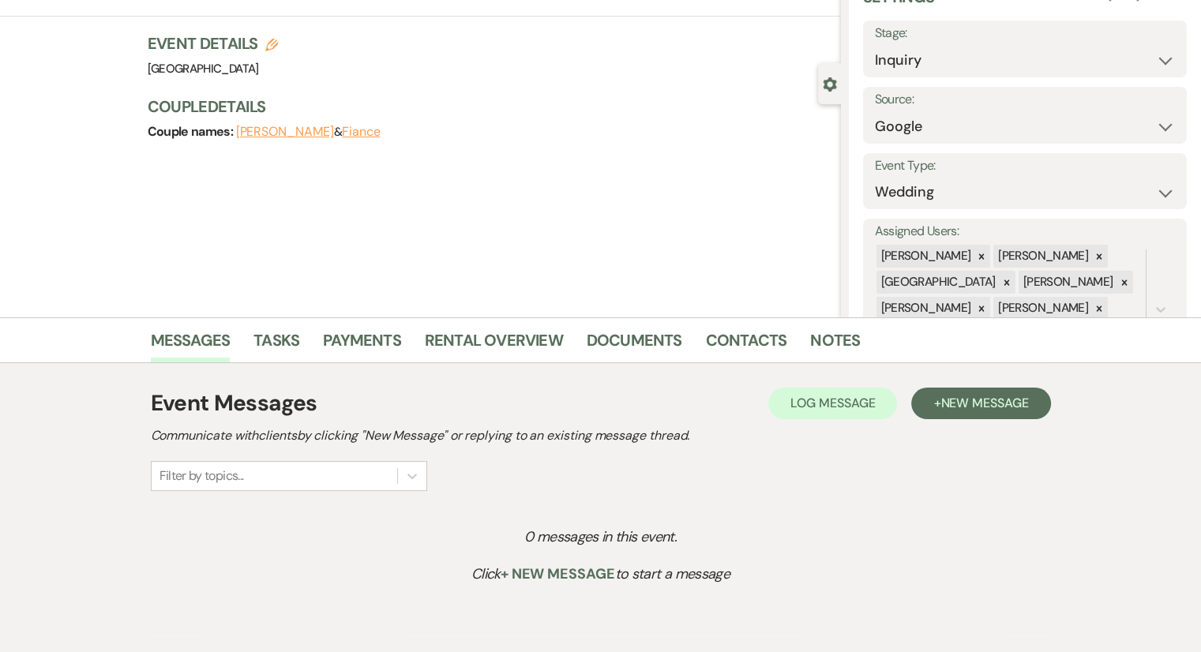
scroll to position [164, 0]
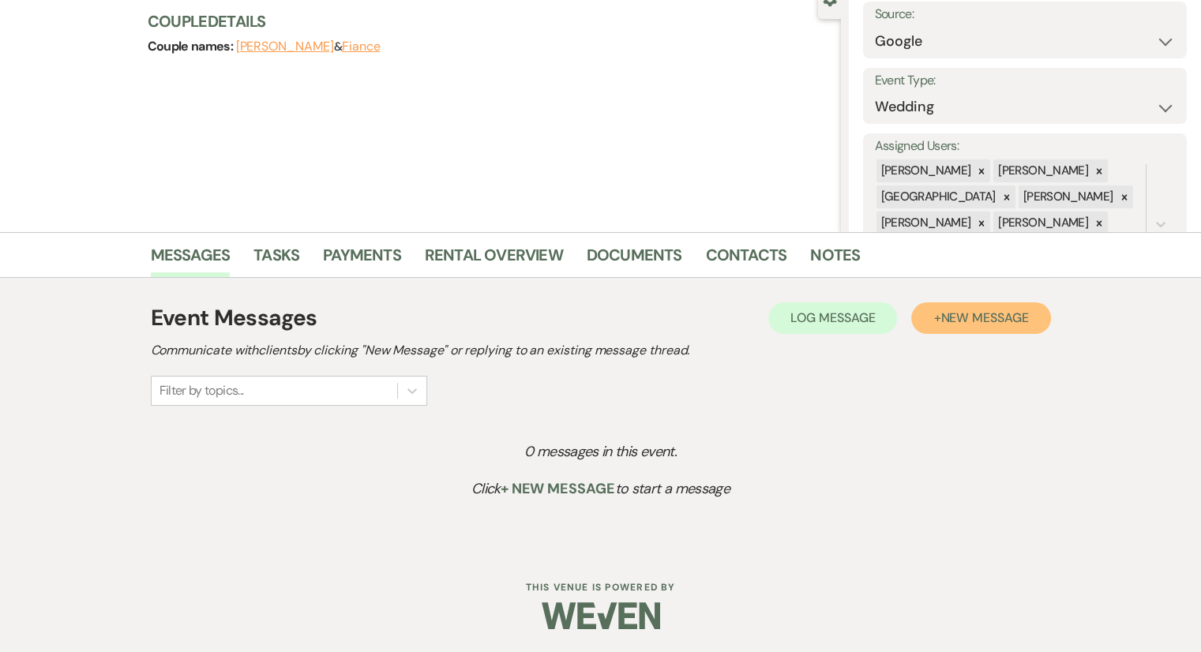
click at [973, 323] on span "New Message" at bounding box center [984, 318] width 88 height 17
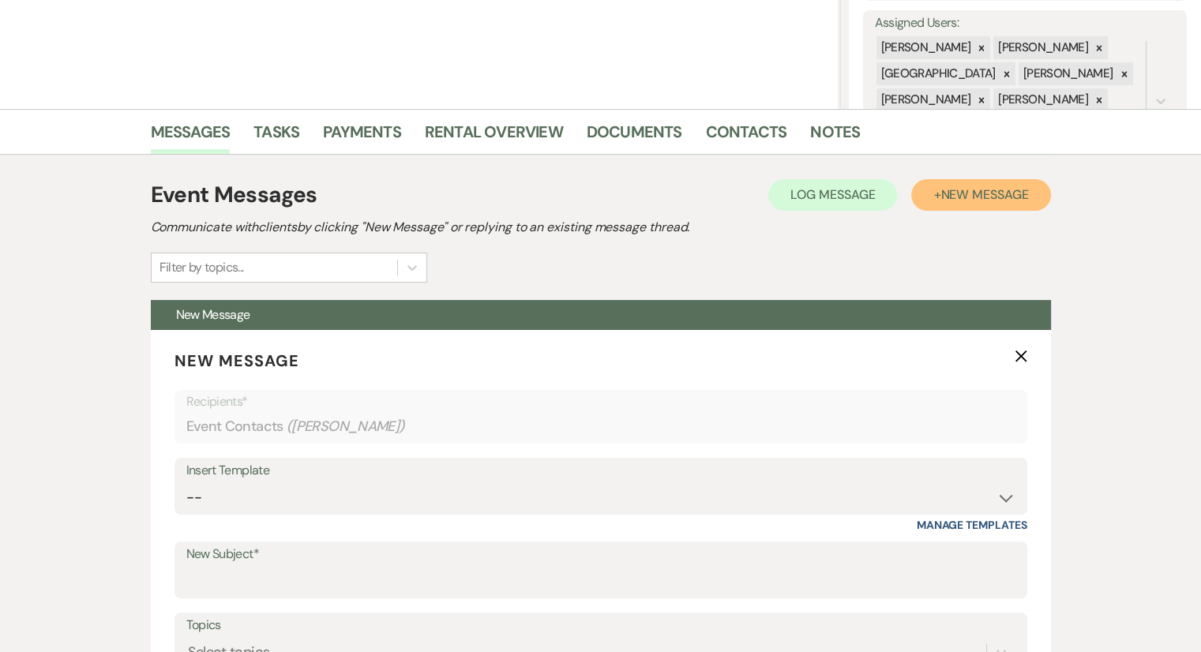
scroll to position [480, 0]
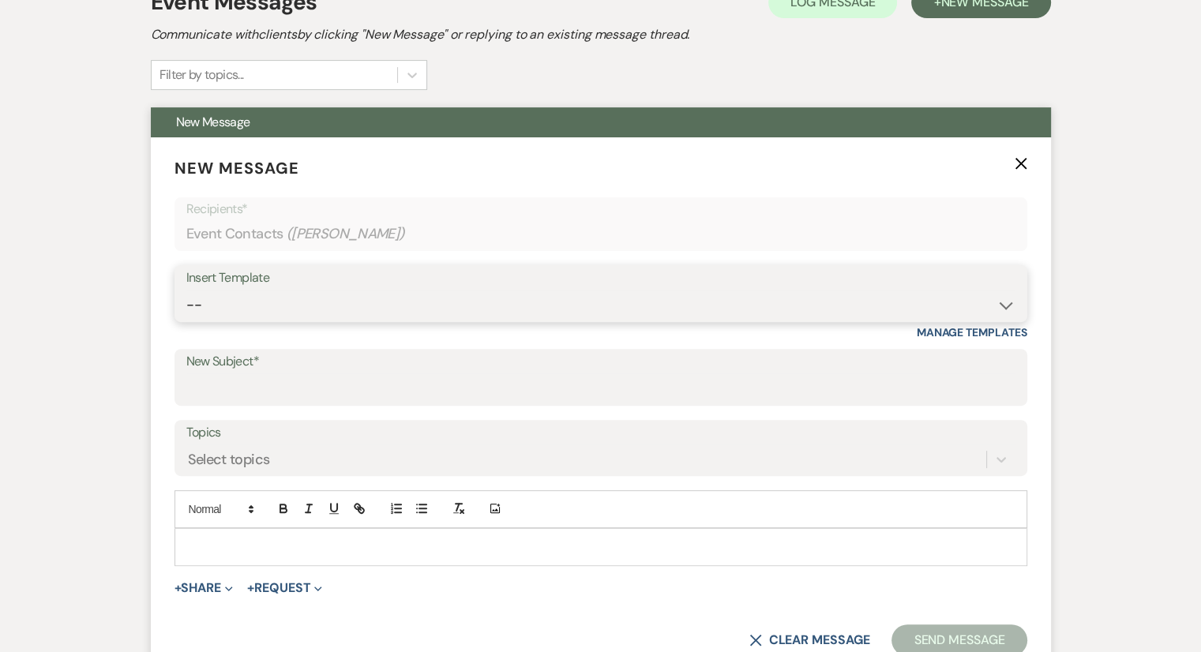
click at [223, 302] on select "-- Weven Planning Portal Introduction (Booked Events) Congratulations on choosi…" at bounding box center [600, 305] width 829 height 31
select select "2192"
click at [186, 290] on select "-- Weven Planning Portal Introduction (Booked Events) Congratulations on choosi…" at bounding box center [600, 305] width 829 height 31
type input "Thank you for contacting [GEOGRAPHIC_DATA]!"
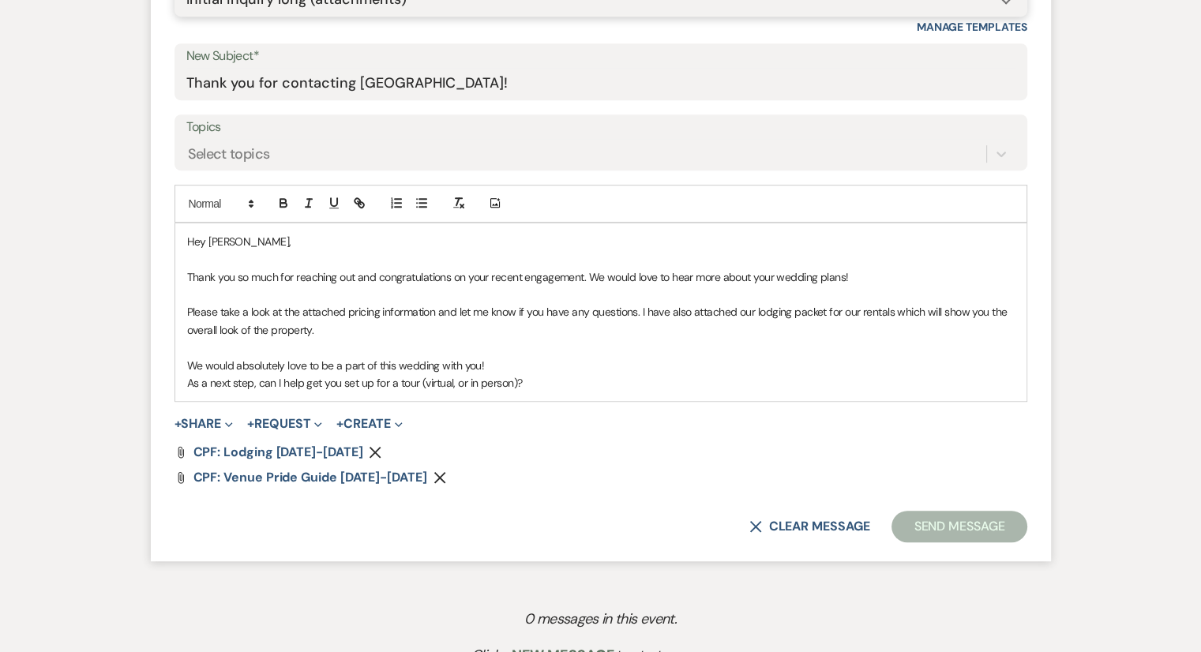
scroll to position [875, 0]
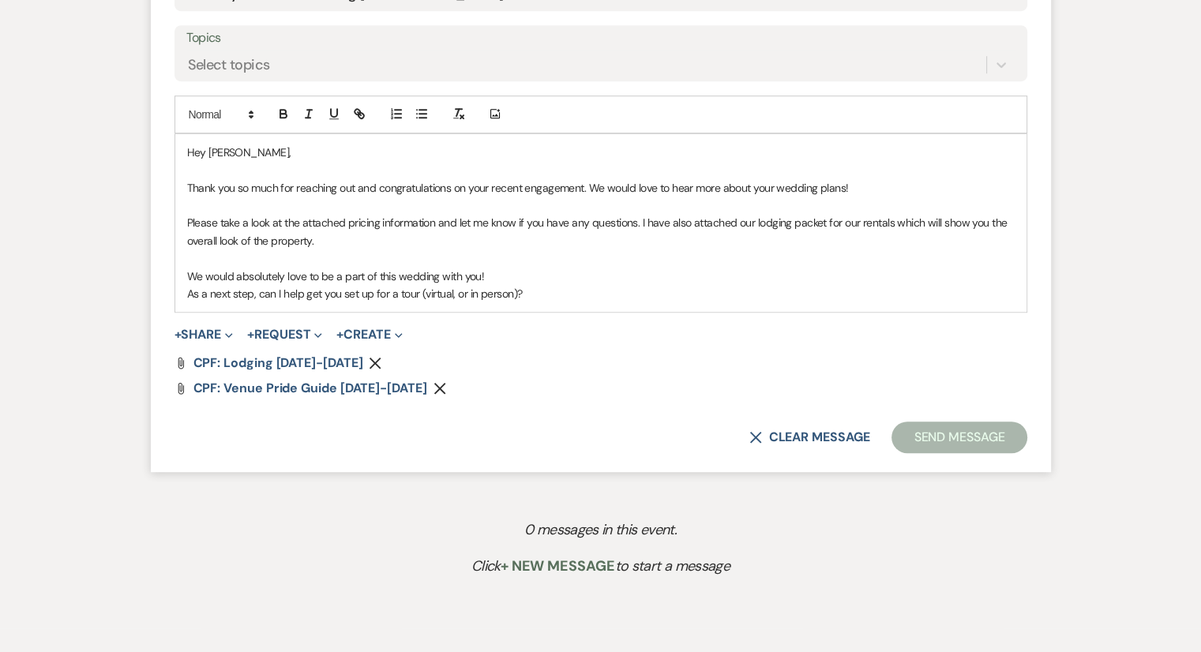
click at [558, 291] on p "As a next step, can I help get you set up for a tour (virtual, or in person)?" at bounding box center [601, 293] width 828 height 17
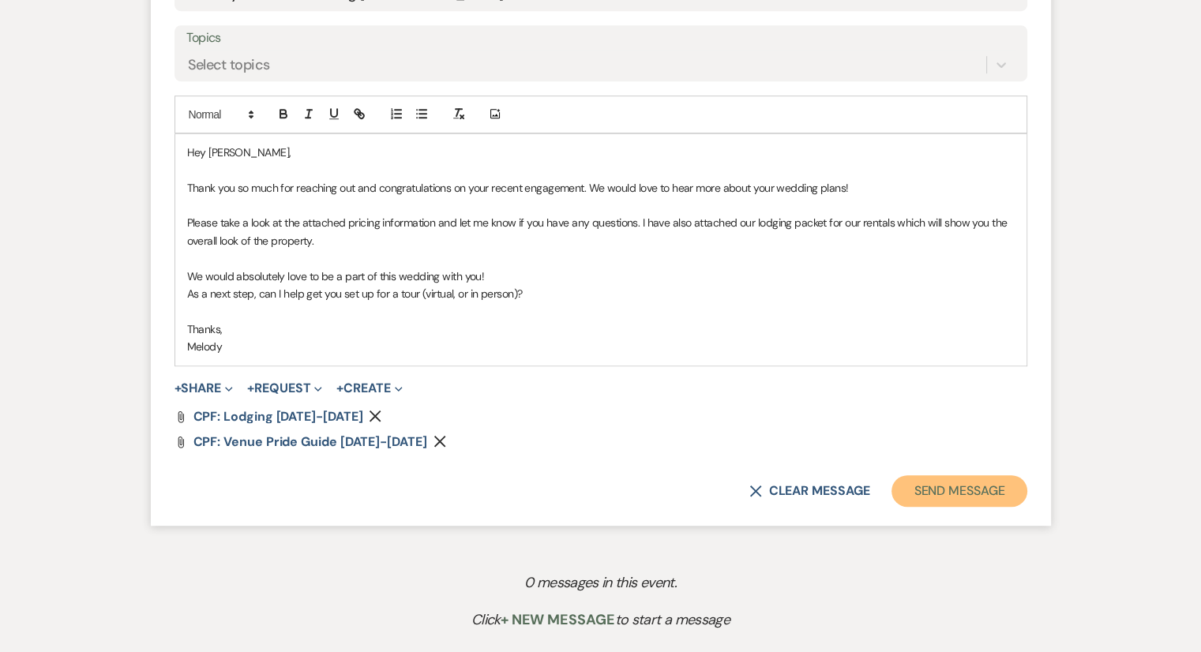
click at [913, 481] on button "Send Message" at bounding box center [959, 491] width 135 height 32
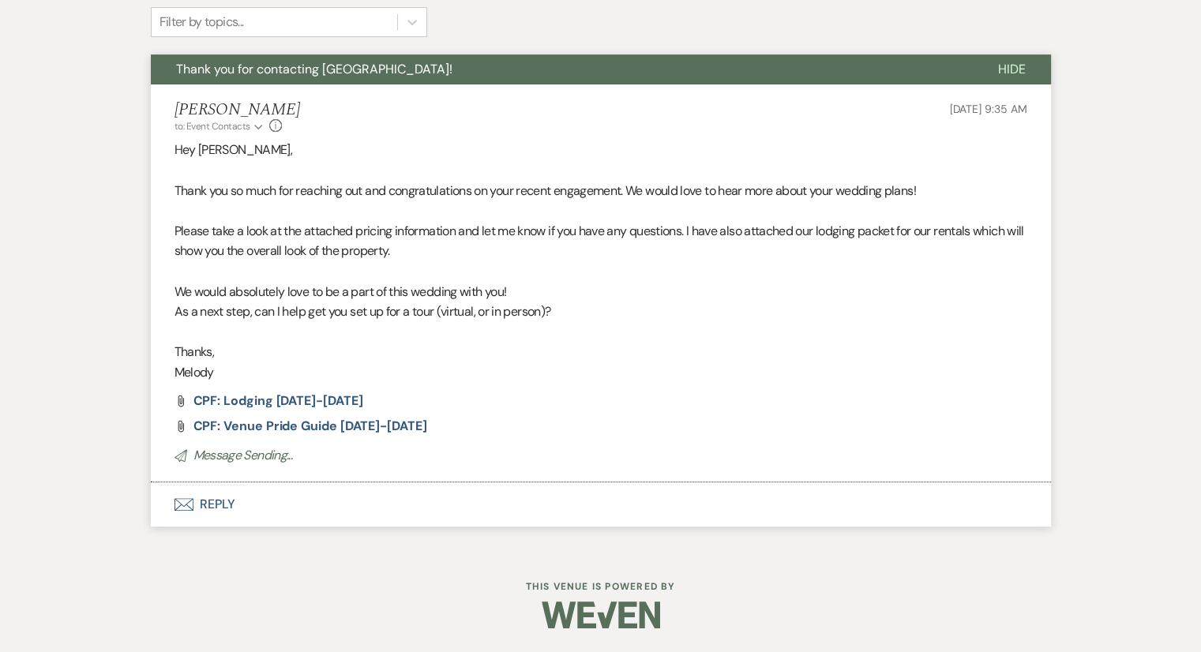
scroll to position [290, 0]
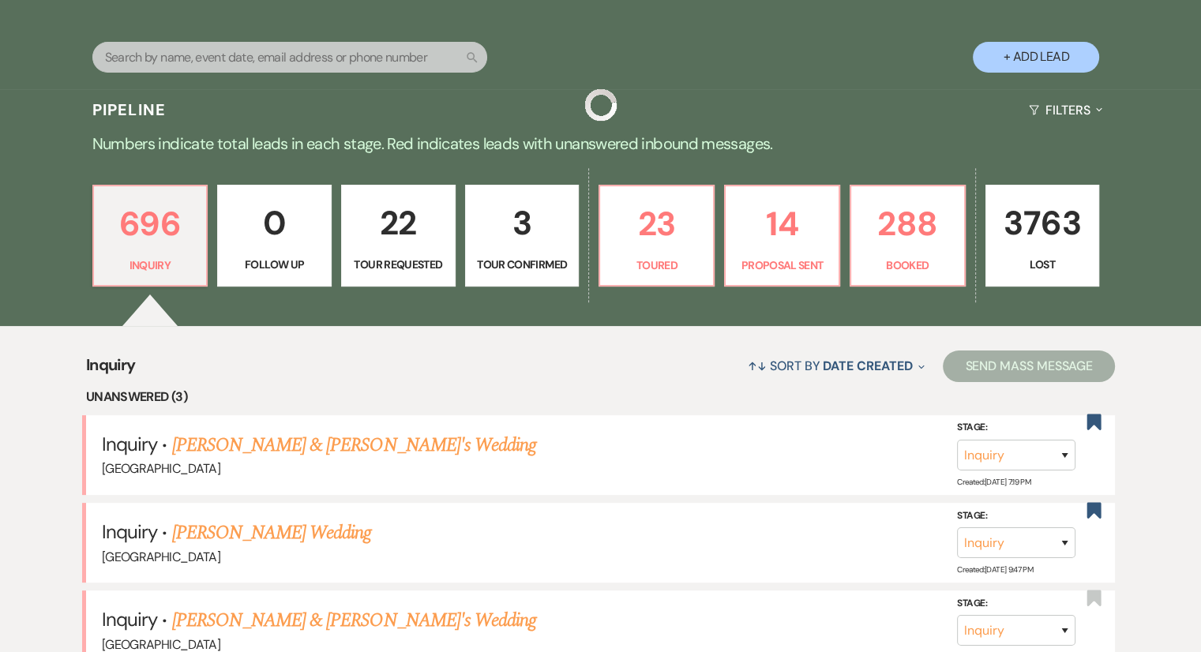
scroll to position [5098, 0]
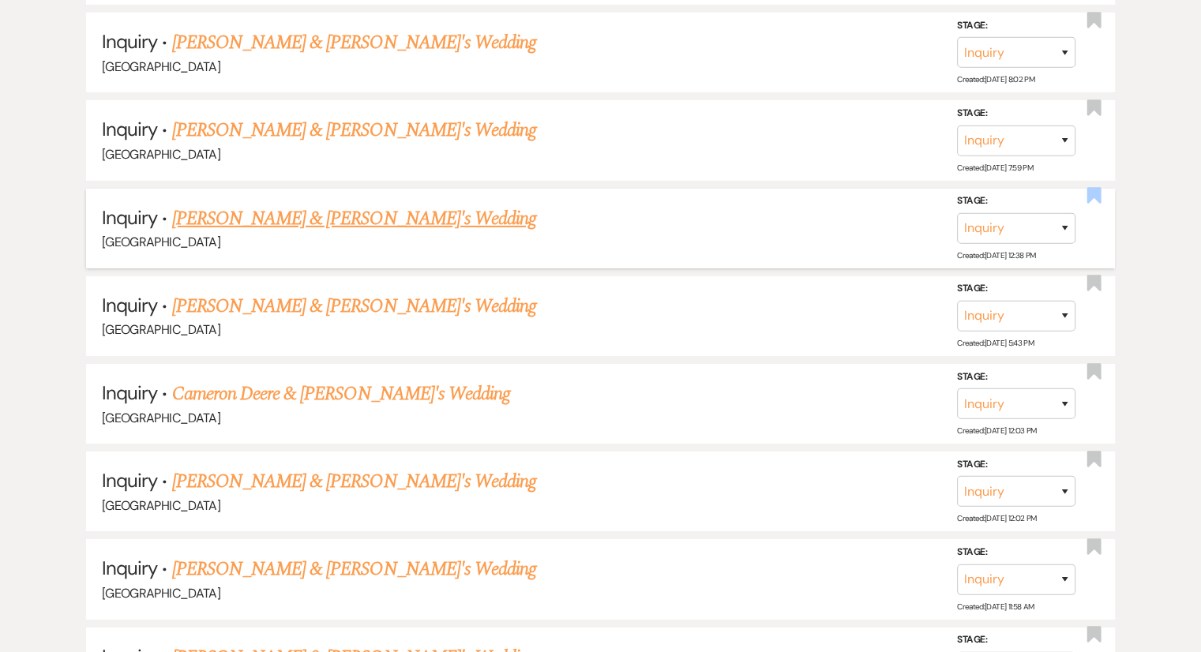
click at [1093, 188] on use "button" at bounding box center [1094, 196] width 14 height 16
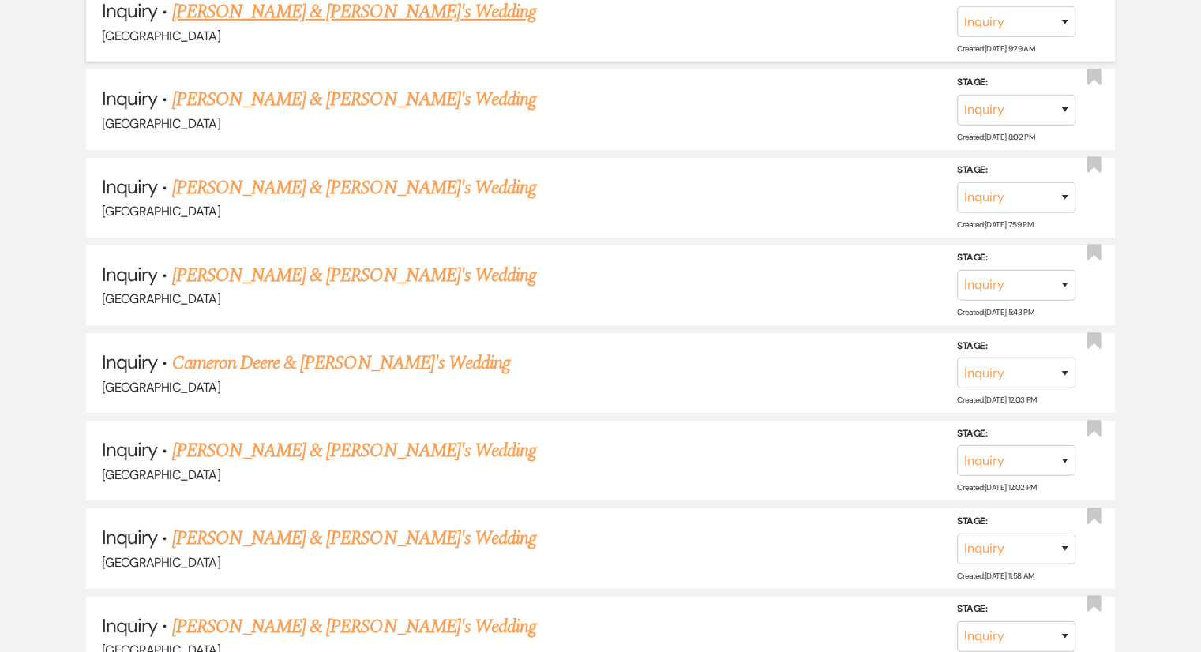
scroll to position [4949, 0]
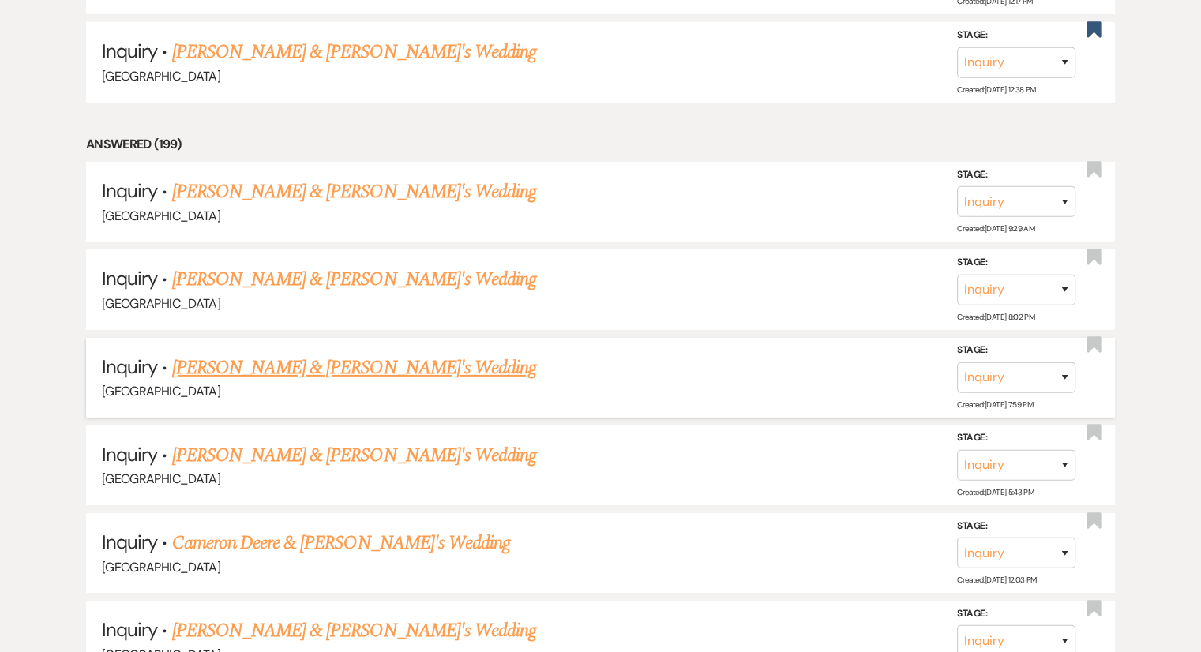
click at [265, 354] on link "[PERSON_NAME] & [PERSON_NAME]'s Wedding" at bounding box center [354, 368] width 365 height 28
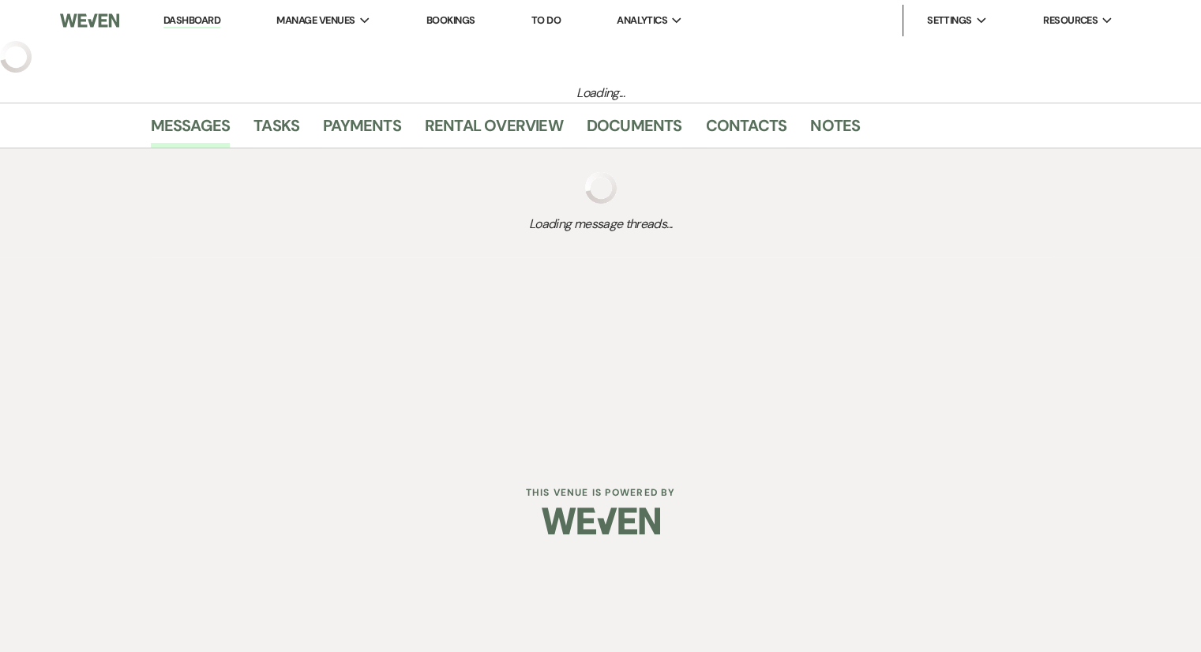
select select "6"
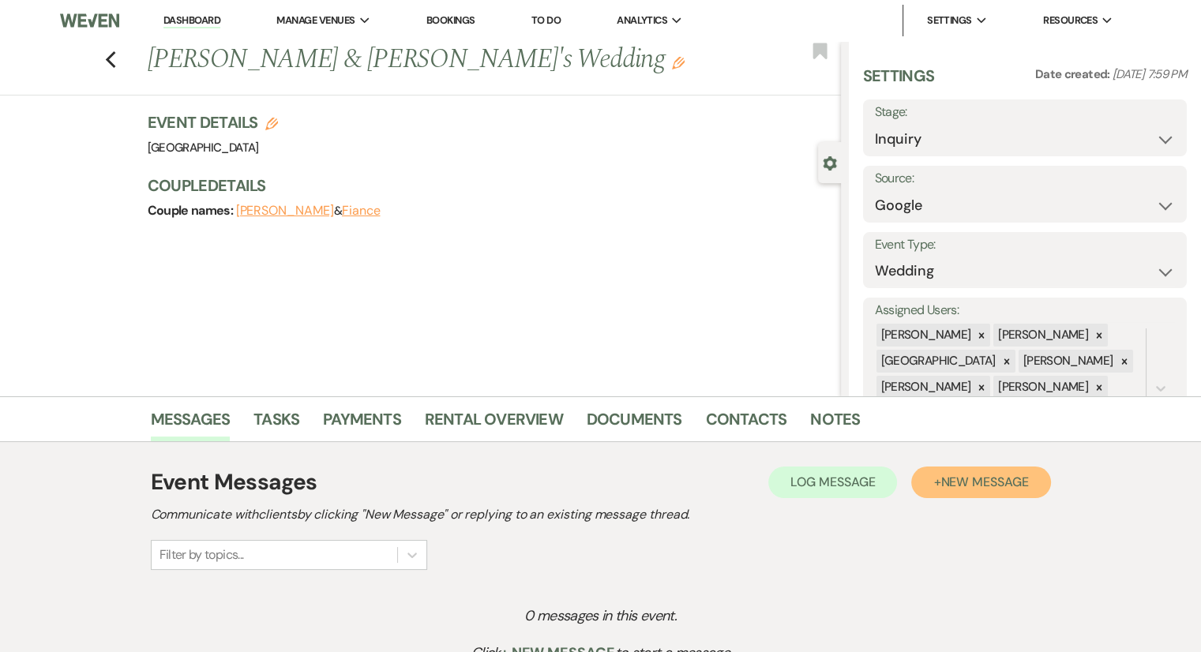
click at [1000, 479] on span "New Message" at bounding box center [984, 482] width 88 height 17
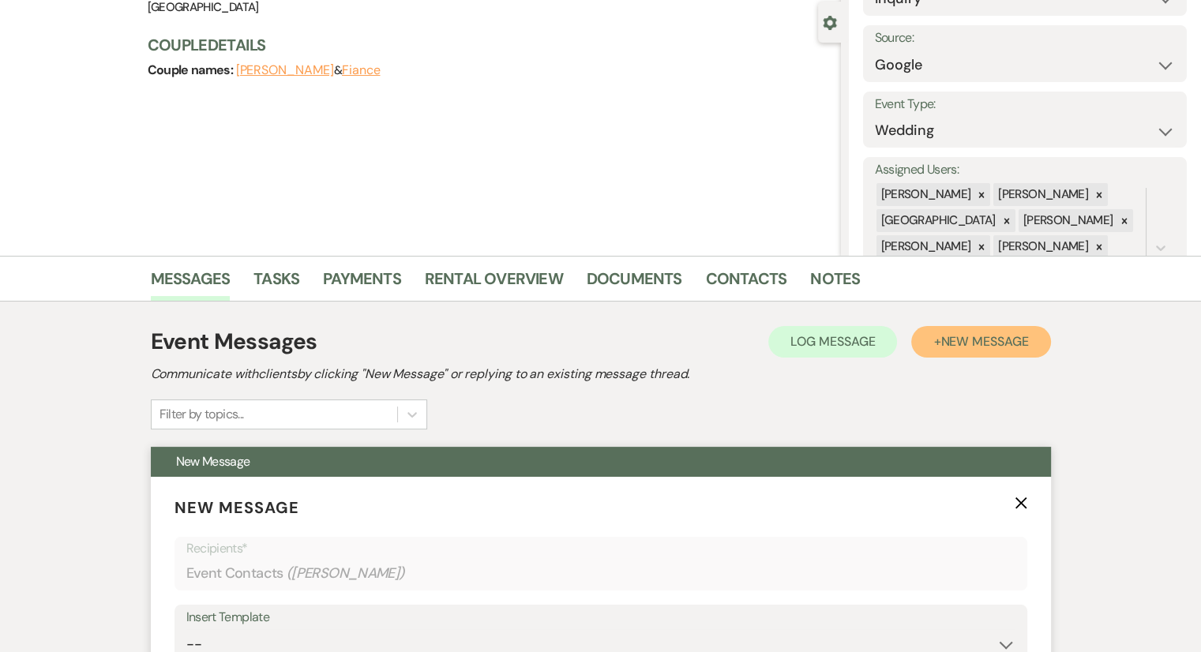
scroll to position [316, 0]
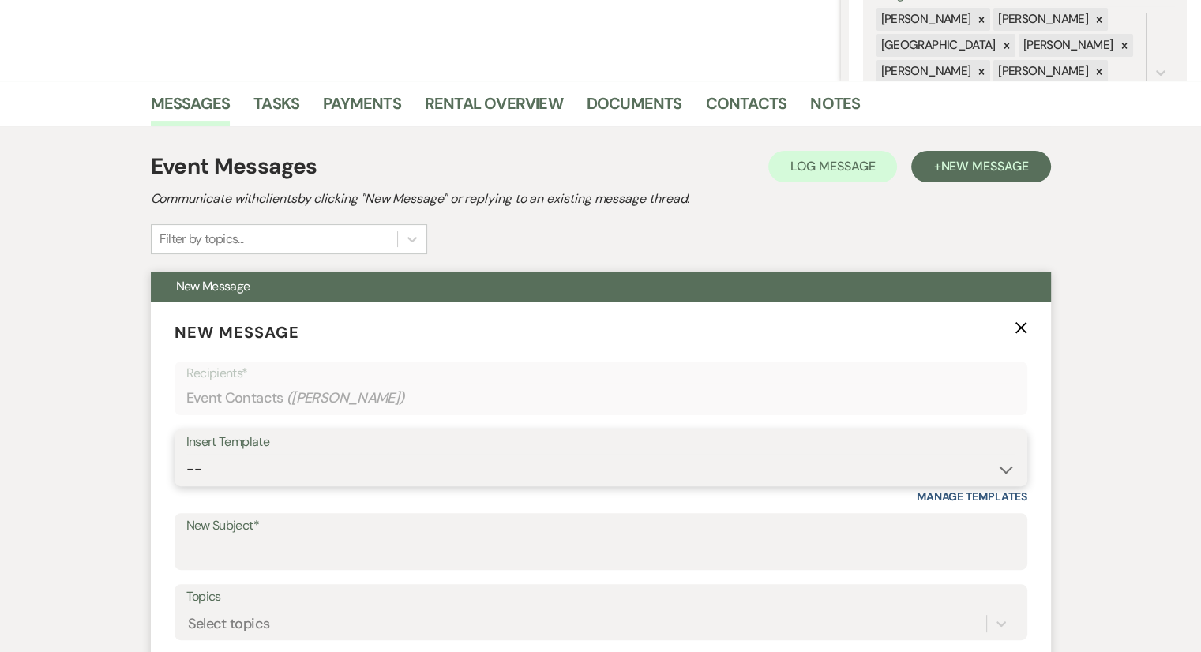
click at [223, 458] on select "-- Weven Planning Portal Introduction (Booked Events) Congratulations on choosi…" at bounding box center [600, 469] width 829 height 31
select select "2192"
click at [186, 454] on select "-- Weven Planning Portal Introduction (Booked Events) Congratulations on choosi…" at bounding box center [600, 469] width 829 height 31
type input "Thank you for contacting [GEOGRAPHIC_DATA]!"
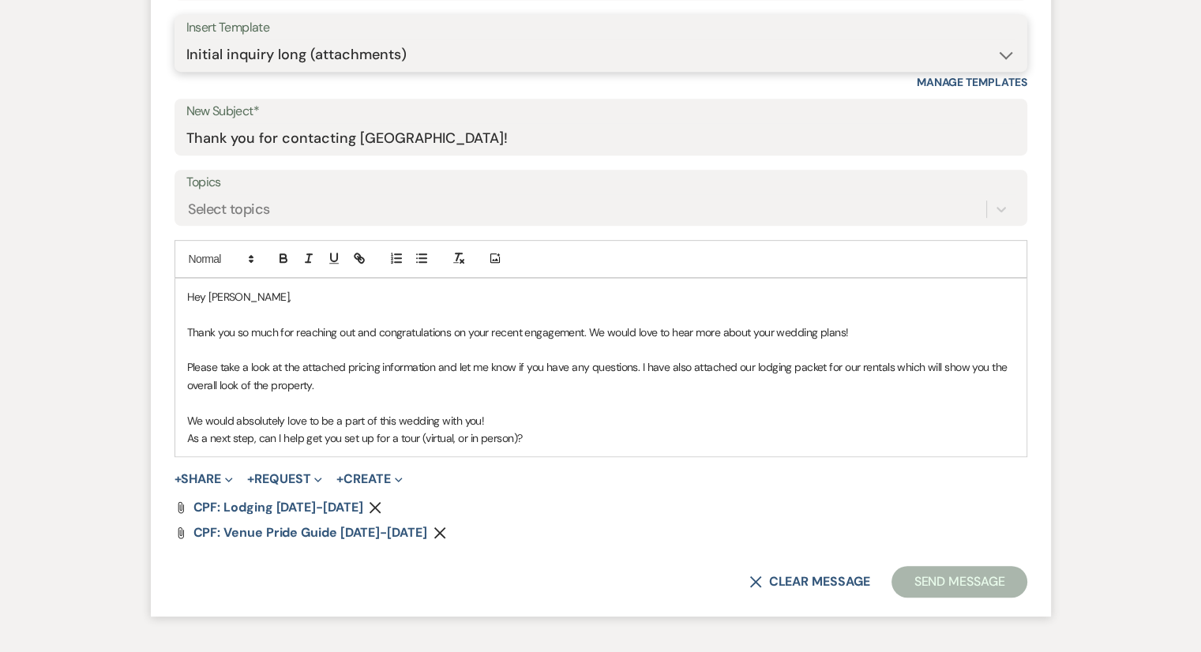
scroll to position [790, 0]
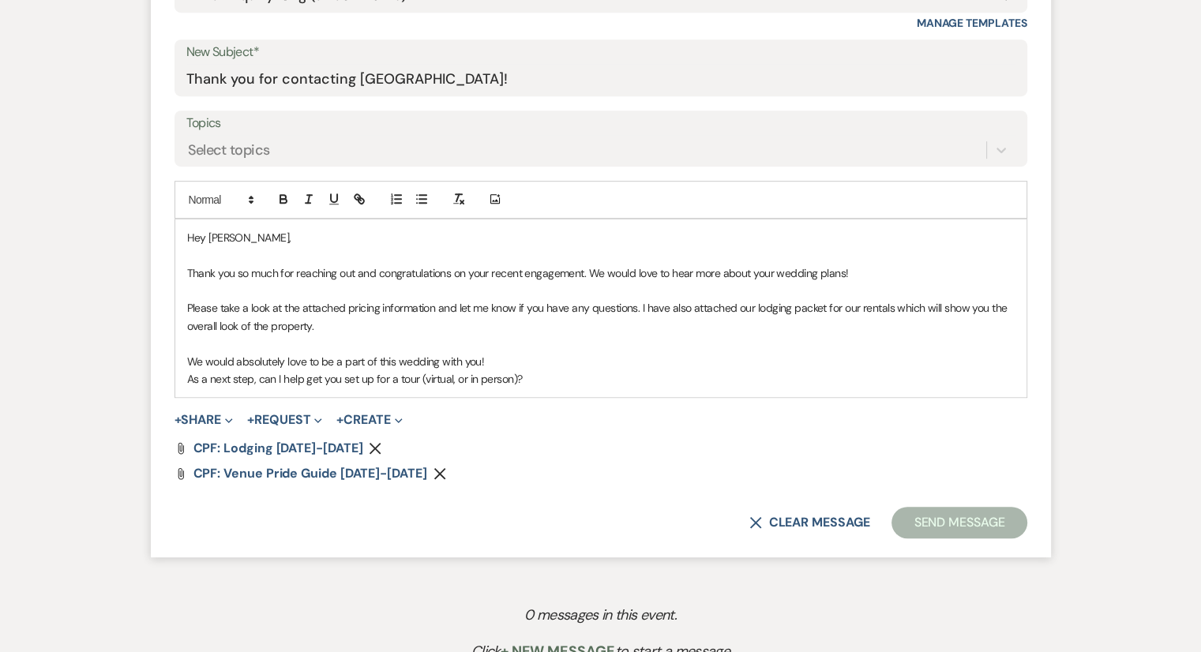
click at [561, 370] on p "As a next step, can I help get you set up for a tour (virtual, or in person)?" at bounding box center [601, 378] width 828 height 17
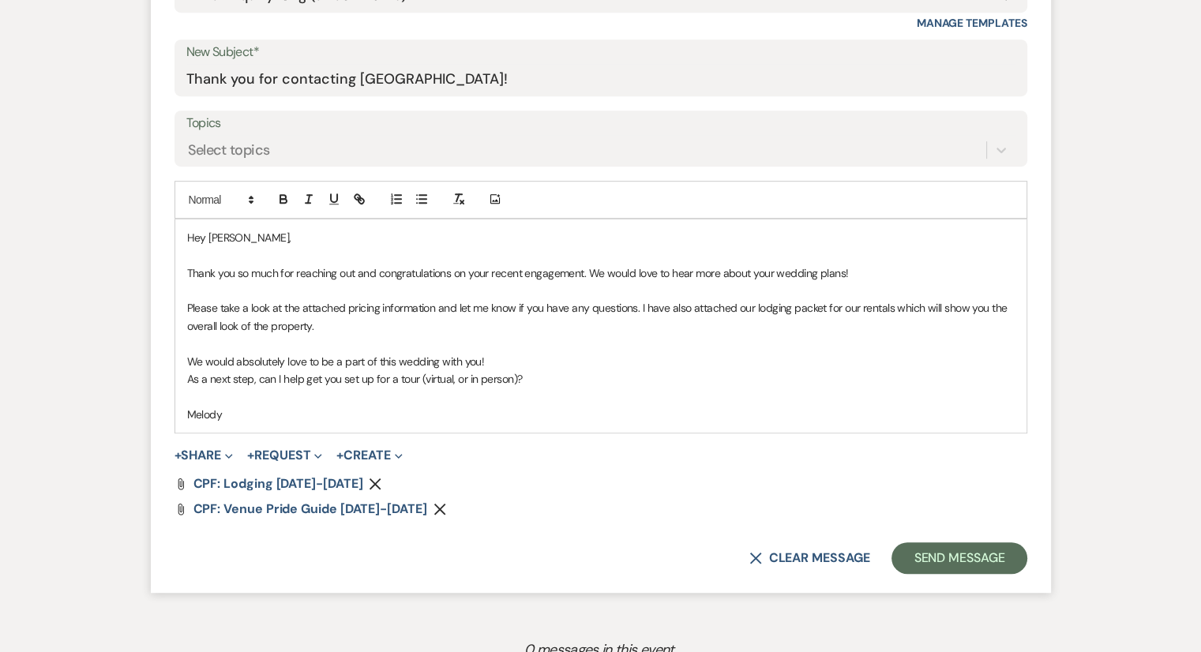
click at [561, 370] on p "As a next step, can I help get you set up for a tour (virtual, or in person)?" at bounding box center [601, 378] width 828 height 17
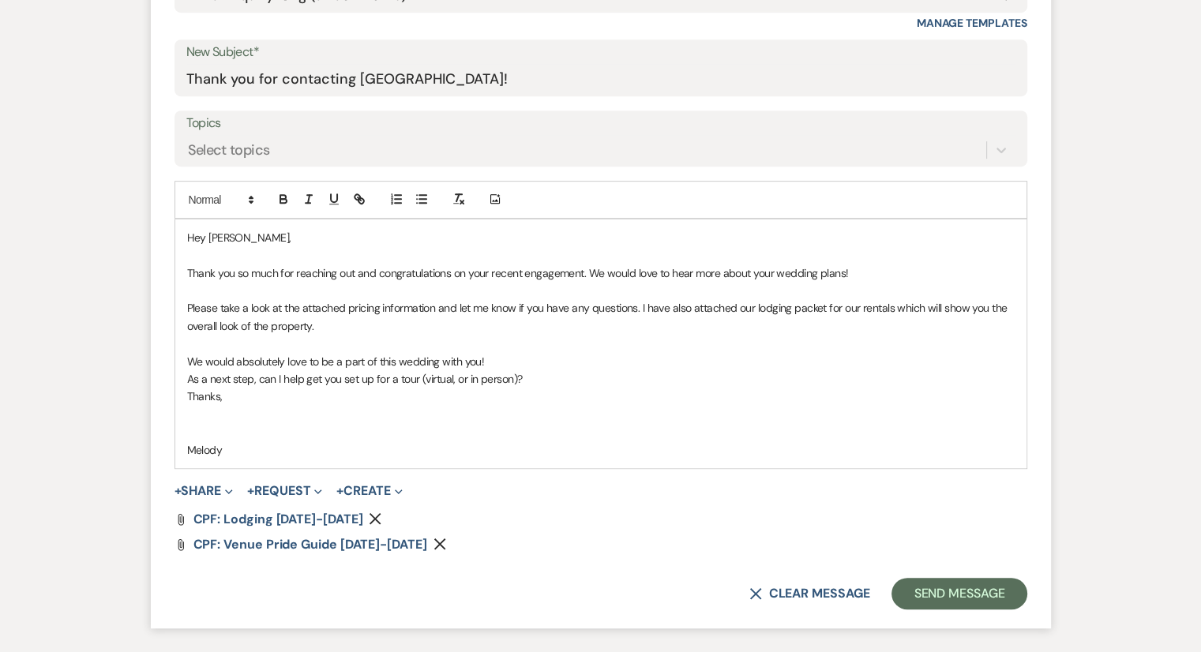
click at [205, 437] on p at bounding box center [601, 431] width 828 height 17
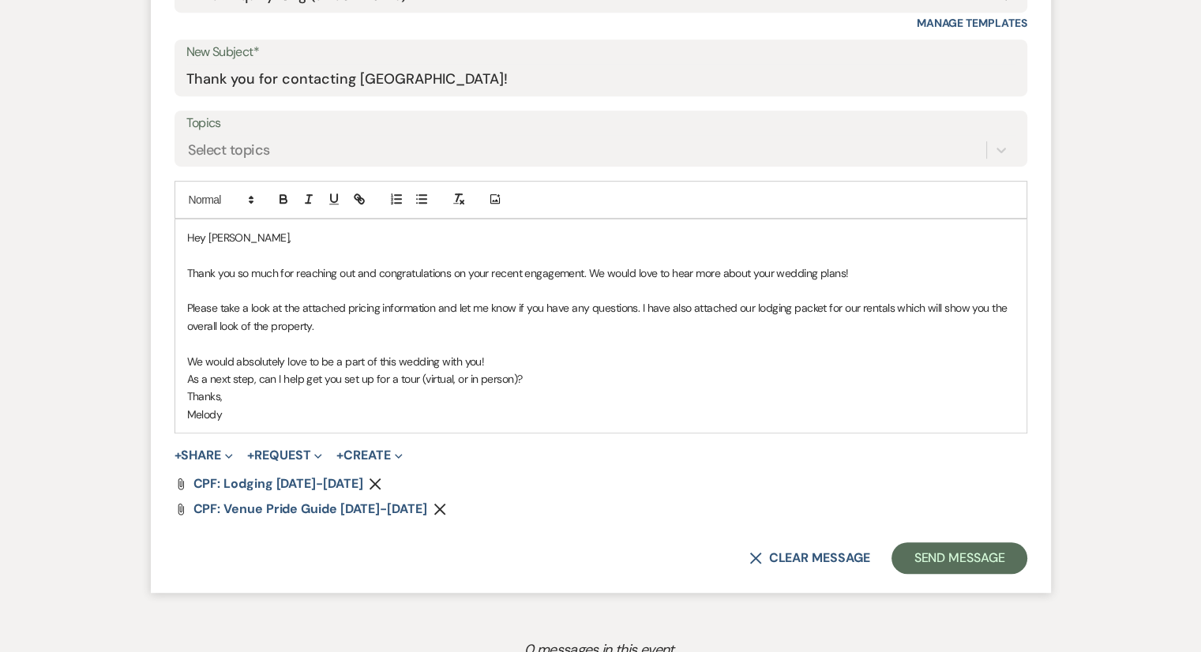
click at [183, 396] on div "Hey [PERSON_NAME], Thank you so much for reaching out and congratulations on yo…" at bounding box center [600, 326] width 851 height 213
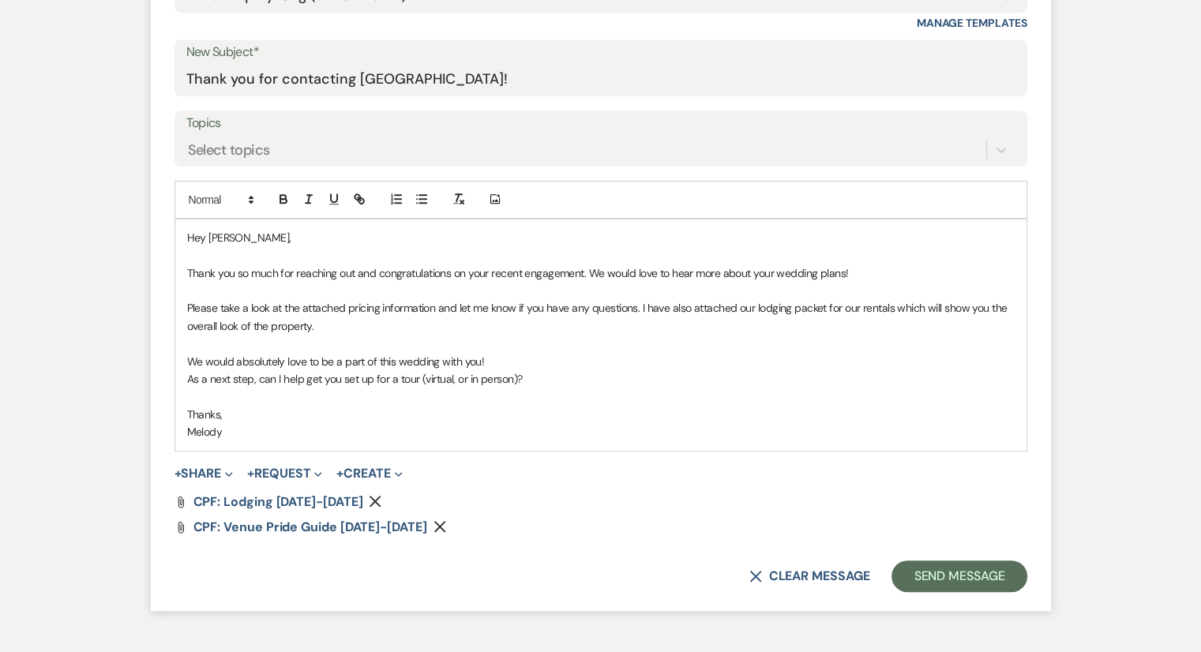
click at [291, 424] on p "Melody" at bounding box center [601, 431] width 828 height 17
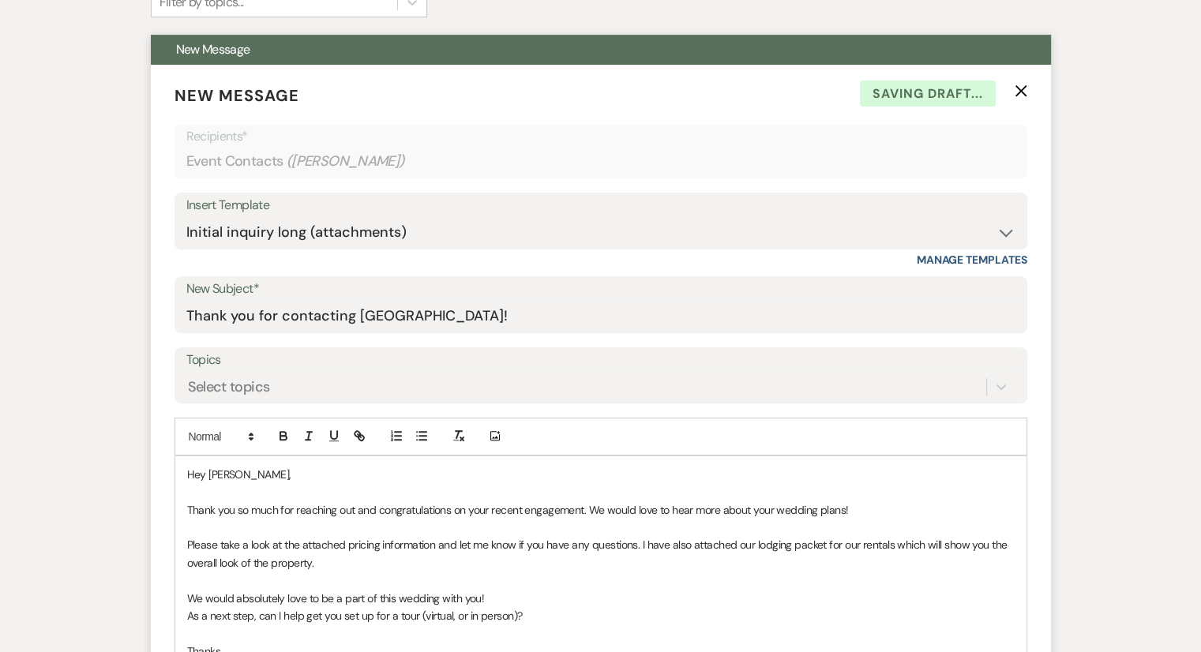
scroll to position [948, 0]
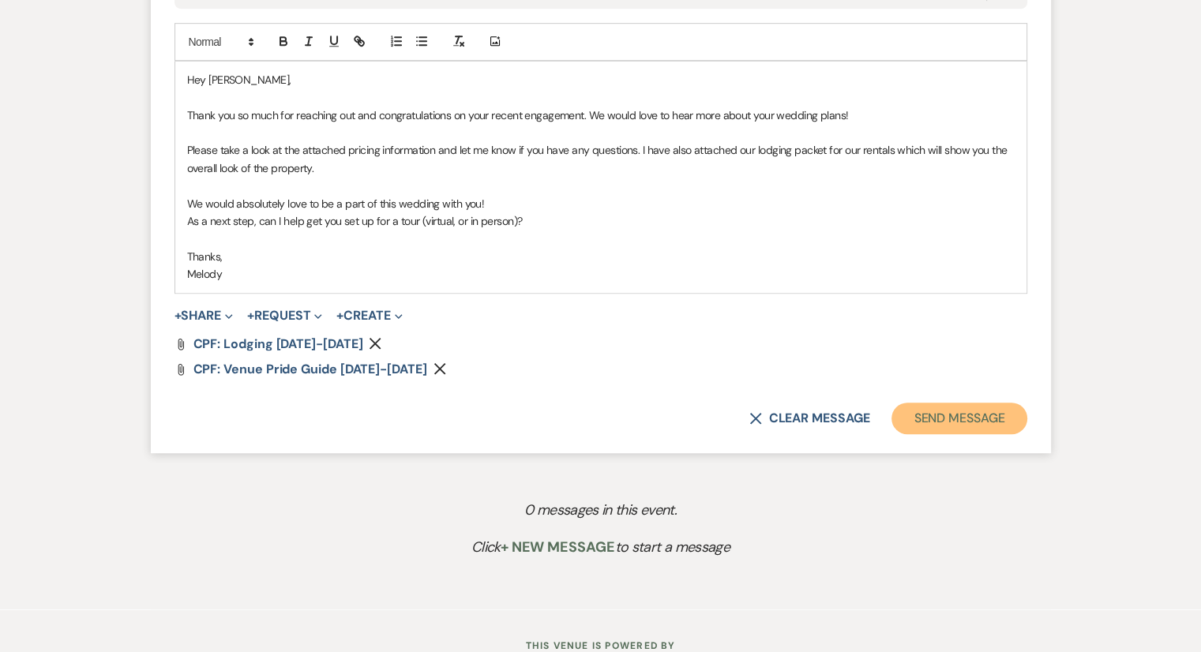
click at [945, 430] on button "Send Message" at bounding box center [959, 419] width 135 height 32
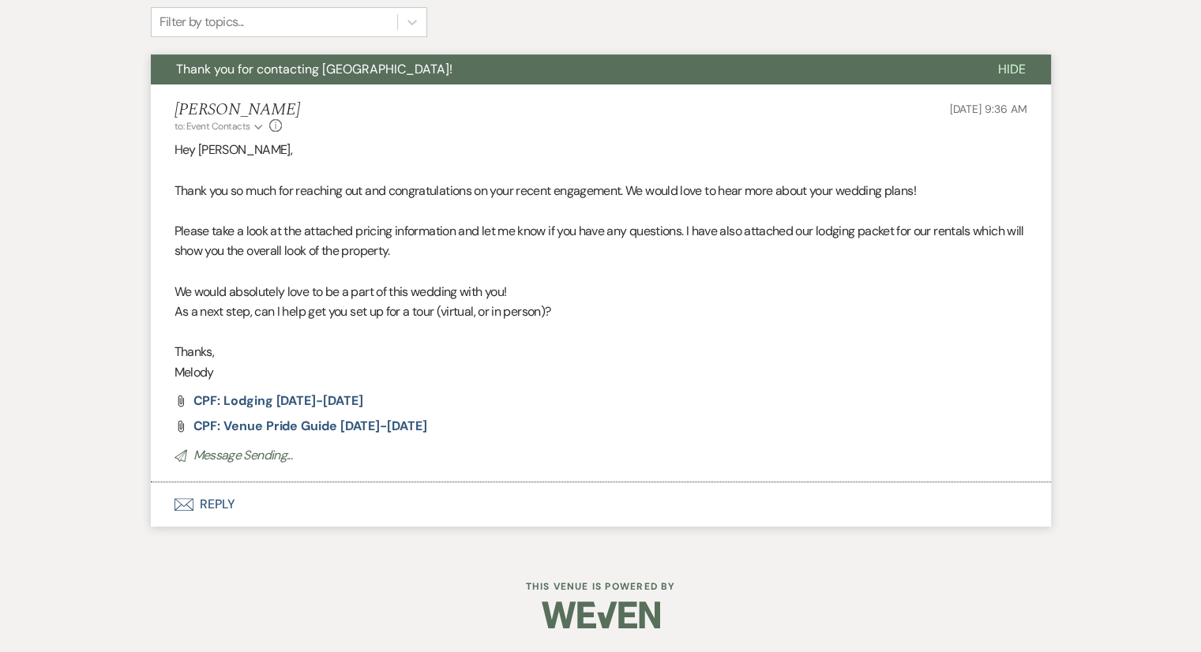
scroll to position [362, 0]
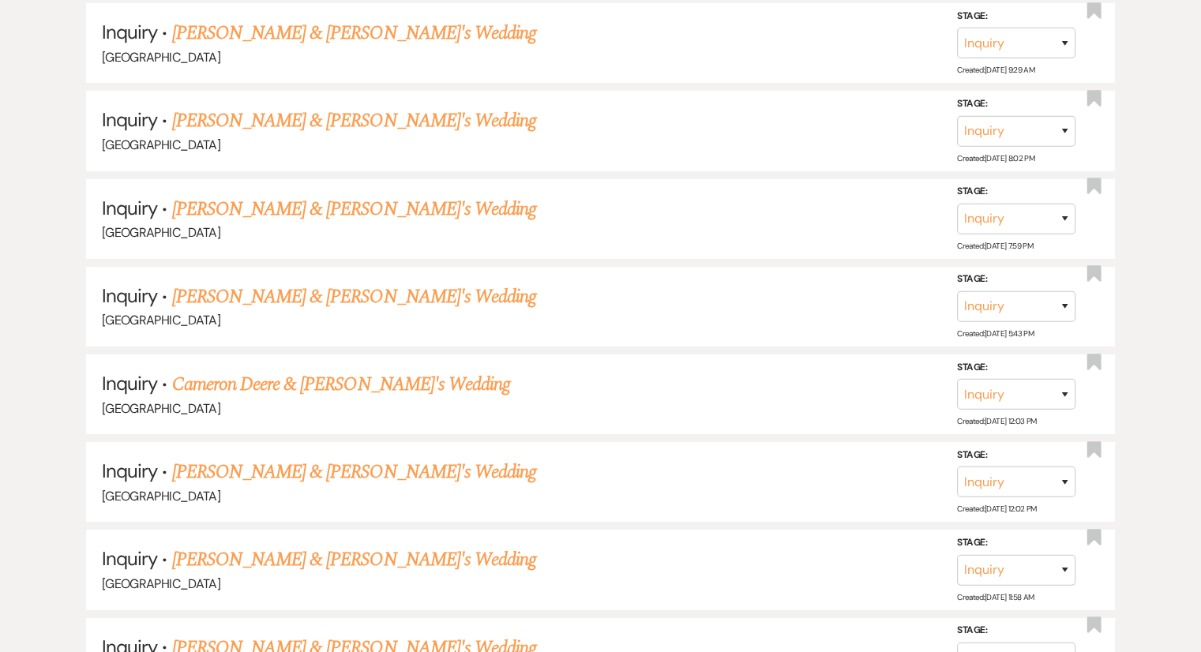
scroll to position [5081, 0]
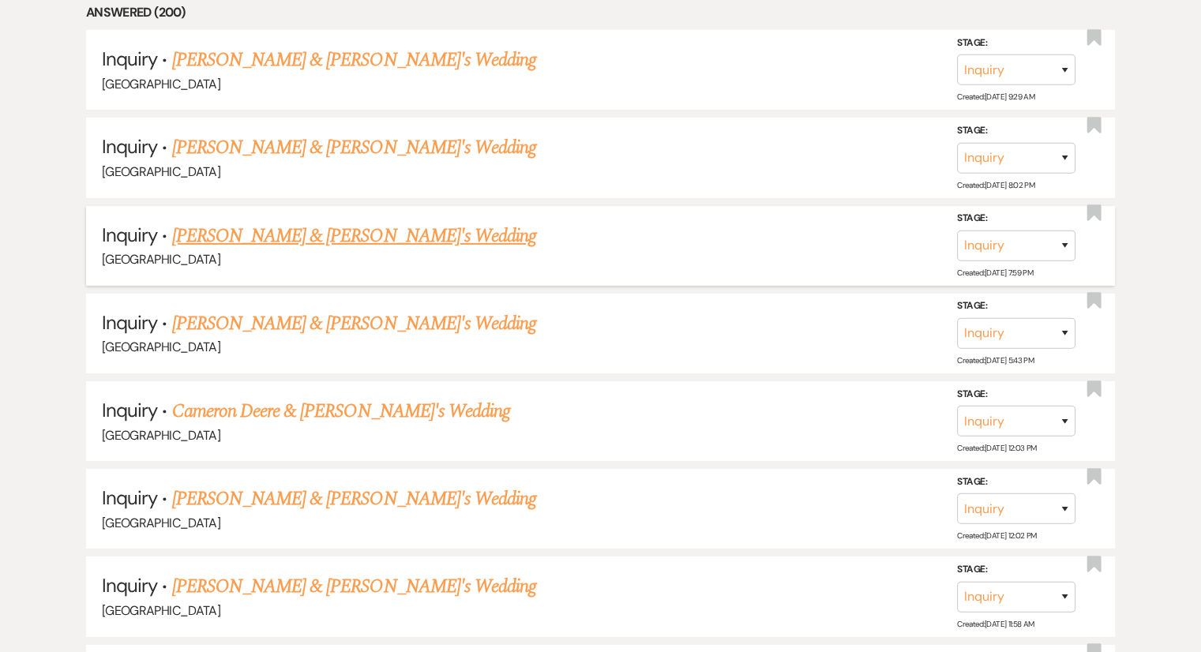
click at [272, 222] on link "[PERSON_NAME] & [PERSON_NAME]'s Wedding" at bounding box center [354, 236] width 365 height 28
select select "6"
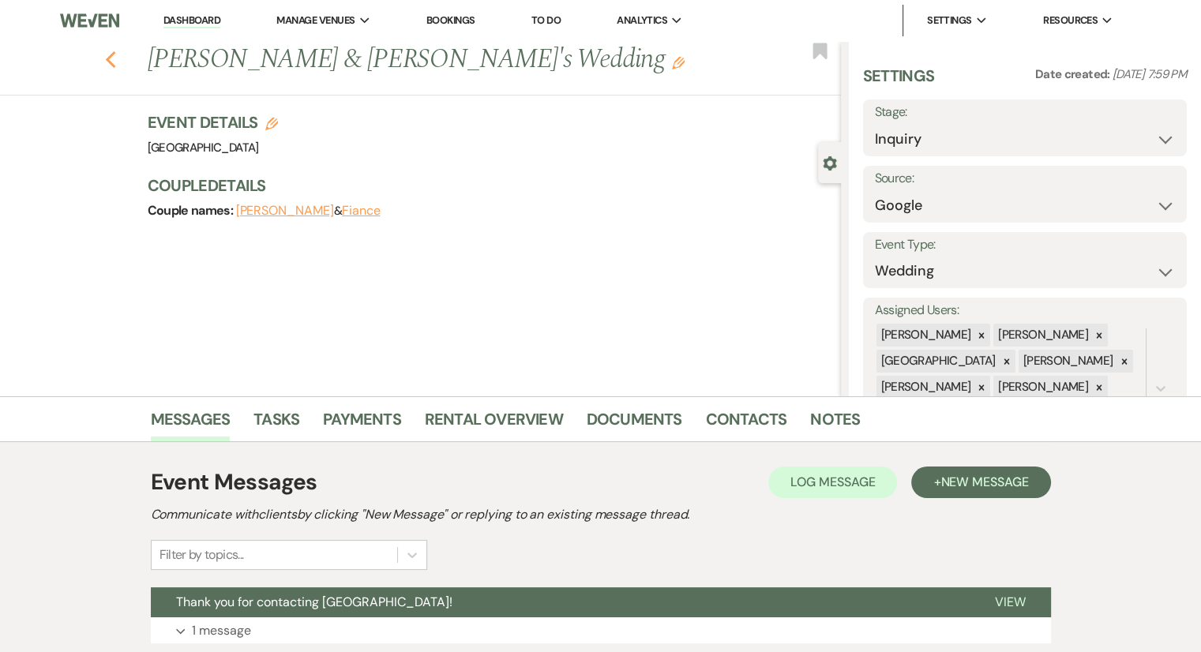
click at [111, 64] on icon "Previous" at bounding box center [111, 60] width 12 height 19
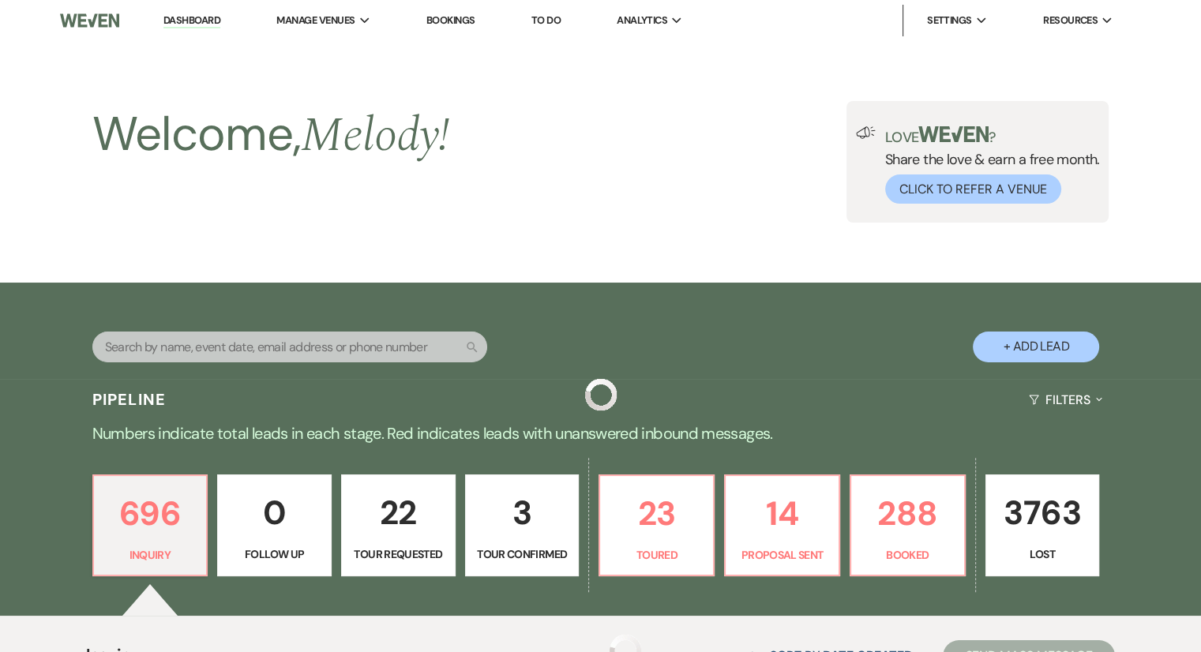
scroll to position [5081, 0]
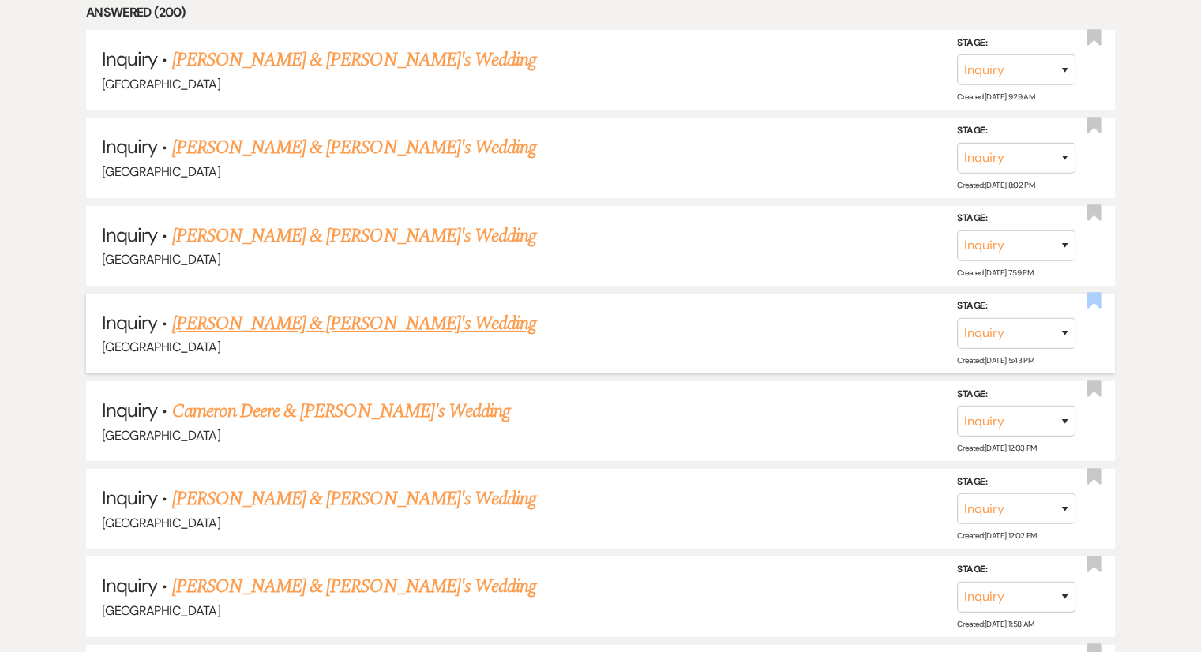
click at [1088, 293] on use "button" at bounding box center [1094, 301] width 14 height 16
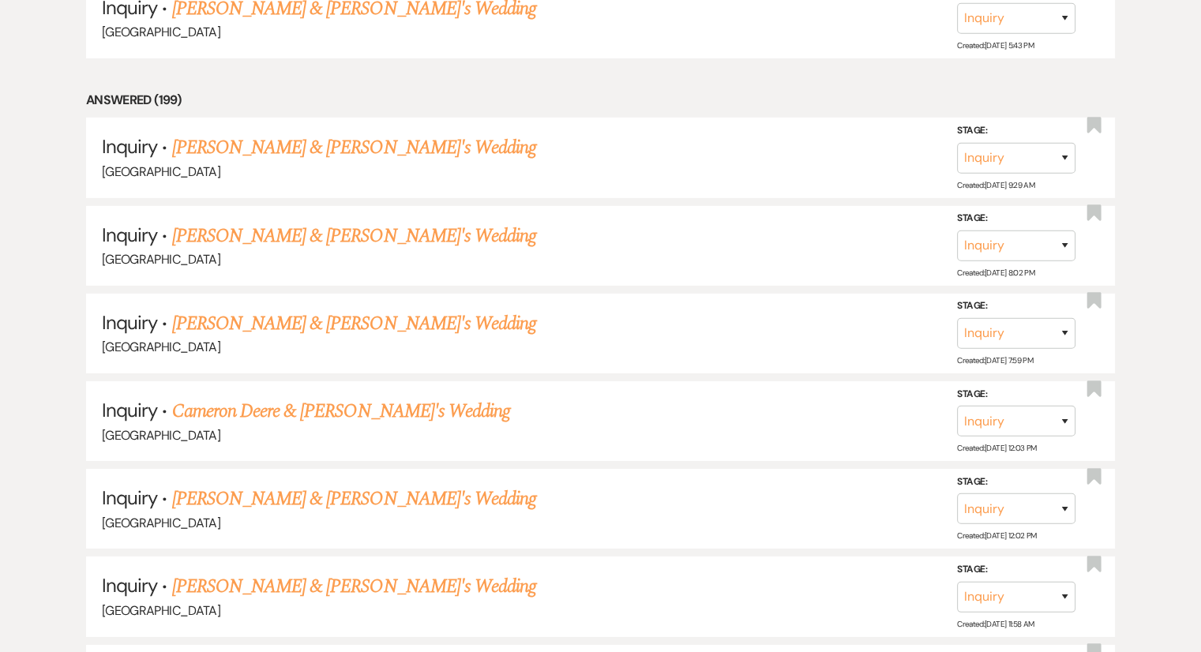
scroll to position [5168, 0]
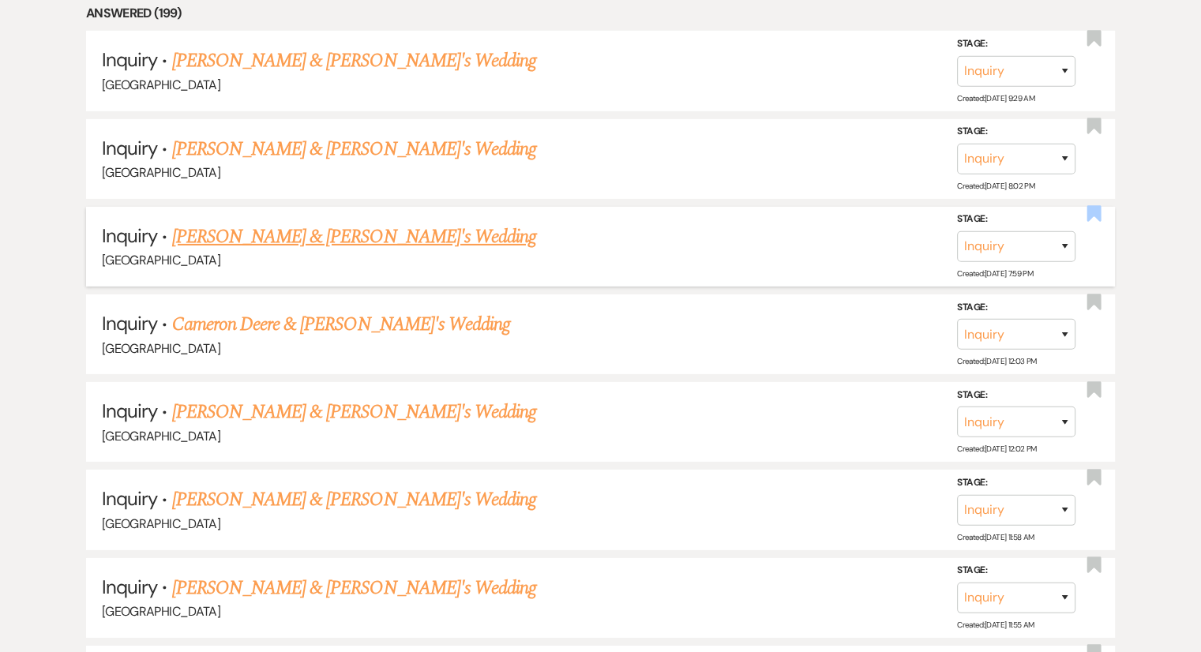
click at [1096, 206] on use "button" at bounding box center [1094, 214] width 14 height 16
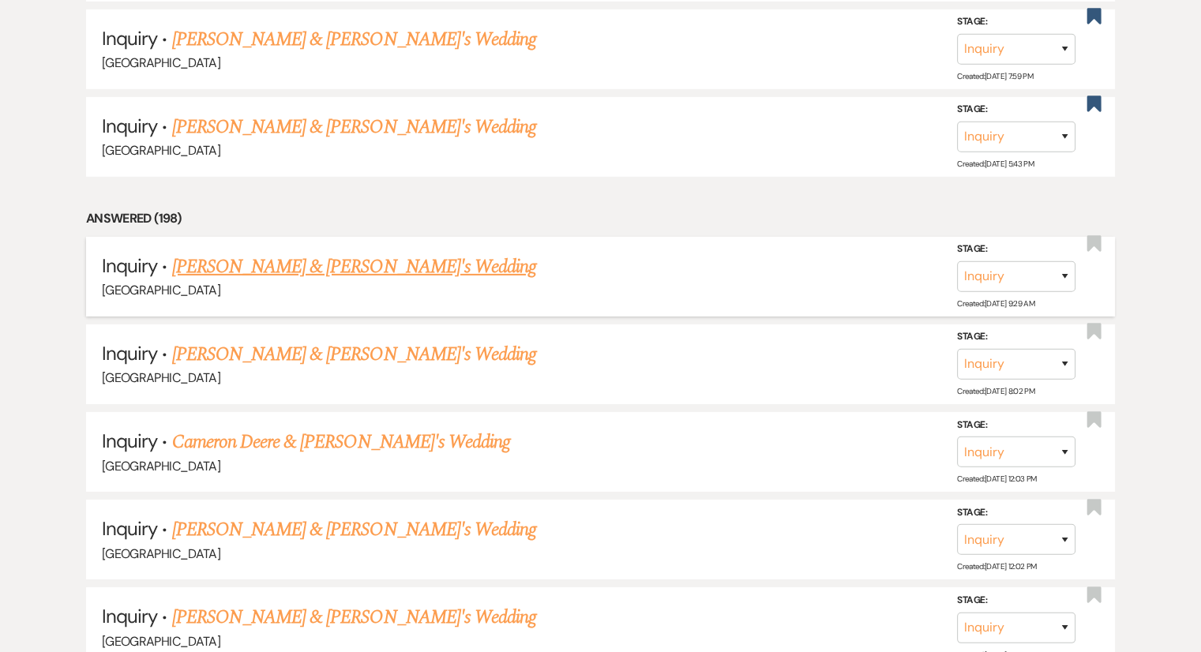
scroll to position [5017, 0]
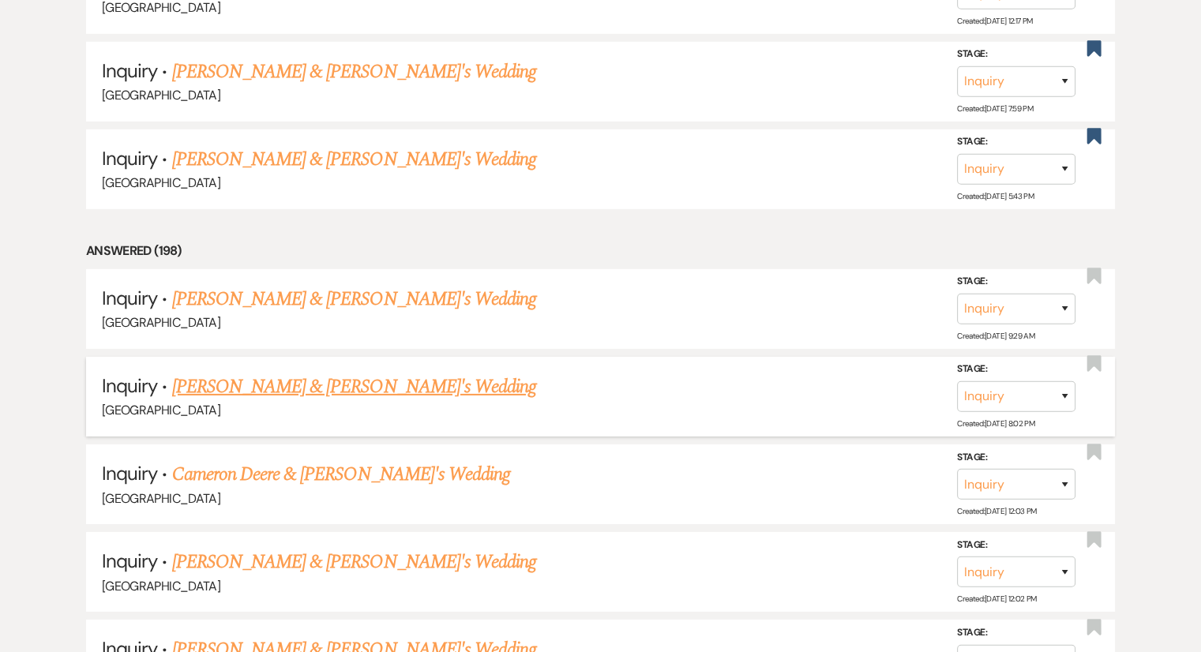
click at [276, 373] on link "[PERSON_NAME] & [PERSON_NAME]'s Wedding" at bounding box center [354, 387] width 365 height 28
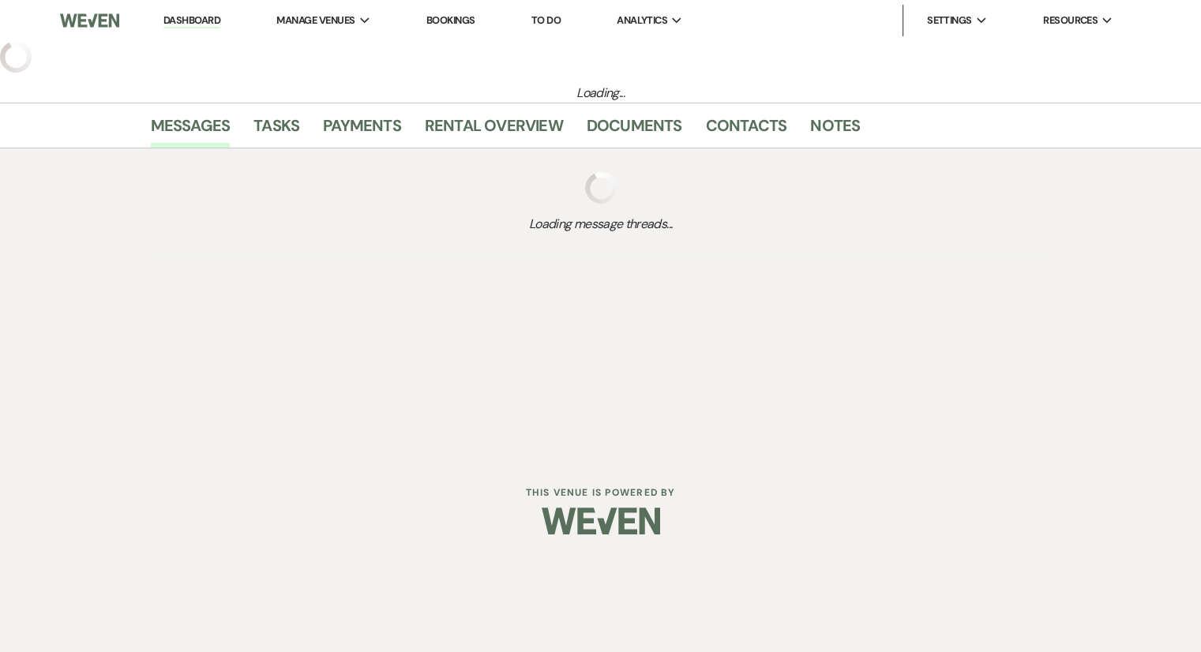
select select "6"
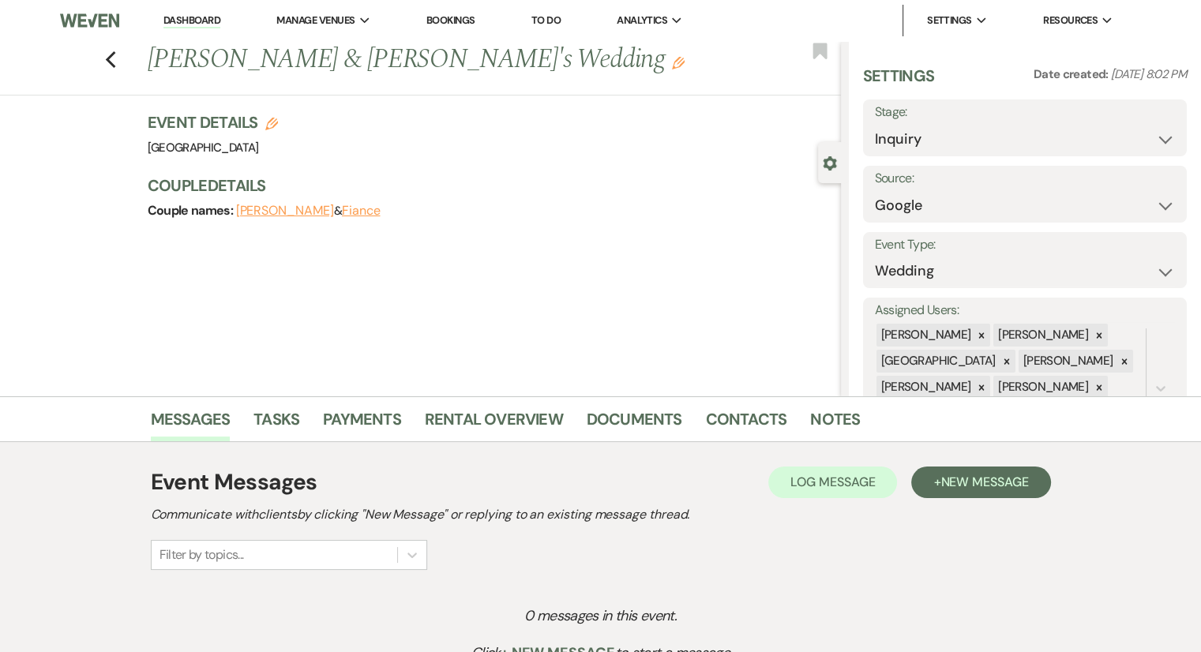
scroll to position [164, 0]
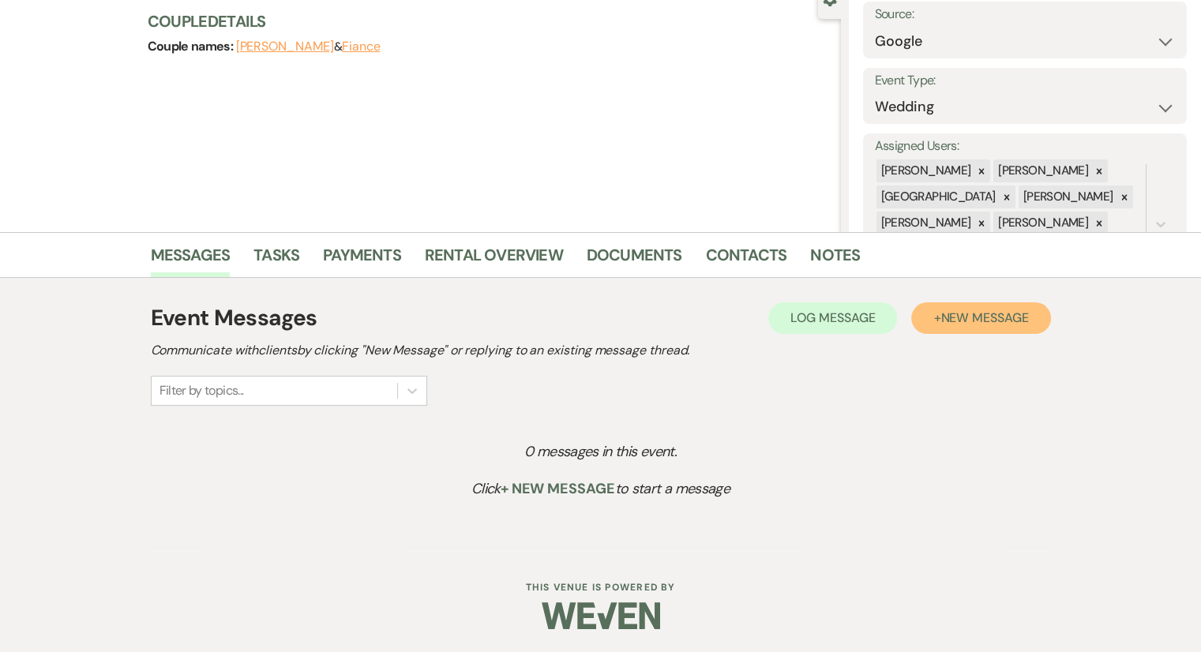
click at [979, 317] on span "New Message" at bounding box center [984, 318] width 88 height 17
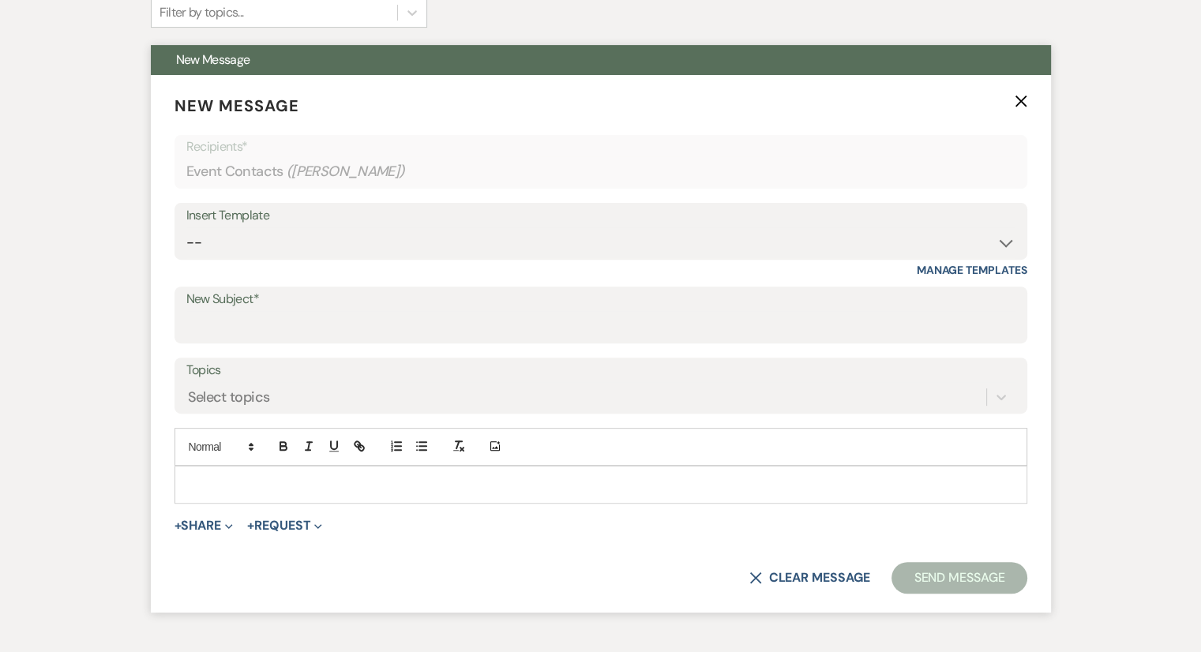
scroll to position [553, 0]
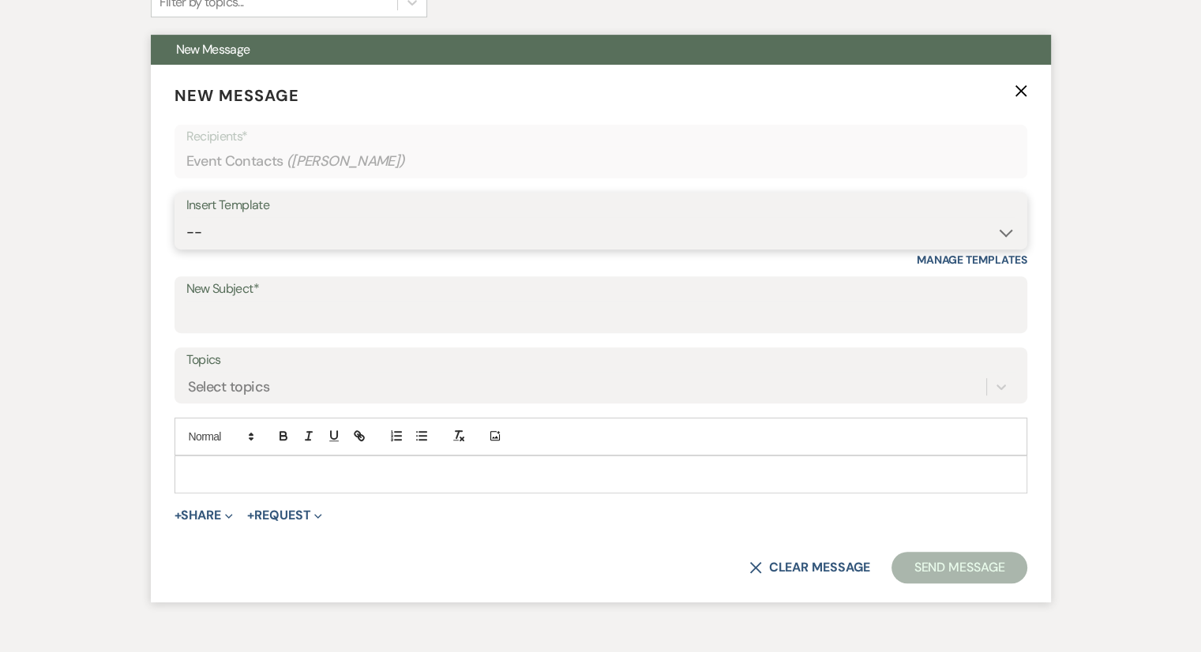
click at [362, 241] on select "-- Weven Planning Portal Introduction (Booked Events) Congratulations on choosi…" at bounding box center [600, 232] width 829 height 31
select select "2192"
click at [186, 217] on select "-- Weven Planning Portal Introduction (Booked Events) Congratulations on choosi…" at bounding box center [600, 232] width 829 height 31
type input "Thank you for contacting [GEOGRAPHIC_DATA]!"
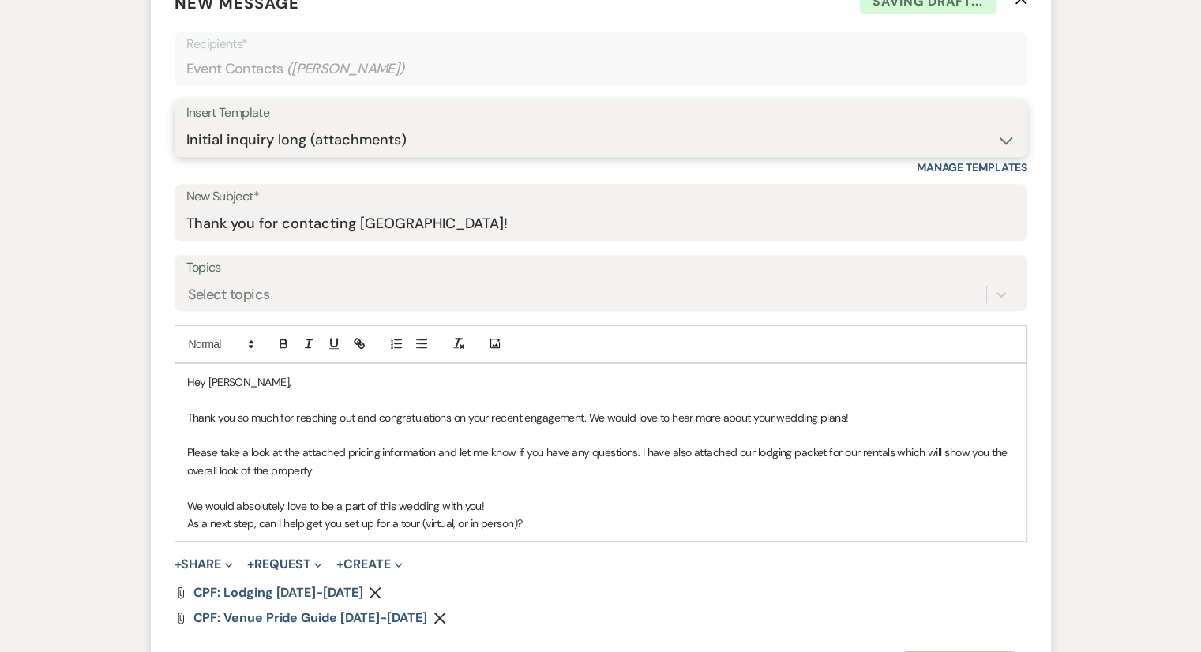
scroll to position [869, 0]
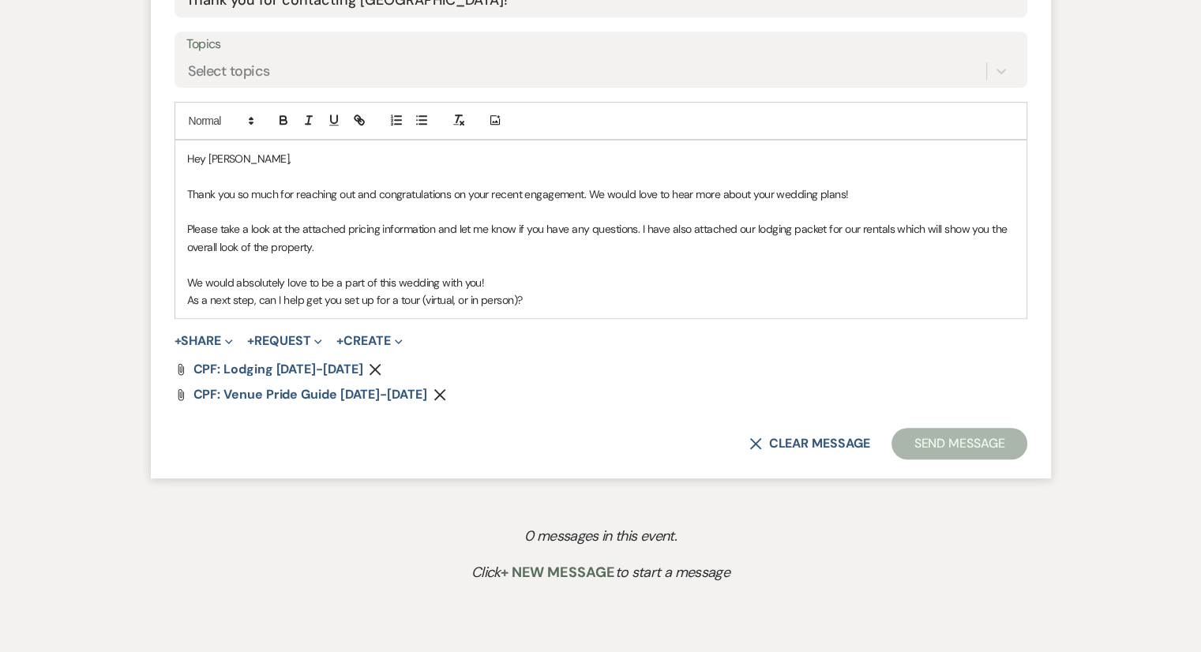
click at [566, 306] on p "As a next step, can I help get you set up for a tour (virtual, or in person)?" at bounding box center [601, 299] width 828 height 17
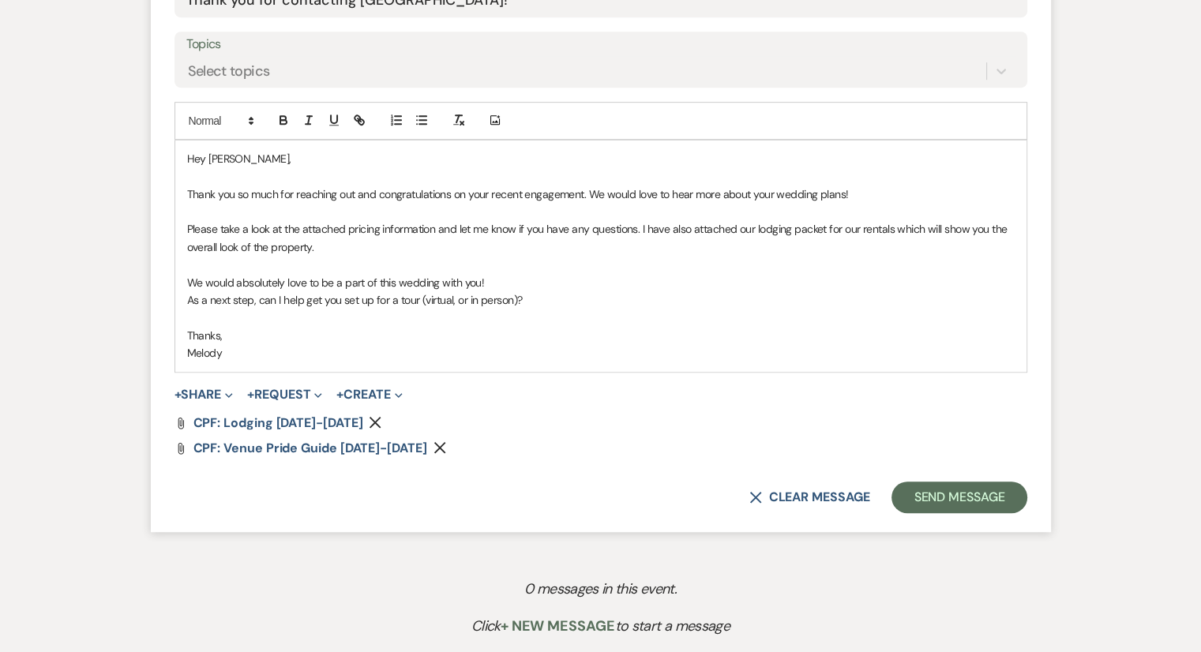
click at [582, 359] on p "Melody" at bounding box center [601, 352] width 828 height 17
click at [963, 494] on button "Send Message" at bounding box center [959, 498] width 135 height 32
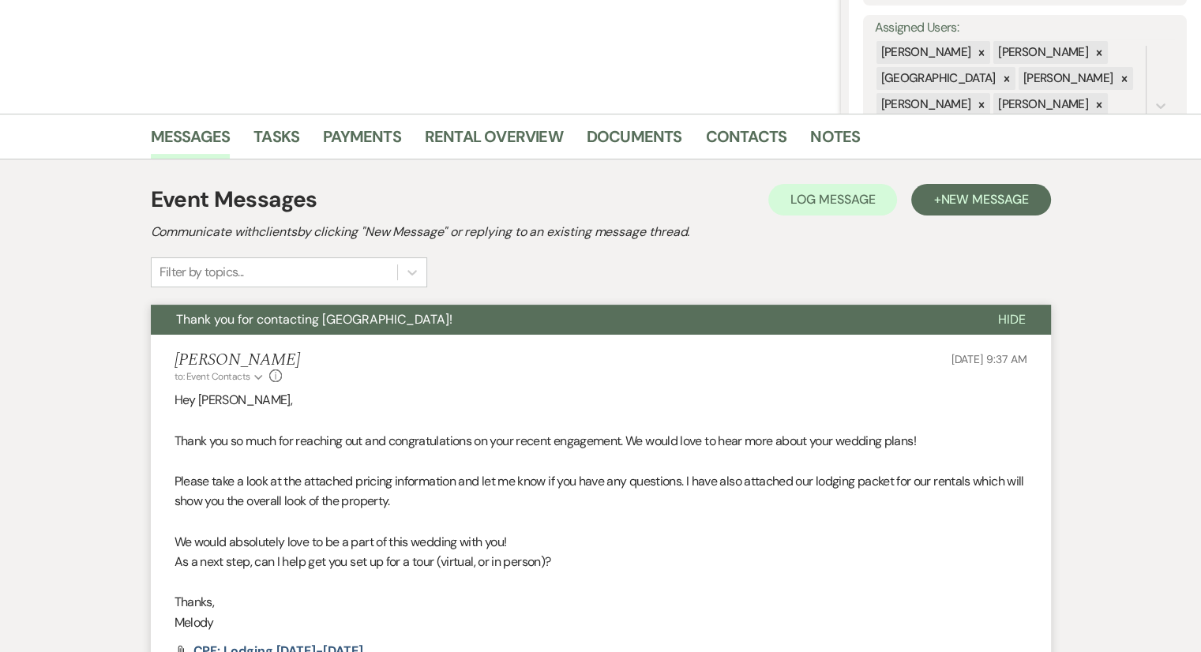
scroll to position [46, 0]
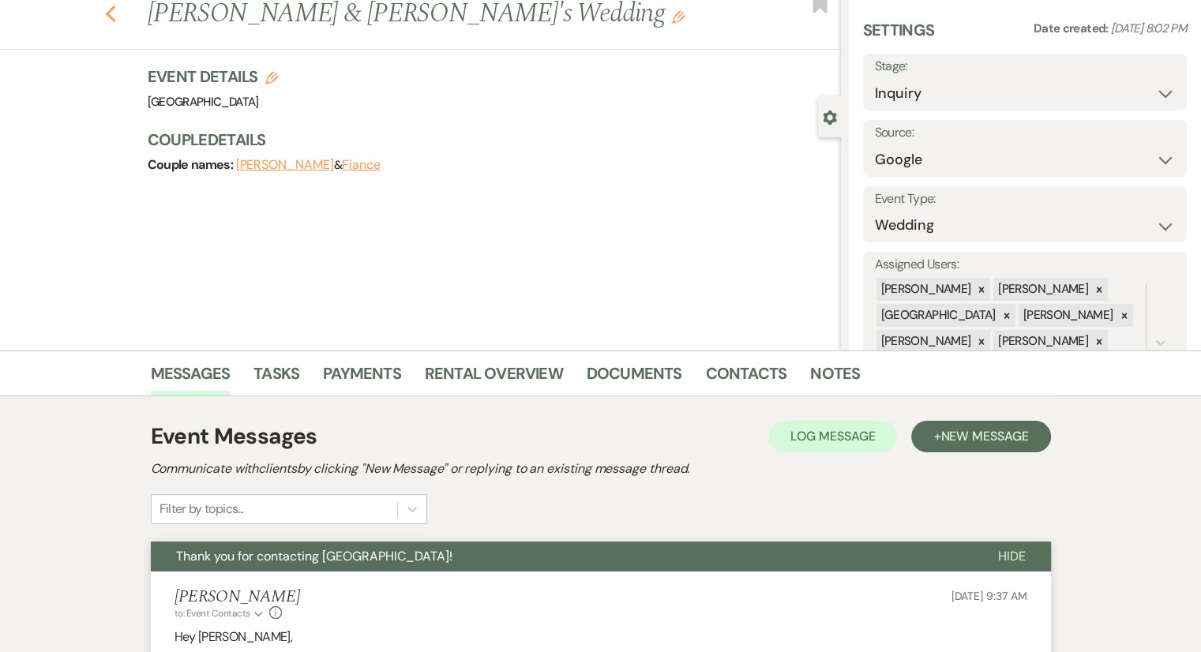
click at [114, 20] on icon "Previous" at bounding box center [111, 14] width 12 height 19
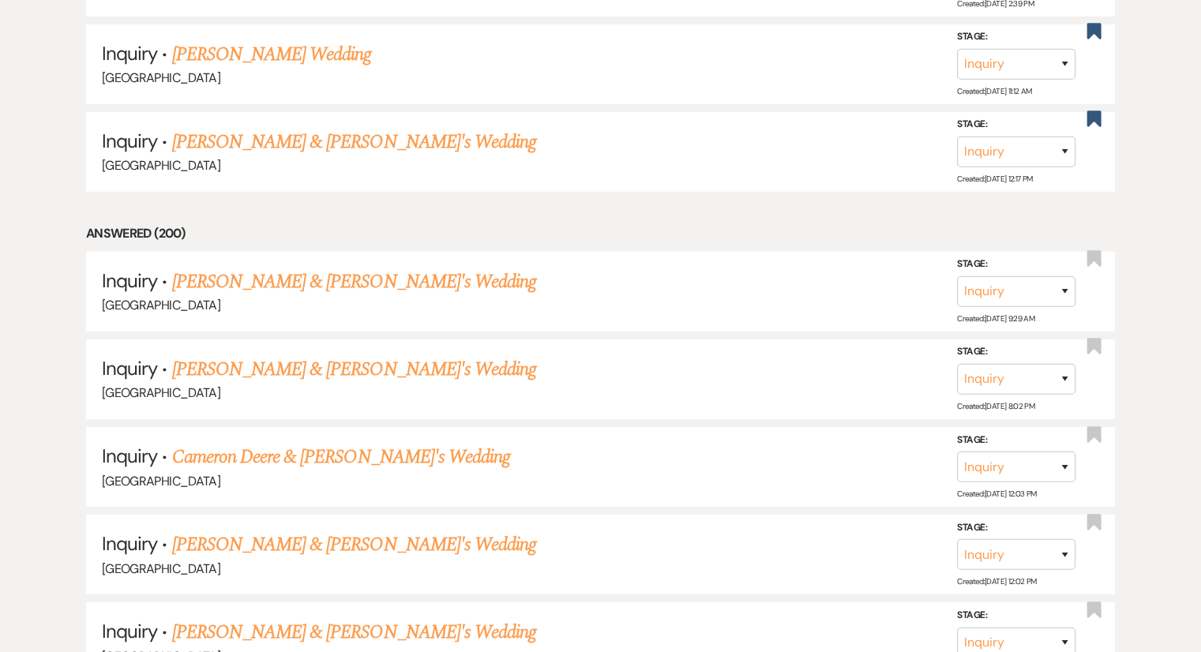
scroll to position [5128, 0]
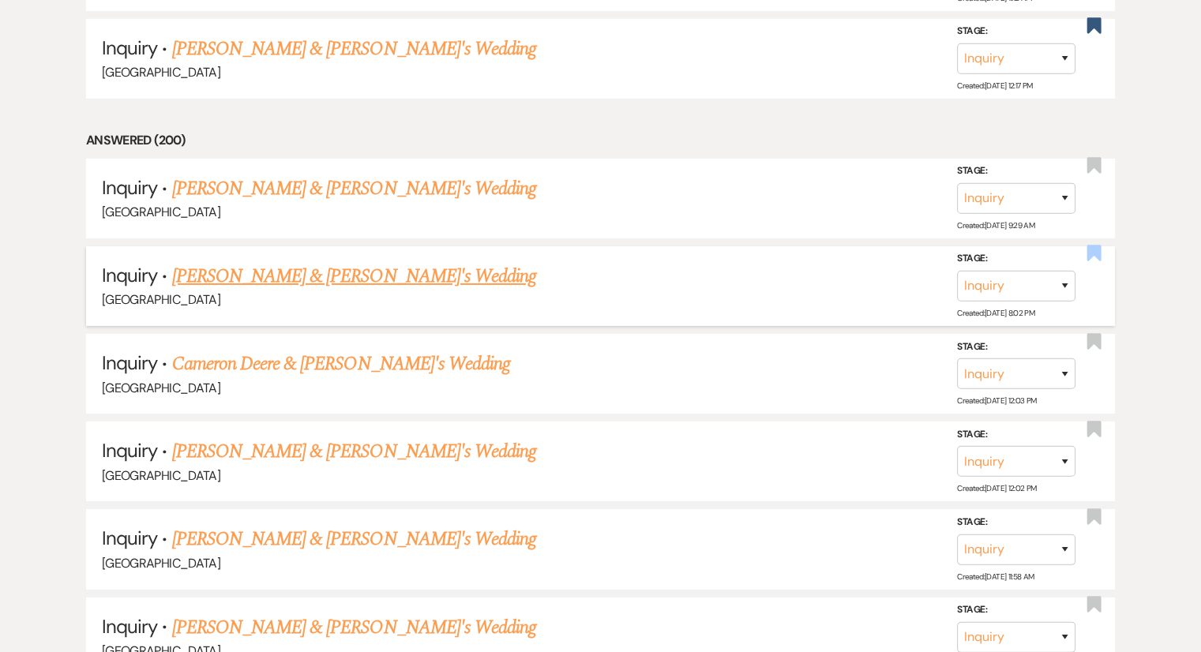
click at [1096, 246] on use "button" at bounding box center [1094, 254] width 14 height 16
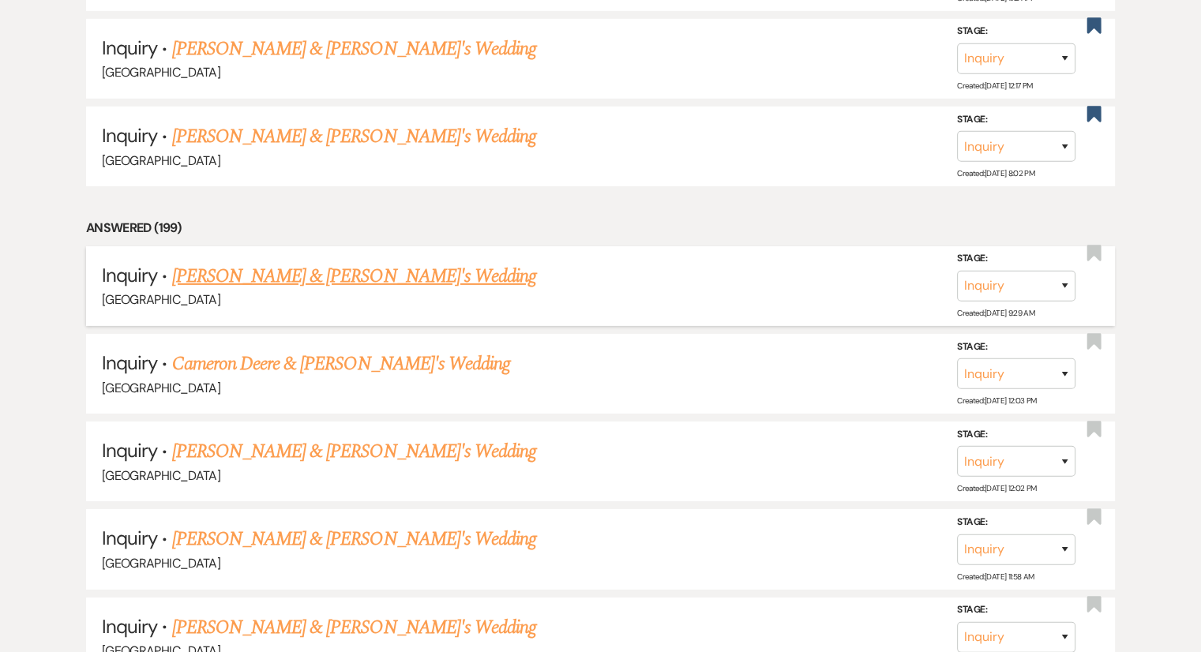
click at [291, 262] on link "[PERSON_NAME] & [PERSON_NAME]'s Wedding" at bounding box center [354, 276] width 365 height 28
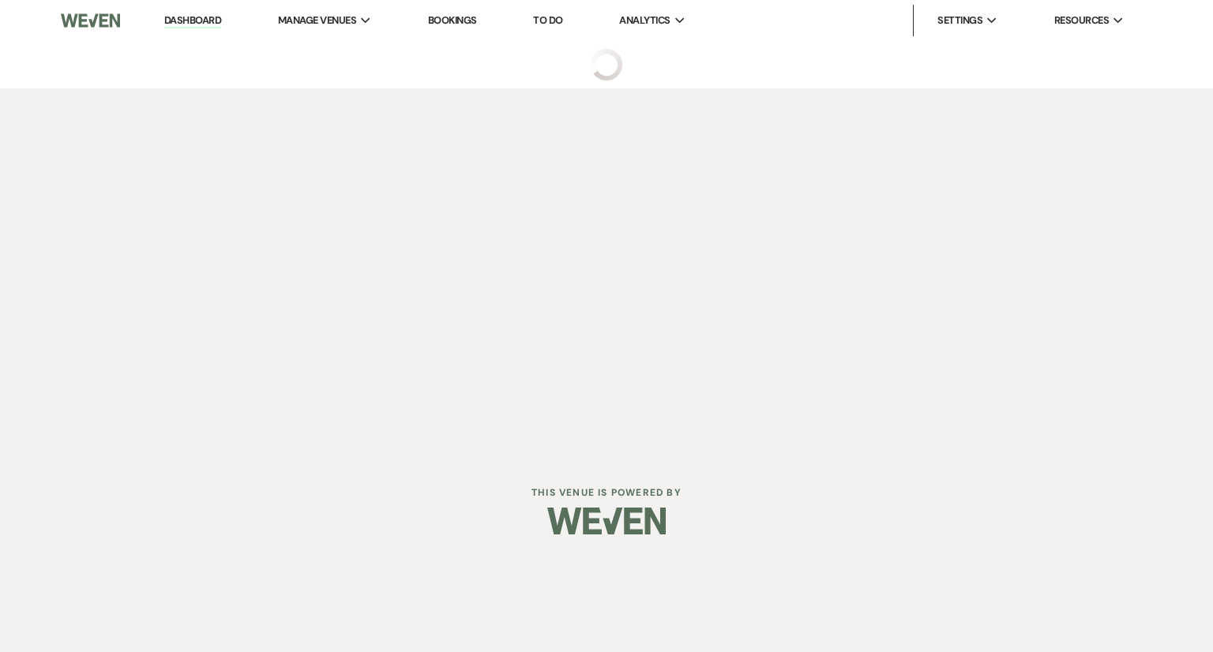
select select "14"
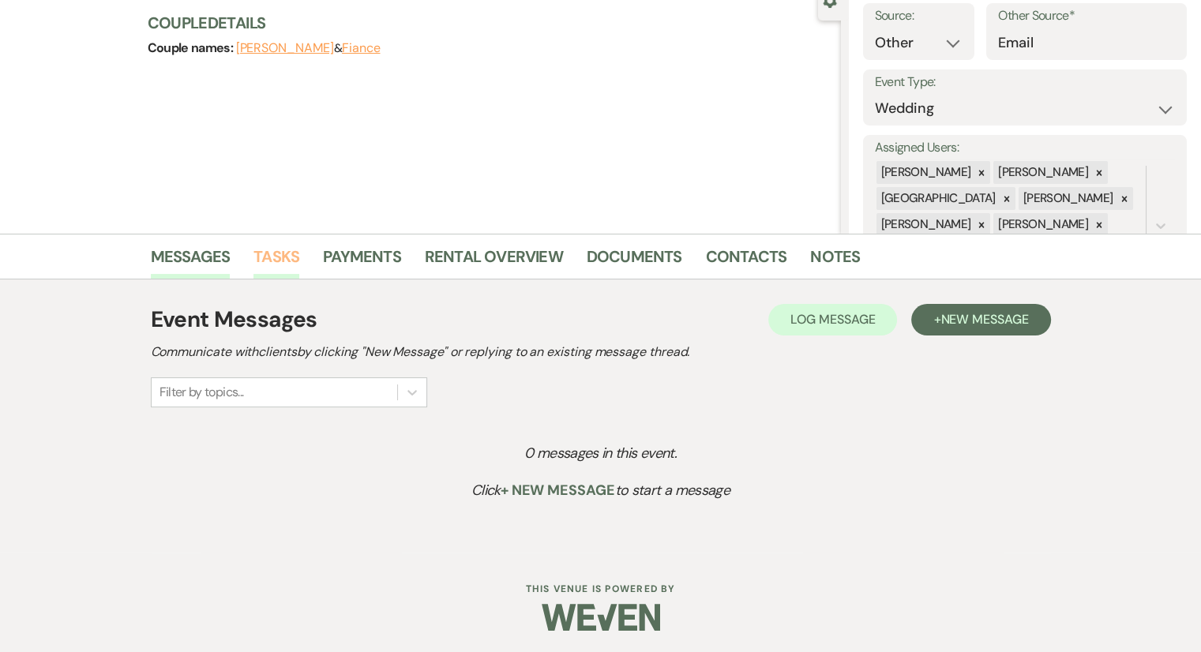
scroll to position [164, 0]
click at [952, 322] on span "New Message" at bounding box center [984, 318] width 88 height 17
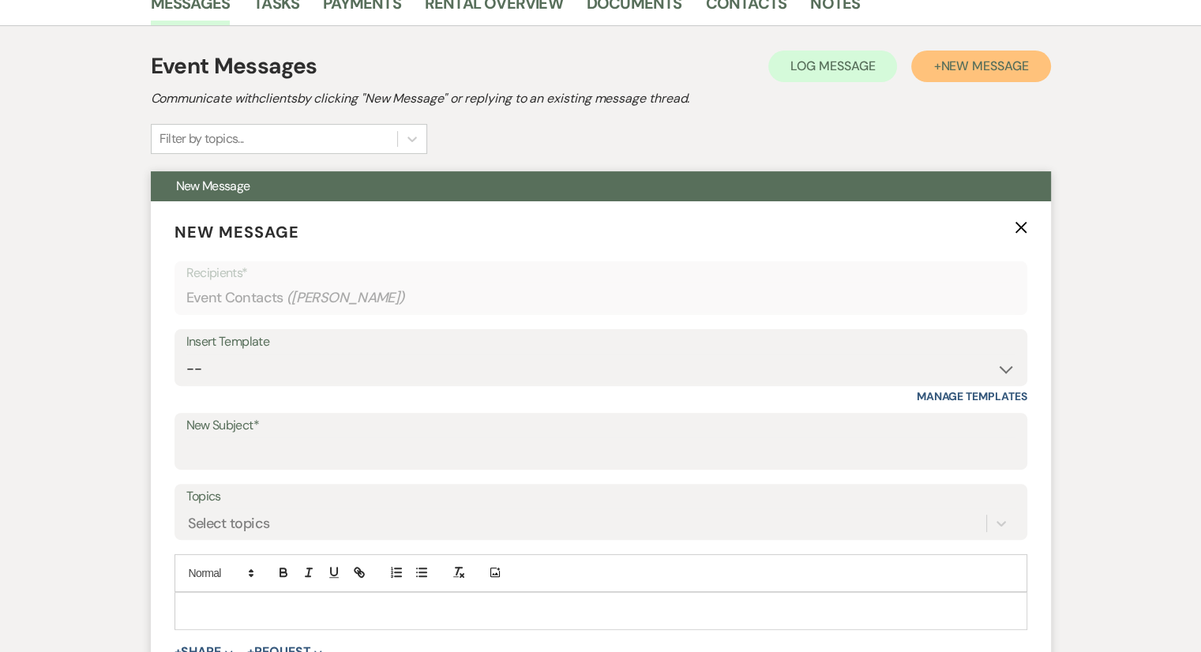
scroll to position [559, 0]
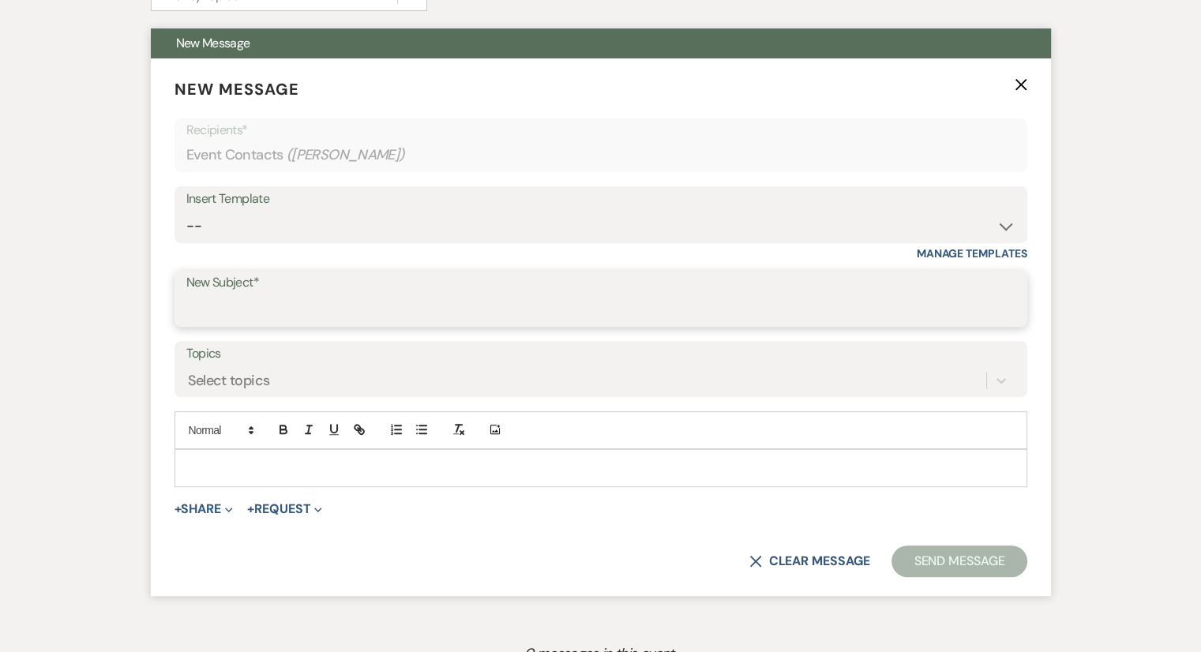
click at [280, 304] on input "New Subject*" at bounding box center [600, 310] width 829 height 31
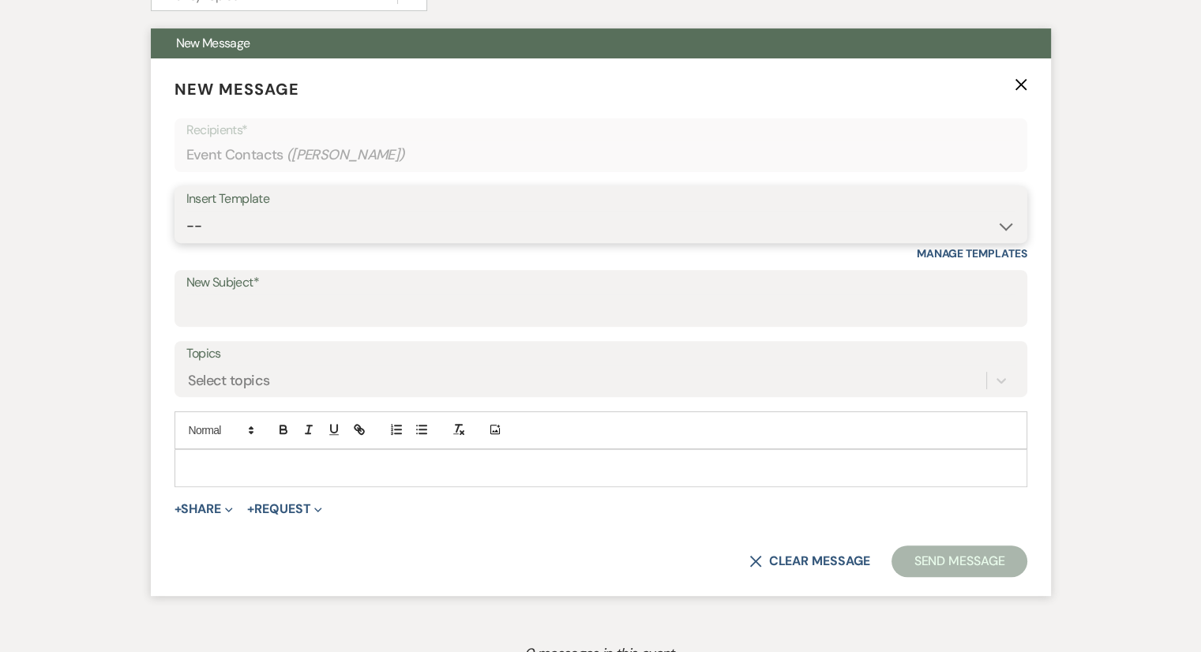
click at [245, 219] on select "-- Weven Planning Portal Introduction (Booked Events) Congratulations on choosi…" at bounding box center [600, 226] width 829 height 31
select select "2192"
click at [186, 211] on select "-- Weven Planning Portal Introduction (Booked Events) Congratulations on choosi…" at bounding box center [600, 226] width 829 height 31
type input "Thank you for contacting [GEOGRAPHIC_DATA]!"
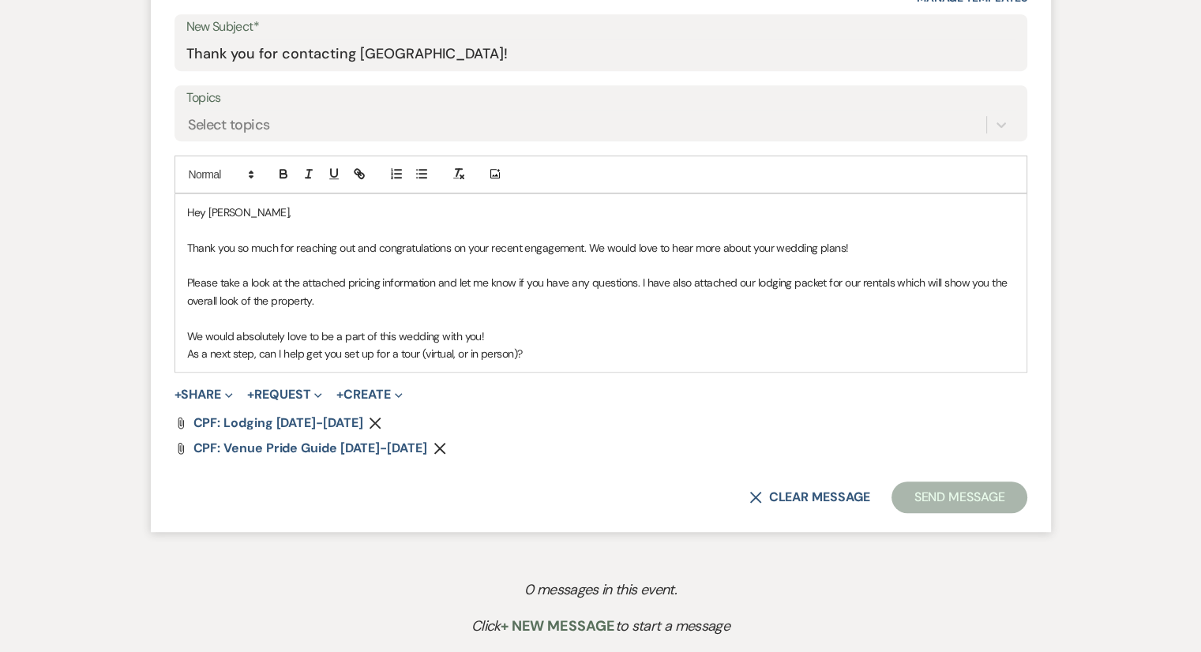
scroll to position [875, 0]
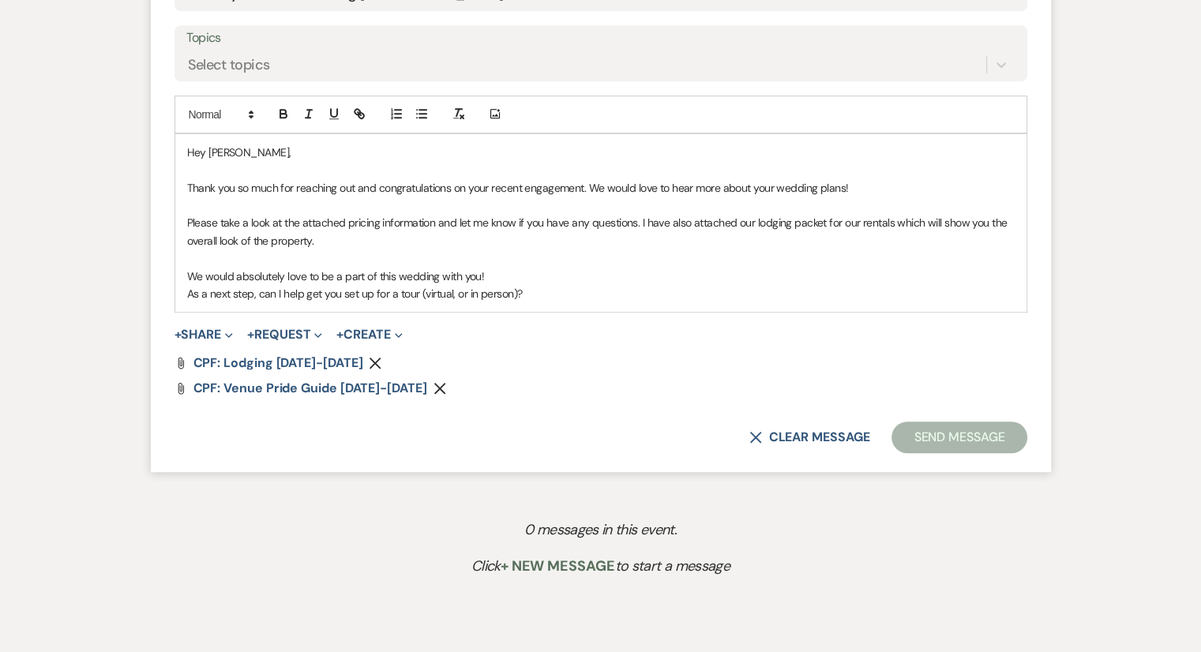
click at [544, 285] on p "As a next step, can I help get you set up for a tour (virtual, or in person)?" at bounding box center [601, 293] width 828 height 17
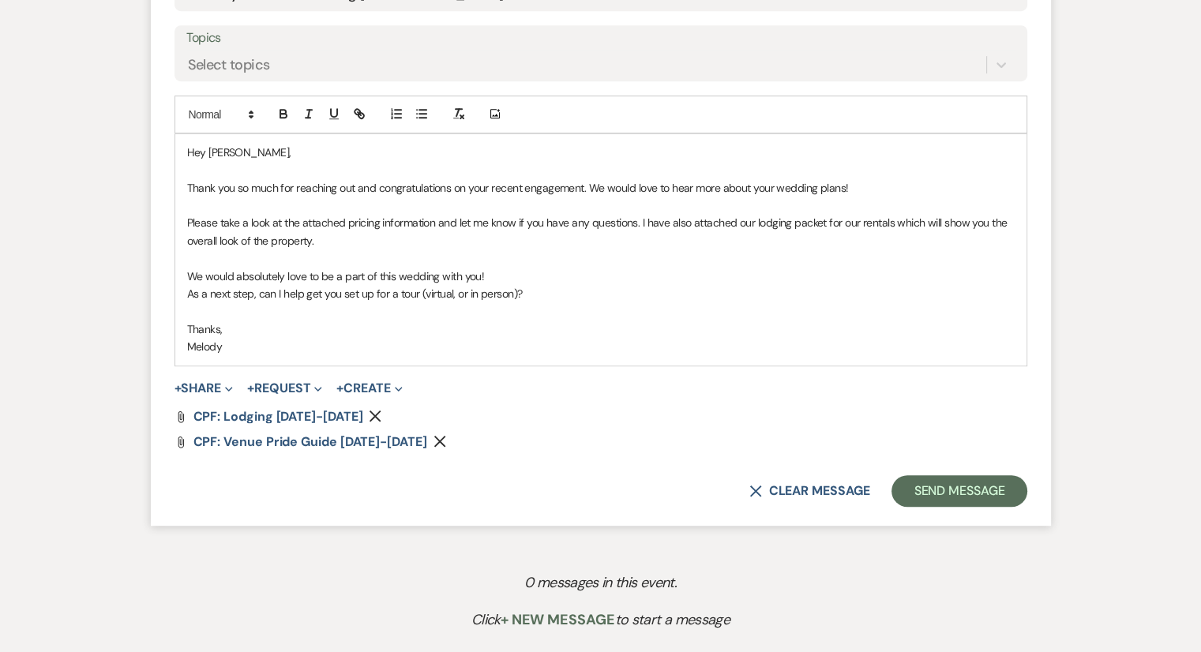
click at [544, 288] on p "As a next step, can I help get you set up for a tour (virtual, or in person)?" at bounding box center [601, 293] width 828 height 17
click at [940, 490] on button "Send Message" at bounding box center [959, 491] width 135 height 32
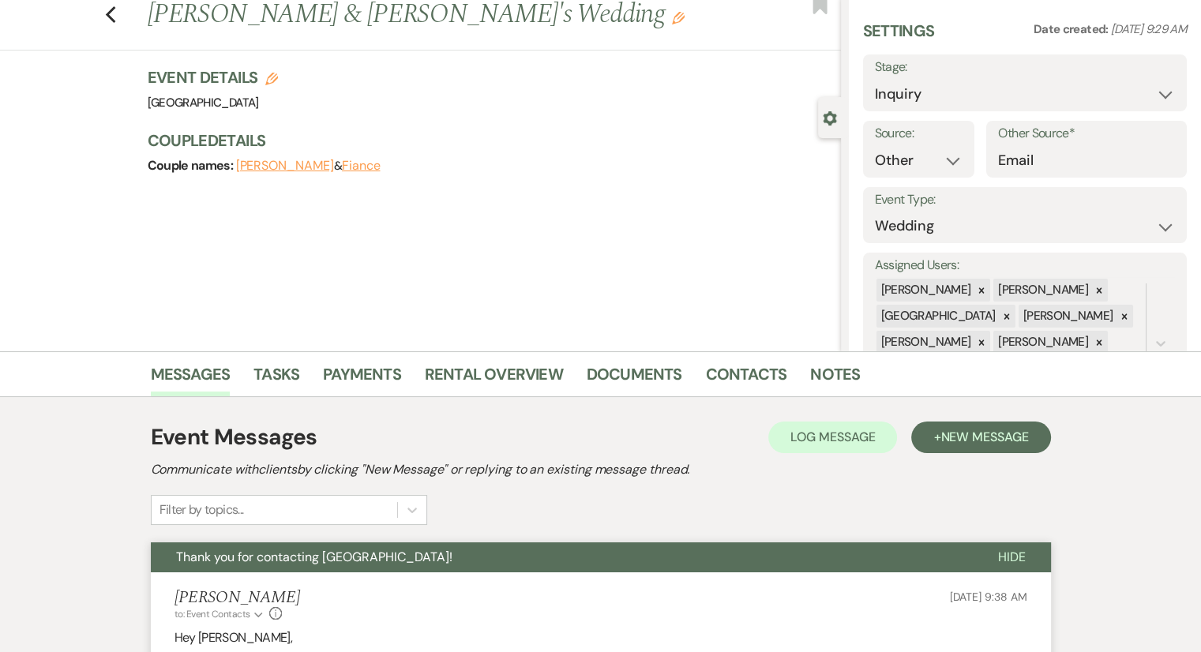
scroll to position [0, 0]
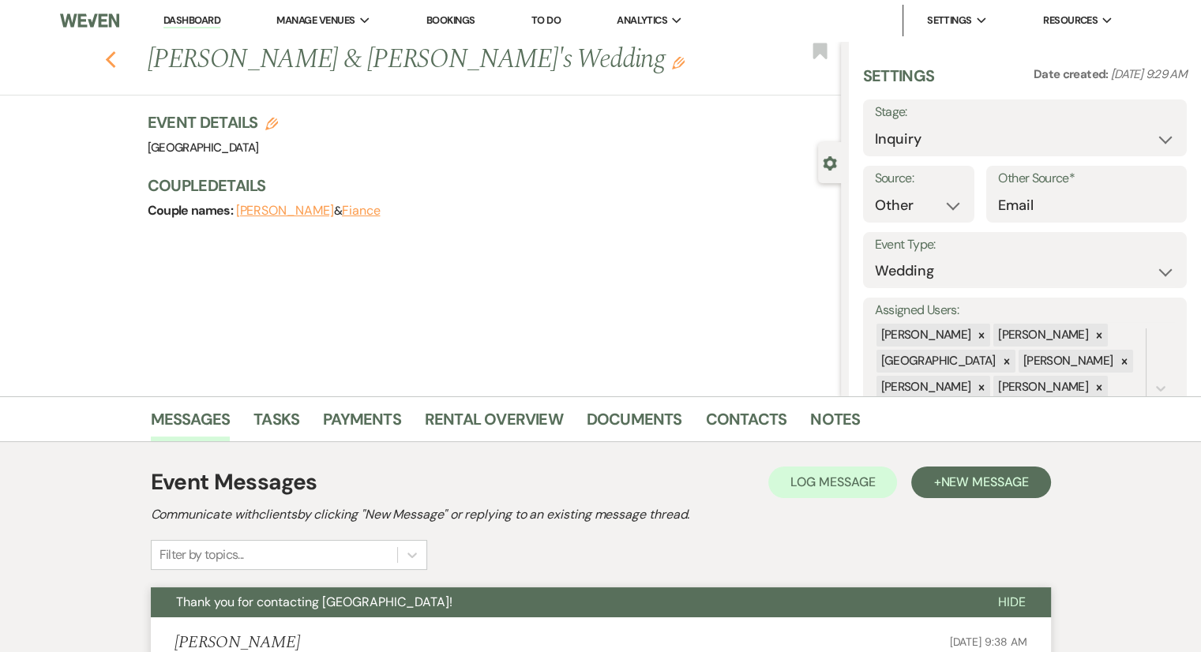
click at [114, 58] on use "button" at bounding box center [110, 59] width 10 height 17
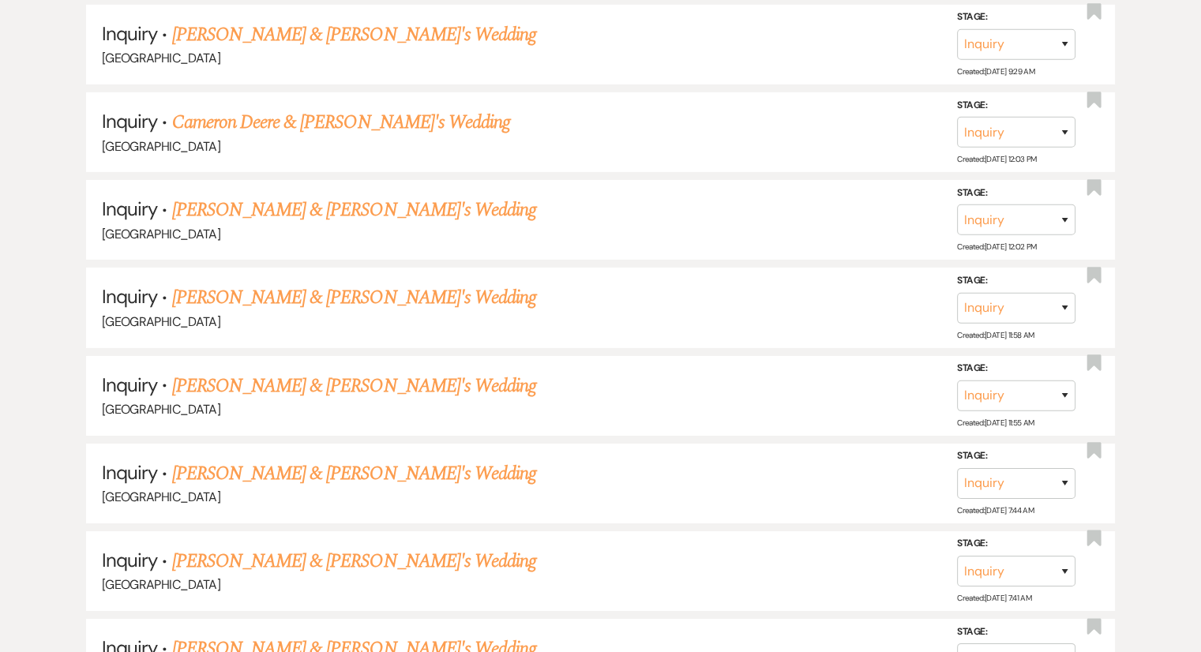
scroll to position [5054, 0]
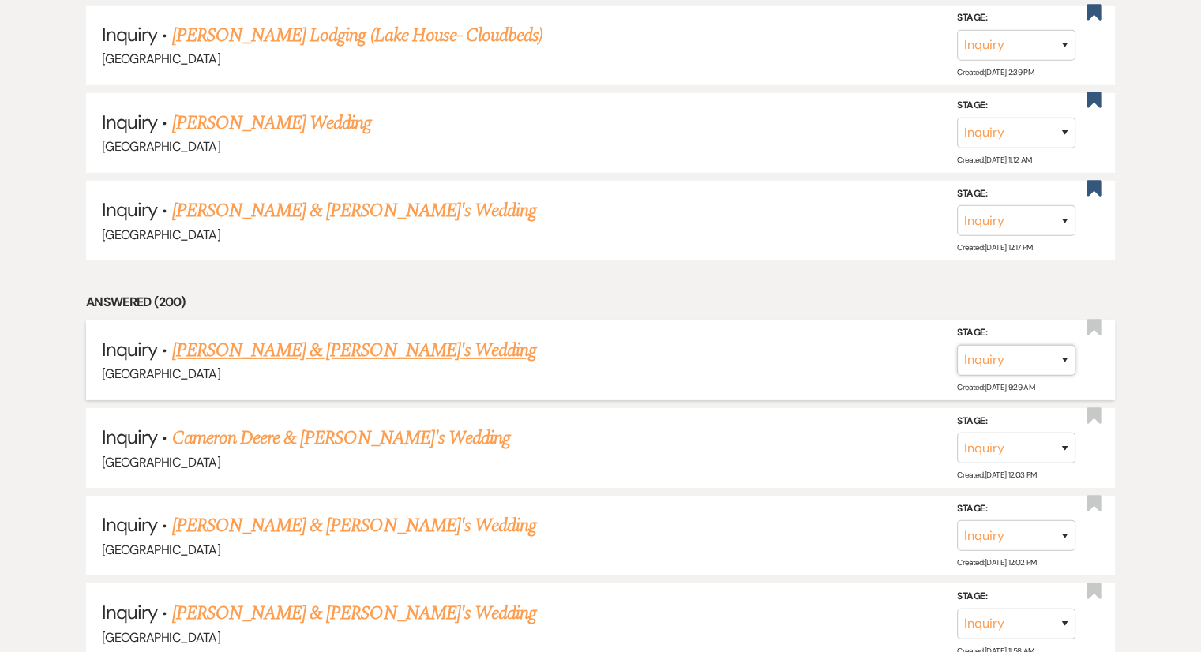
click at [1053, 345] on select "Inquiry Follow Up Tour Requested Tour Confirmed Toured Proposal Sent Booked Lost" at bounding box center [1016, 360] width 118 height 31
select select "2"
click at [957, 345] on select "Inquiry Follow Up Tour Requested Tour Confirmed Toured Proposal Sent Booked Lost" at bounding box center [1016, 360] width 118 height 31
click at [1030, 344] on button "Save" at bounding box center [1043, 360] width 79 height 32
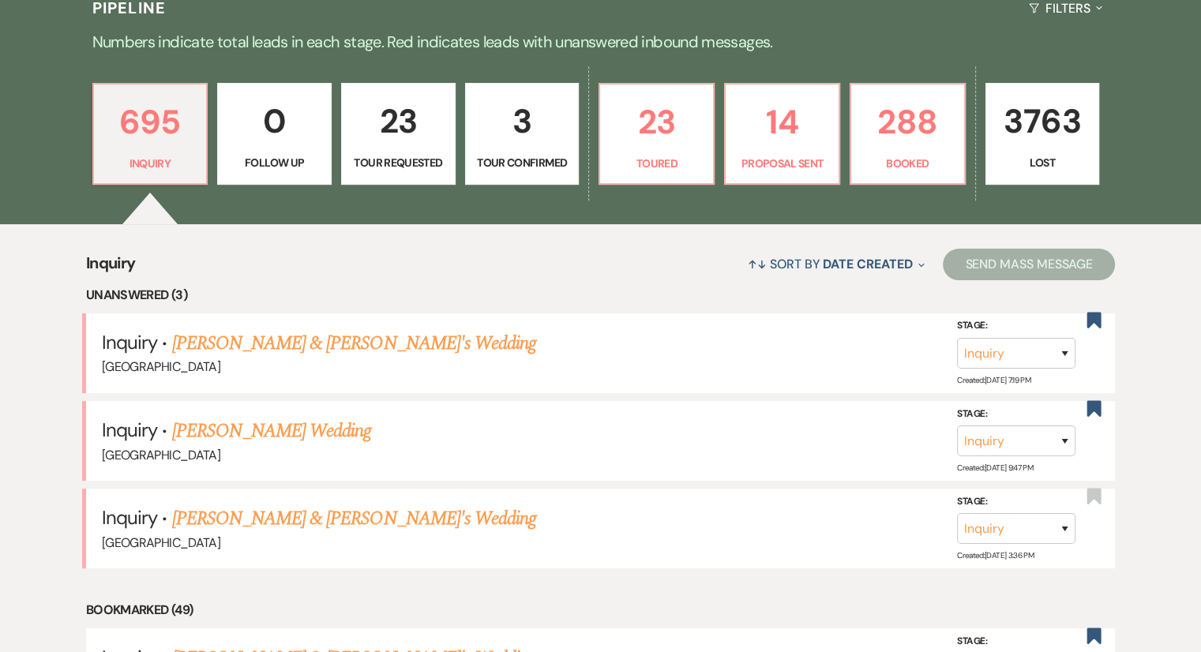
scroll to position [395, 0]
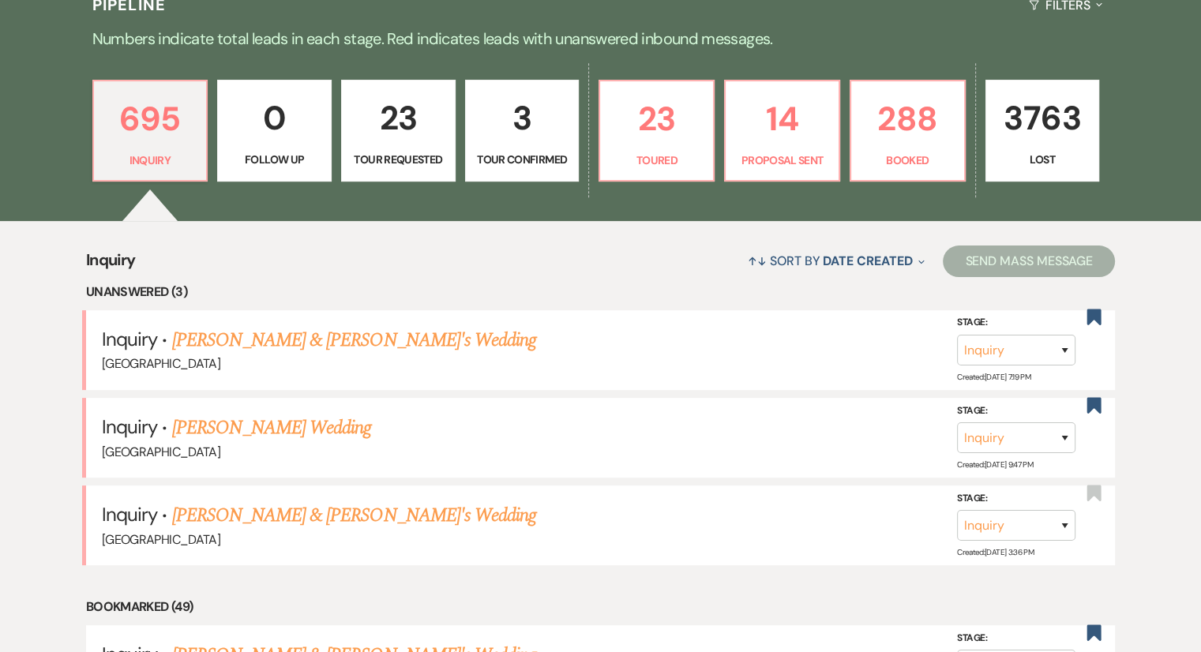
click at [408, 159] on p "Tour Requested" at bounding box center [398, 159] width 94 height 17
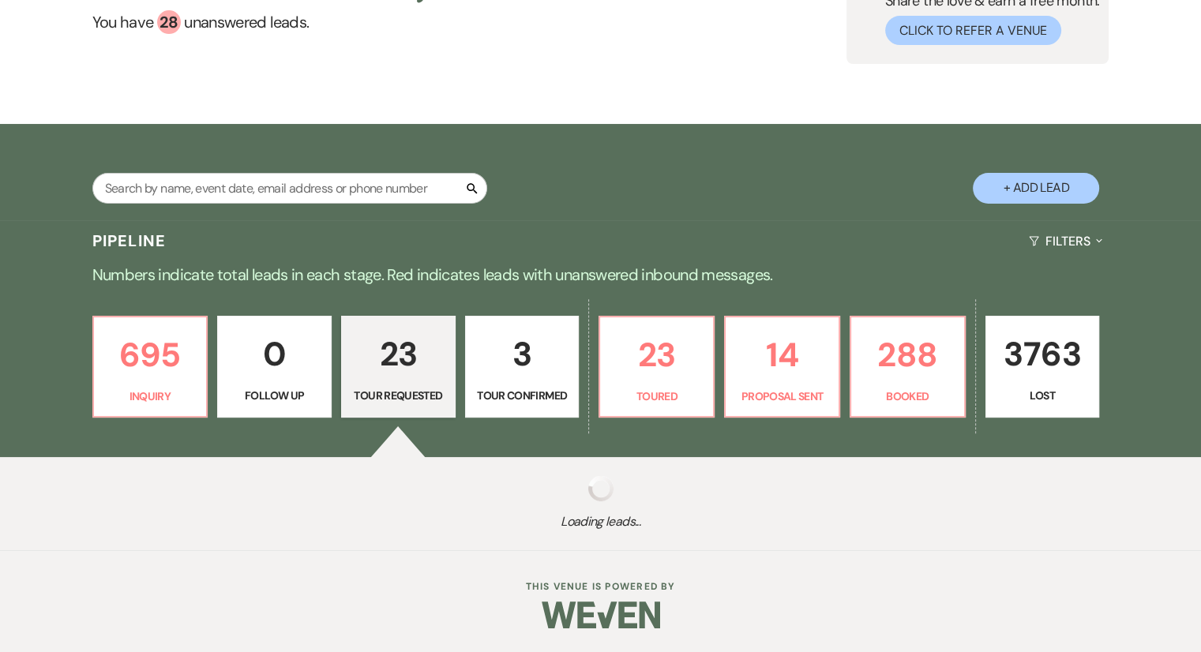
select select "2"
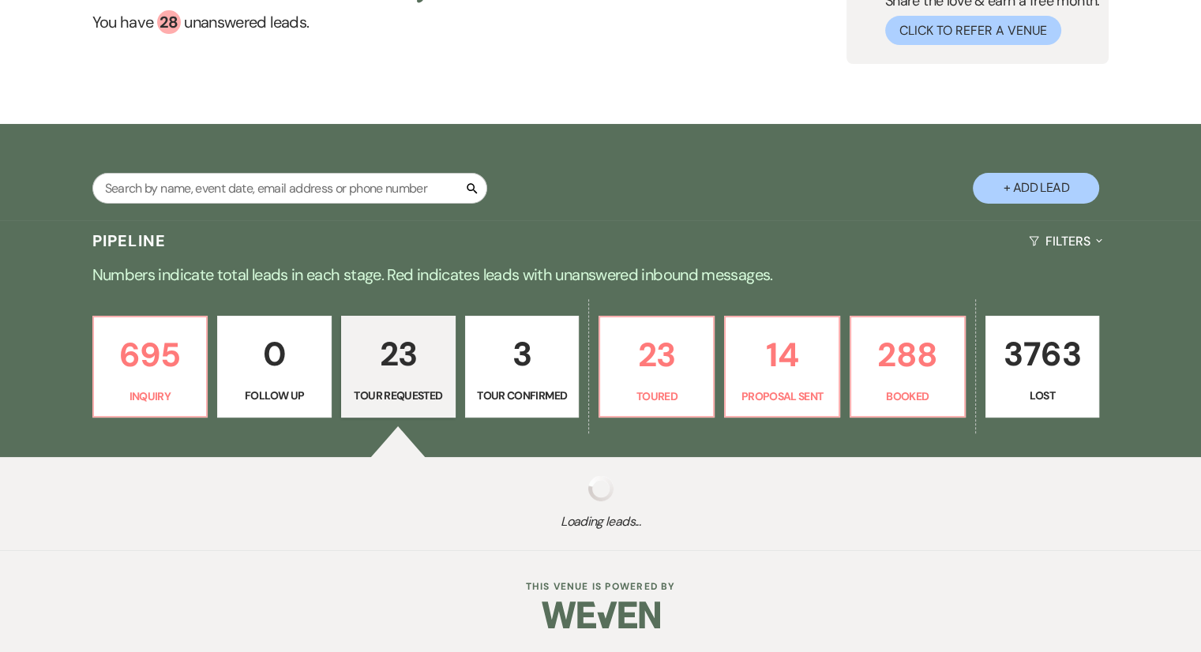
select select "2"
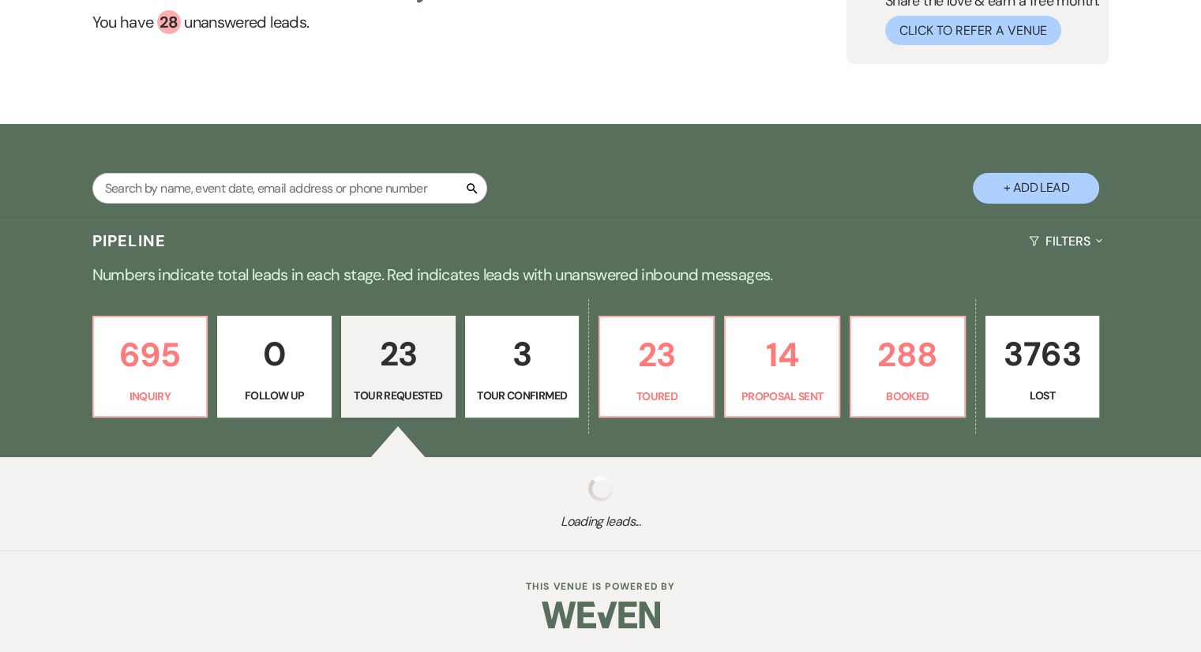
select select "2"
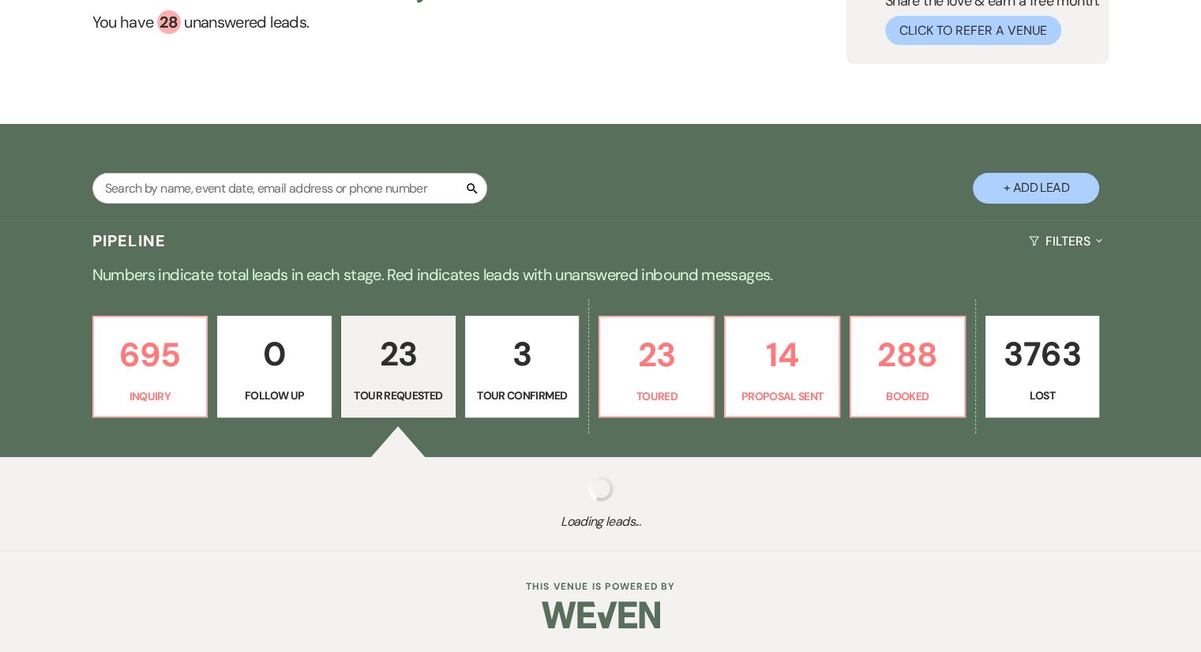
select select "2"
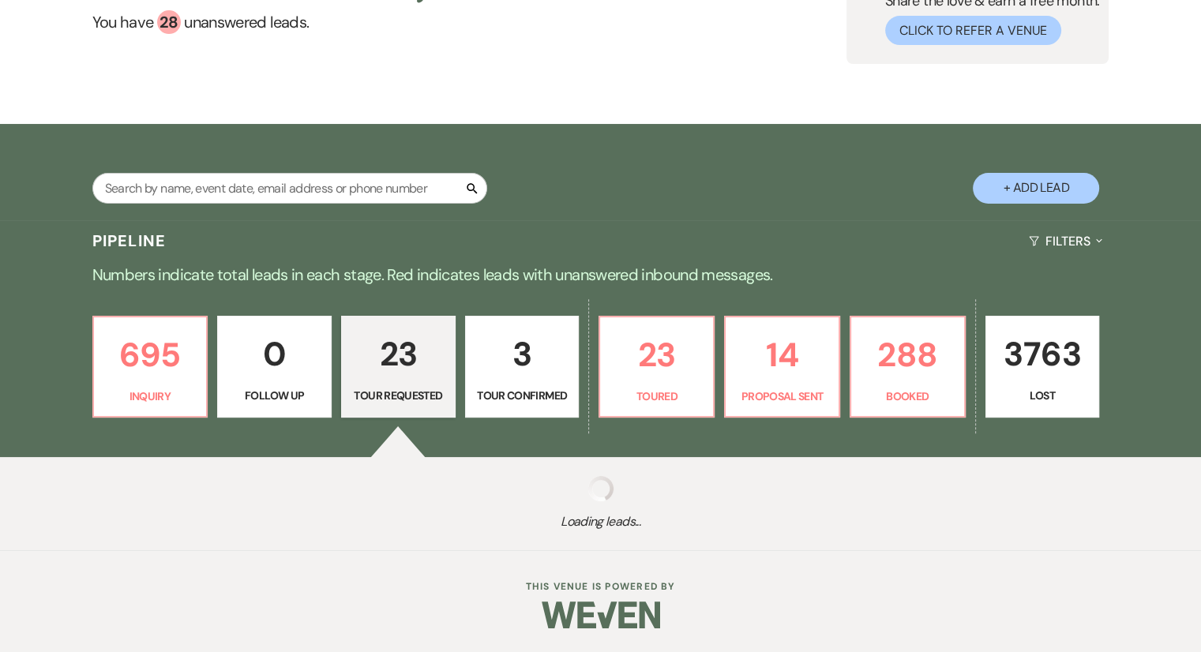
select select "2"
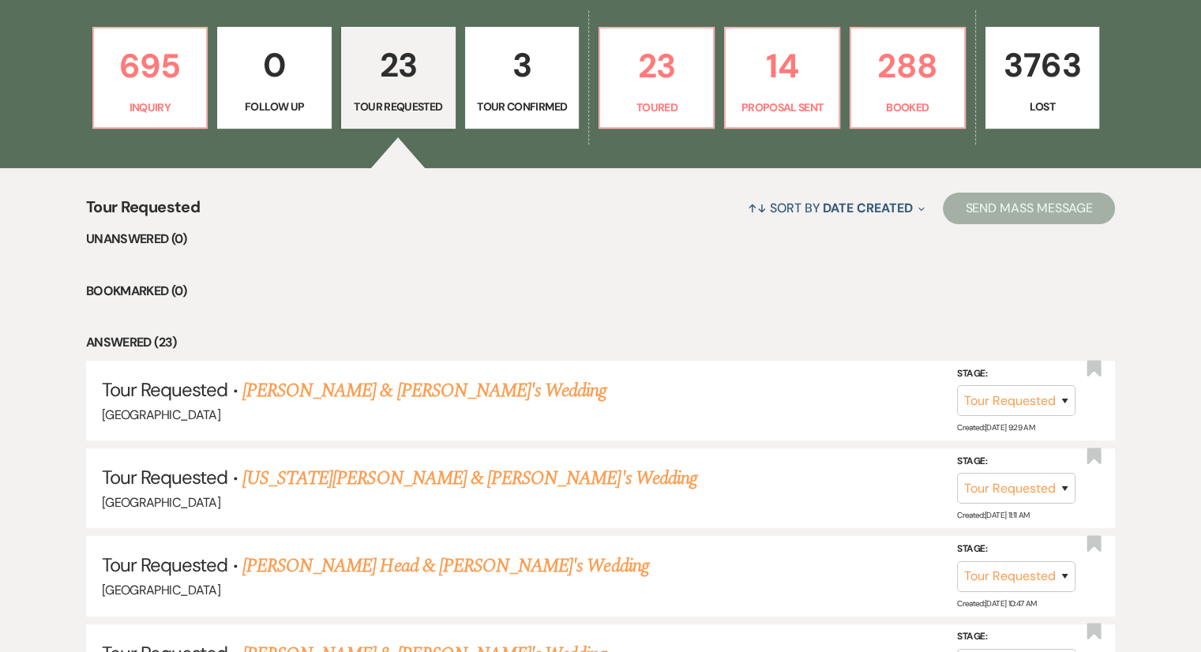
scroll to position [474, 0]
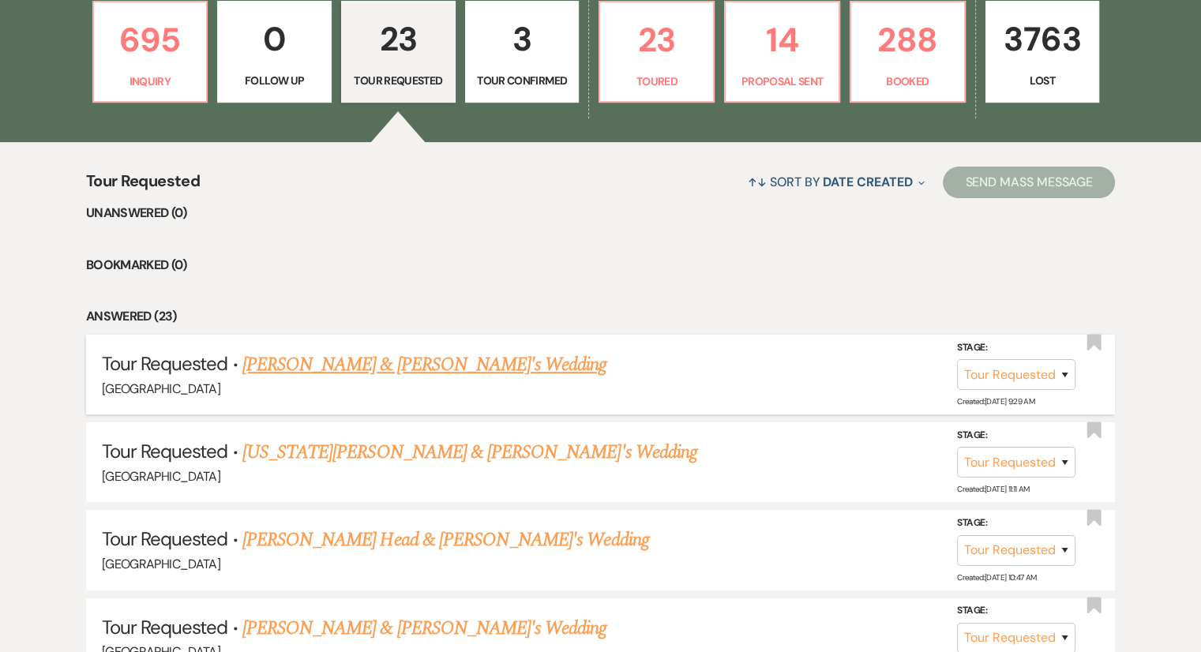
click at [340, 363] on link "[PERSON_NAME] & [PERSON_NAME]'s Wedding" at bounding box center [424, 365] width 365 height 28
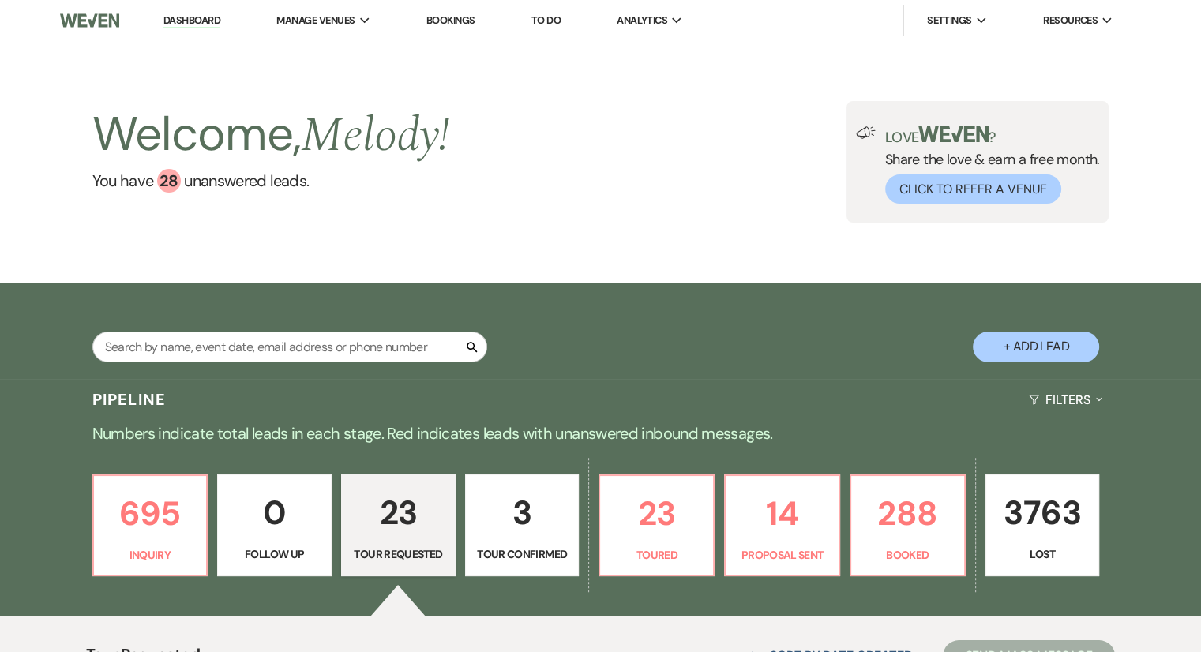
select select "2"
select select "14"
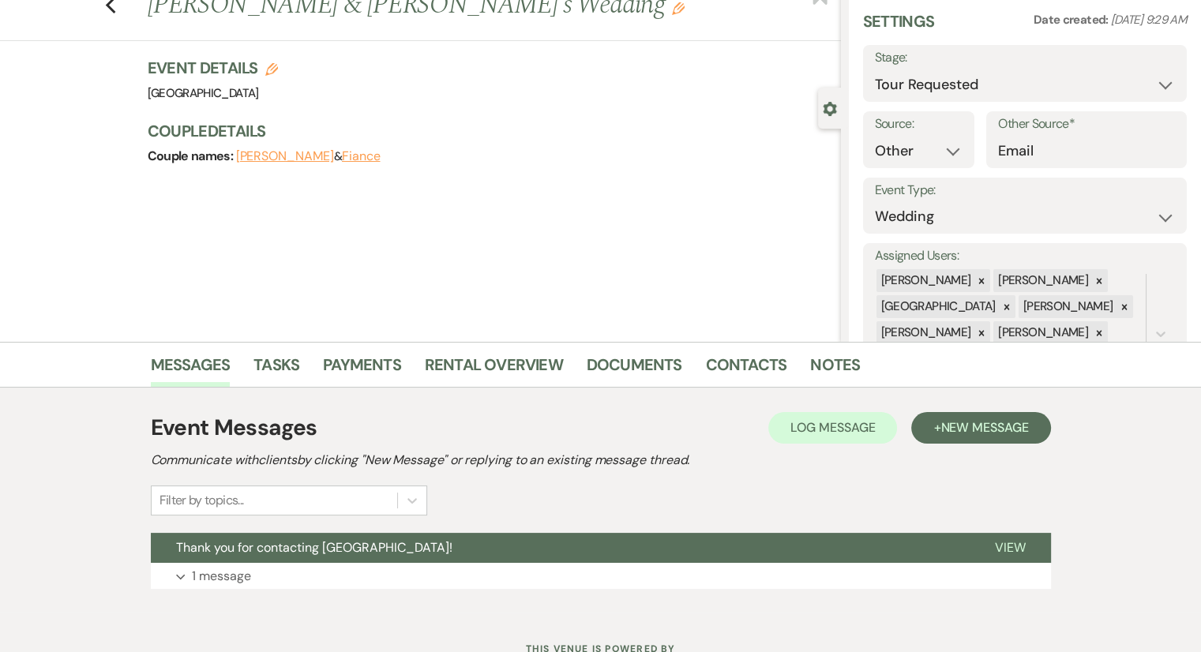
scroll to position [117, 0]
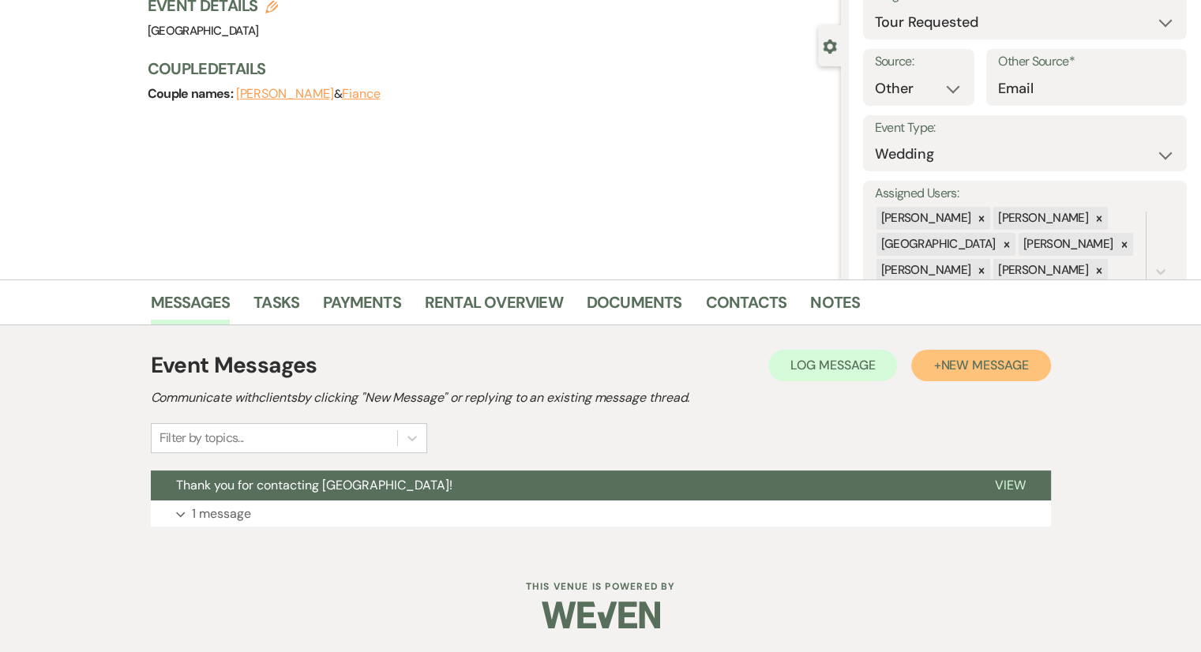
click at [974, 370] on span "New Message" at bounding box center [984, 365] width 88 height 17
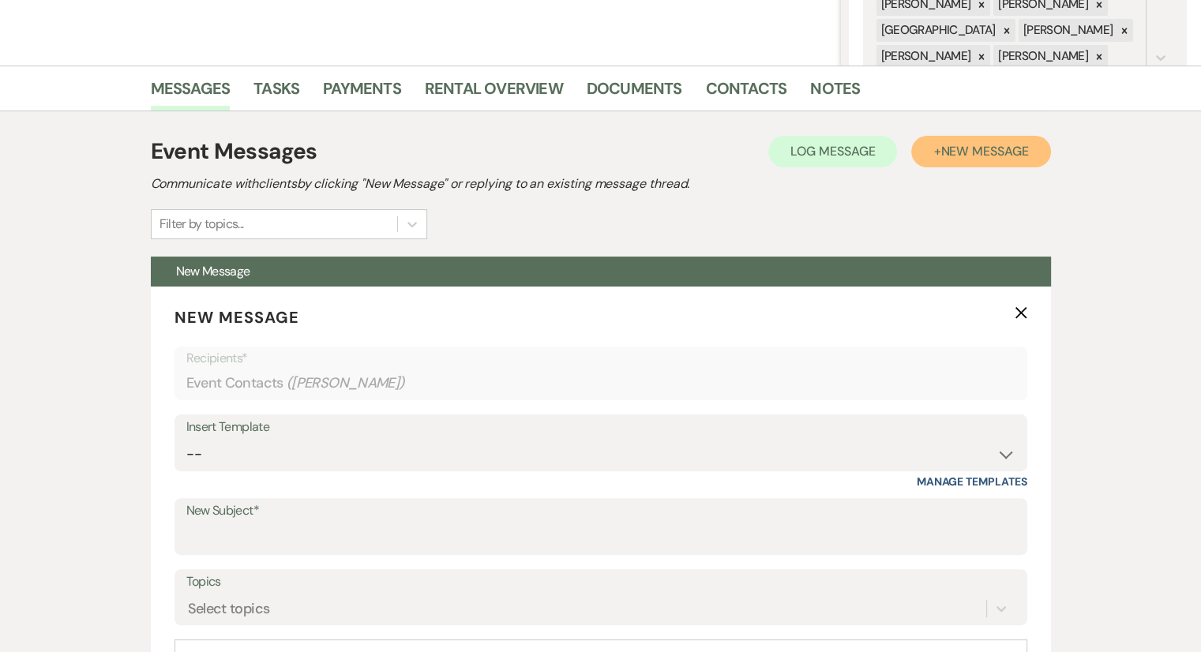
scroll to position [433, 0]
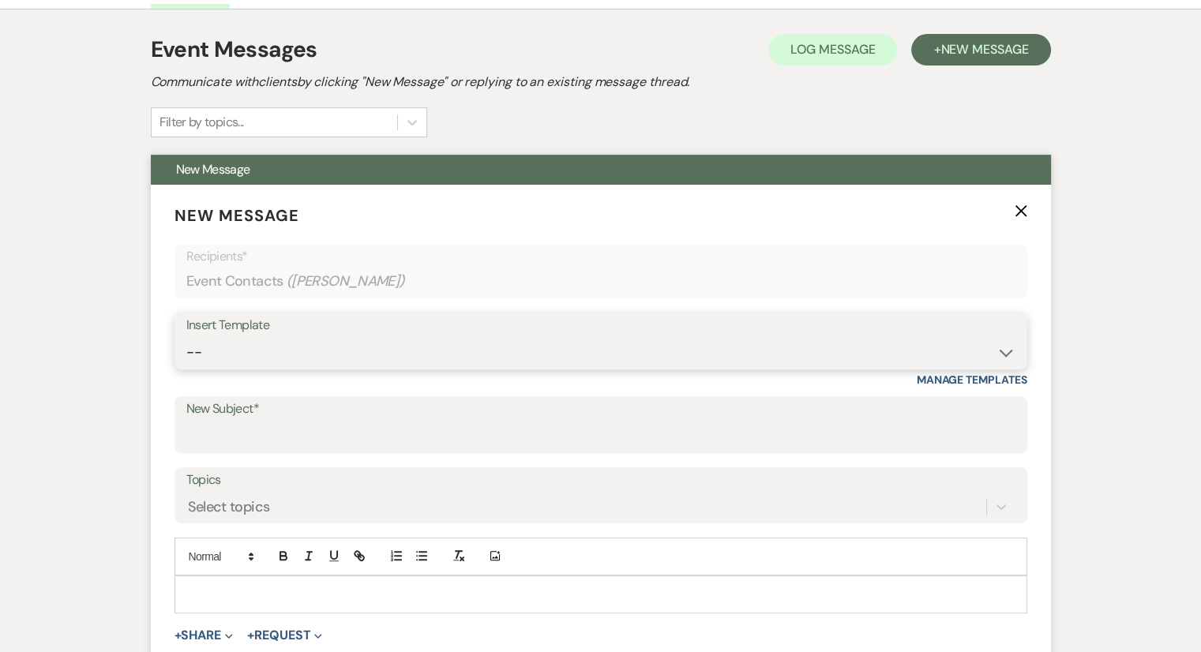
click at [253, 346] on select "-- Weven Planning Portal Introduction (Booked Events) Congratulations on choosi…" at bounding box center [600, 352] width 829 height 31
select select "2264"
click at [186, 337] on select "-- Weven Planning Portal Introduction (Booked Events) Congratulations on choosi…" at bounding box center [600, 352] width 829 height 31
type input "Tour Confirmation"
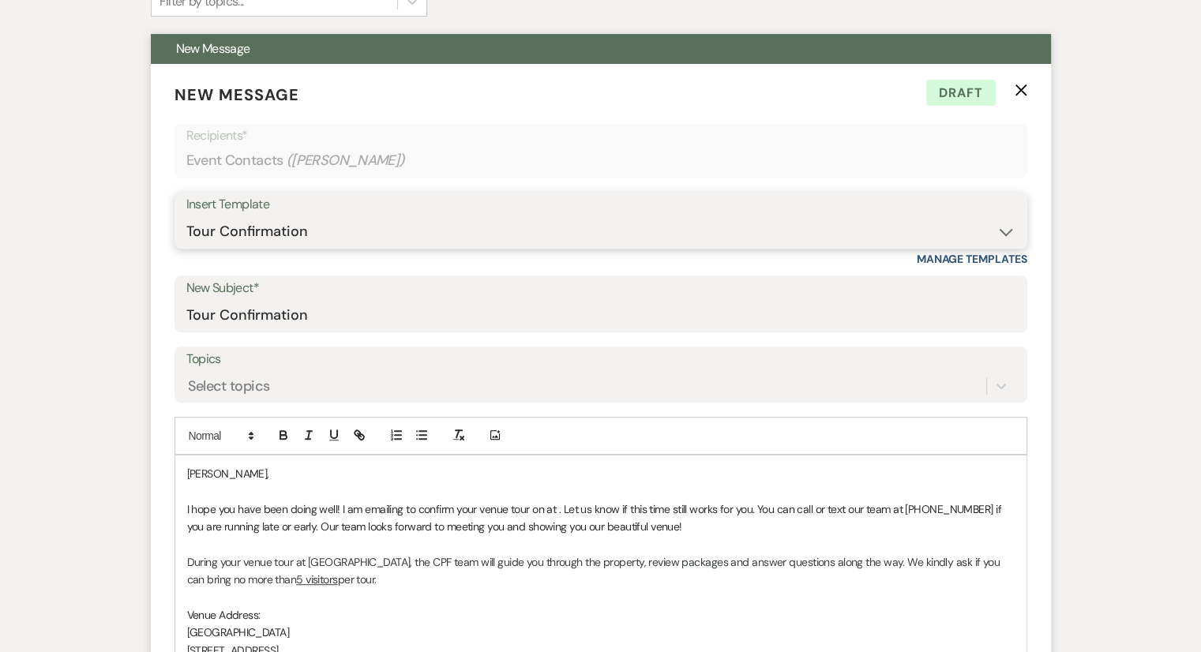
scroll to position [828, 0]
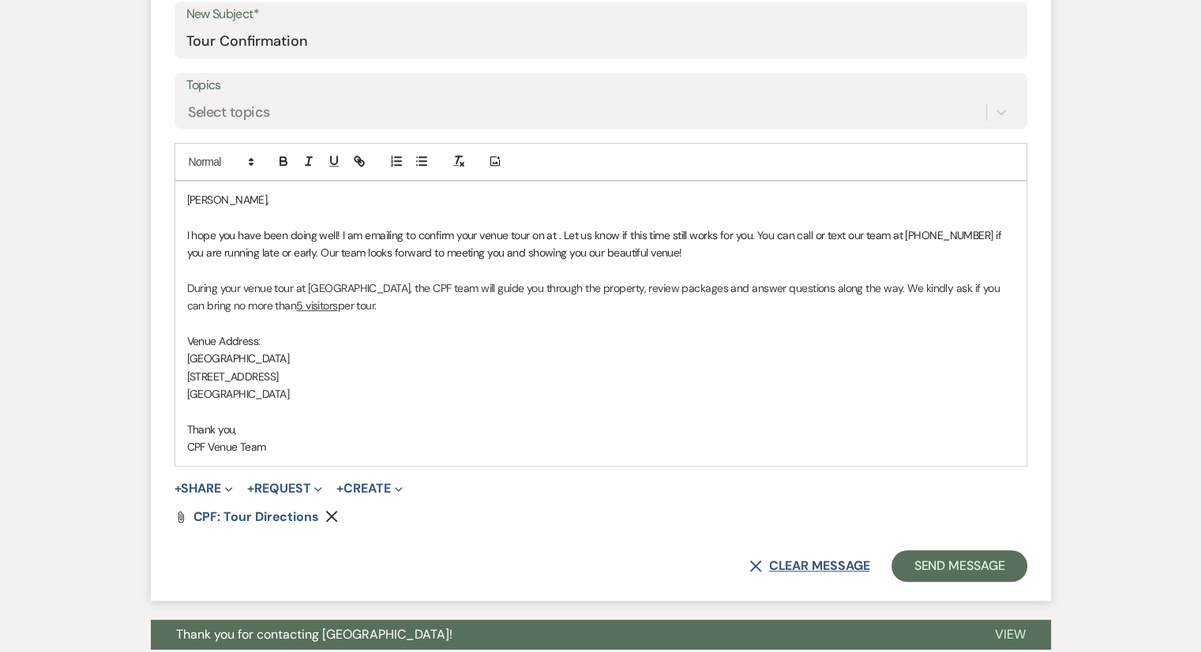
click at [812, 561] on button "X Clear message" at bounding box center [809, 566] width 120 height 13
select select "0"
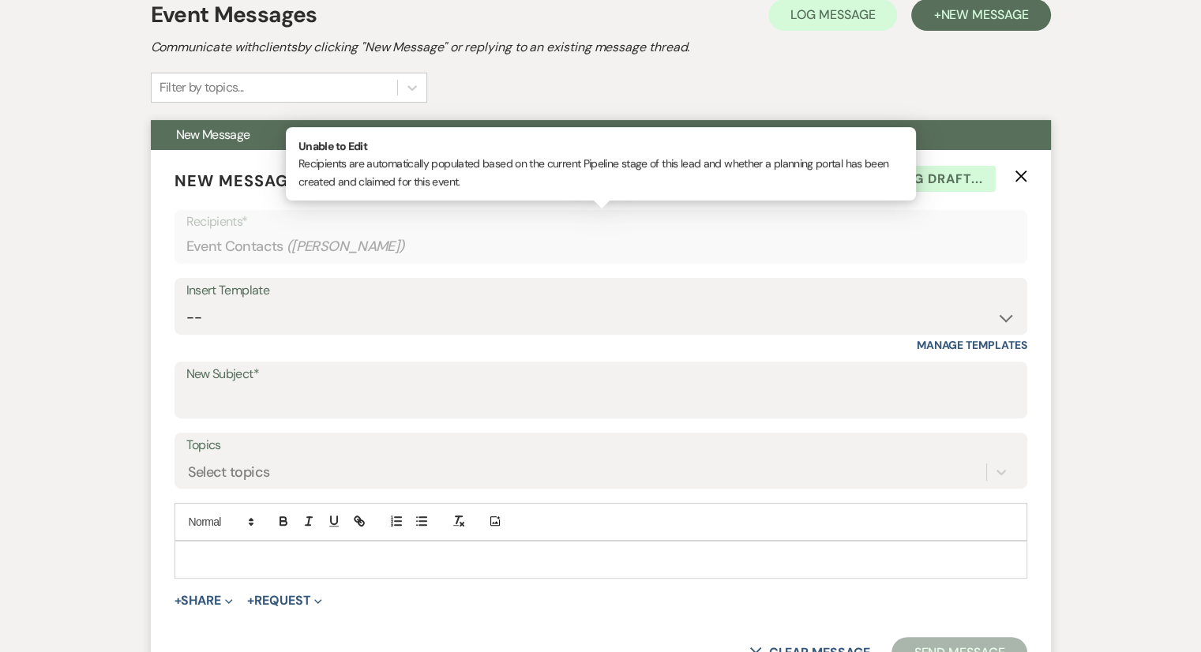
scroll to position [465, 0]
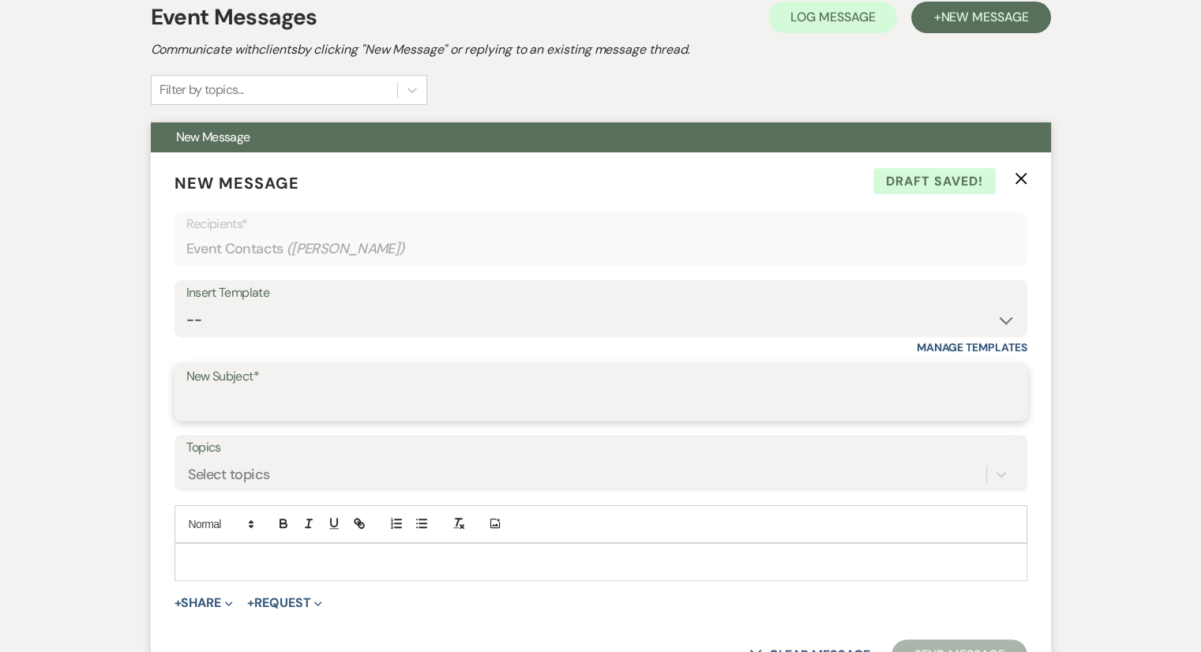
click at [269, 396] on input "New Subject*" at bounding box center [600, 404] width 829 height 31
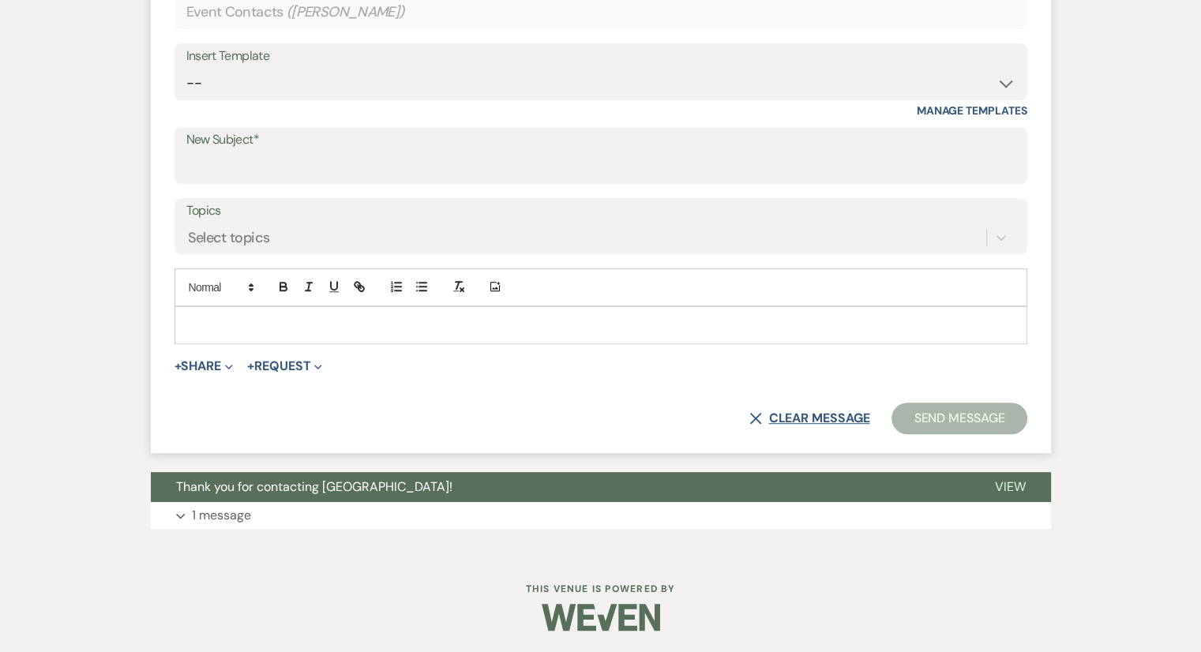
click at [779, 421] on button "X Clear message" at bounding box center [809, 418] width 120 height 13
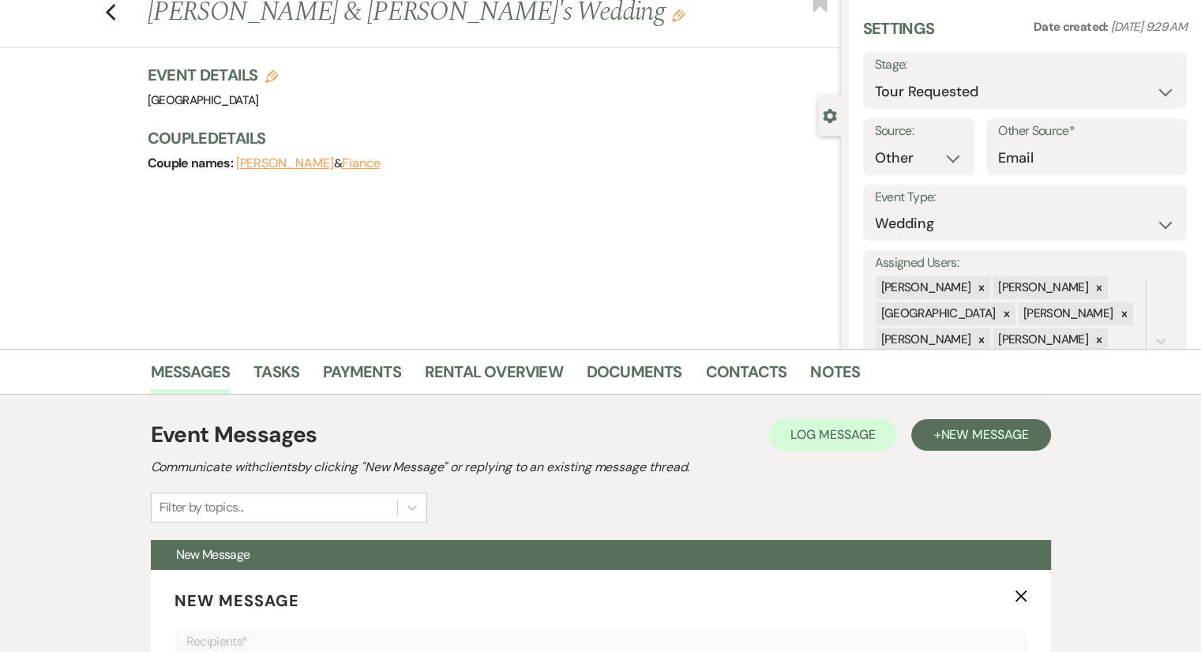
scroll to position [0, 0]
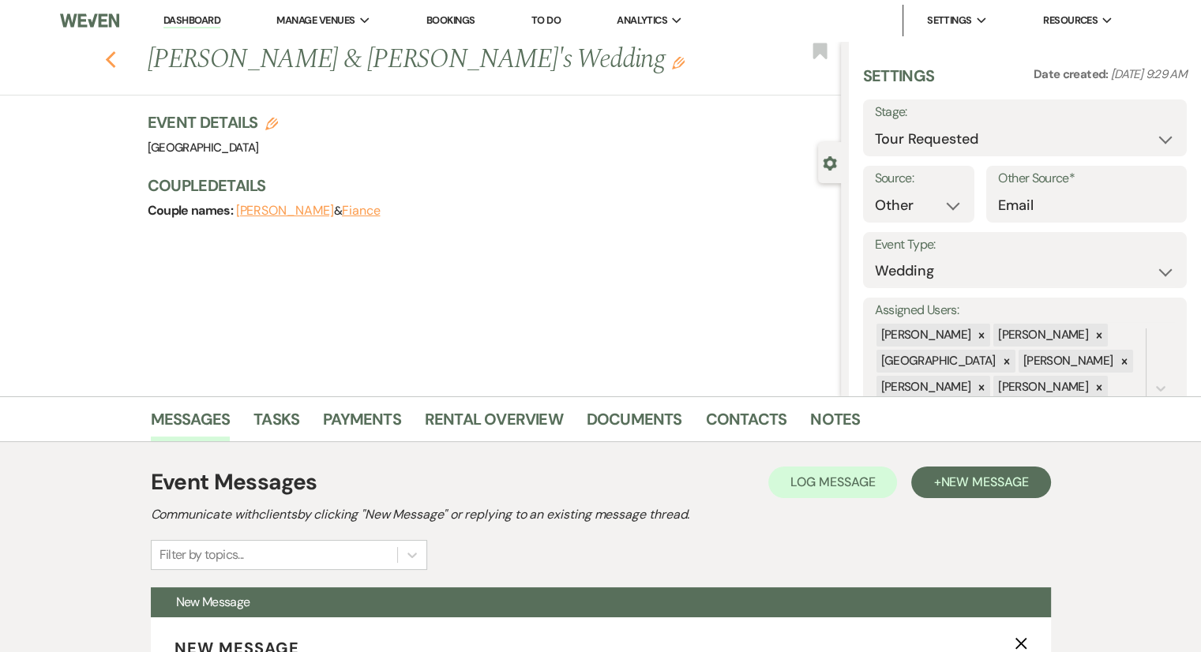
click at [112, 63] on icon "Previous" at bounding box center [111, 60] width 12 height 19
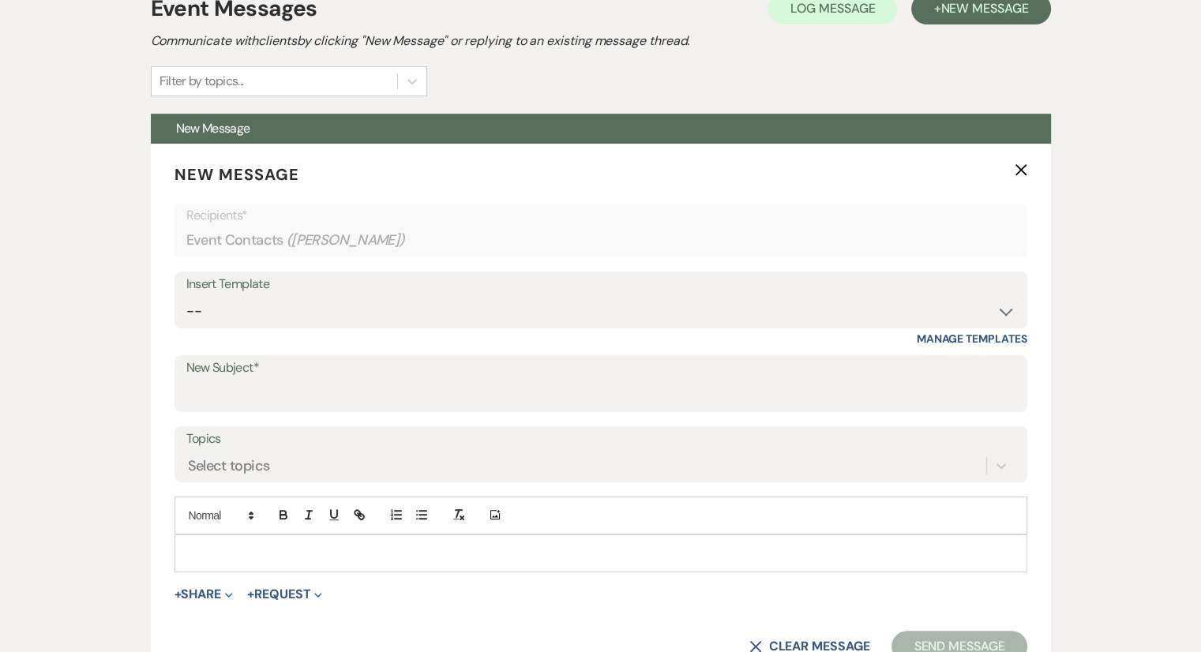
select select "2"
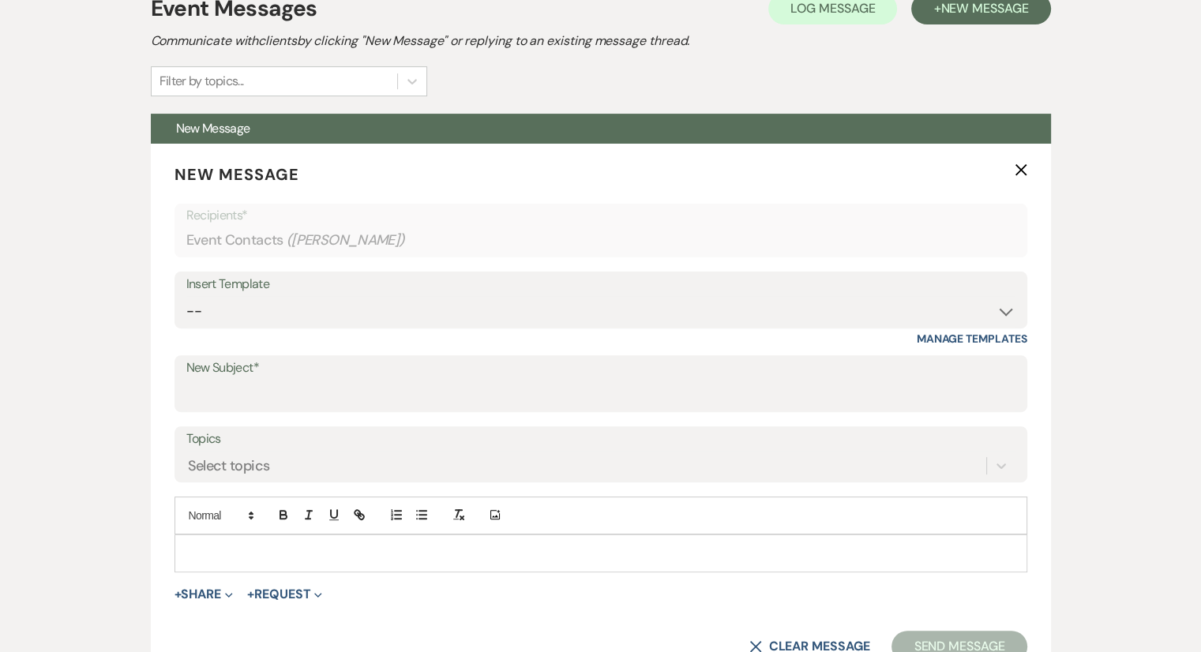
select select "2"
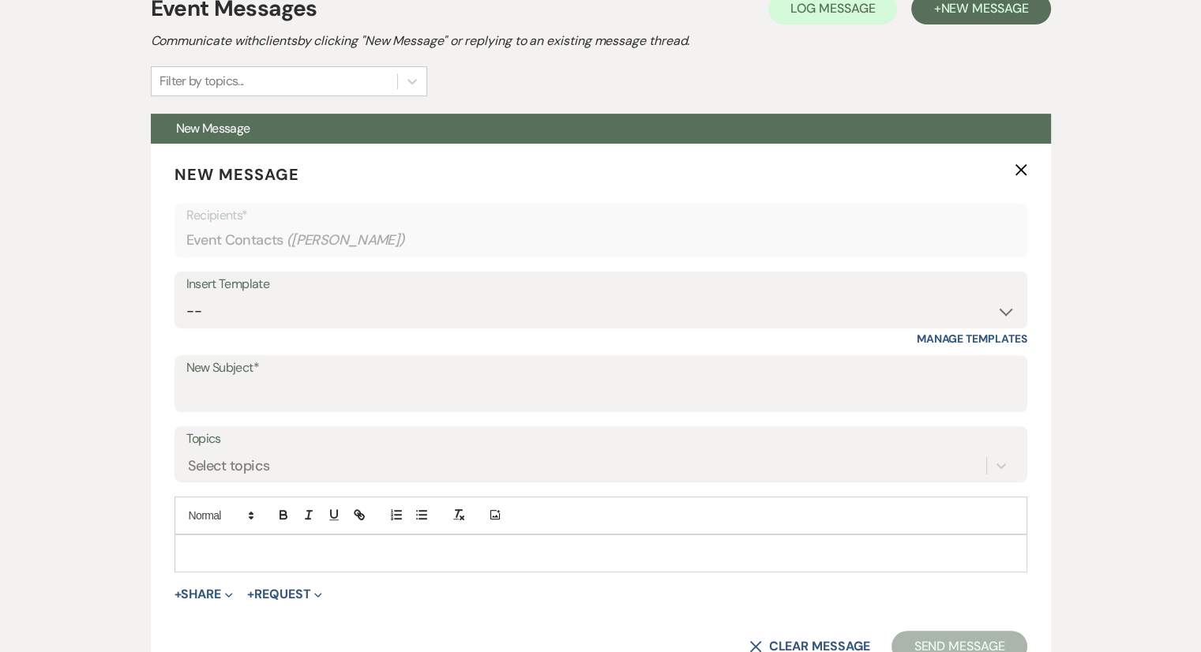
select select "2"
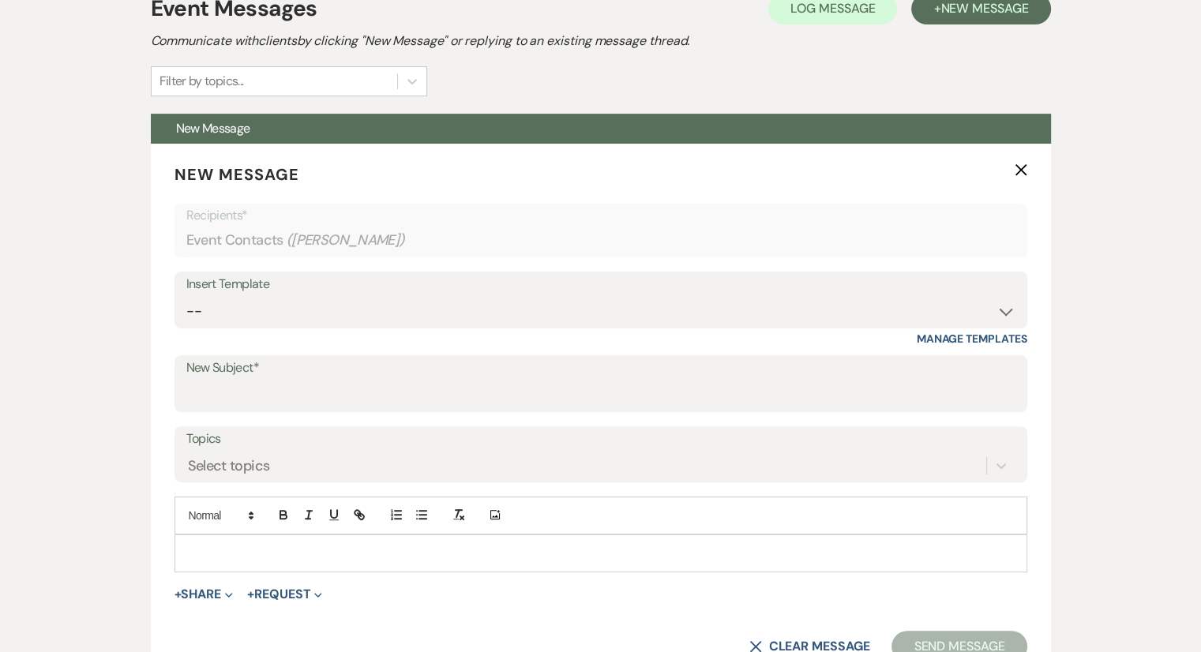
select select "2"
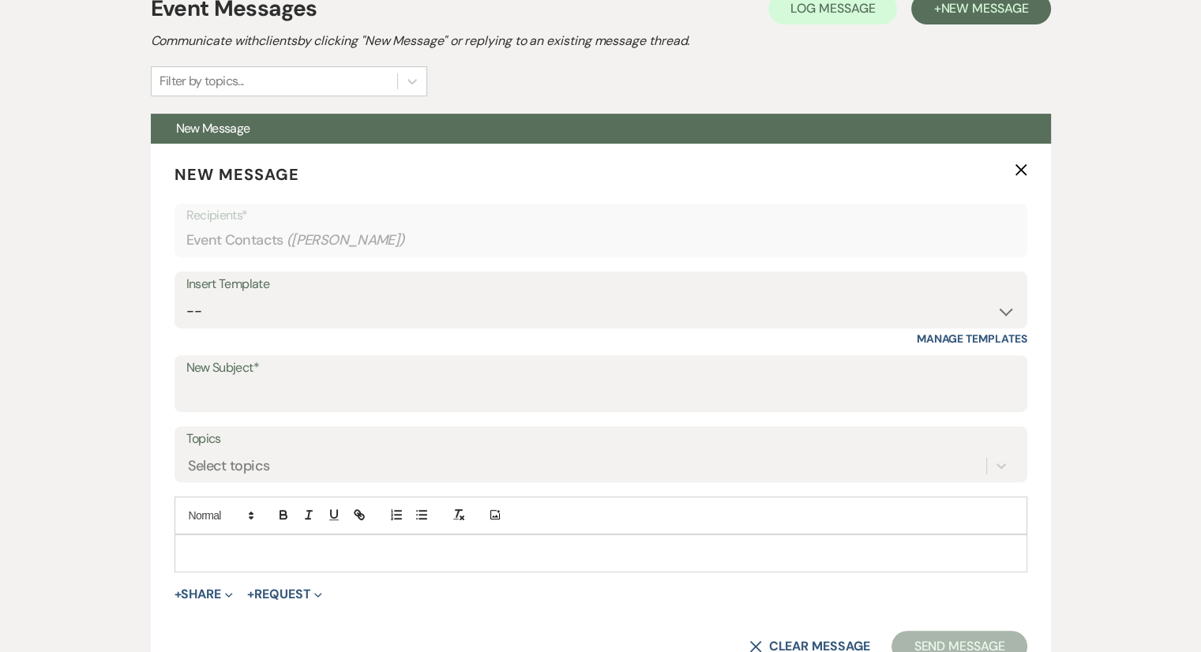
select select "2"
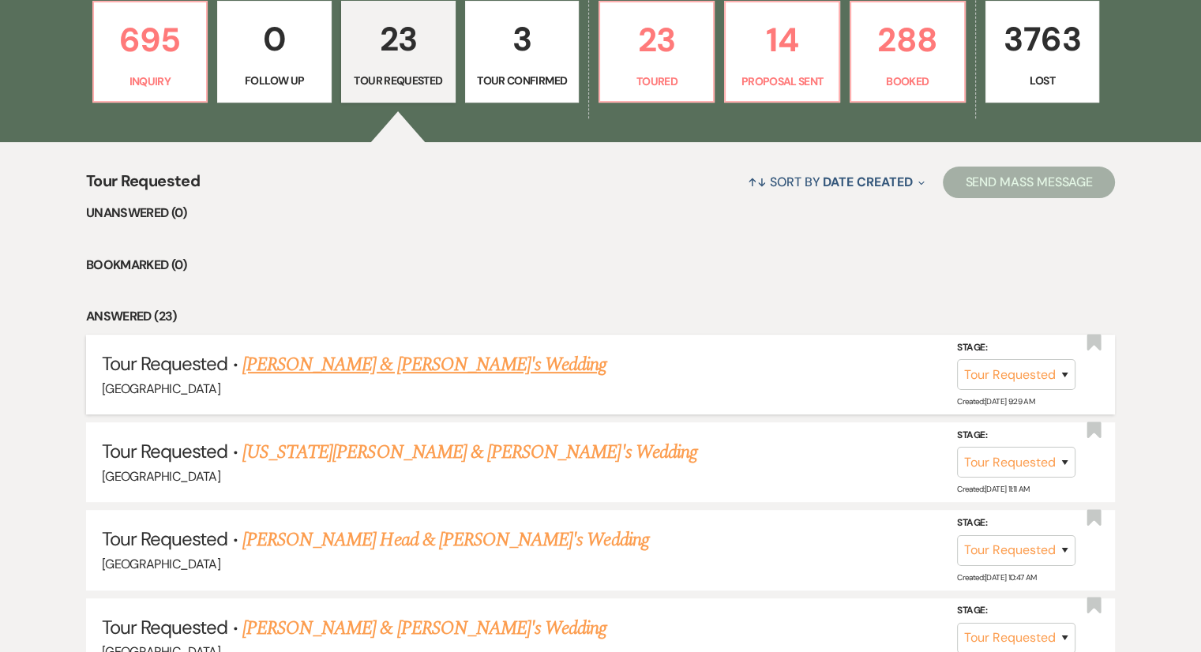
click at [416, 370] on link "[PERSON_NAME] & [PERSON_NAME]'s Wedding" at bounding box center [424, 365] width 365 height 28
select select "2"
select select "14"
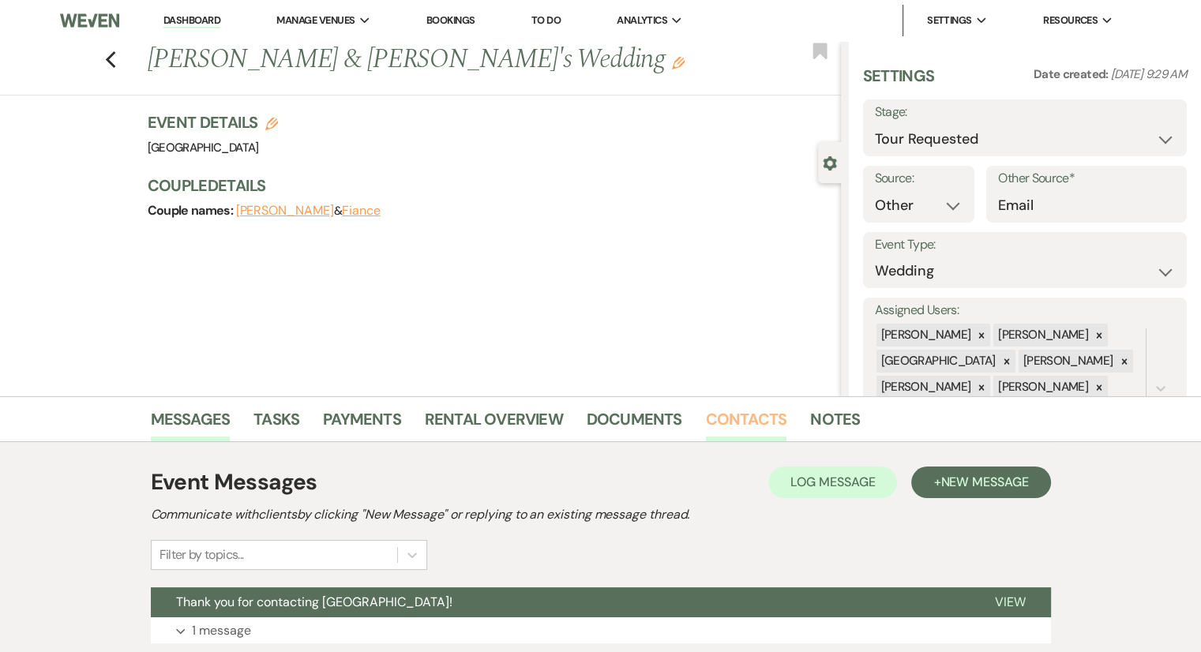
click at [740, 425] on link "Contacts" at bounding box center [746, 424] width 81 height 35
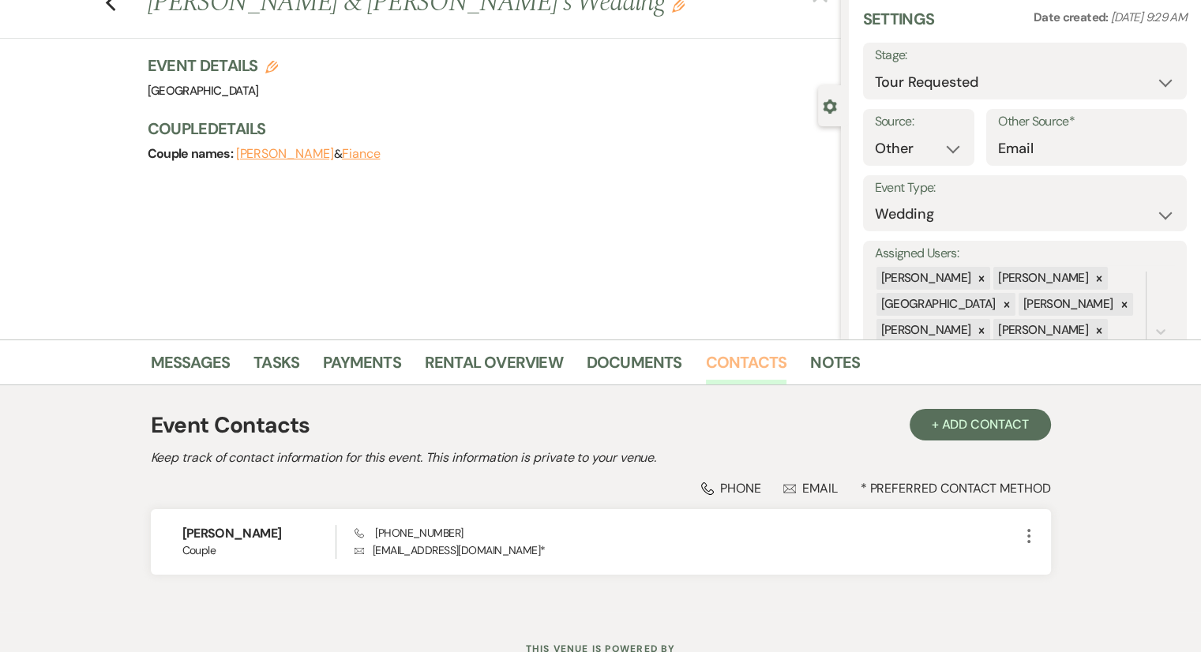
scroll to position [119, 0]
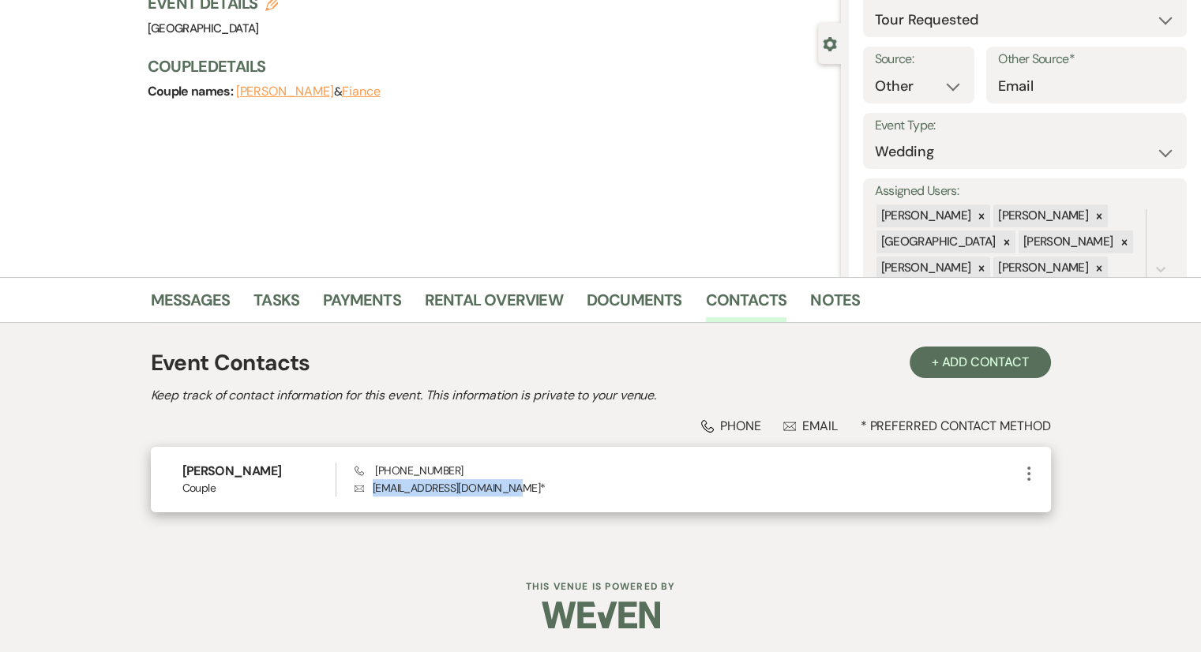
drag, startPoint x: 512, startPoint y: 487, endPoint x: 370, endPoint y: 486, distance: 141.4
click at [370, 486] on p "Envelope [EMAIL_ADDRESS][DOMAIN_NAME] *" at bounding box center [687, 487] width 664 height 17
copy p "[EMAIL_ADDRESS][DOMAIN_NAME]"
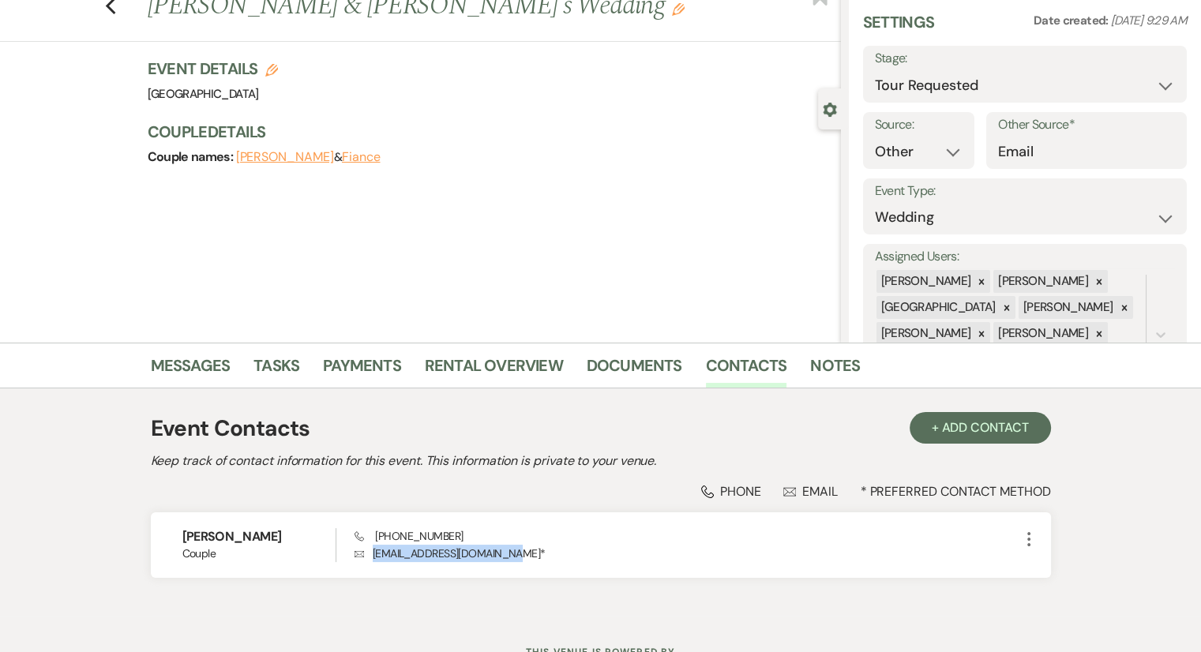
scroll to position [0, 0]
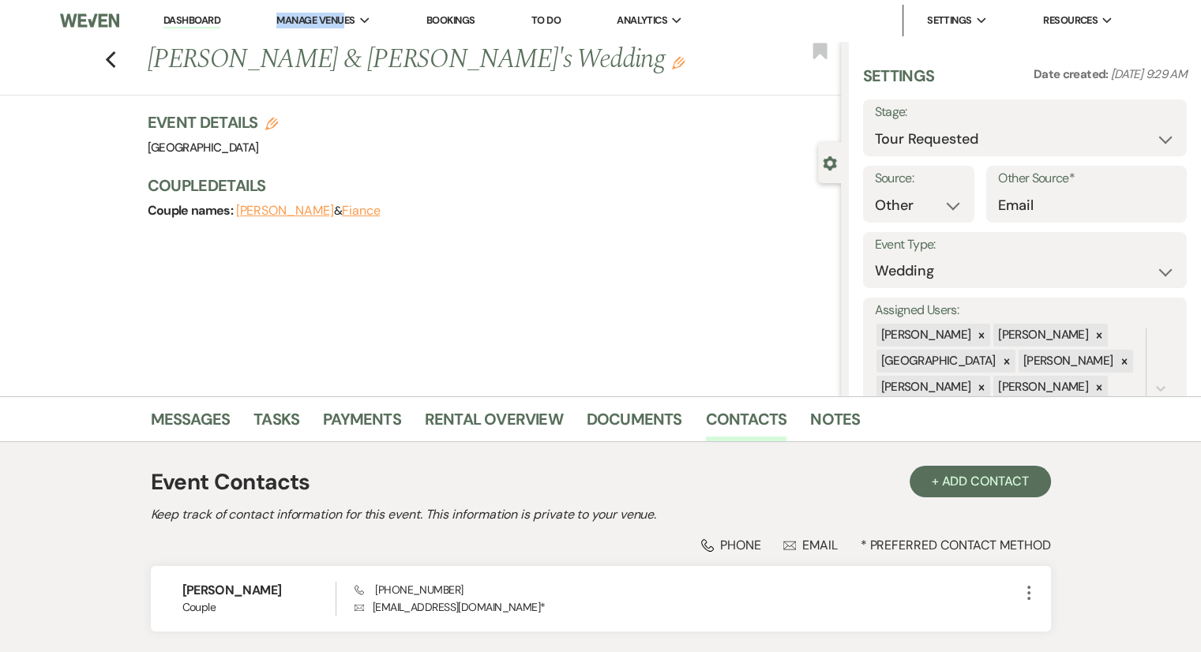
drag, startPoint x: 155, startPoint y: 72, endPoint x: 133, endPoint y: 82, distance: 23.7
click at [135, 82] on div "Dashboard Manage Venues Expand Chimney Pond Farm Bookings To Do Analytics Expan…" at bounding box center [600, 335] width 1201 height 670
click at [454, 21] on link "Bookings" at bounding box center [450, 19] width 49 height 13
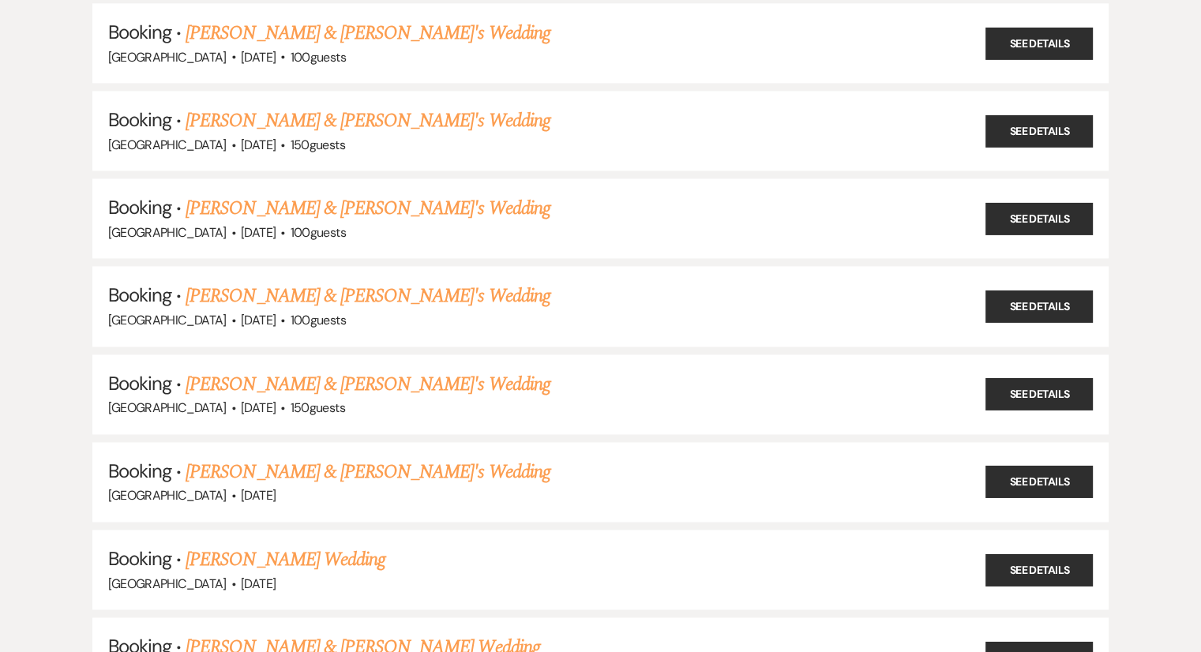
scroll to position [2527, 0]
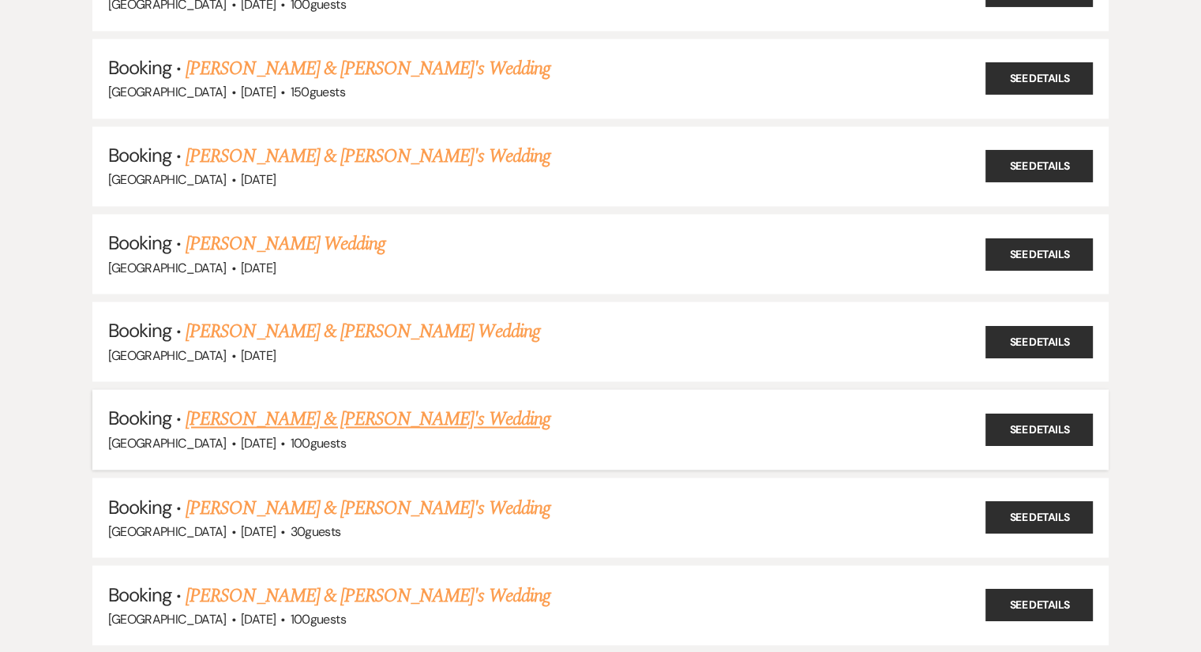
click at [253, 405] on link "[PERSON_NAME] & [PERSON_NAME]'s Wedding" at bounding box center [368, 419] width 365 height 28
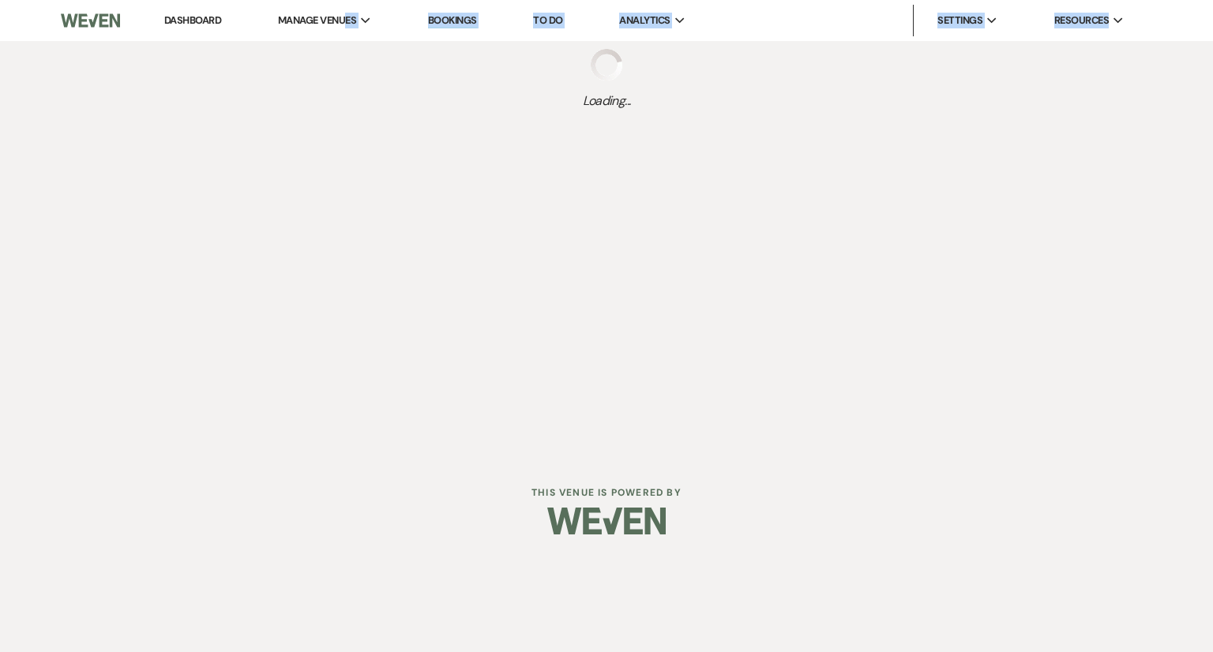
select select "4"
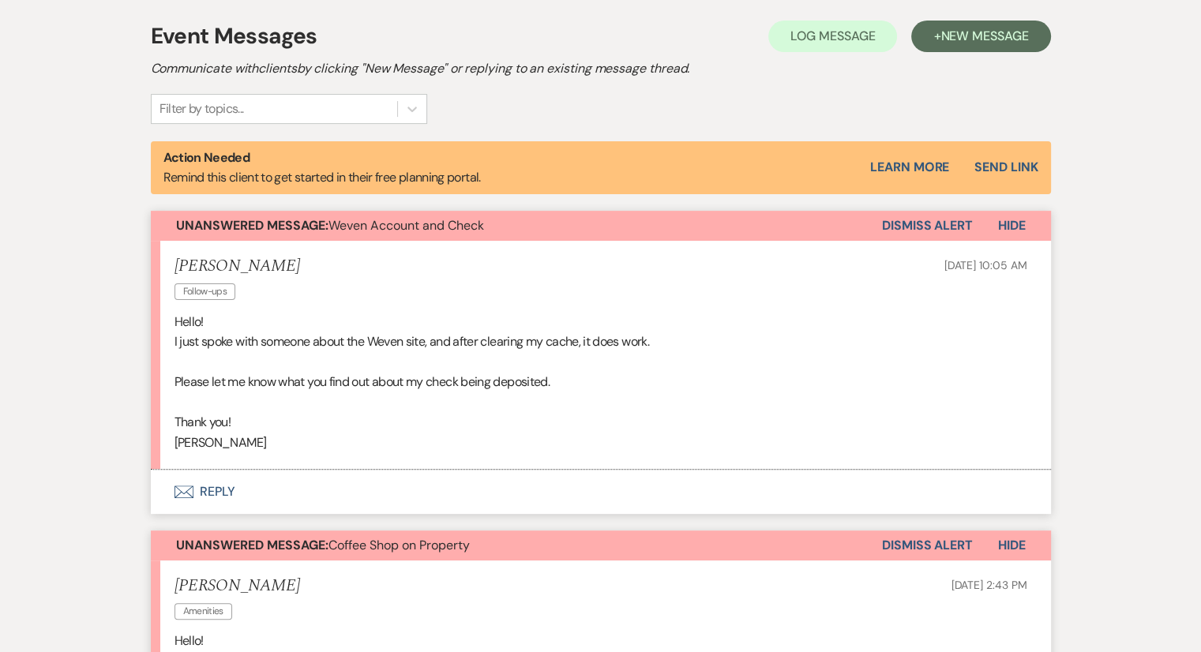
scroll to position [474, 0]
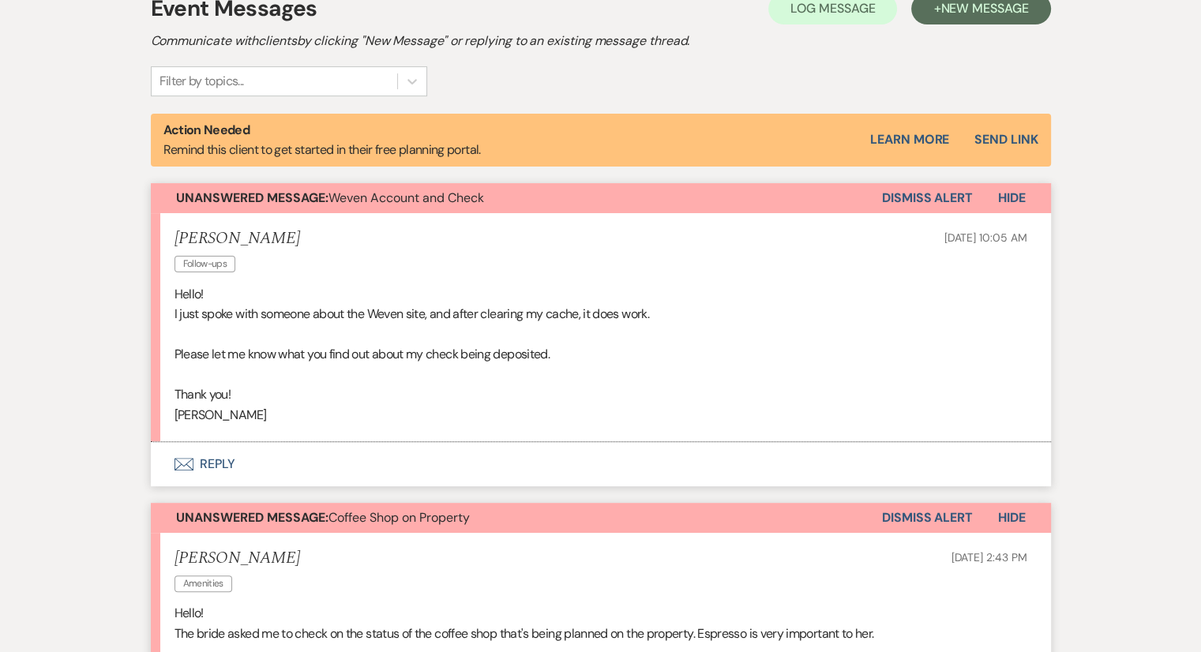
click at [299, 395] on p "Thank you!" at bounding box center [601, 395] width 853 height 21
click at [205, 460] on button "Envelope Reply" at bounding box center [601, 464] width 900 height 44
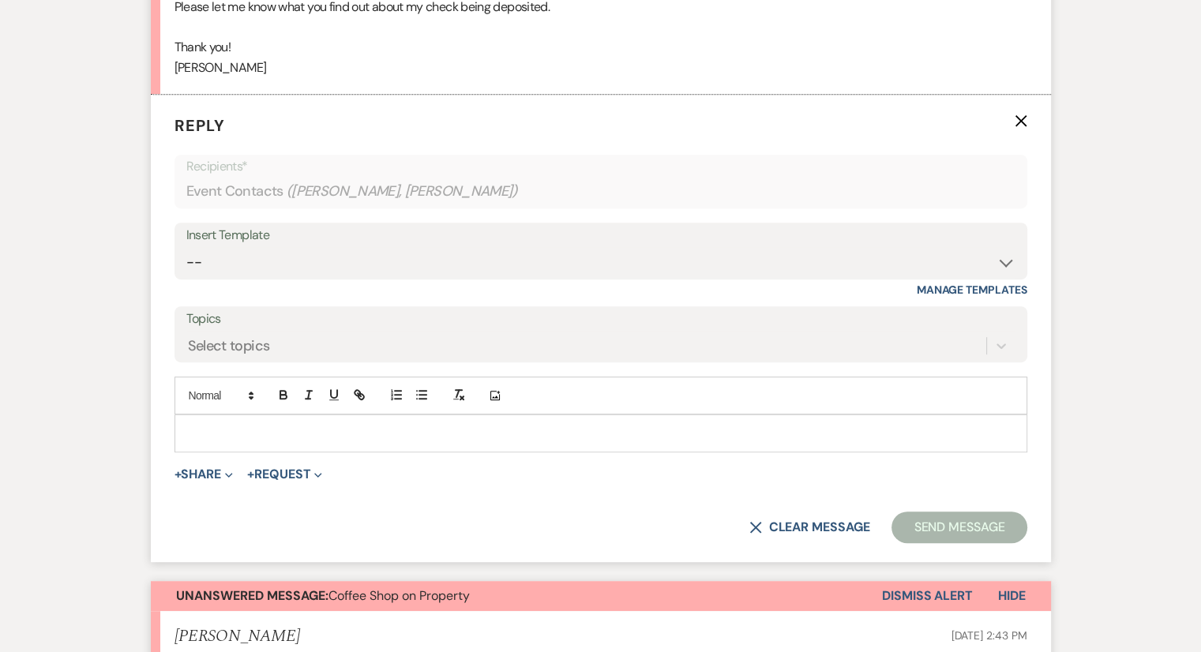
scroll to position [822, 0]
click at [234, 419] on div at bounding box center [600, 433] width 851 height 36
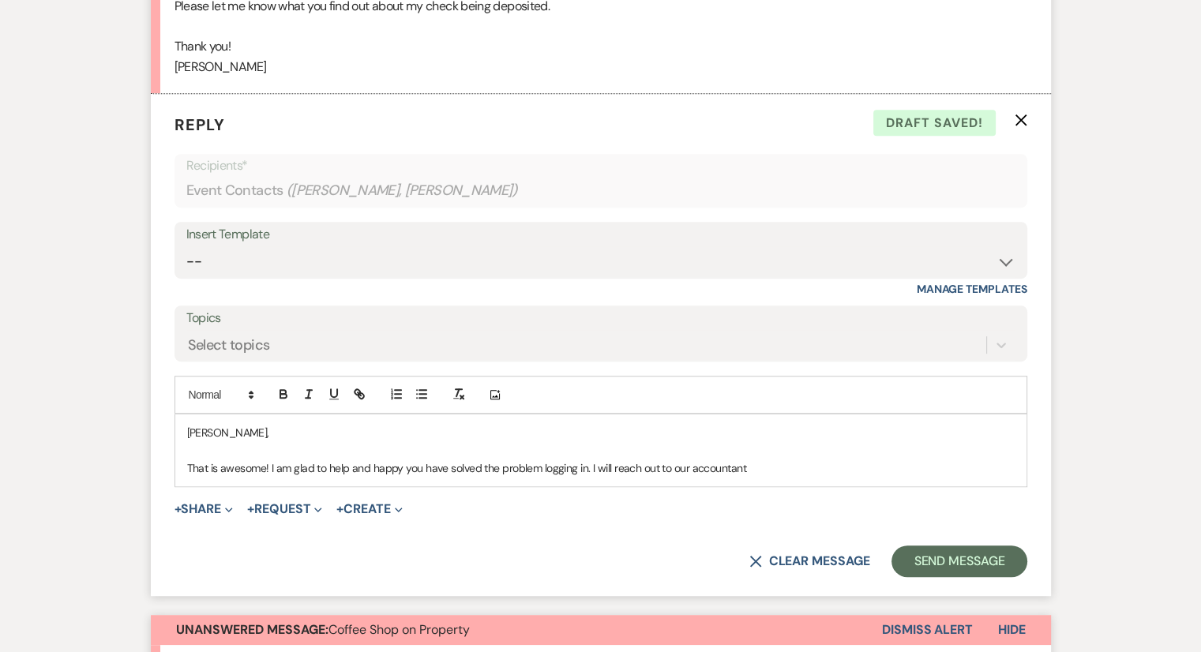
click at [594, 462] on p "That is awesome! I am glad to help and happy you have solved the problem loggin…" at bounding box center [601, 468] width 828 height 17
click at [843, 462] on p "That is awesome! I am glad to help and happy you have solved the problem loggin…" at bounding box center [601, 468] width 828 height 17
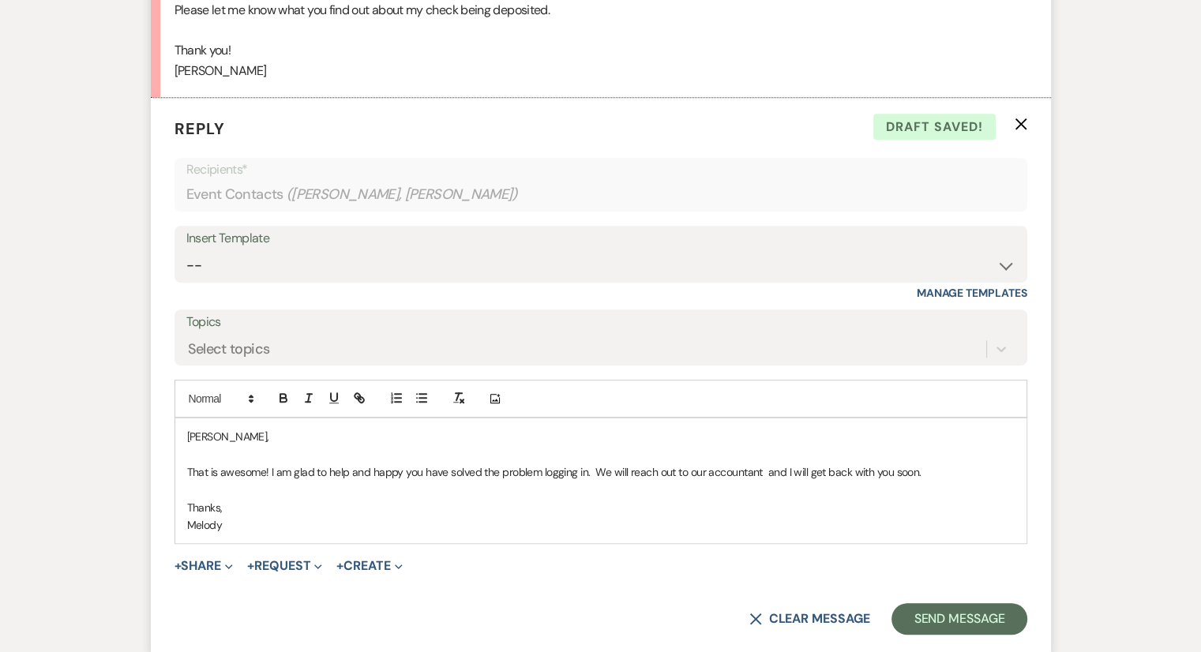
scroll to position [901, 0]
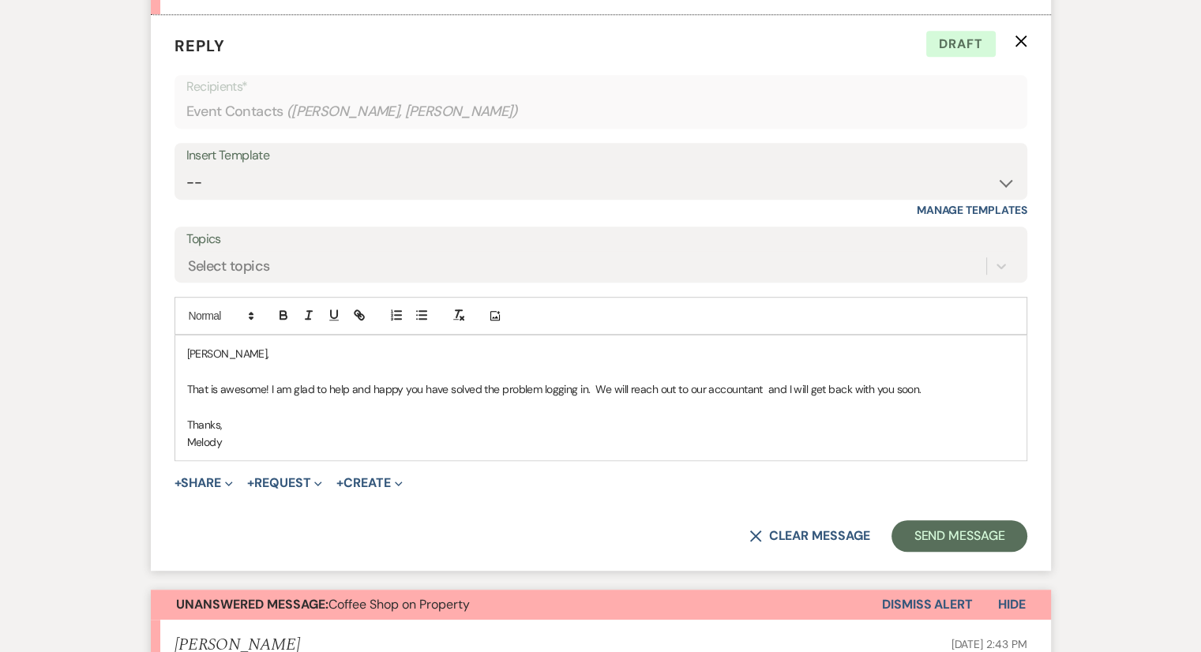
click at [519, 406] on p at bounding box center [601, 406] width 828 height 17
click at [976, 535] on button "Send Message" at bounding box center [959, 536] width 135 height 32
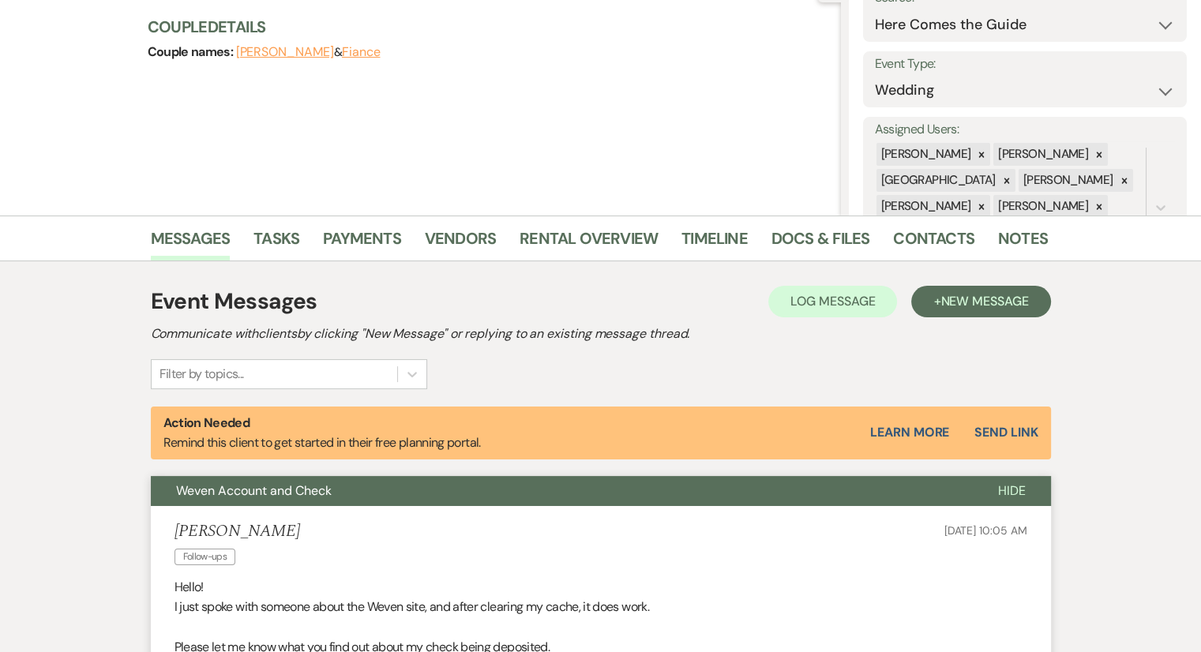
scroll to position [0, 0]
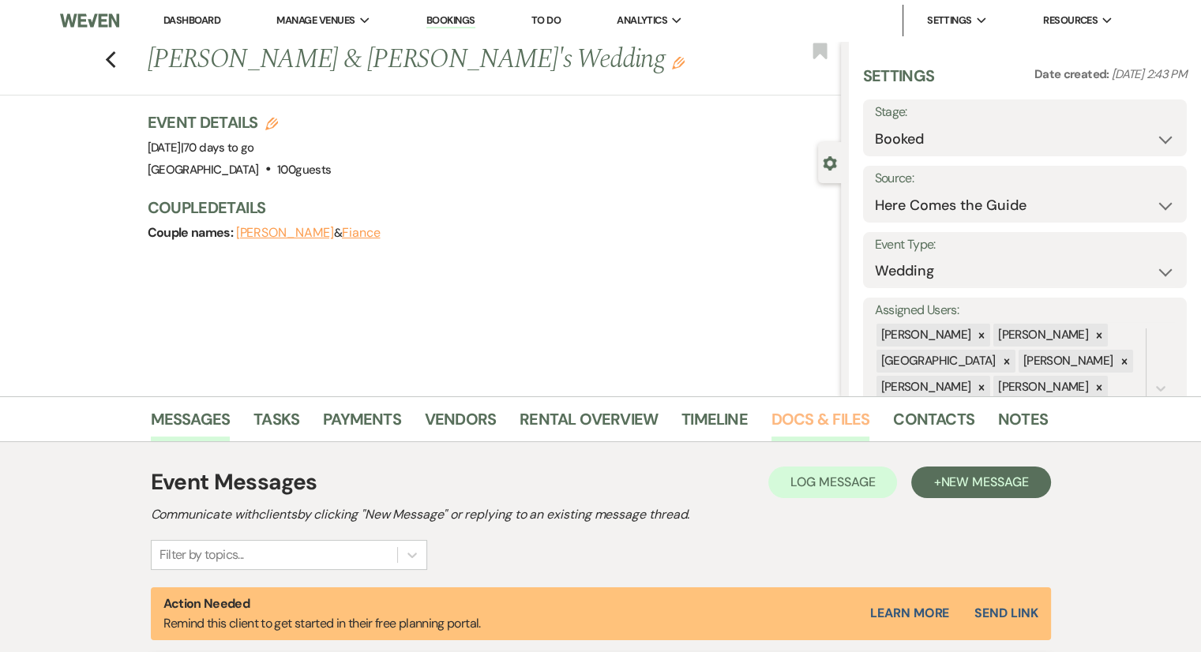
click at [792, 430] on link "Docs & Files" at bounding box center [820, 424] width 98 height 35
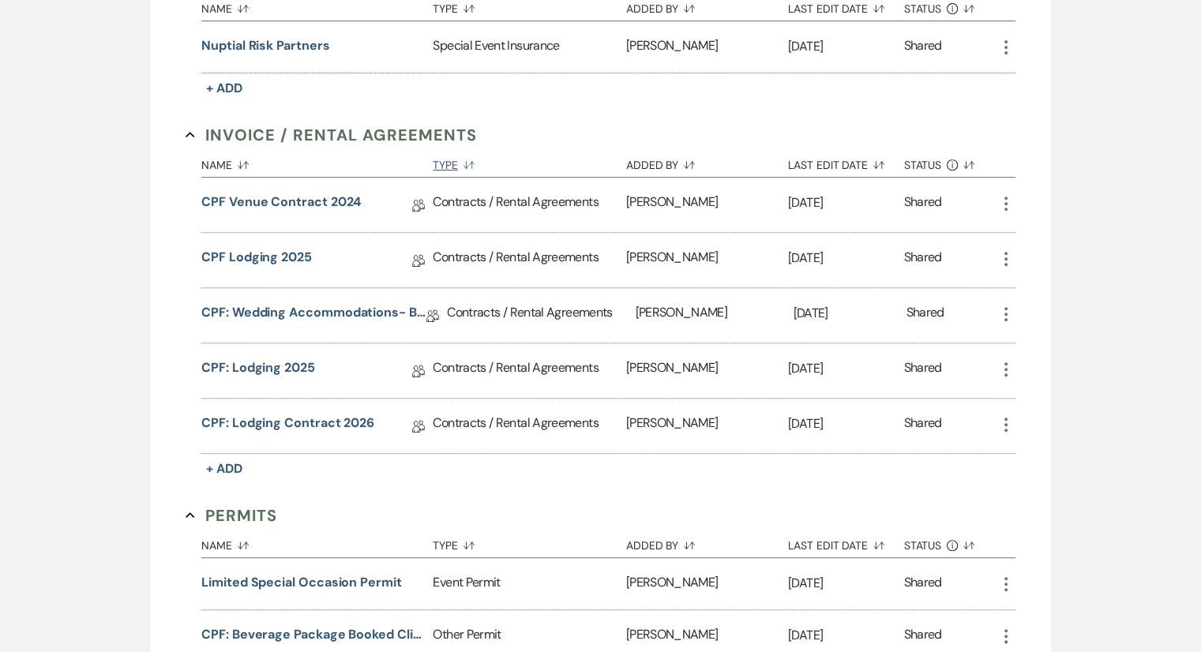
scroll to position [158, 0]
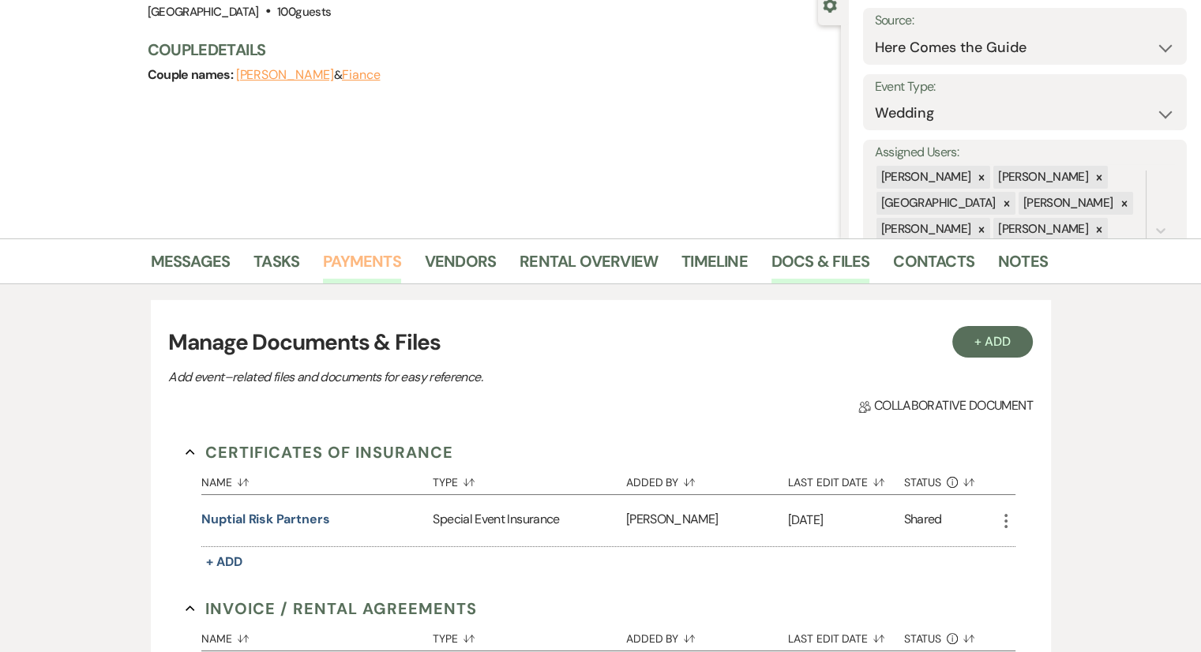
click at [378, 265] on link "Payments" at bounding box center [362, 266] width 78 height 35
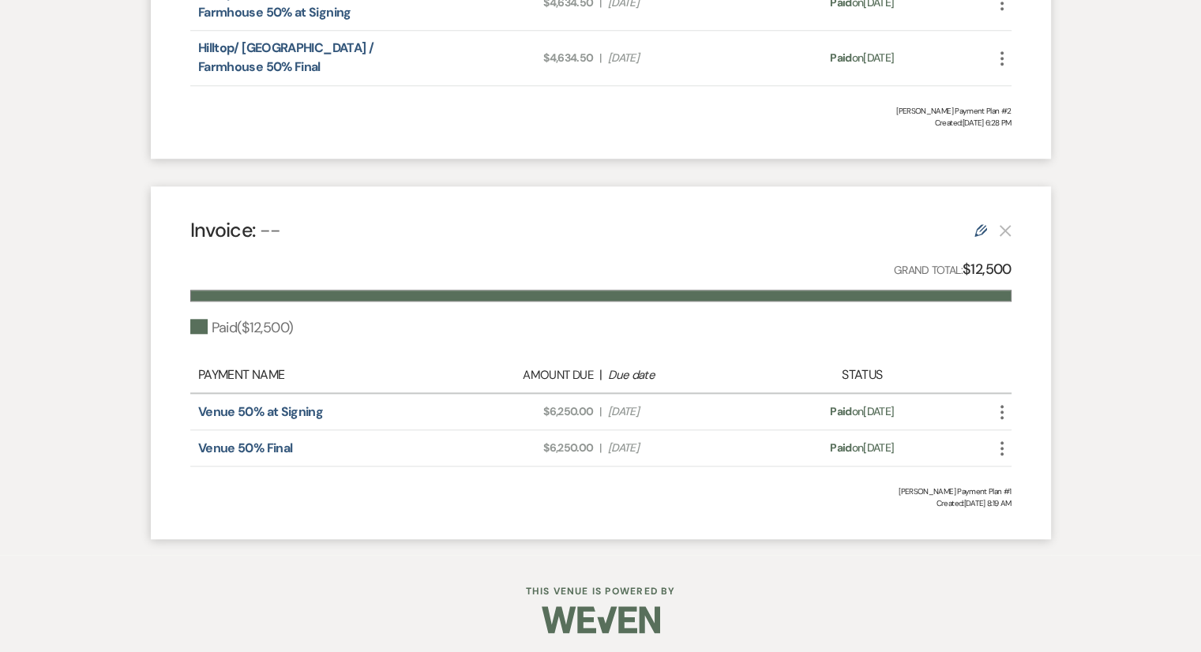
scroll to position [1557, 0]
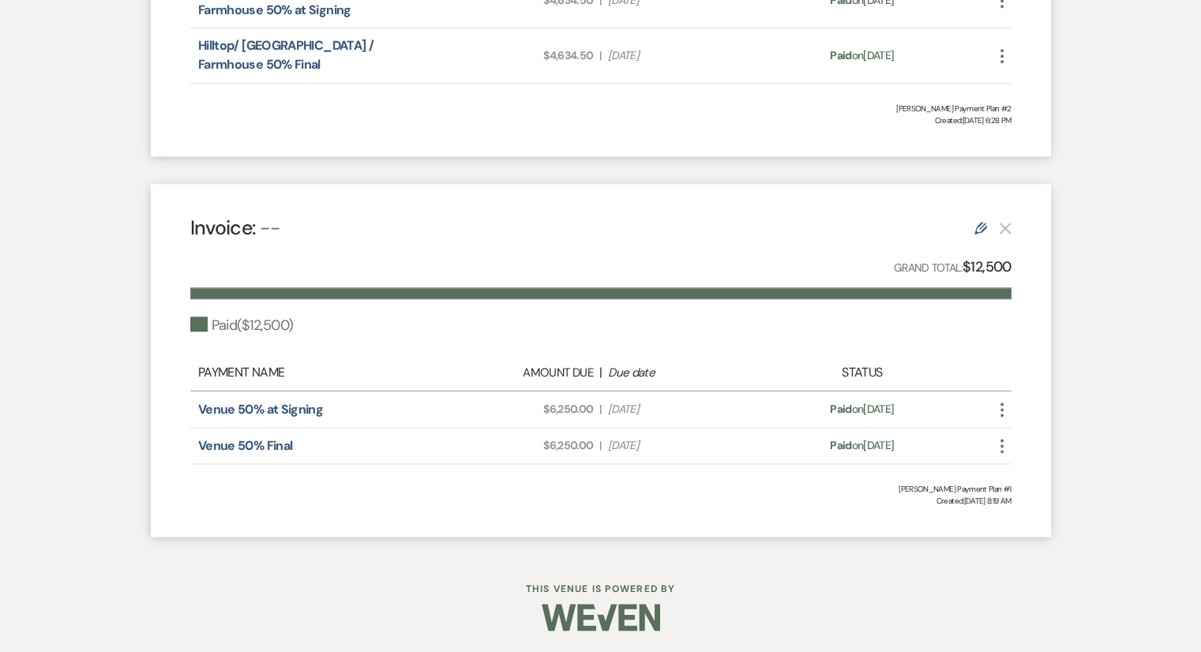
click at [1004, 437] on icon "More" at bounding box center [1002, 446] width 19 height 19
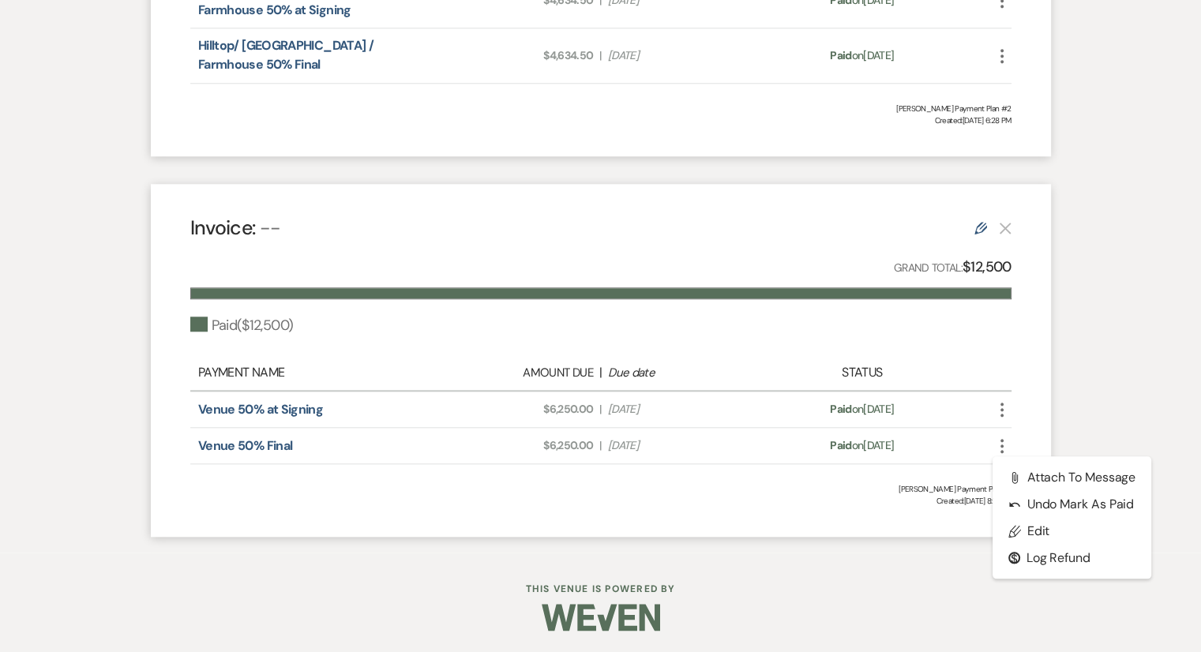
click at [499, 437] on span "Amount Due: $6,250.00" at bounding box center [520, 445] width 145 height 17
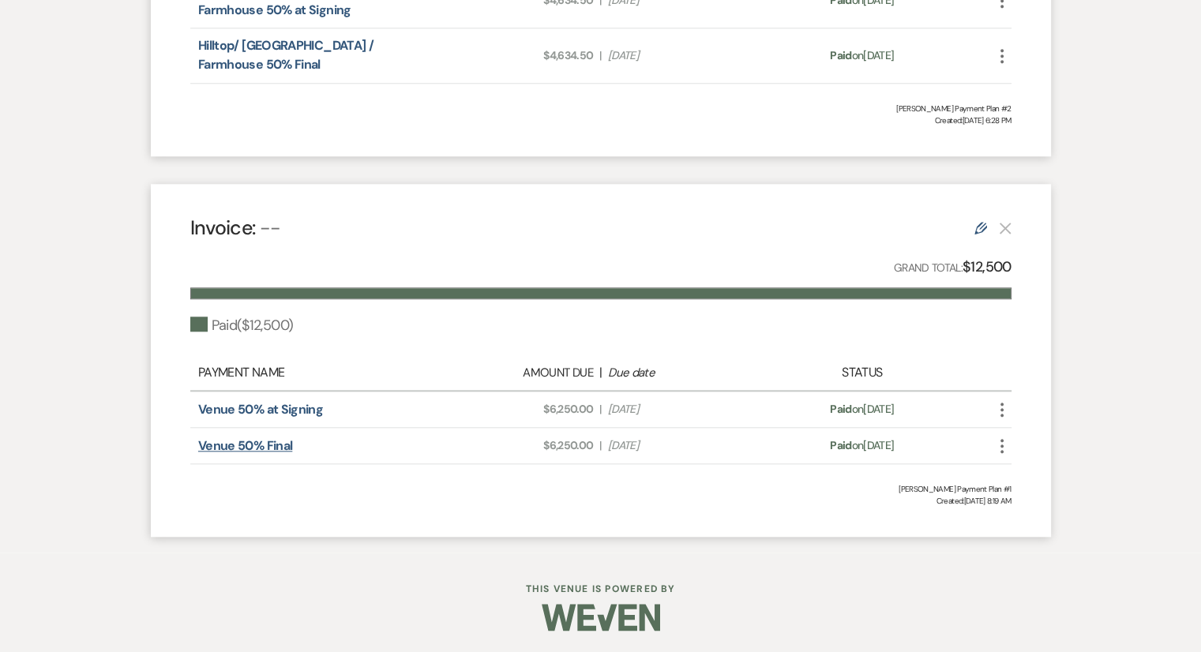
click at [273, 441] on link "Venue 50% Final" at bounding box center [245, 445] width 94 height 17
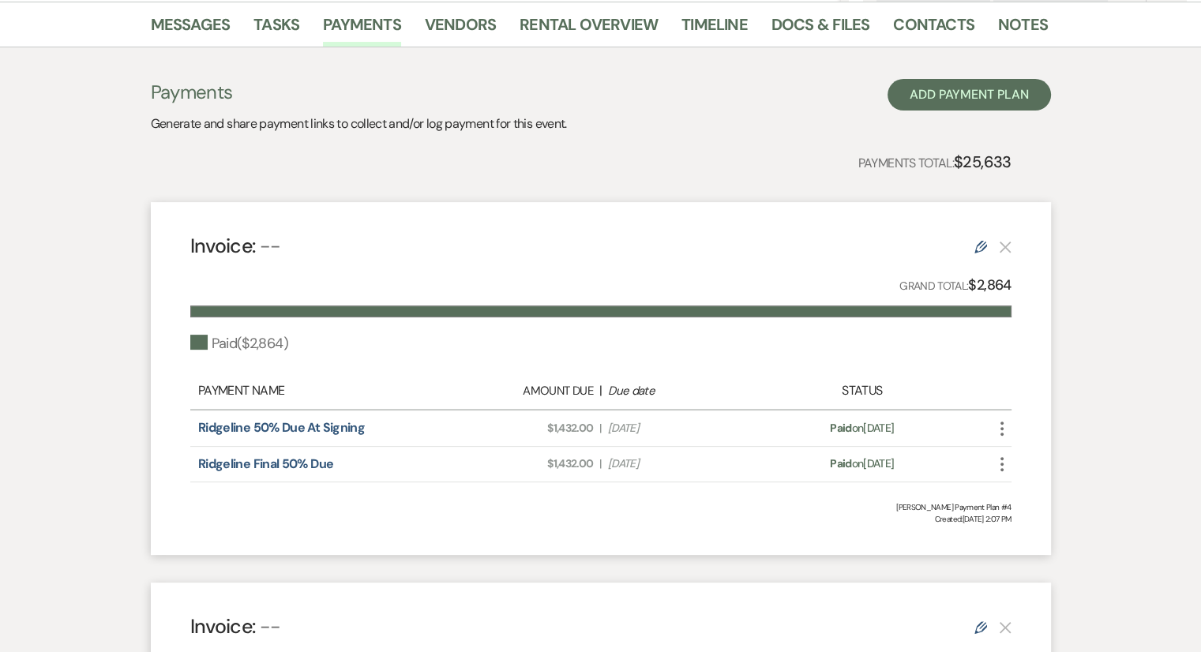
scroll to position [0, 0]
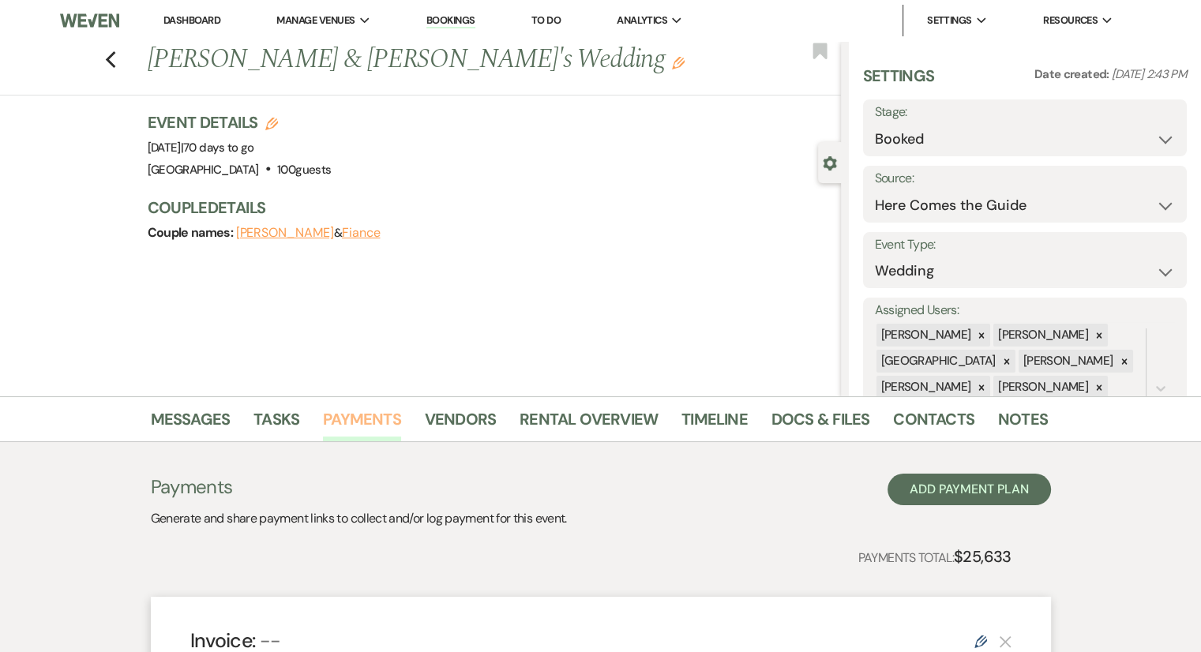
click at [354, 415] on link "Payments" at bounding box center [362, 424] width 78 height 35
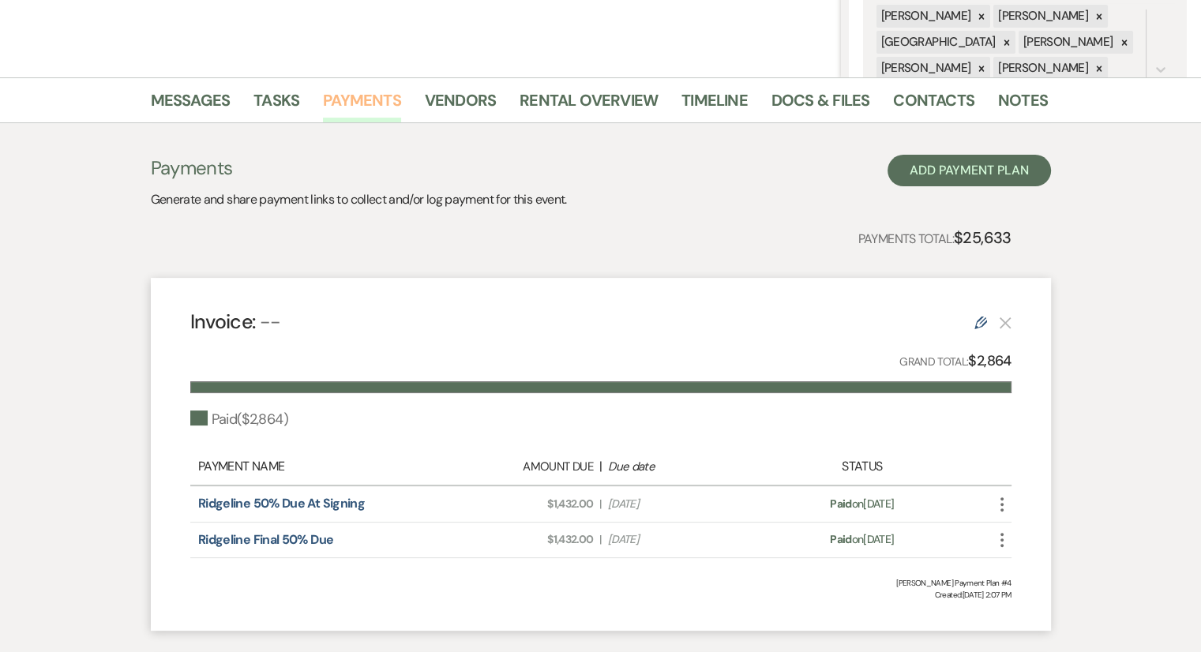
scroll to position [395, 0]
